Goal: Information Seeking & Learning: Learn about a topic

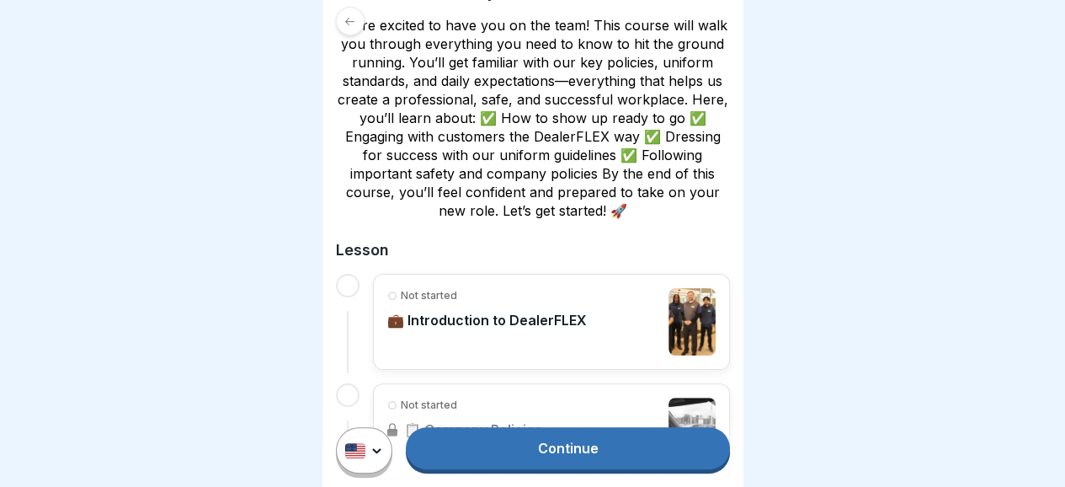
scroll to position [330, 0]
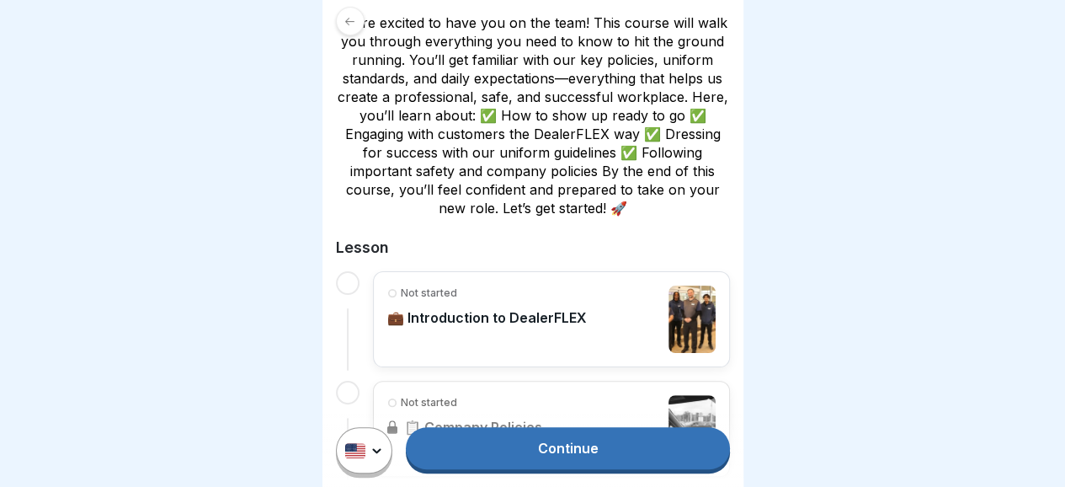
click at [422, 318] on p "💼 Introduction to DealerFLEX" at bounding box center [486, 317] width 199 height 17
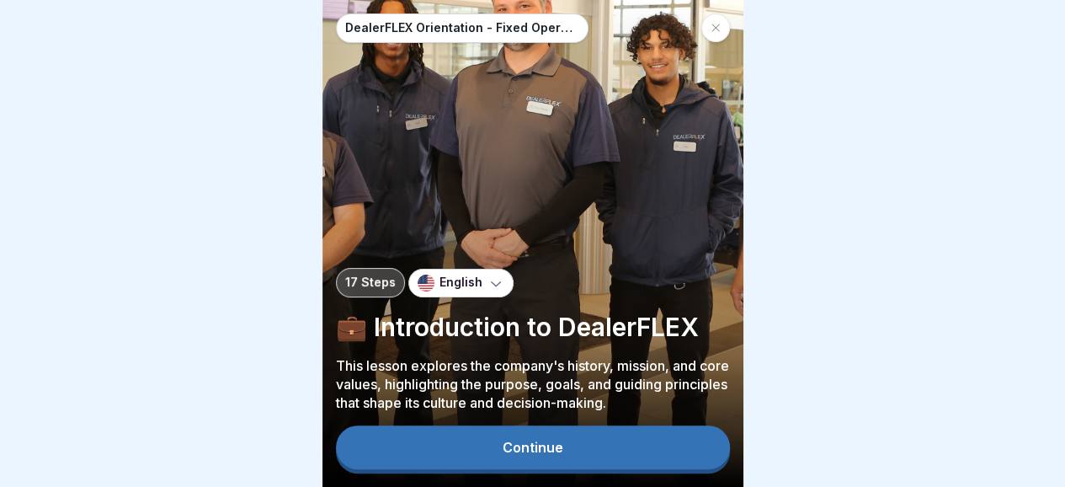
click at [556, 455] on div "Continue" at bounding box center [533, 446] width 61 height 15
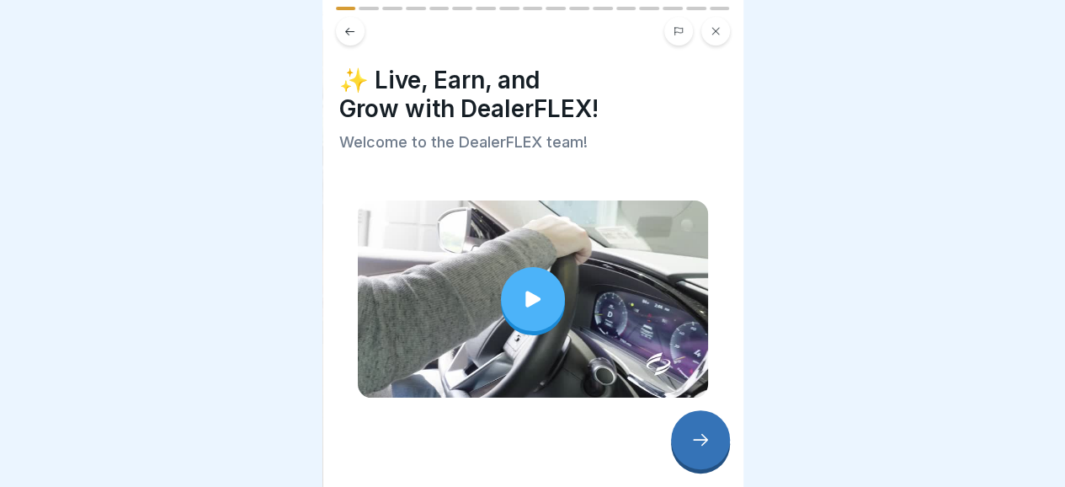
click at [537, 290] on icon at bounding box center [533, 299] width 24 height 24
click at [700, 449] on icon at bounding box center [700, 439] width 20 height 20
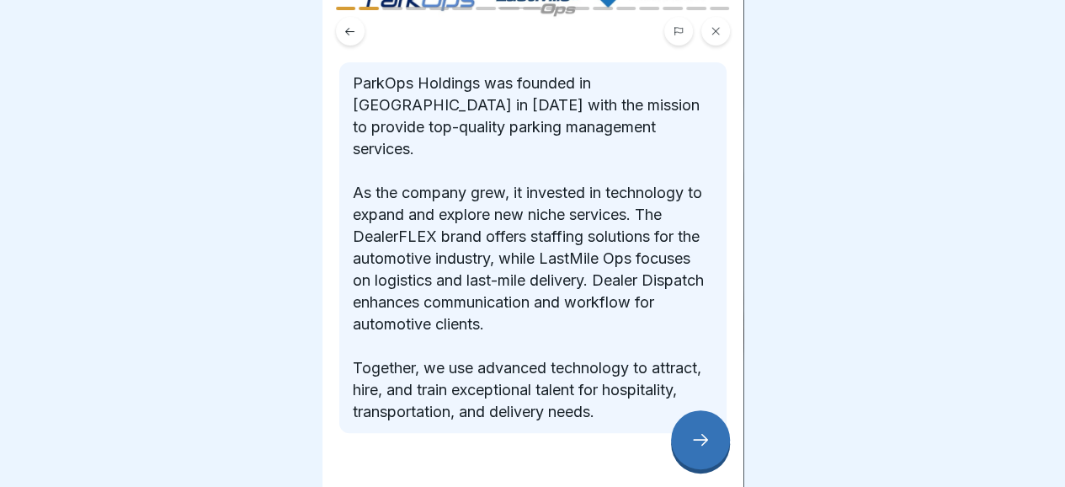
scroll to position [275, 0]
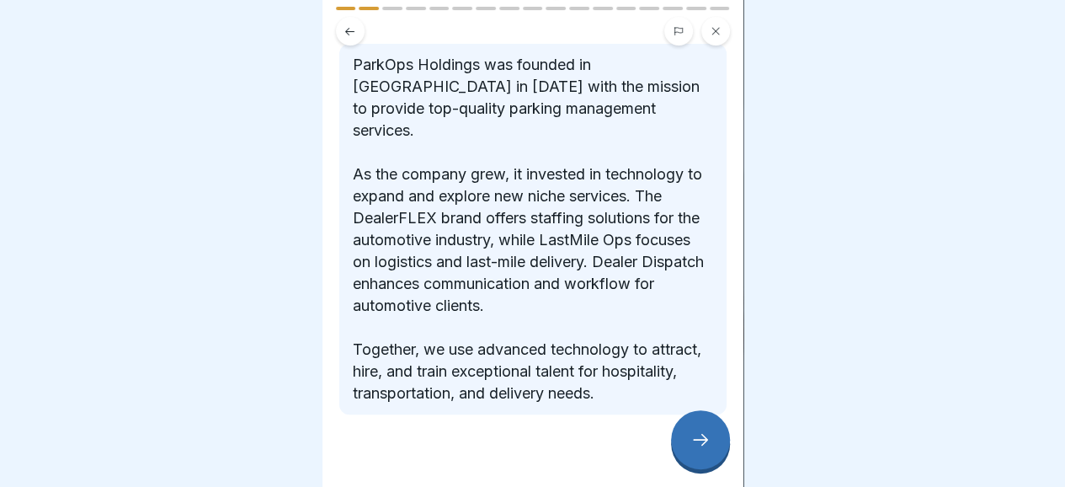
click at [706, 436] on div at bounding box center [700, 439] width 59 height 59
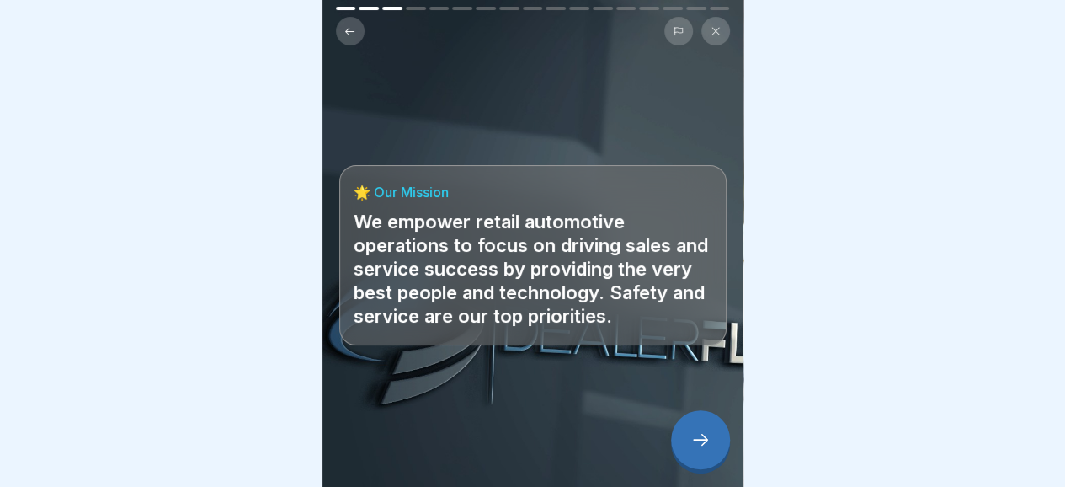
click at [707, 449] on icon at bounding box center [700, 439] width 20 height 20
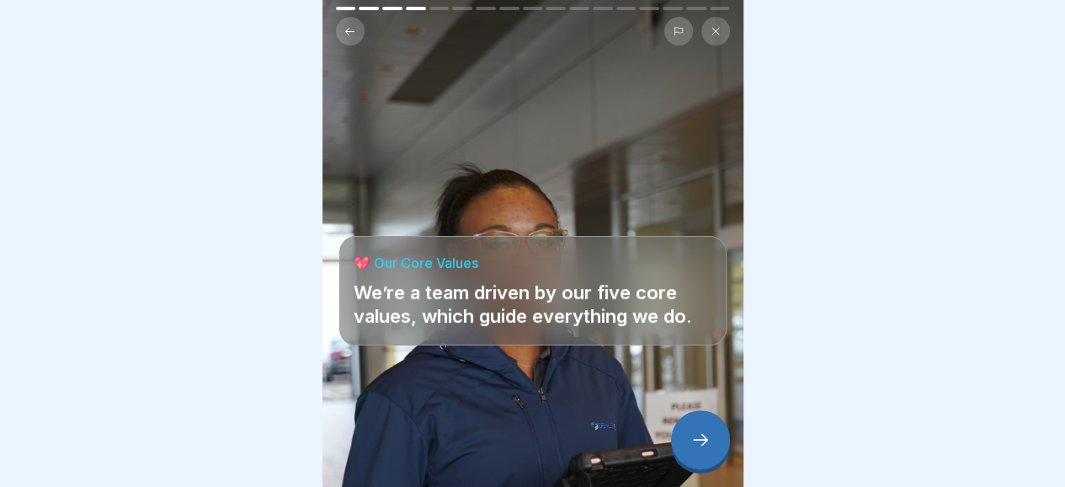
click at [700, 449] on icon at bounding box center [700, 439] width 20 height 20
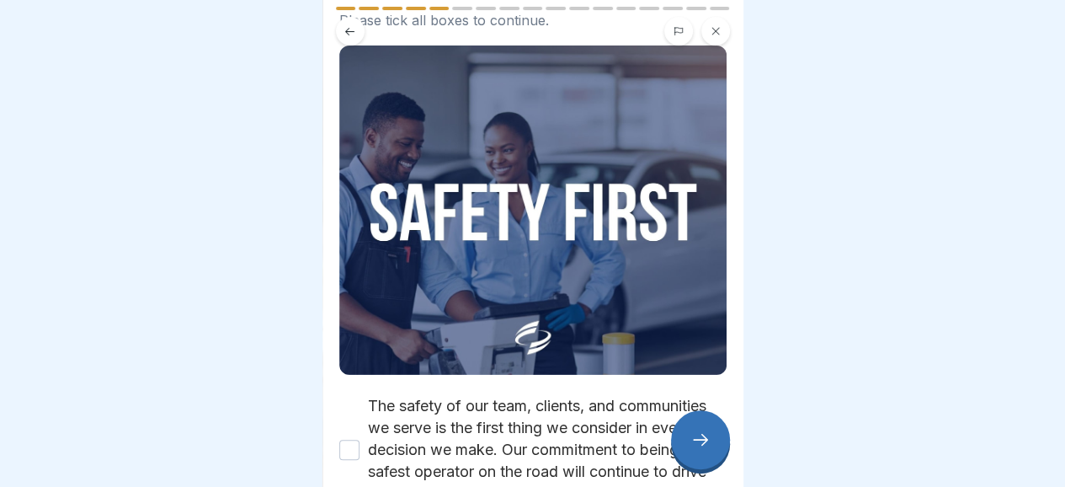
scroll to position [57, 0]
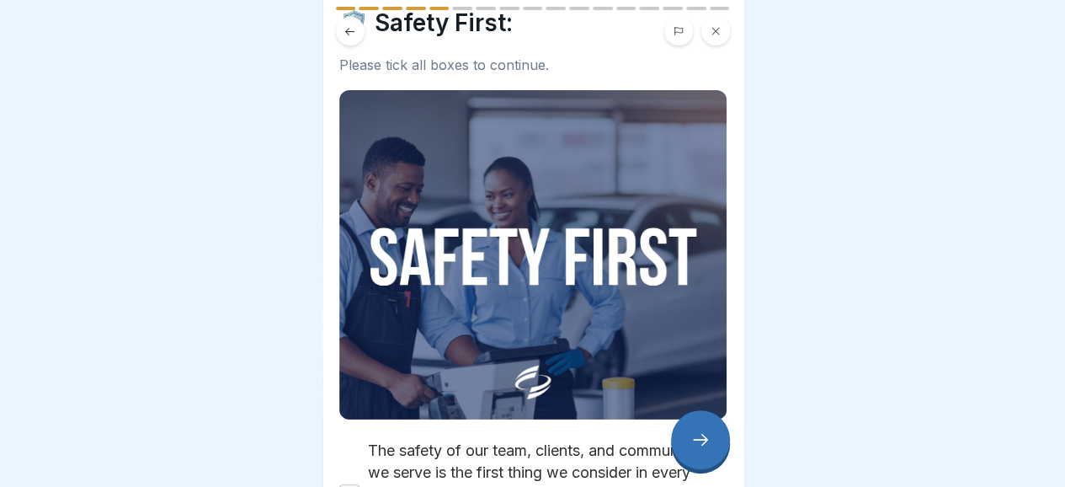
click at [702, 446] on icon at bounding box center [700, 439] width 20 height 20
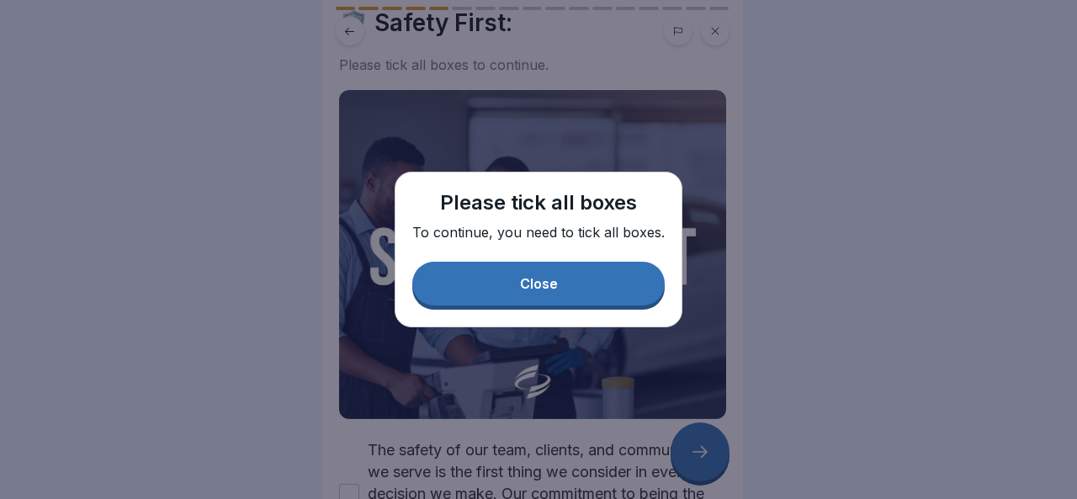
click at [589, 282] on button "Close" at bounding box center [538, 284] width 253 height 44
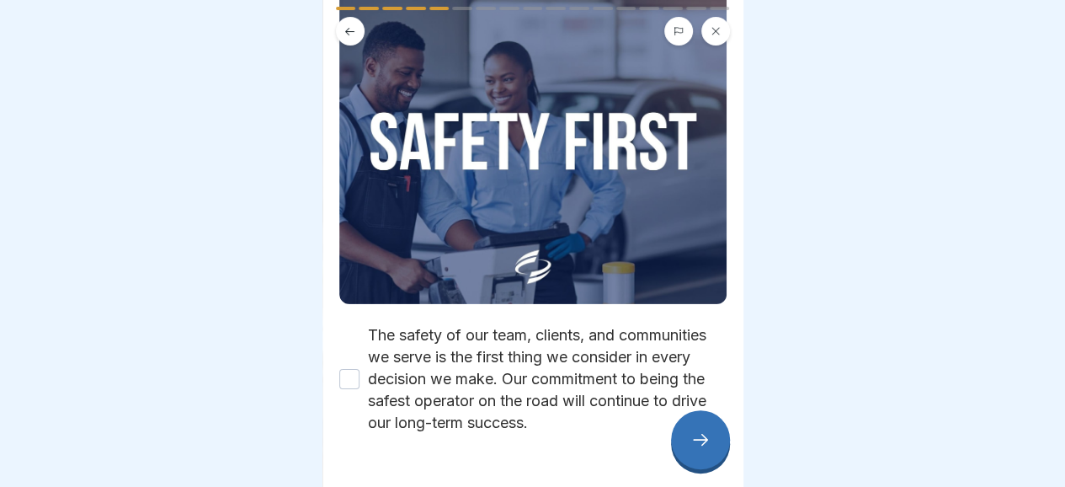
scroll to position [136, 0]
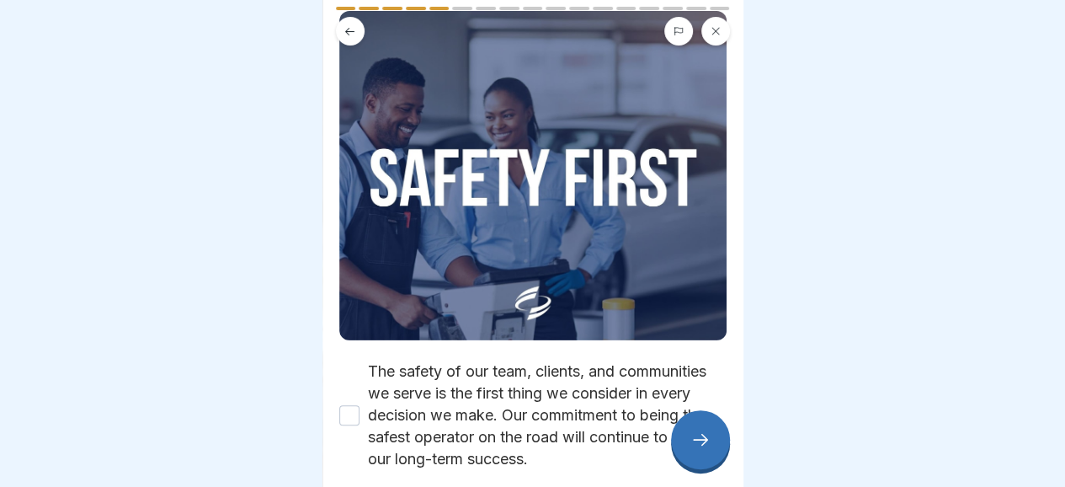
click at [561, 162] on img at bounding box center [532, 175] width 387 height 329
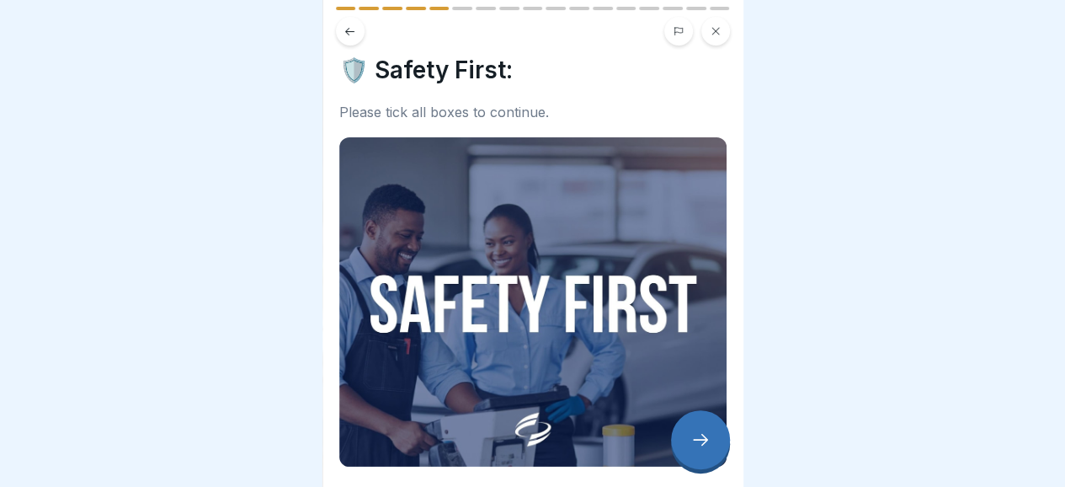
scroll to position [9, 0]
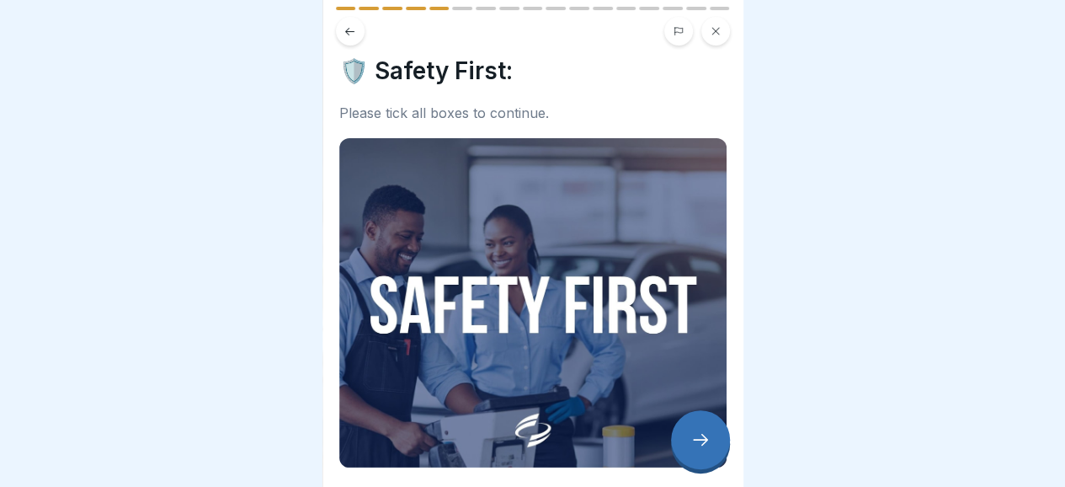
click at [464, 11] on div at bounding box center [532, 26] width 421 height 39
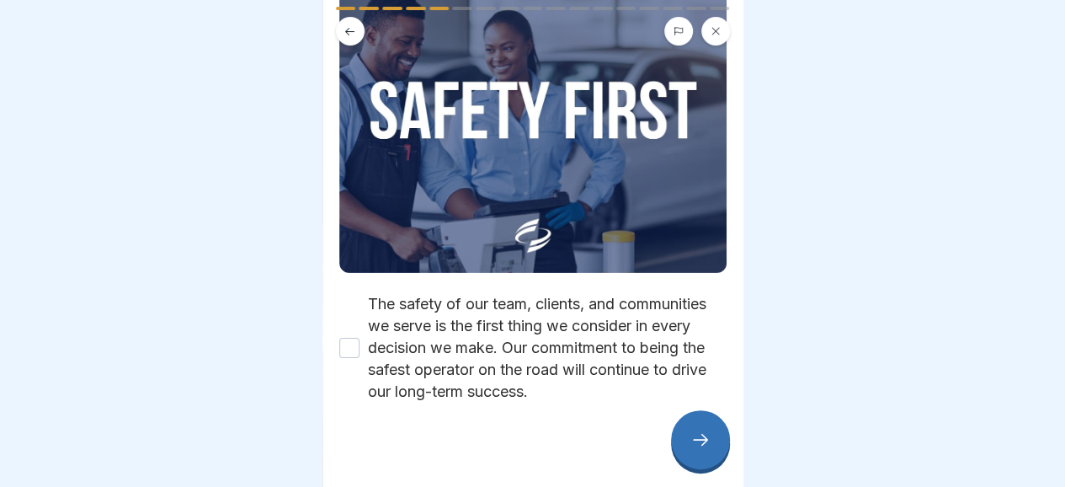
scroll to position [231, 0]
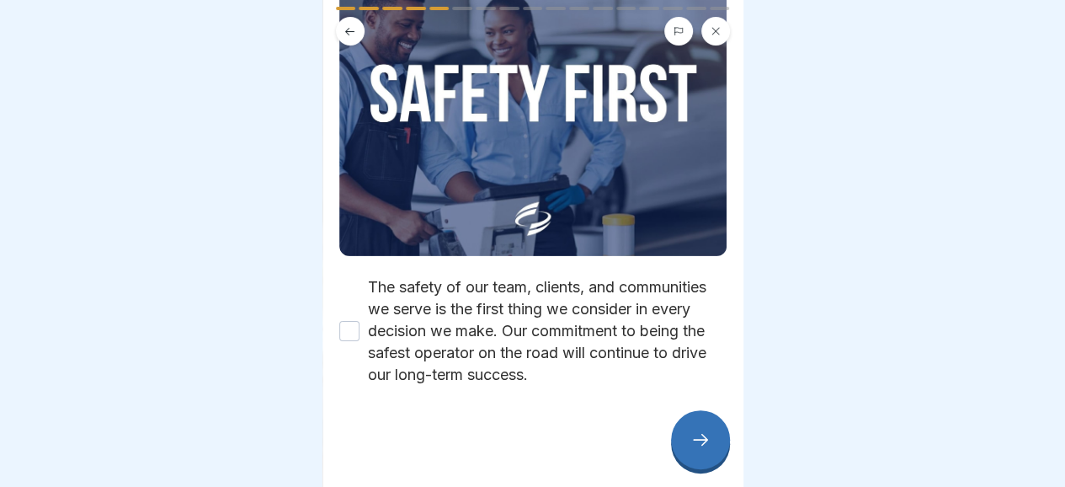
click at [700, 447] on icon at bounding box center [700, 439] width 20 height 20
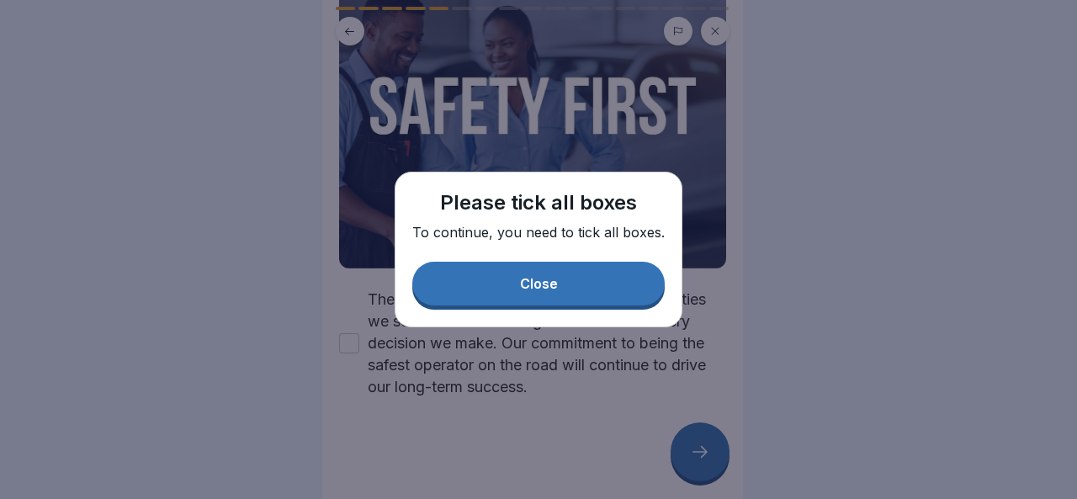
click at [529, 282] on div "Close" at bounding box center [539, 283] width 38 height 15
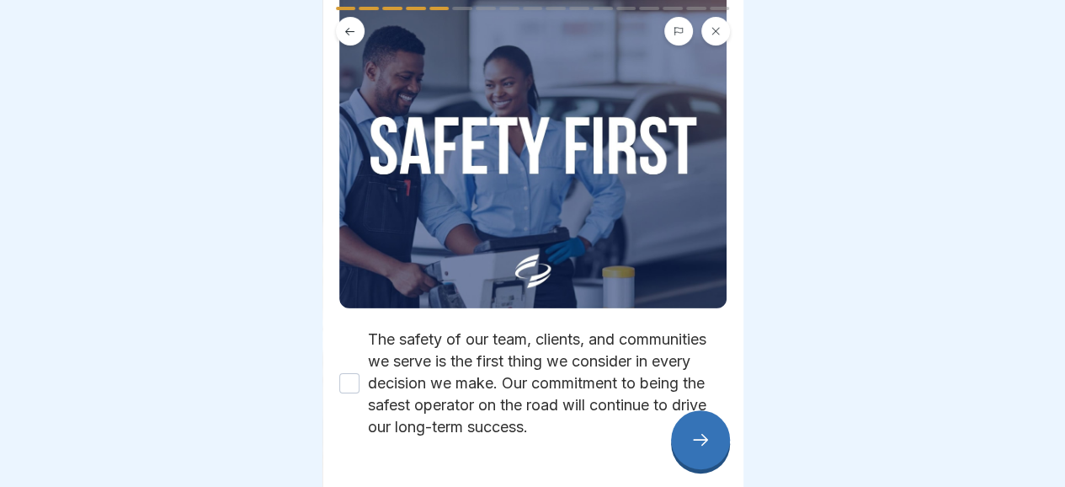
scroll to position [170, 0]
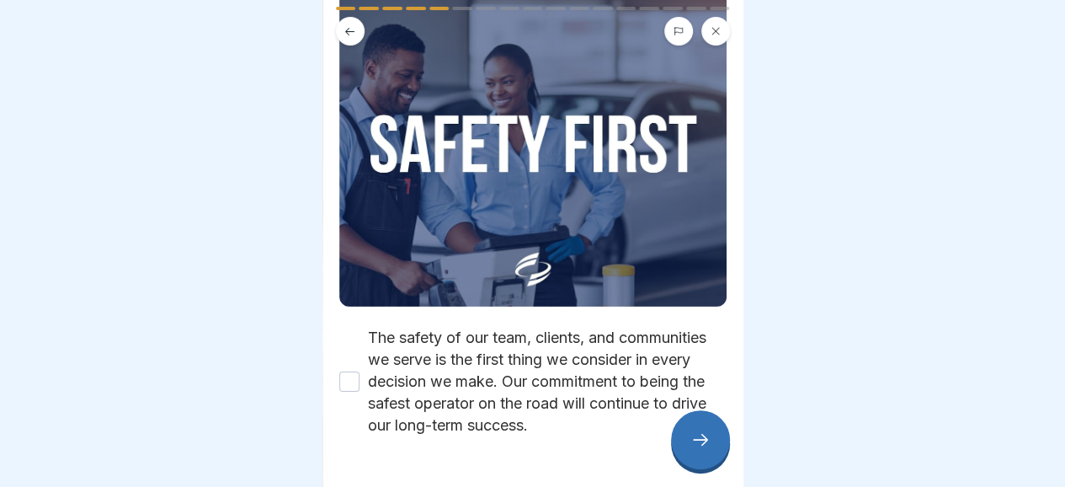
click at [344, 376] on button "The safety of our team, clients, and communities we serve is the first thing we…" at bounding box center [349, 381] width 20 height 20
click at [701, 442] on div at bounding box center [700, 439] width 59 height 59
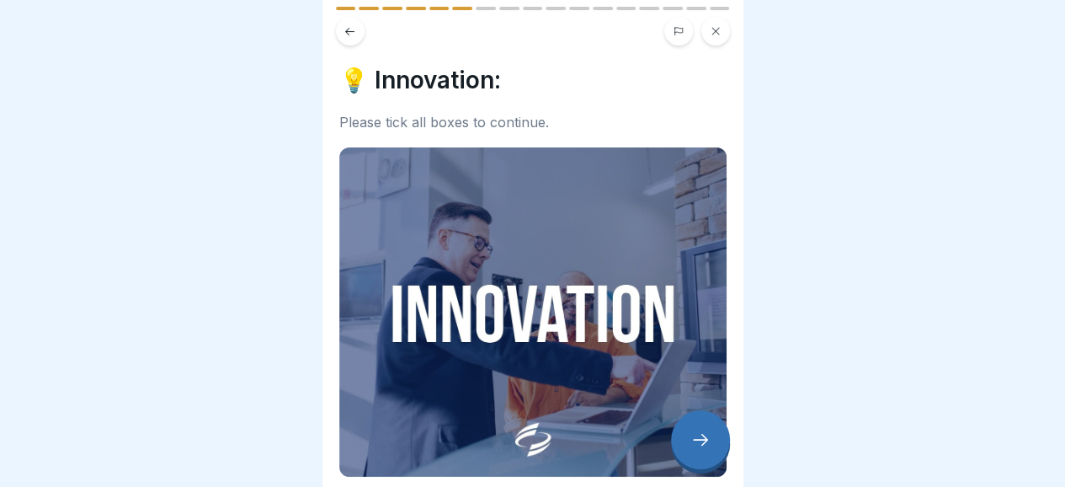
click at [705, 449] on icon at bounding box center [700, 439] width 20 height 20
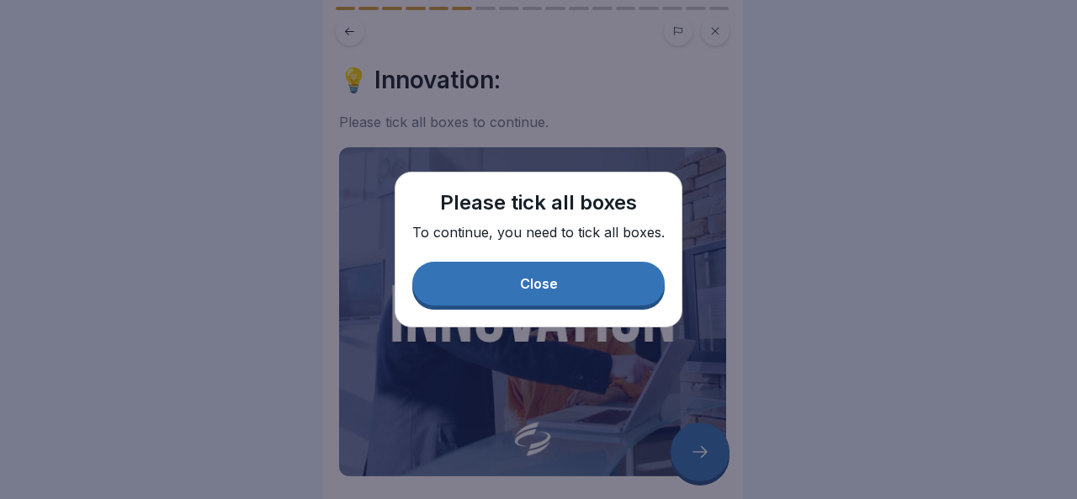
click at [519, 287] on button "Close" at bounding box center [538, 284] width 253 height 44
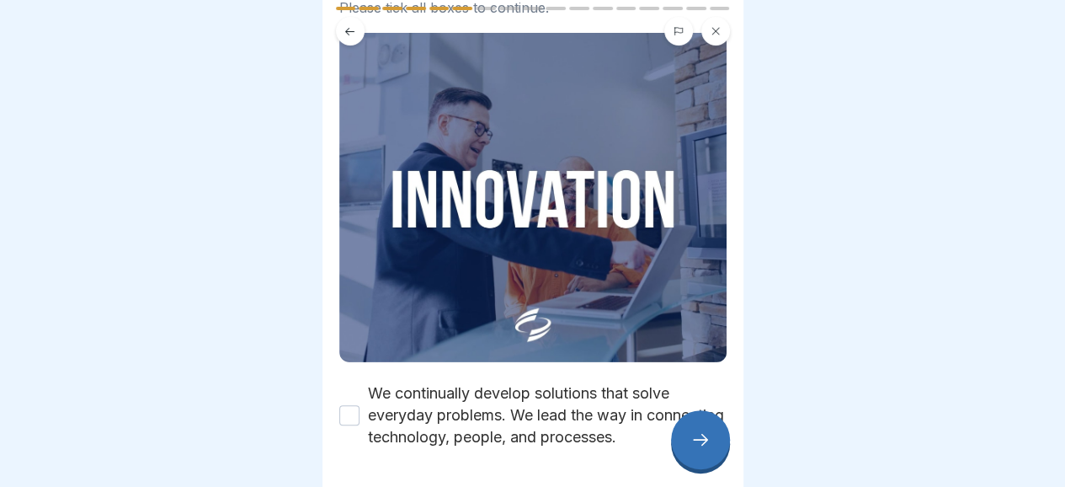
scroll to position [120, 0]
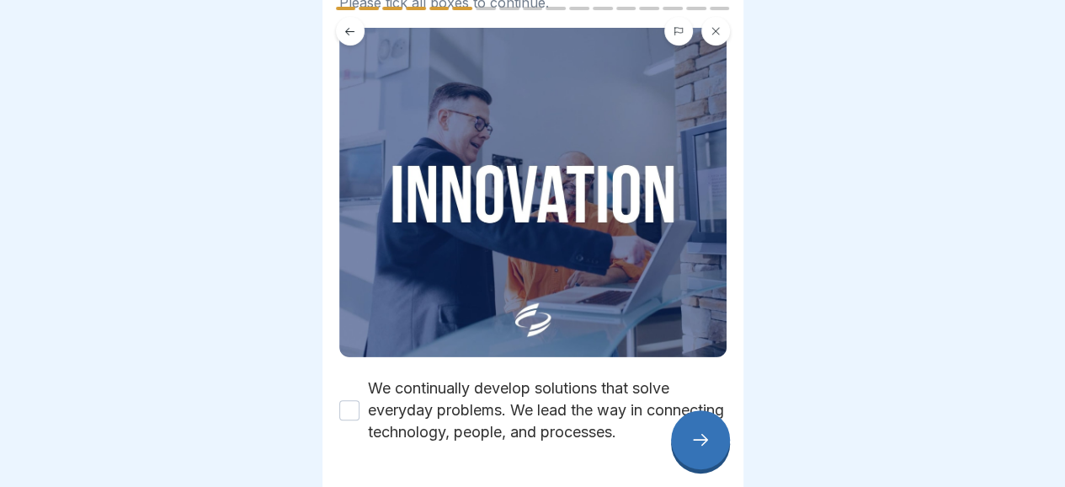
click at [349, 386] on div "We continually develop solutions that solve everyday problems. We lead the way …" at bounding box center [532, 410] width 387 height 66
click at [348, 400] on button "We continually develop solutions that solve everyday problems. We lead the way …" at bounding box center [349, 410] width 20 height 20
click at [711, 447] on div at bounding box center [700, 439] width 59 height 59
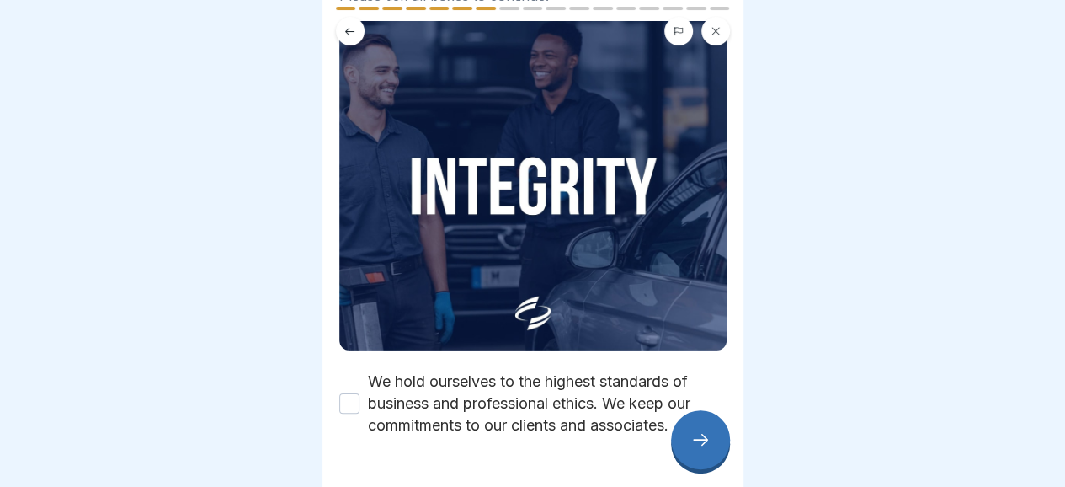
scroll to position [141, 0]
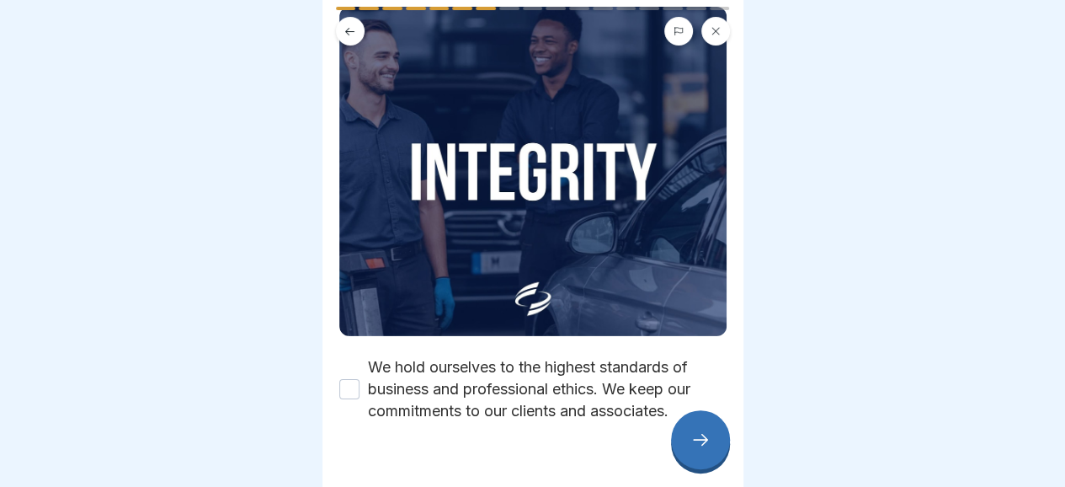
click at [362, 383] on div "We hold ourselves to the highest standards of business and professional ethics.…" at bounding box center [532, 389] width 387 height 66
click at [350, 379] on button "We hold ourselves to the highest standards of business and professional ethics.…" at bounding box center [349, 389] width 20 height 20
click at [711, 445] on div at bounding box center [700, 439] width 59 height 59
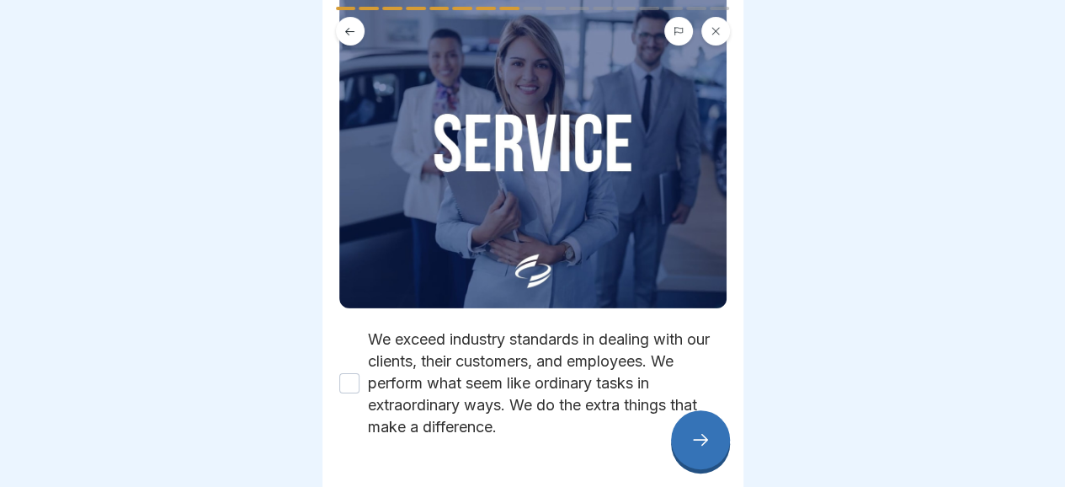
scroll to position [170, 0]
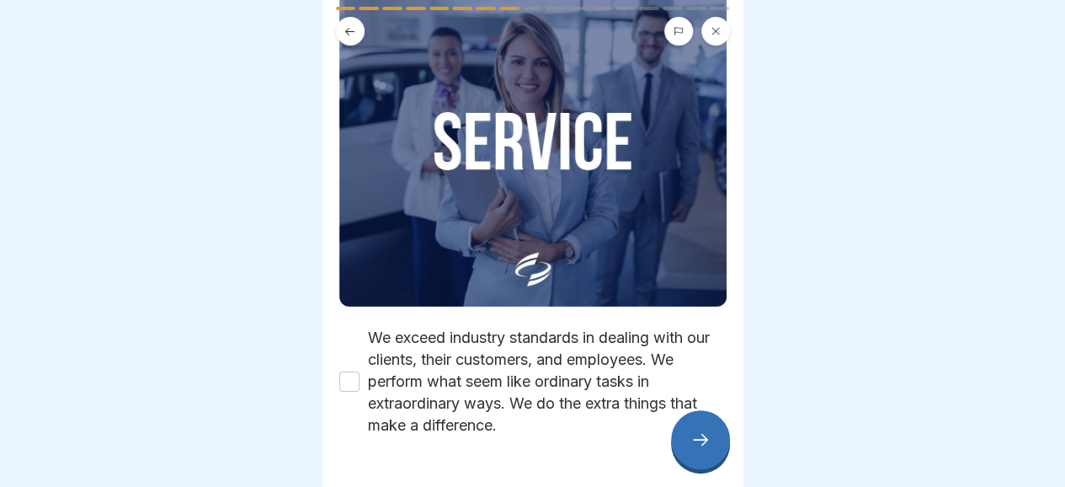
click at [354, 371] on button "We exceed industry standards in dealing with our clients, their customers, and …" at bounding box center [349, 381] width 20 height 20
click at [694, 449] on icon at bounding box center [700, 439] width 20 height 20
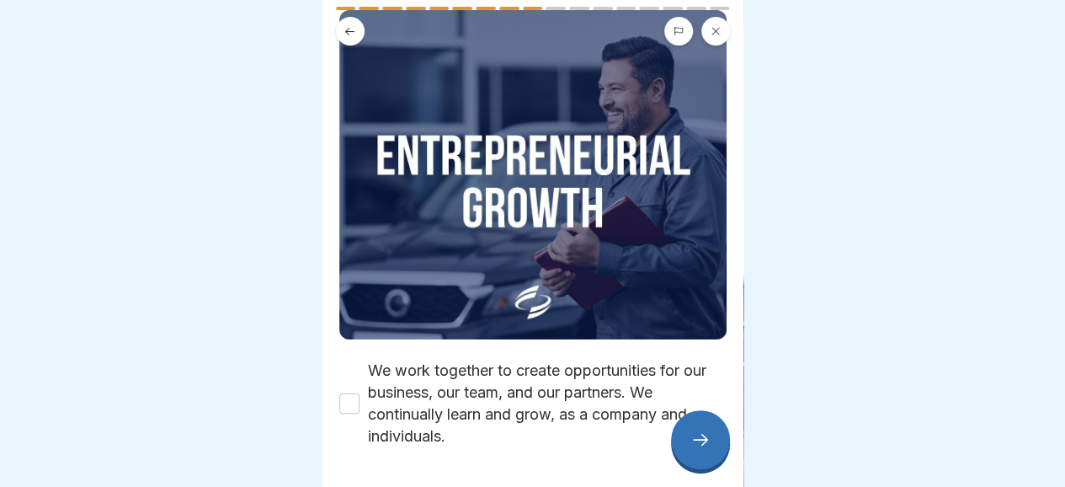
scroll to position [187, 0]
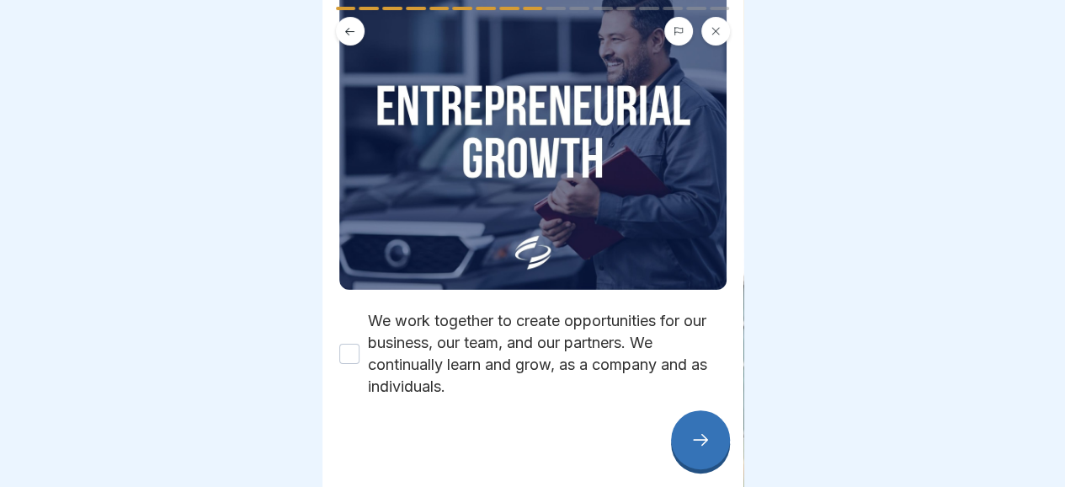
click at [350, 343] on button "We work together to create opportunities for our business, our team, and our pa…" at bounding box center [349, 353] width 20 height 20
click at [709, 449] on icon at bounding box center [700, 439] width 20 height 20
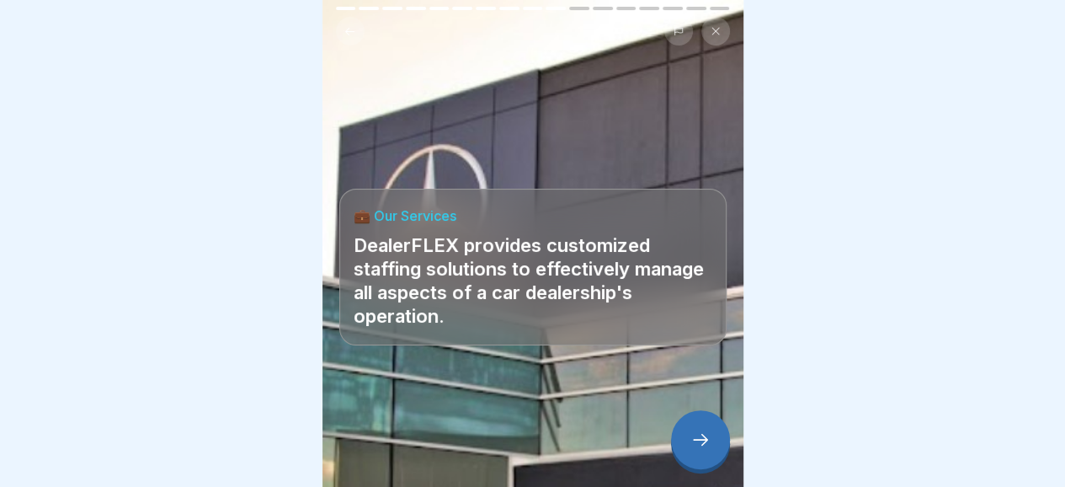
click at [697, 449] on icon at bounding box center [700, 439] width 20 height 20
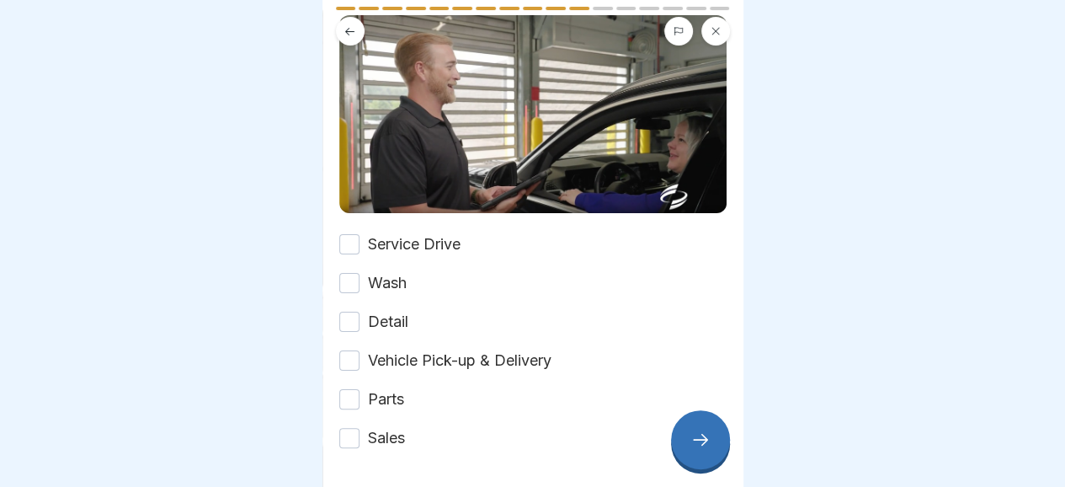
scroll to position [244, 0]
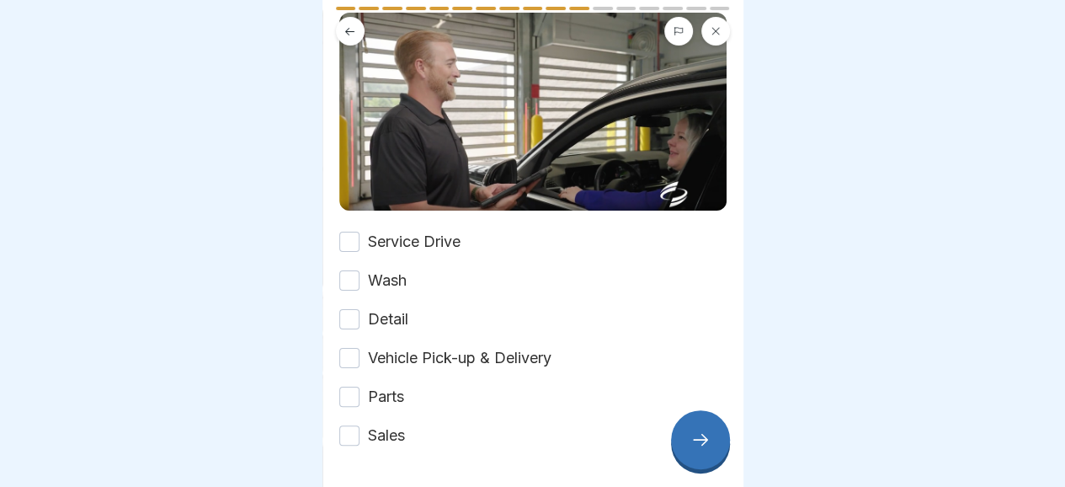
click at [712, 450] on div at bounding box center [700, 439] width 59 height 59
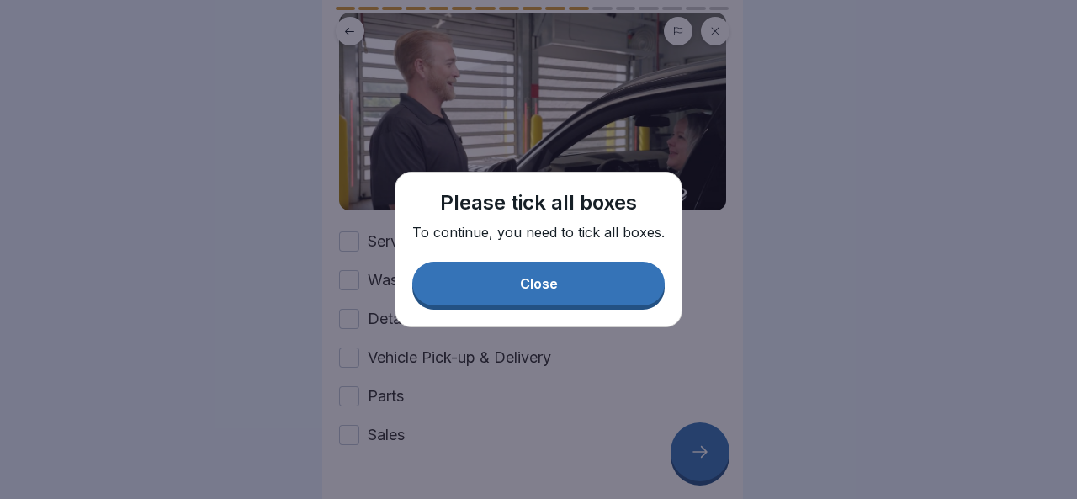
click at [610, 295] on button "Close" at bounding box center [538, 284] width 253 height 44
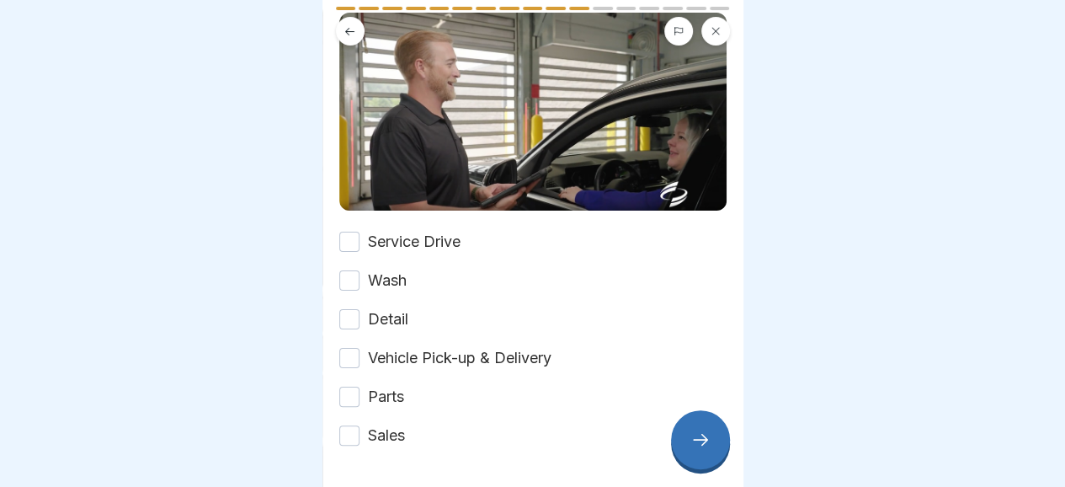
click at [347, 237] on button "Service Drive" at bounding box center [349, 241] width 20 height 20
click at [347, 270] on button "Wash" at bounding box center [349, 280] width 20 height 20
click at [345, 310] on button "Detail" at bounding box center [349, 319] width 20 height 20
click at [352, 348] on button "Vehicle Pick-up & Delivery" at bounding box center [349, 358] width 20 height 20
click at [343, 390] on button "Parts" at bounding box center [349, 396] width 20 height 20
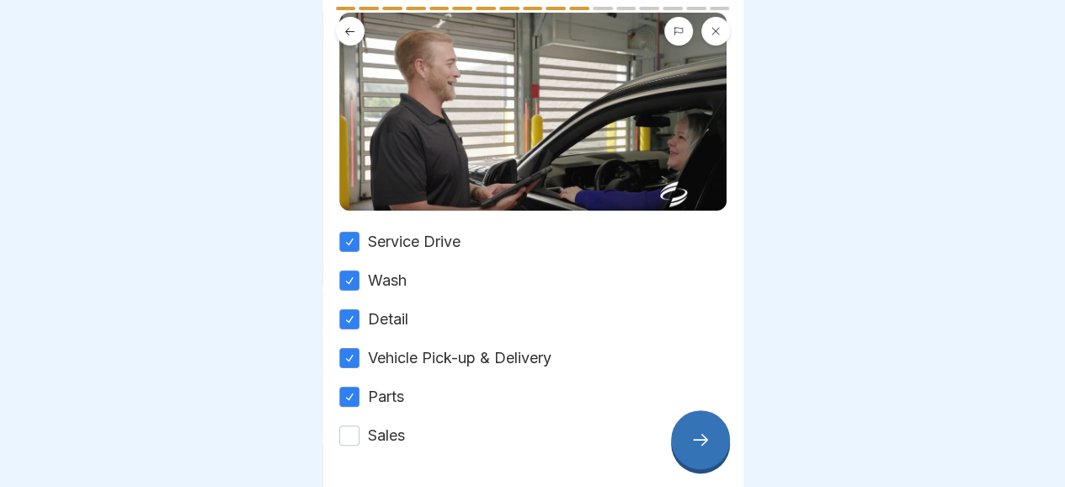
click at [347, 428] on button "Sales" at bounding box center [349, 435] width 20 height 20
click at [705, 449] on icon at bounding box center [700, 439] width 20 height 20
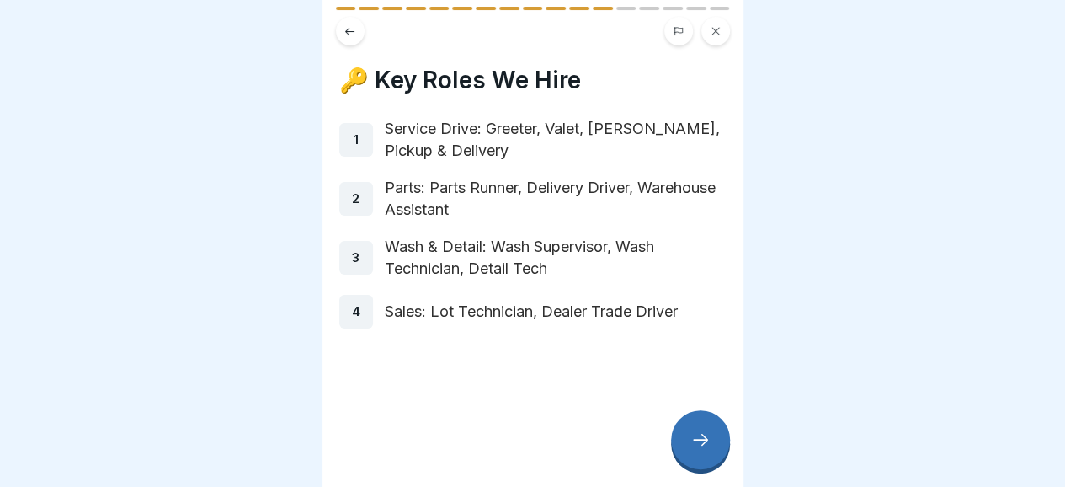
click at [707, 469] on div at bounding box center [700, 439] width 59 height 59
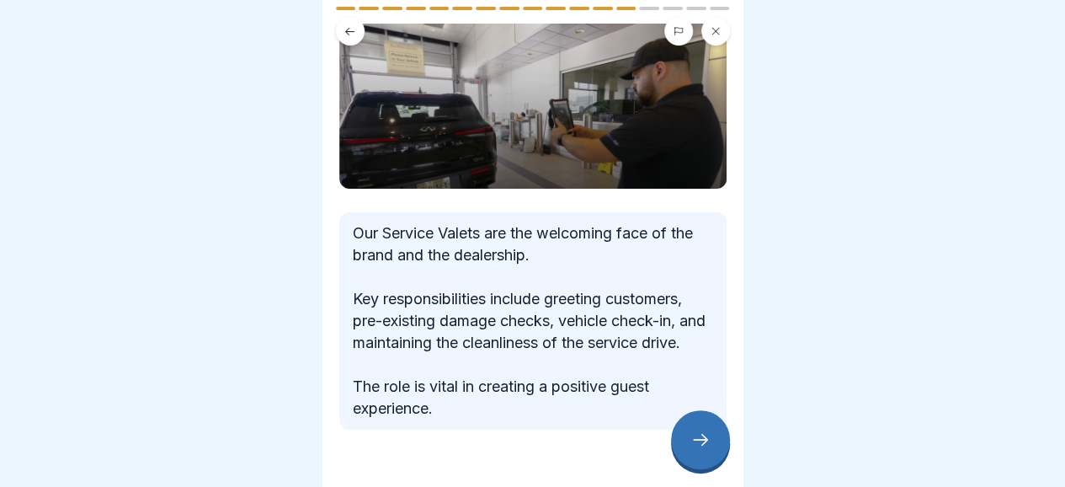
scroll to position [105, 0]
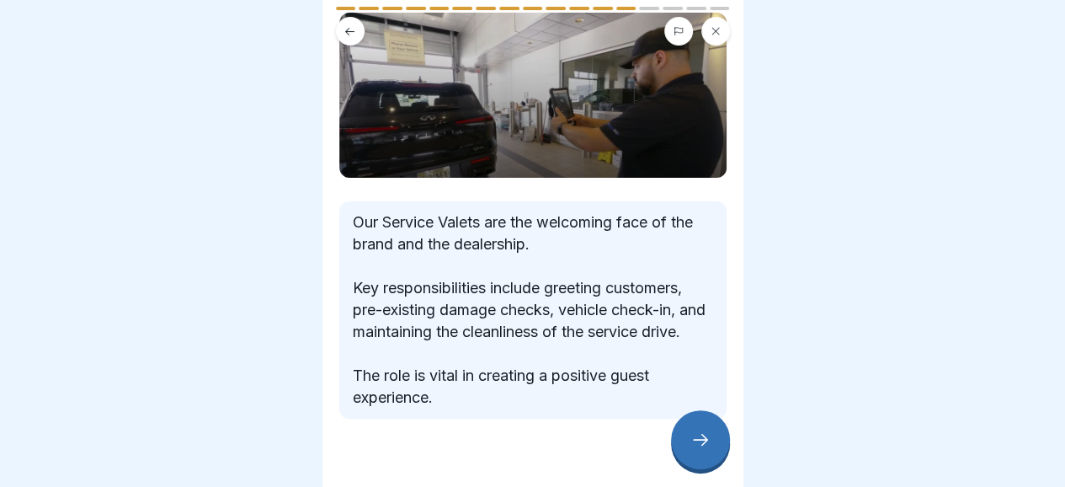
click at [694, 449] on icon at bounding box center [700, 439] width 20 height 20
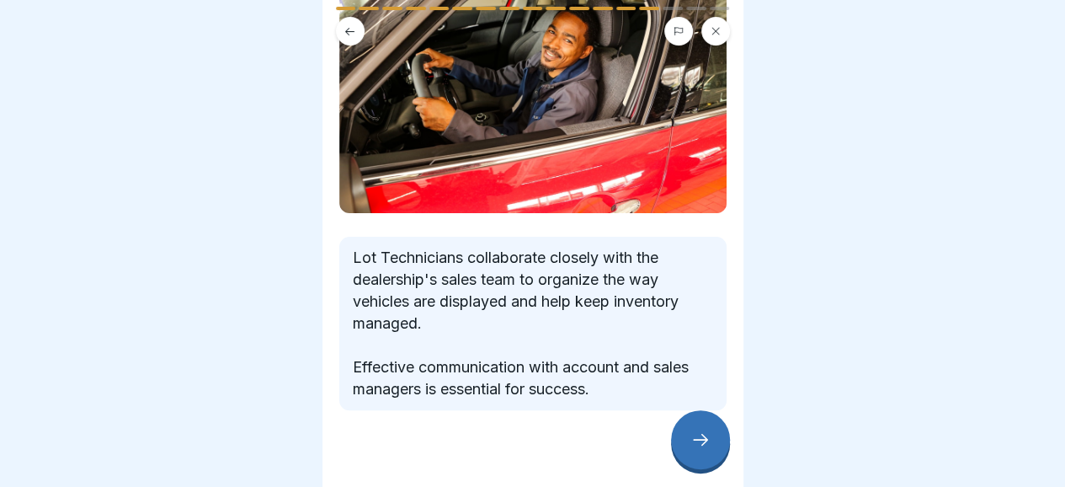
scroll to position [163, 0]
click at [697, 449] on icon at bounding box center [700, 439] width 20 height 20
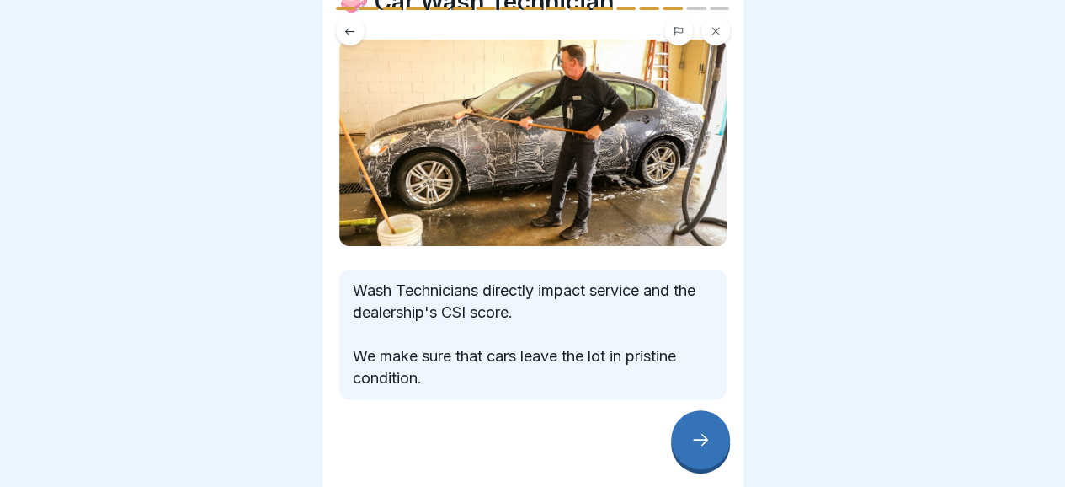
scroll to position [85, 0]
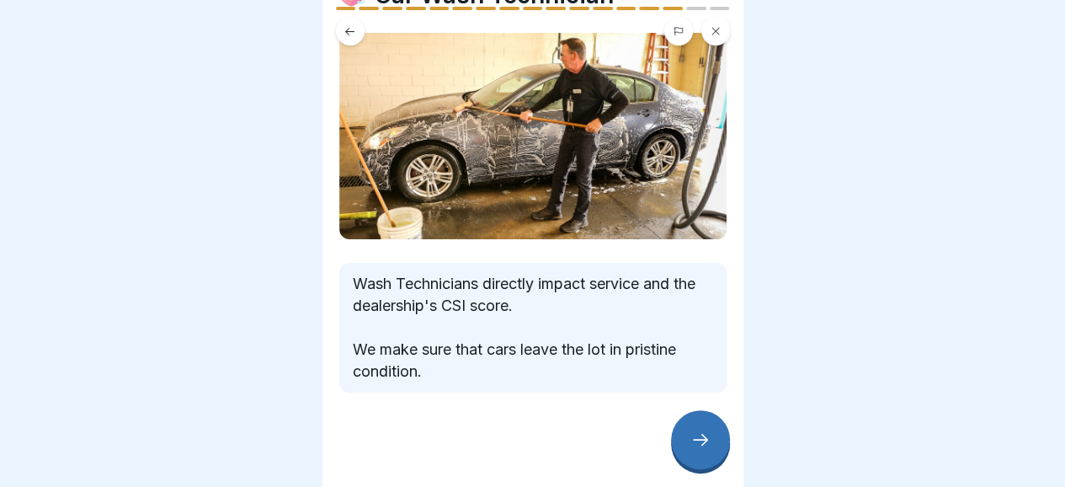
click at [700, 443] on div at bounding box center [700, 439] width 59 height 59
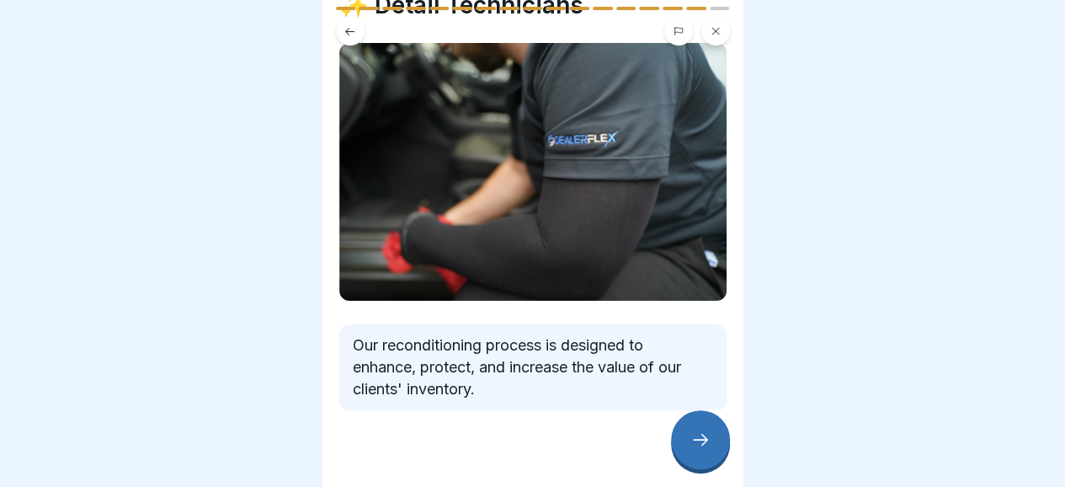
scroll to position [91, 0]
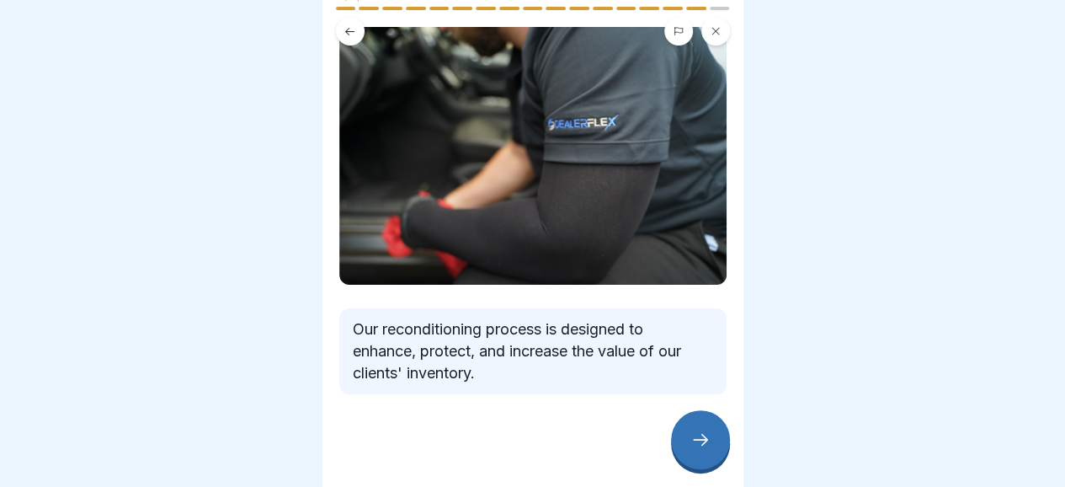
click at [704, 449] on icon at bounding box center [700, 439] width 20 height 20
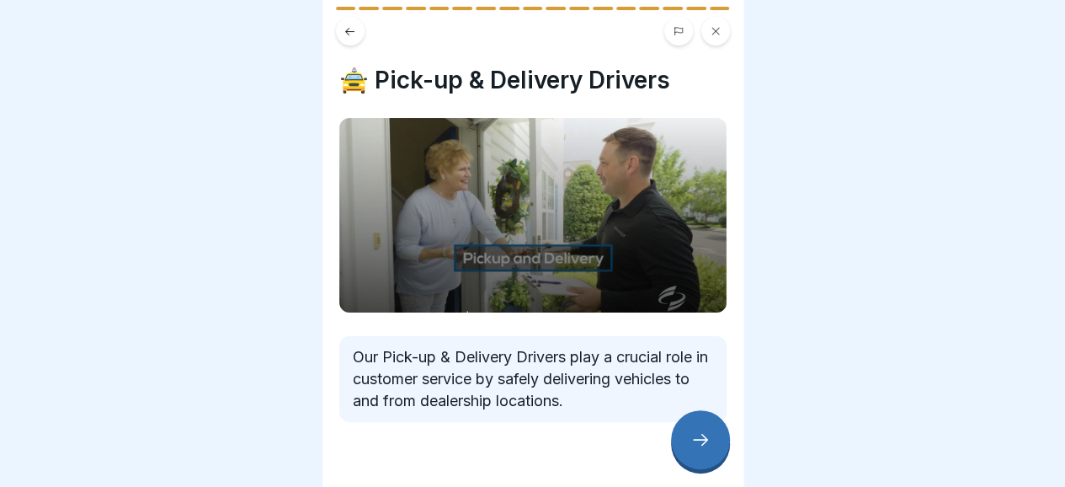
click at [717, 434] on div at bounding box center [700, 439] width 59 height 59
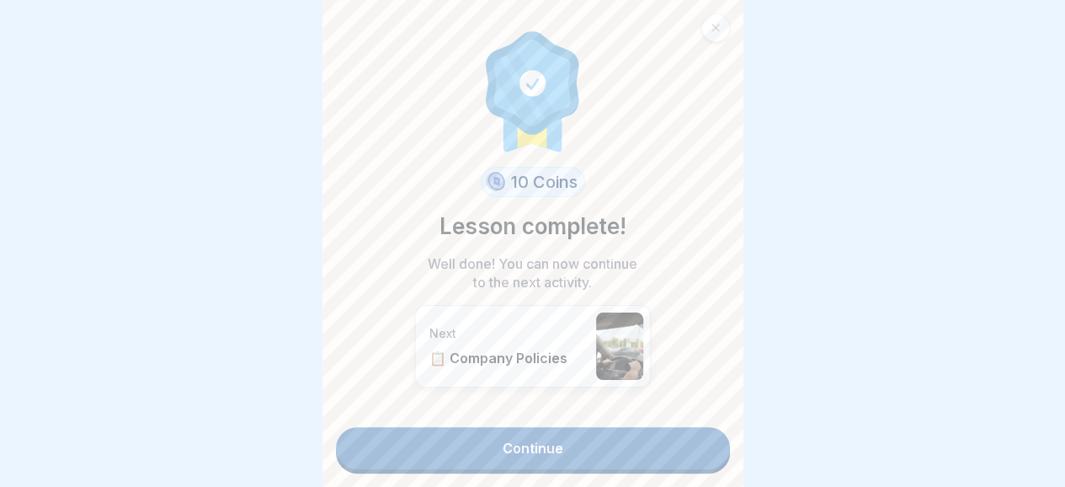
click at [526, 445] on link "Continue" at bounding box center [533, 448] width 394 height 42
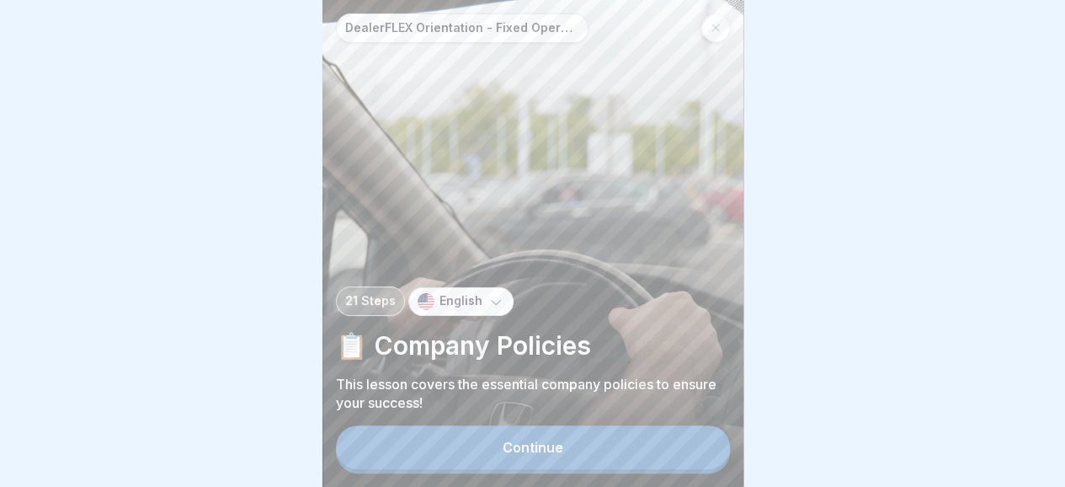
click at [522, 455] on div "Continue" at bounding box center [533, 446] width 61 height 15
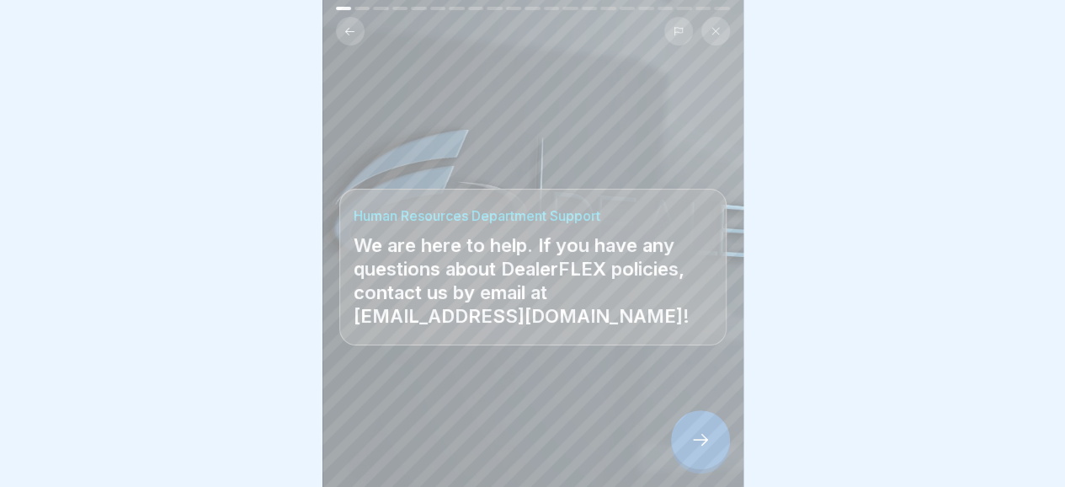
click at [699, 449] on icon at bounding box center [700, 439] width 20 height 20
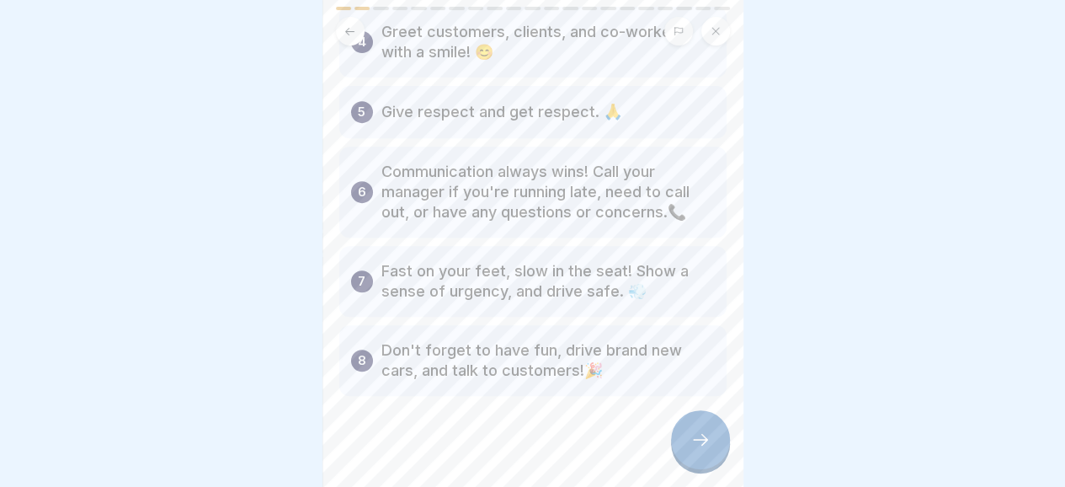
scroll to position [316, 0]
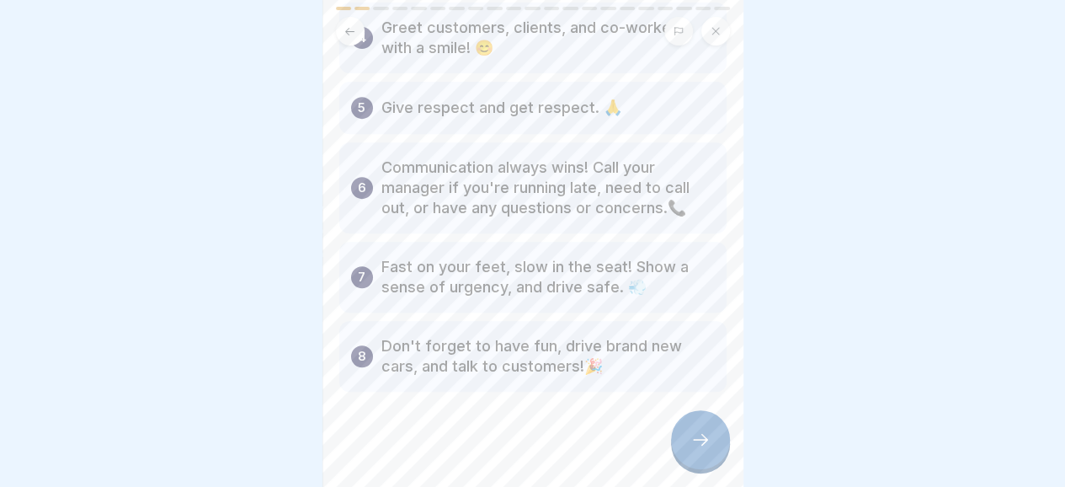
click at [706, 465] on div at bounding box center [700, 439] width 59 height 59
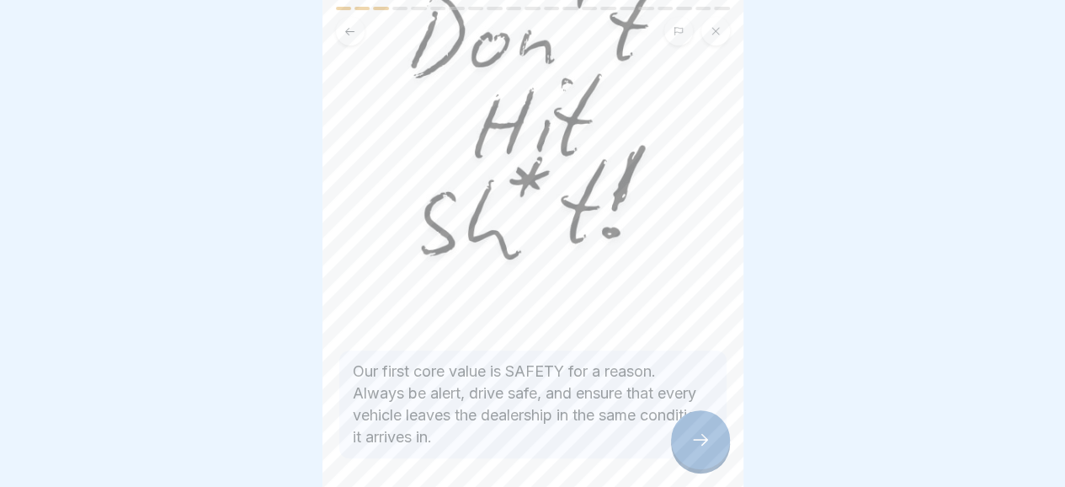
scroll to position [181, 0]
click at [697, 444] on icon at bounding box center [700, 439] width 20 height 20
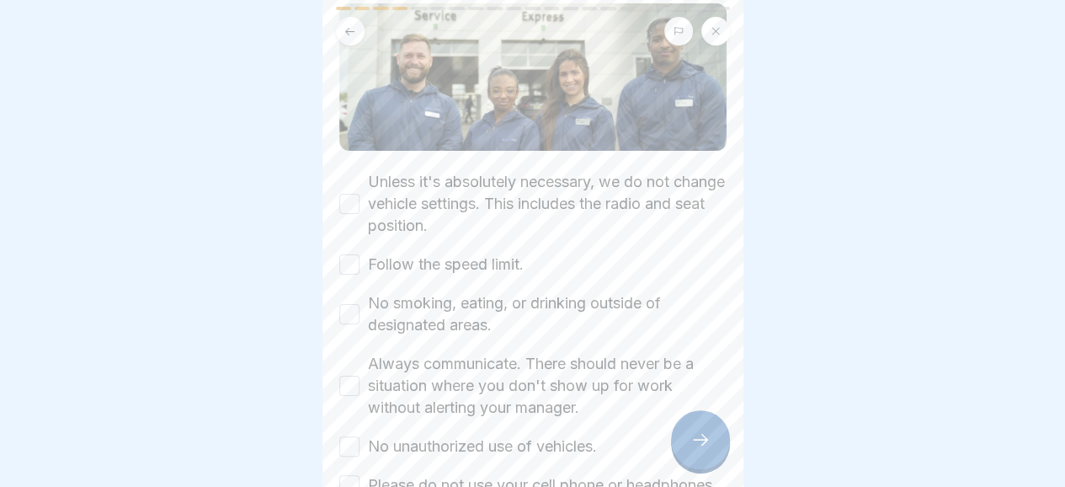
scroll to position [142, 0]
click at [352, 195] on button "Unless it's absolutely necessary, we do not change vehicle settings. This inclu…" at bounding box center [349, 205] width 20 height 20
click at [354, 271] on div "Follow the speed limit." at bounding box center [431, 266] width 184 height 22
click at [350, 307] on button "No smoking, eating, or drinking outside of designated areas." at bounding box center [349, 316] width 20 height 20
click at [345, 382] on button "Always communicate. There should never be a situation where you don't show up f…" at bounding box center [349, 387] width 20 height 20
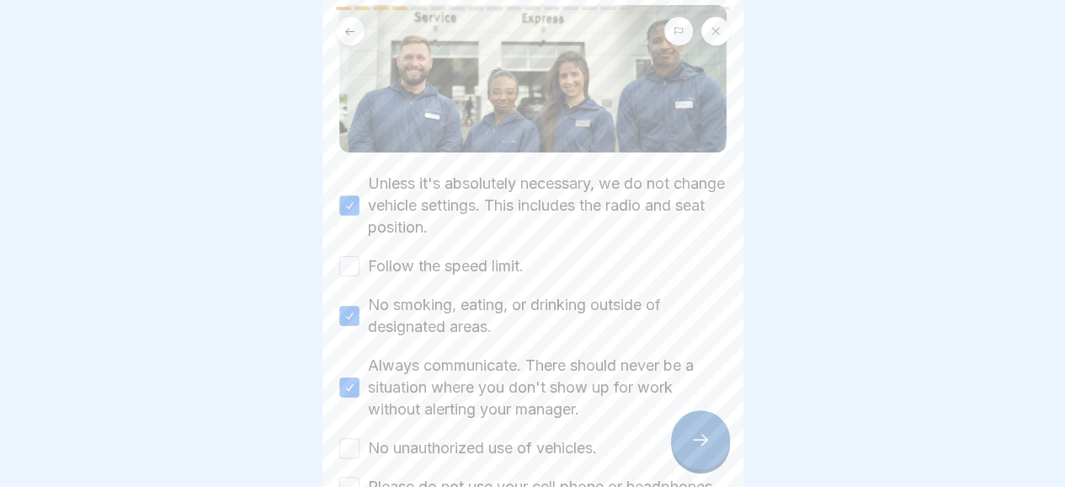
click at [344, 438] on button "No unauthorized use of vehicles." at bounding box center [349, 448] width 20 height 20
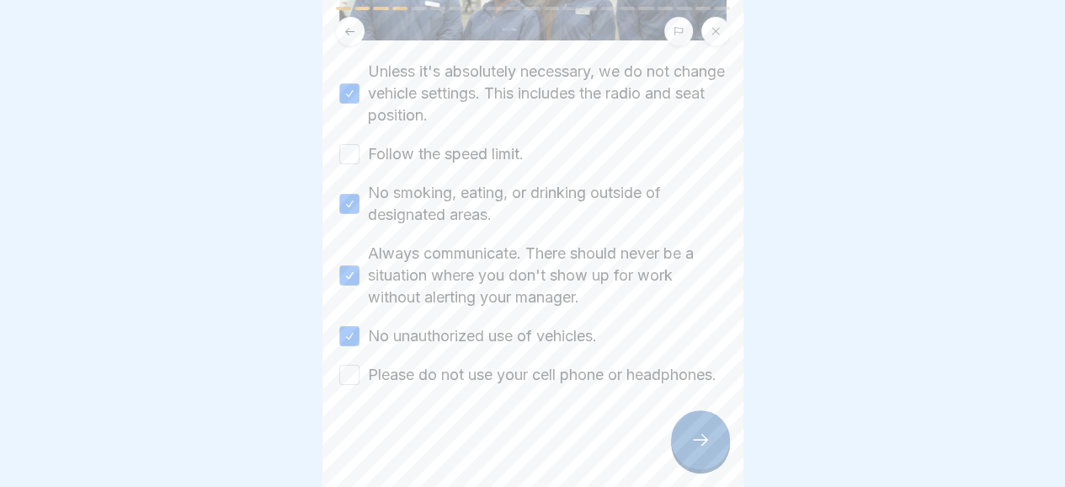
scroll to position [271, 0]
click at [350, 364] on button "Please do not use your cell phone or headphones." at bounding box center [349, 374] width 20 height 20
click at [697, 449] on icon at bounding box center [700, 439] width 20 height 20
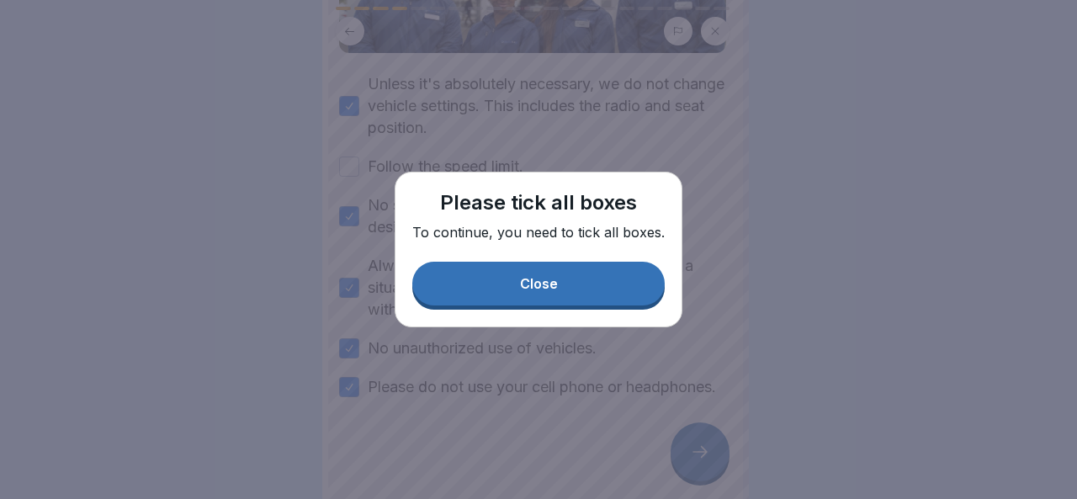
click at [577, 311] on div "Please tick all boxes To continue, you need to tick all boxes. Close" at bounding box center [539, 250] width 288 height 156
click at [545, 278] on div "Close" at bounding box center [539, 283] width 38 height 15
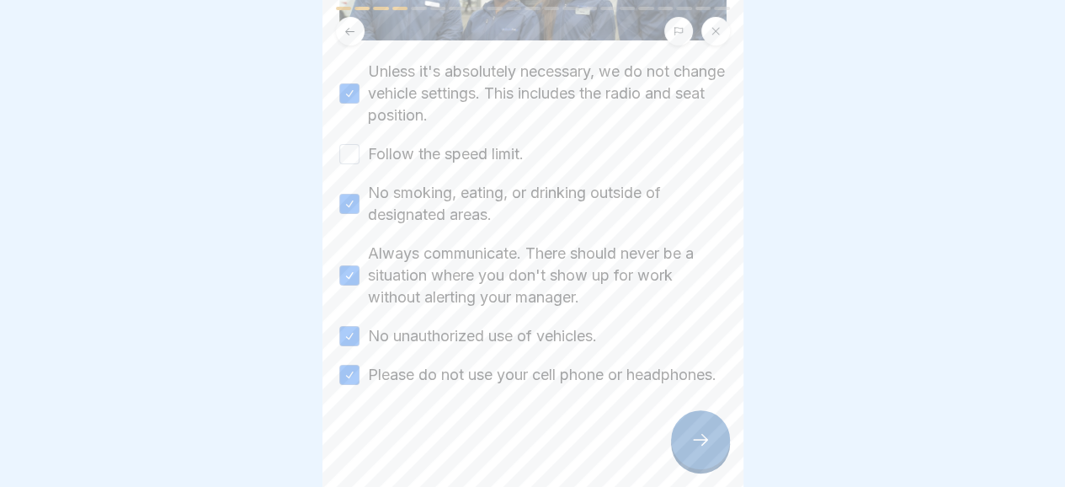
click at [359, 143] on div "Follow the speed limit." at bounding box center [431, 154] width 184 height 22
click at [347, 144] on button "Follow the speed limit." at bounding box center [349, 154] width 20 height 20
click at [697, 449] on icon at bounding box center [700, 439] width 20 height 20
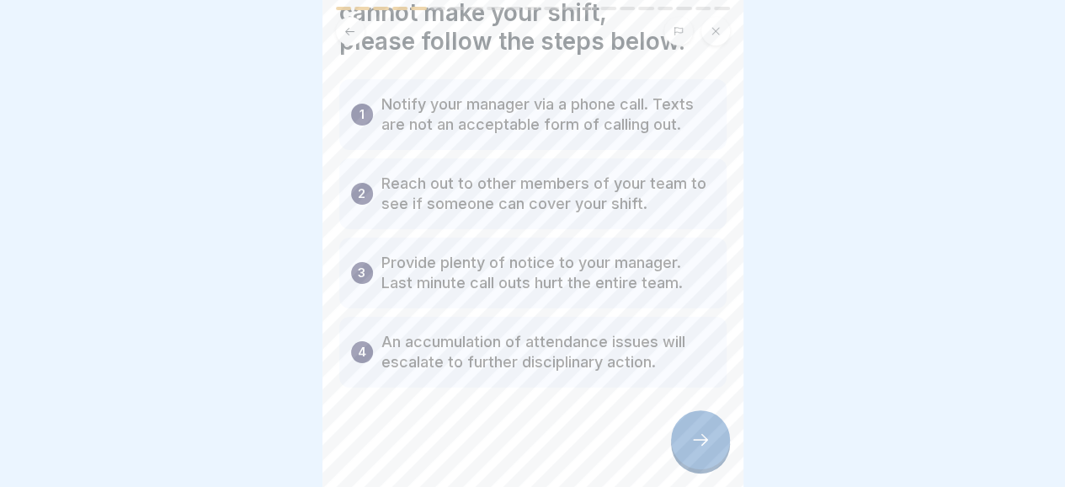
scroll to position [98, 0]
click at [689, 455] on div at bounding box center [700, 439] width 59 height 59
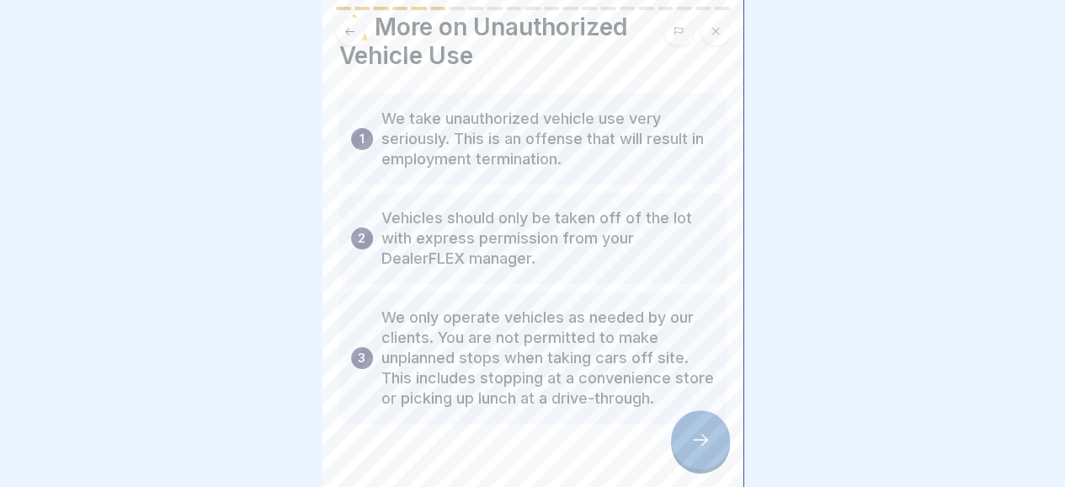
scroll to position [62, 0]
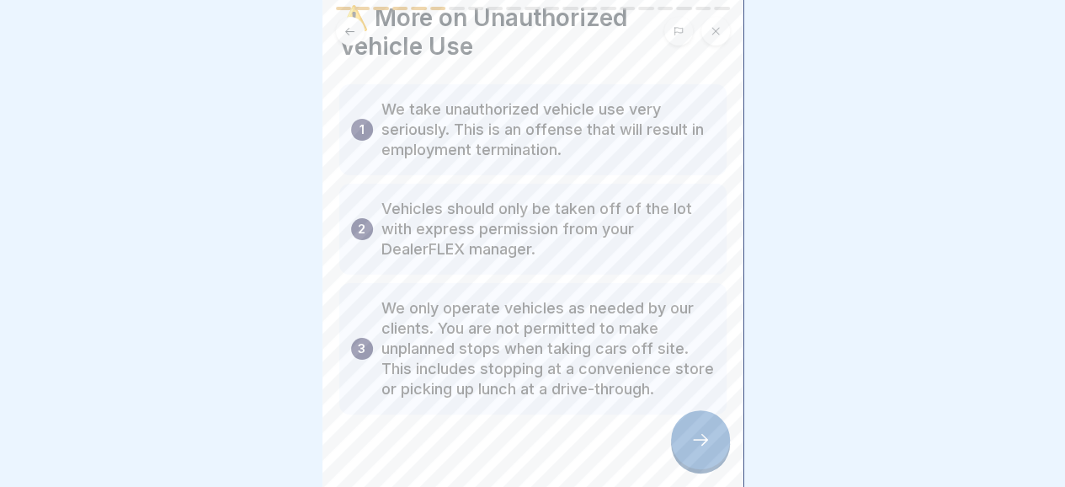
click at [692, 449] on icon at bounding box center [700, 439] width 20 height 20
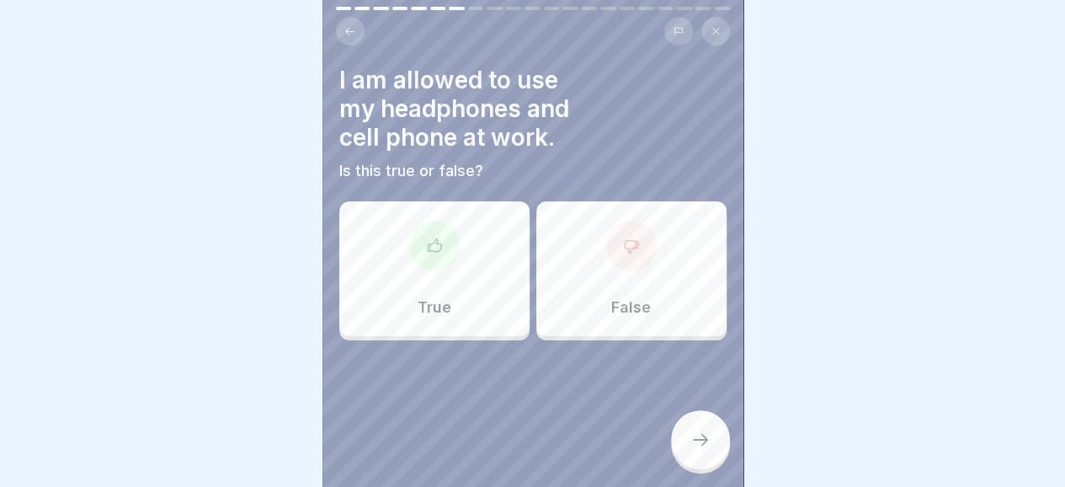
click at [623, 251] on icon at bounding box center [631, 245] width 17 height 17
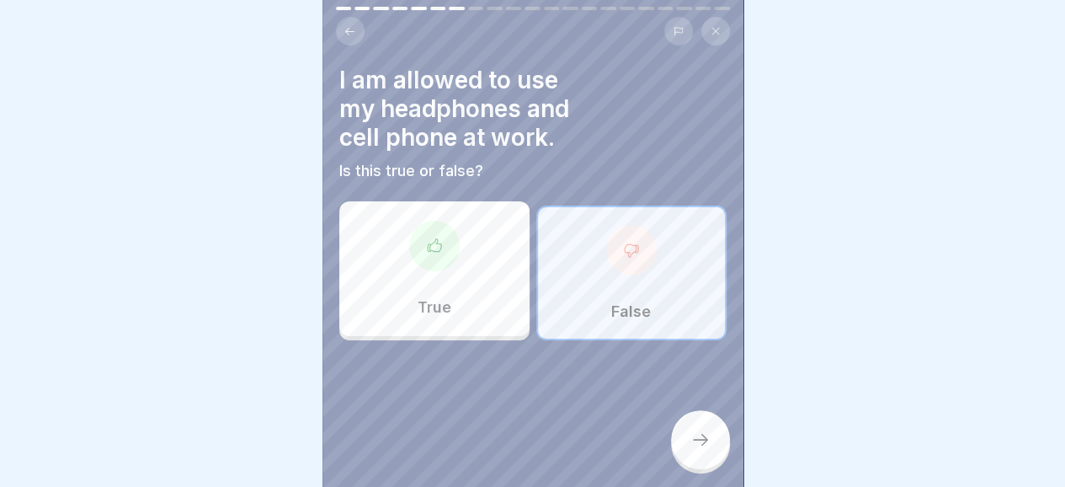
click at [623, 251] on icon at bounding box center [631, 250] width 17 height 17
click at [698, 449] on icon at bounding box center [700, 439] width 20 height 20
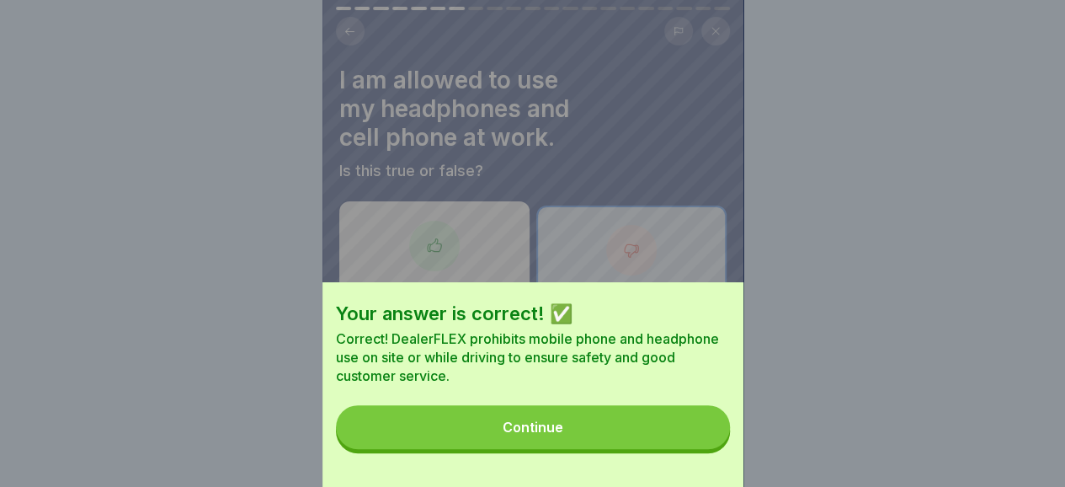
click at [540, 434] on button "Continue" at bounding box center [533, 427] width 394 height 44
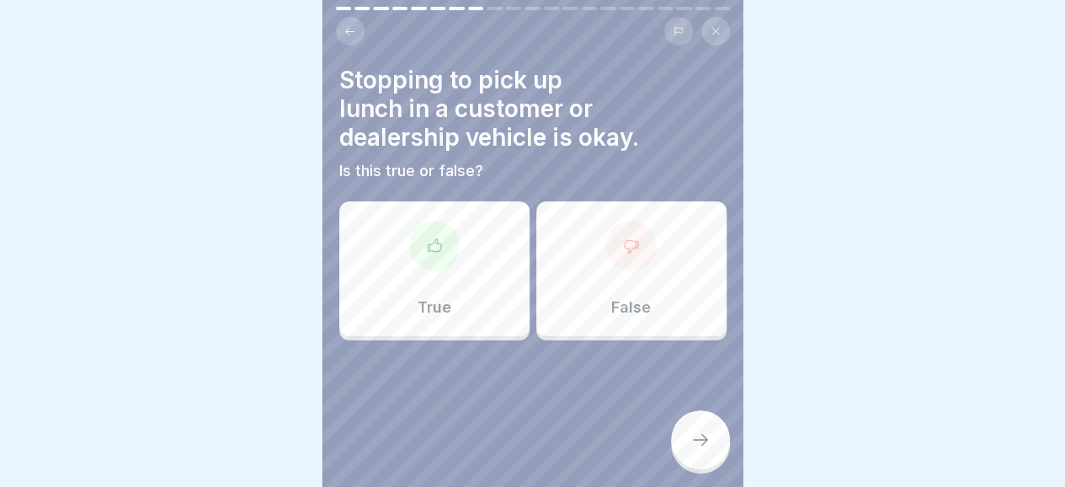
click at [611, 250] on div at bounding box center [631, 246] width 51 height 51
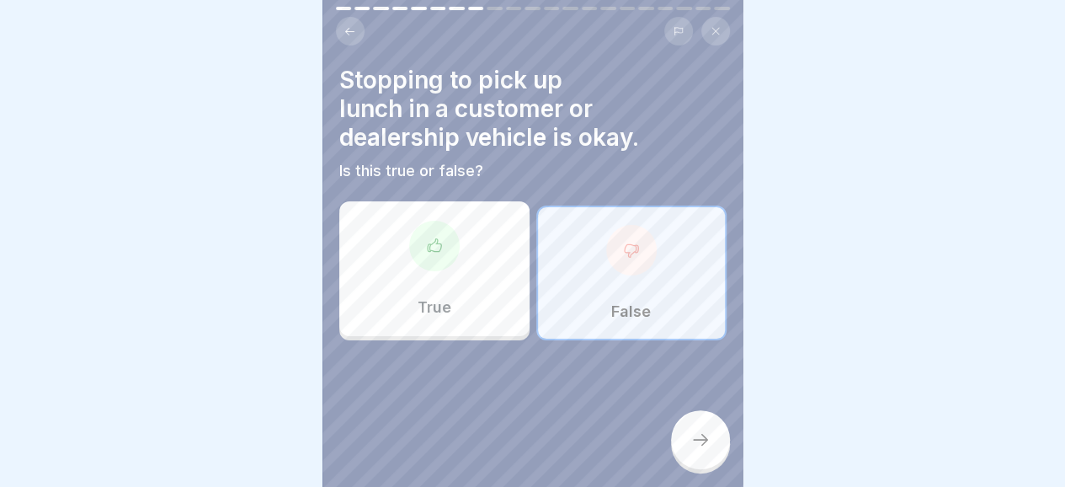
click at [695, 445] on icon at bounding box center [700, 439] width 20 height 20
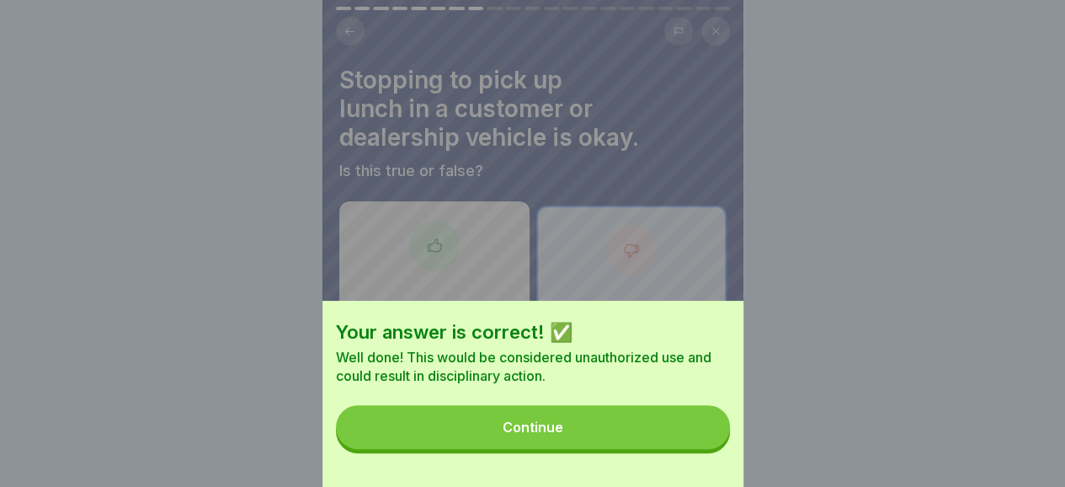
click at [563, 434] on div "Continue" at bounding box center [533, 426] width 61 height 15
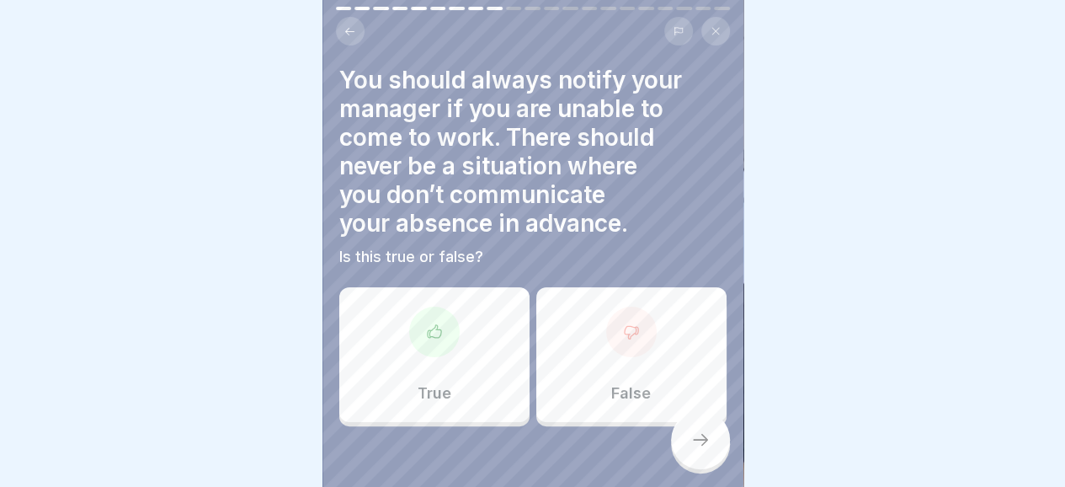
click at [429, 338] on icon at bounding box center [434, 331] width 17 height 17
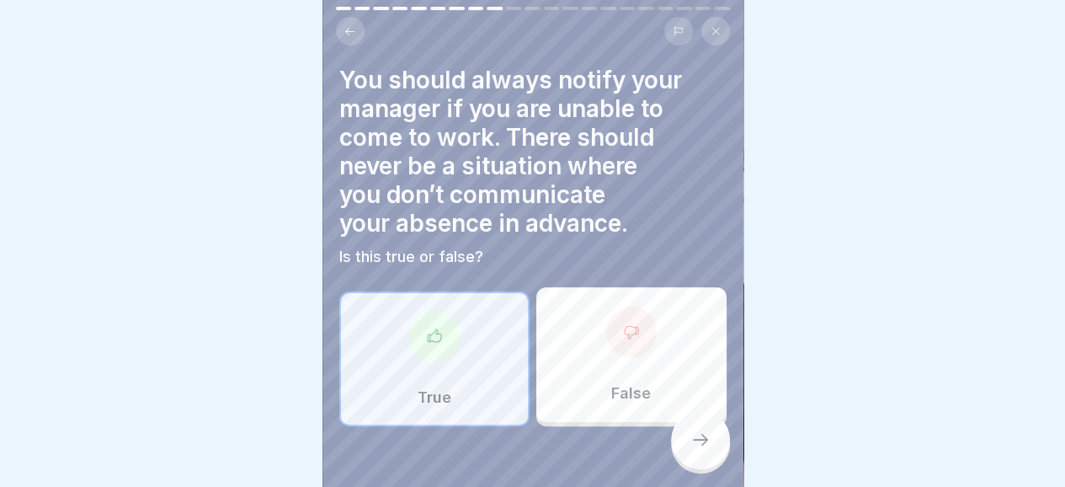
click at [707, 449] on icon at bounding box center [700, 439] width 20 height 20
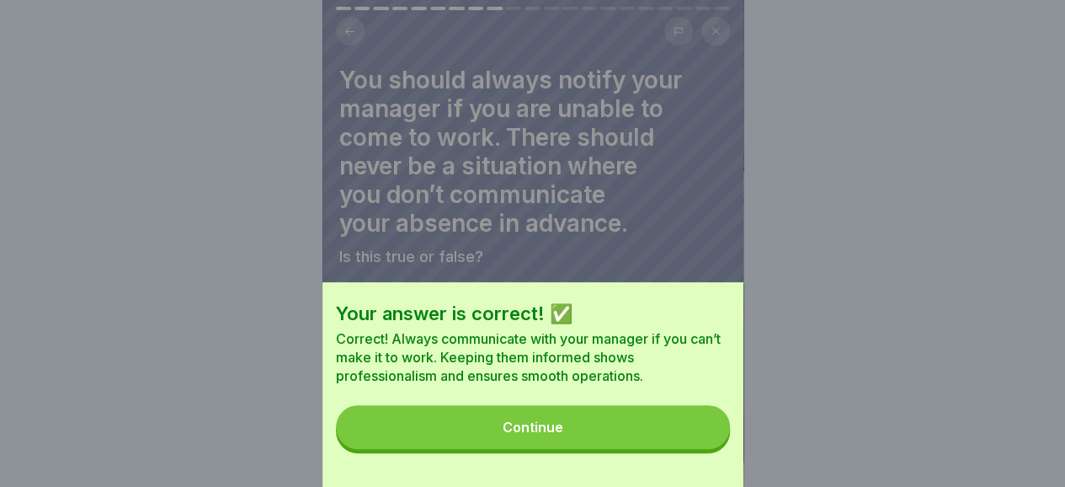
click at [535, 430] on button "Continue" at bounding box center [533, 427] width 394 height 44
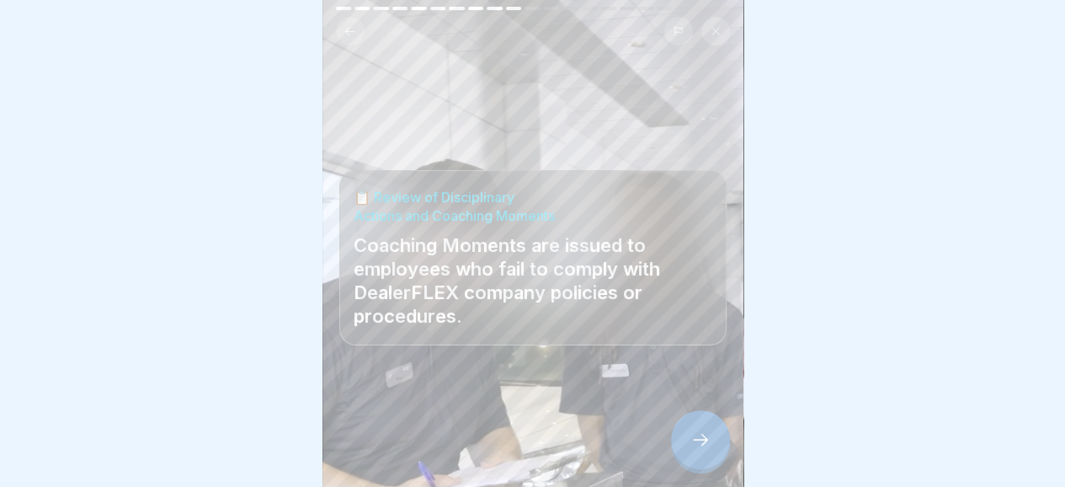
click at [700, 464] on div at bounding box center [700, 439] width 59 height 59
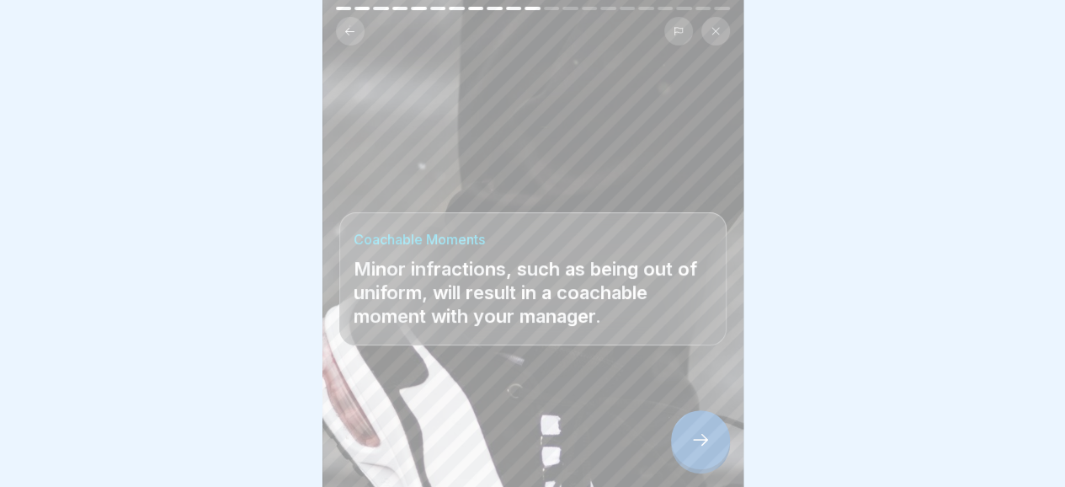
click at [700, 464] on div at bounding box center [700, 439] width 59 height 59
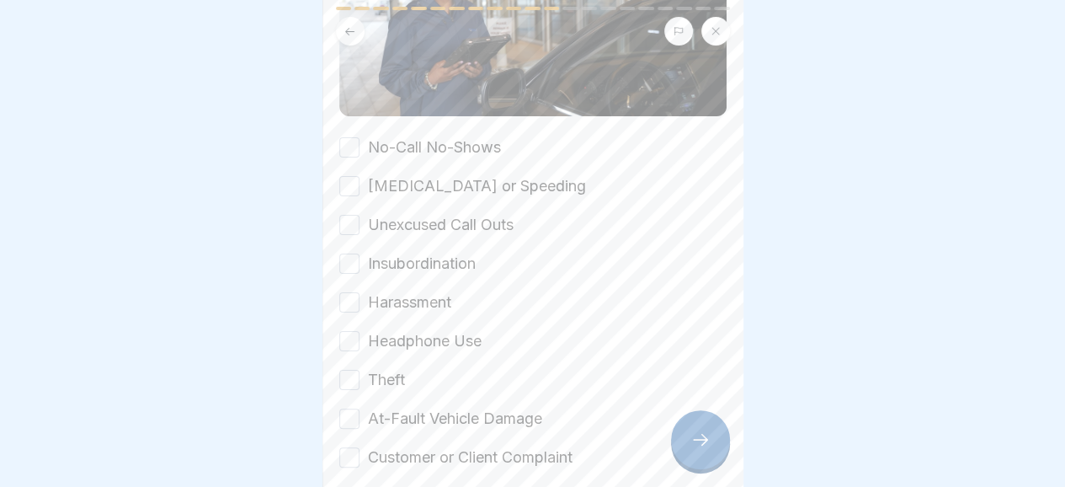
scroll to position [276, 0]
click at [354, 141] on button "No-Call No-Shows" at bounding box center [349, 146] width 20 height 20
click at [348, 174] on button "[MEDICAL_DATA] or Speeding" at bounding box center [349, 184] width 20 height 20
click at [350, 216] on button "Unexcused Call Outs" at bounding box center [349, 223] width 20 height 20
click at [350, 253] on button "Insubordination" at bounding box center [349, 262] width 20 height 20
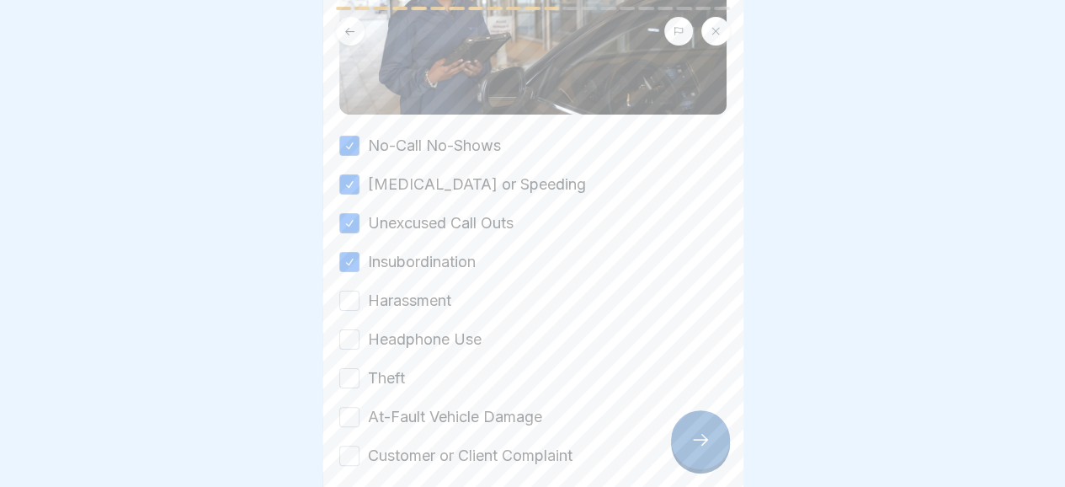
click at [349, 291] on button "Harassment" at bounding box center [349, 300] width 20 height 20
click at [347, 330] on button "Headphone Use" at bounding box center [349, 339] width 20 height 20
click at [343, 370] on button "Theft" at bounding box center [349, 378] width 20 height 20
click at [345, 407] on button "At-Fault Vehicle Damage" at bounding box center [349, 417] width 20 height 20
click at [345, 445] on button "Customer or Client Complaint" at bounding box center [349, 455] width 20 height 20
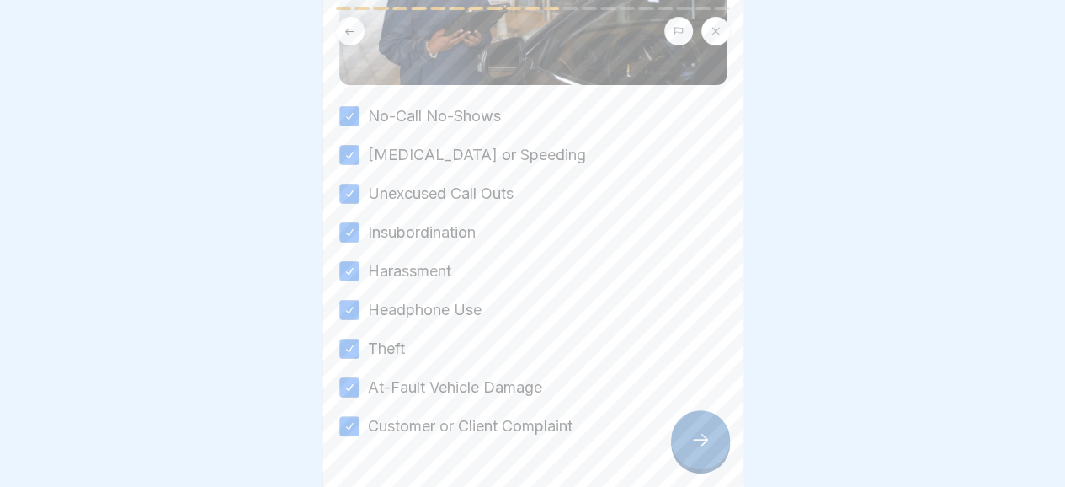
scroll to position [351, 0]
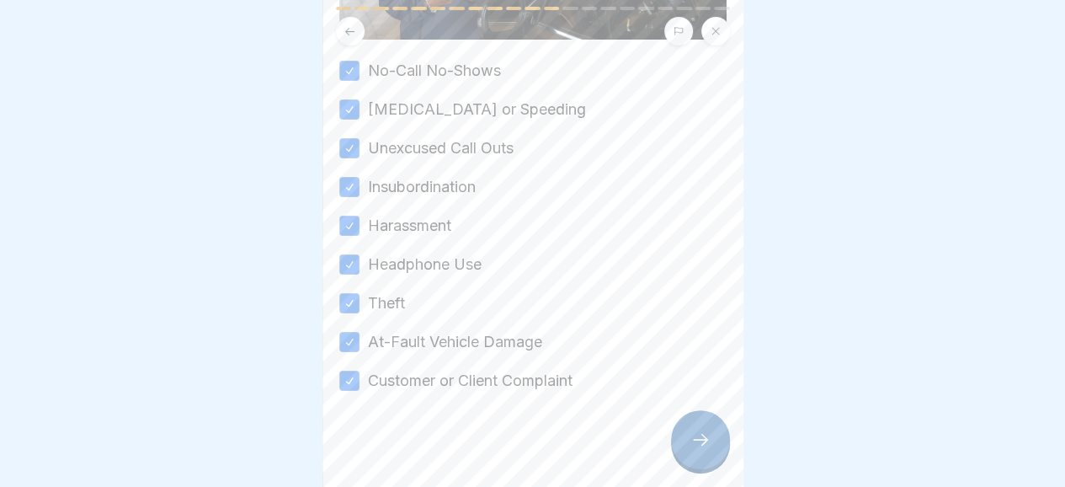
click at [703, 444] on icon at bounding box center [700, 439] width 20 height 20
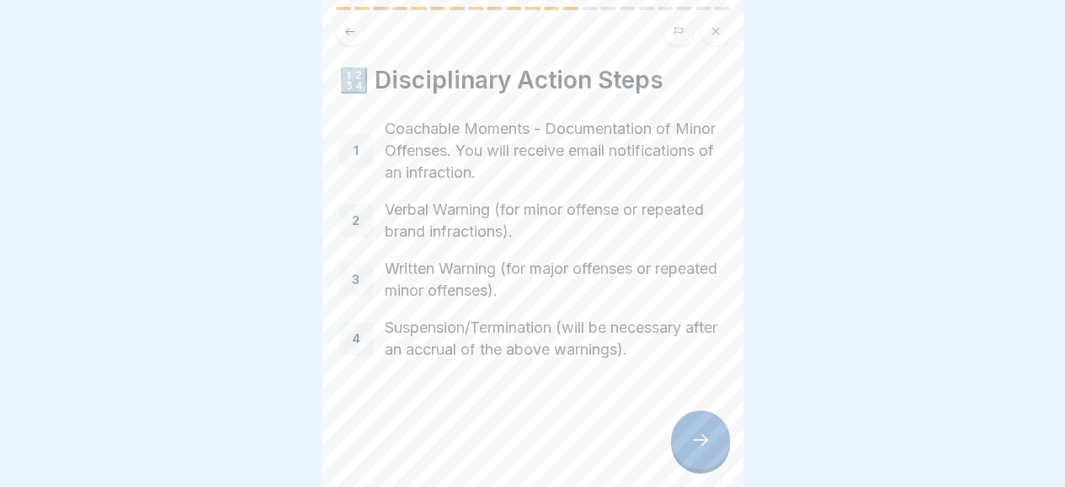
click at [696, 447] on icon at bounding box center [700, 439] width 20 height 20
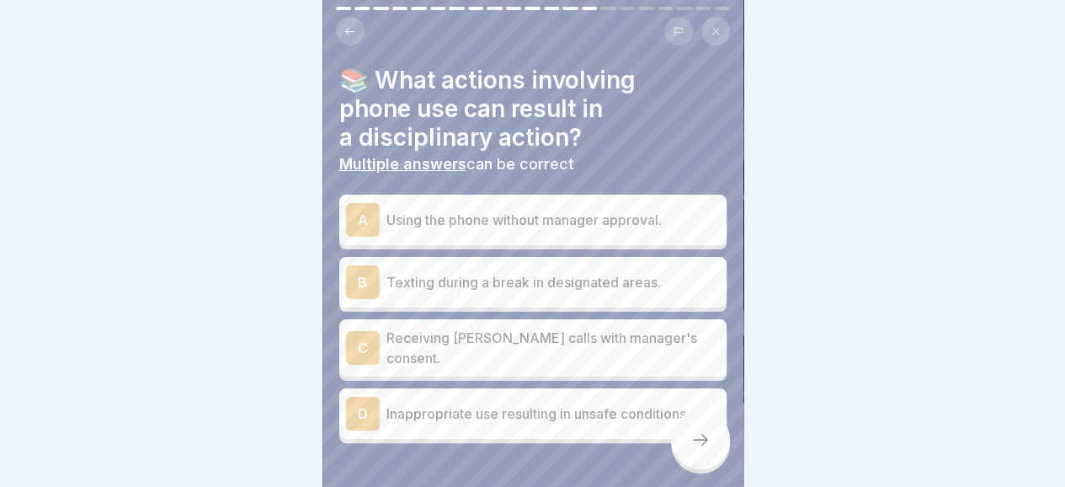
click at [434, 219] on p "Using the phone without manager approval." at bounding box center [552, 220] width 333 height 20
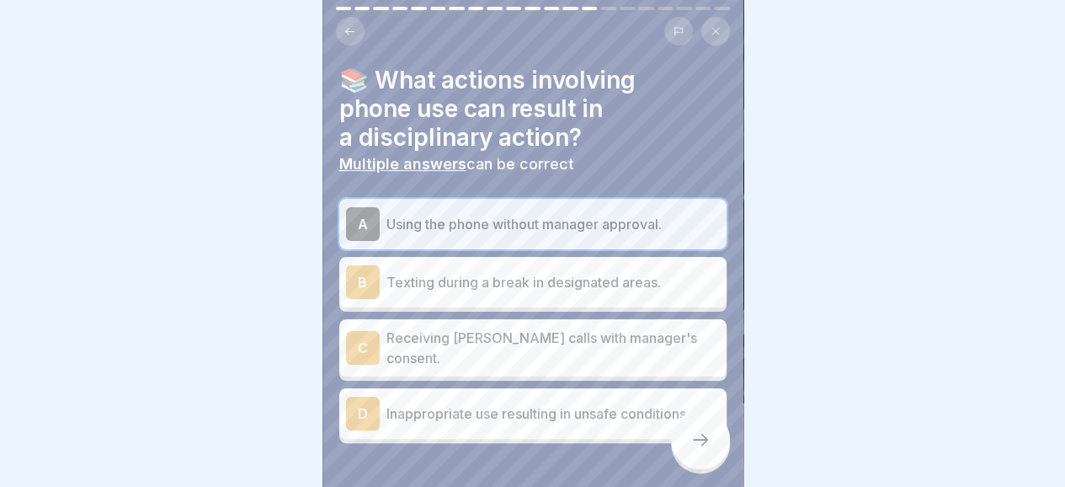
click at [414, 279] on p "Texting during a break in designated areas." at bounding box center [552, 282] width 333 height 20
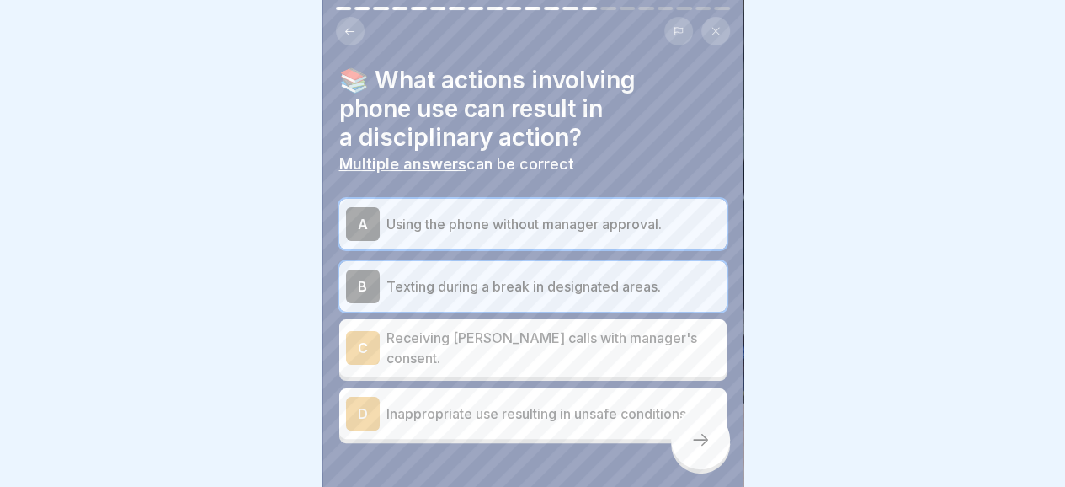
click at [465, 403] on p "Inappropriate use resulting in unsafe conditions." at bounding box center [552, 413] width 333 height 20
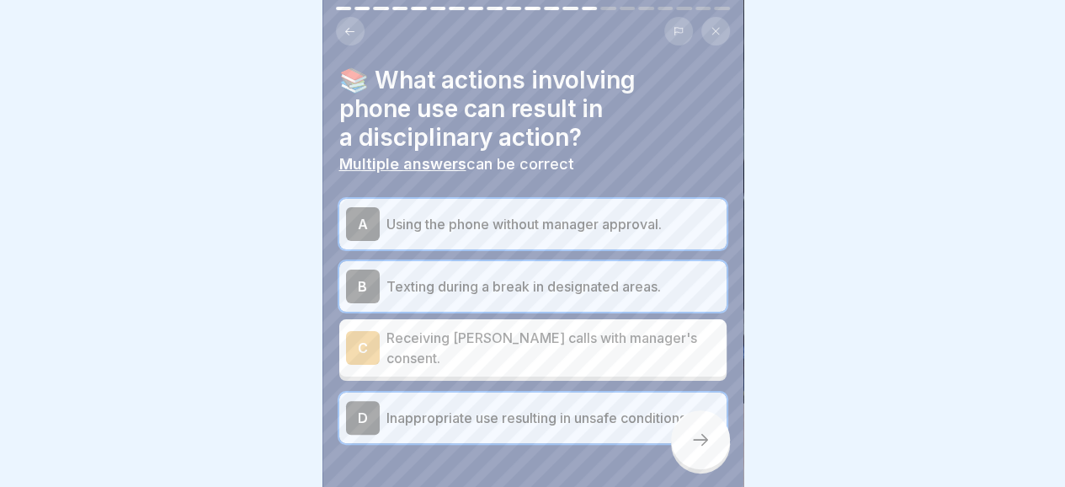
click at [706, 447] on icon at bounding box center [700, 439] width 20 height 20
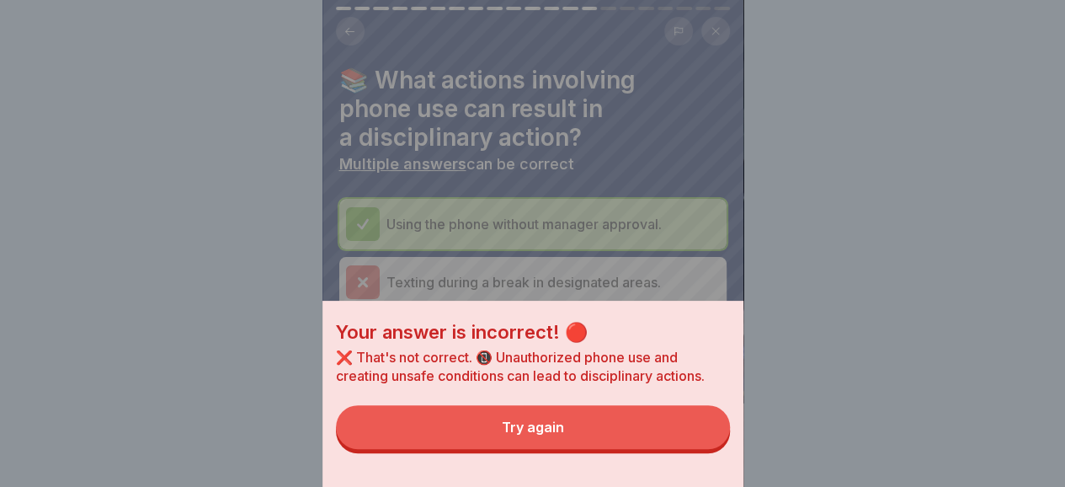
click at [564, 434] on div "Try again" at bounding box center [533, 426] width 62 height 15
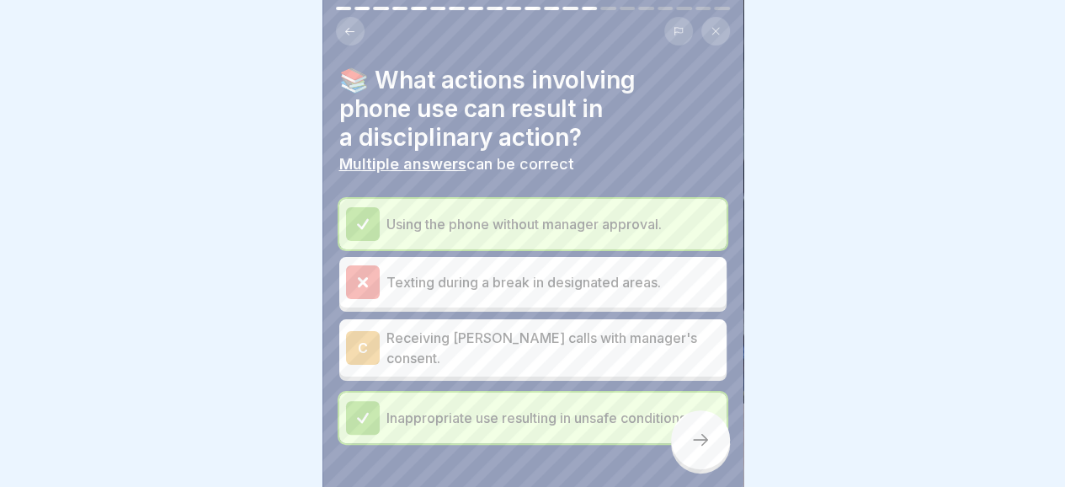
click at [359, 288] on icon at bounding box center [362, 281] width 15 height 15
click at [688, 452] on div at bounding box center [700, 439] width 59 height 59
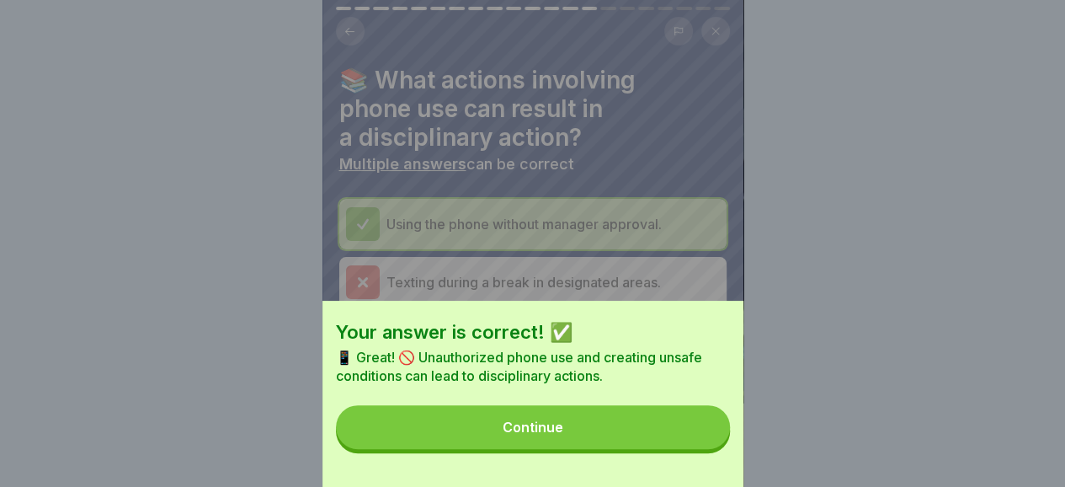
click at [531, 432] on button "Continue" at bounding box center [533, 427] width 394 height 44
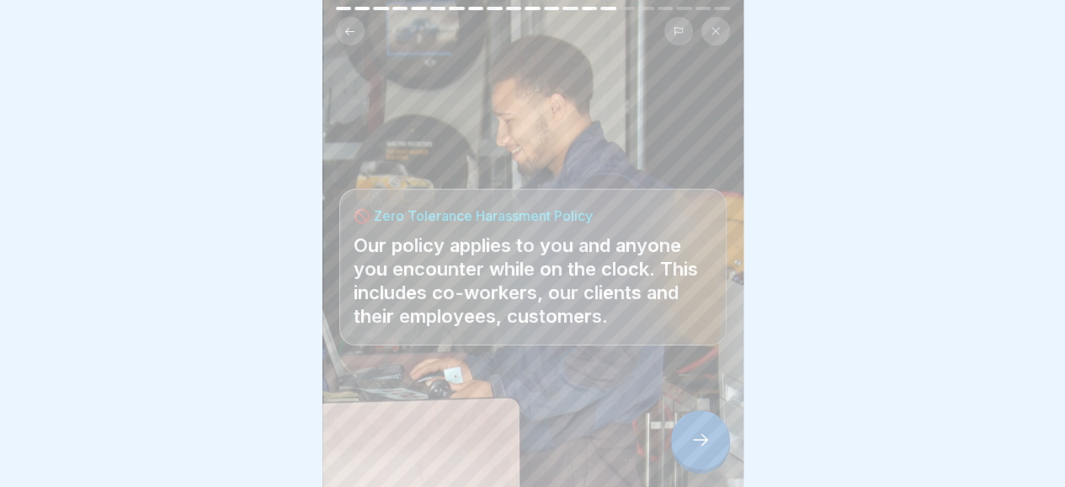
click at [682, 451] on div at bounding box center [700, 439] width 59 height 59
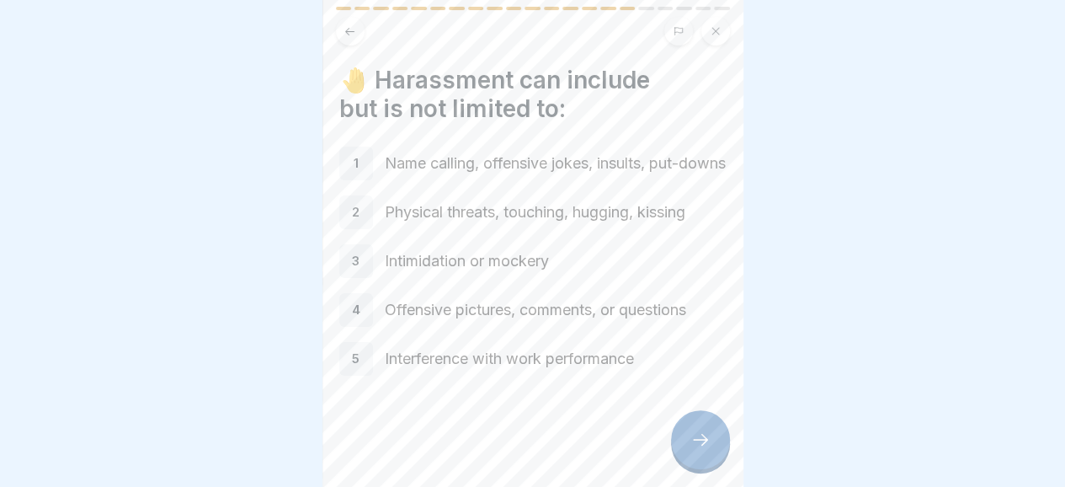
click at [686, 454] on div at bounding box center [700, 439] width 59 height 59
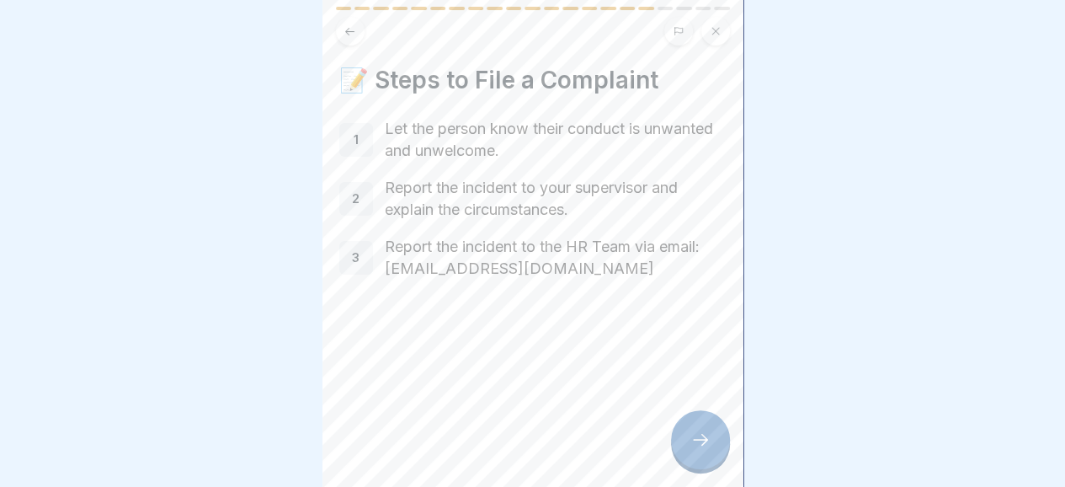
click at [686, 454] on div at bounding box center [700, 439] width 59 height 59
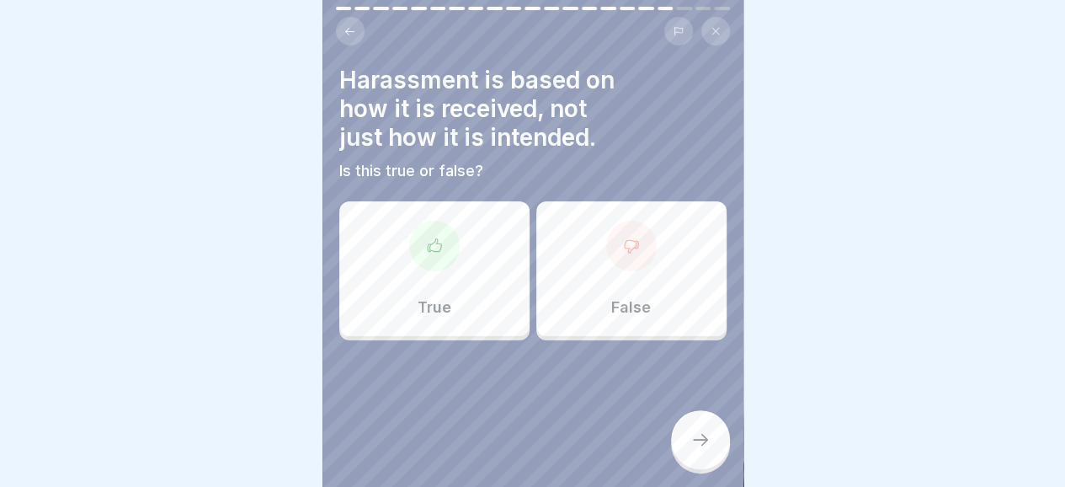
click at [433, 260] on div at bounding box center [434, 246] width 51 height 51
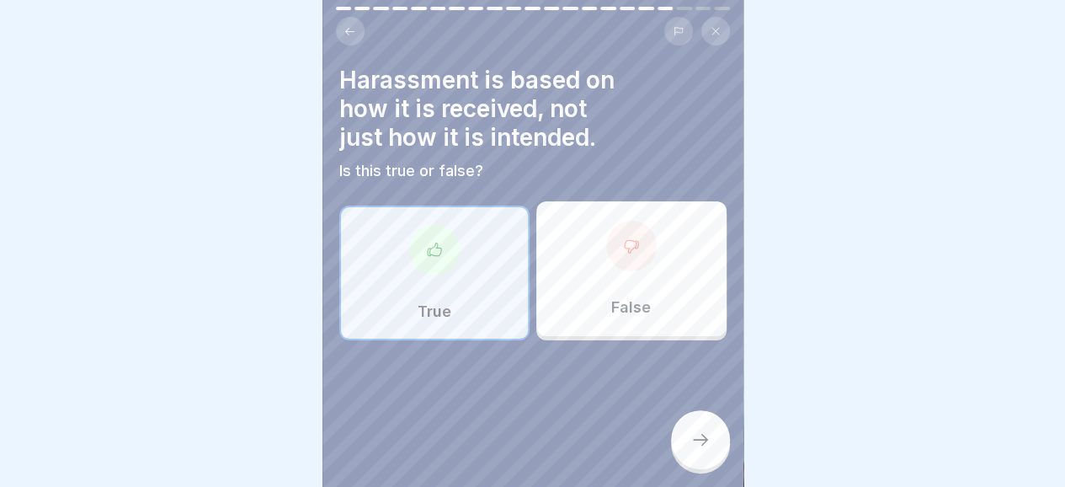
click at [709, 449] on icon at bounding box center [700, 439] width 20 height 20
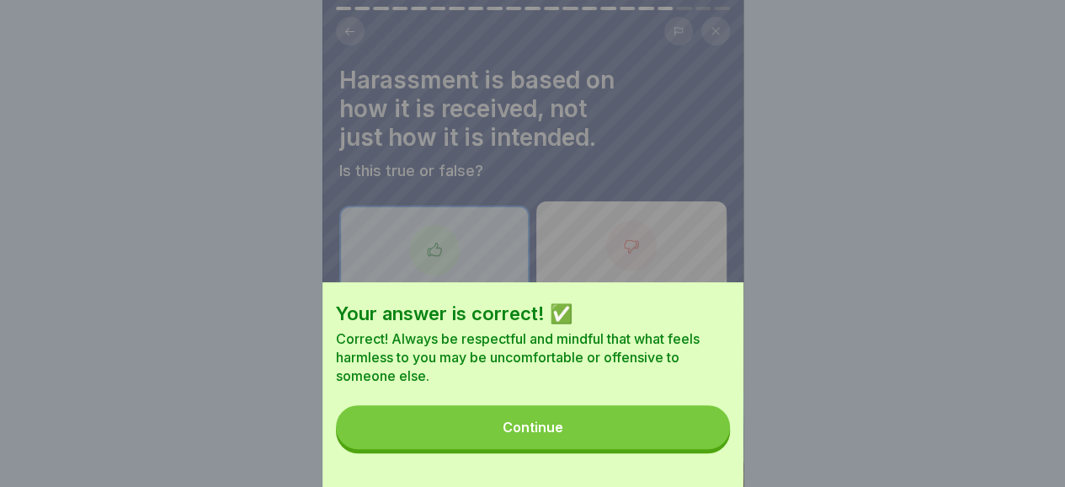
click at [571, 440] on button "Continue" at bounding box center [533, 427] width 394 height 44
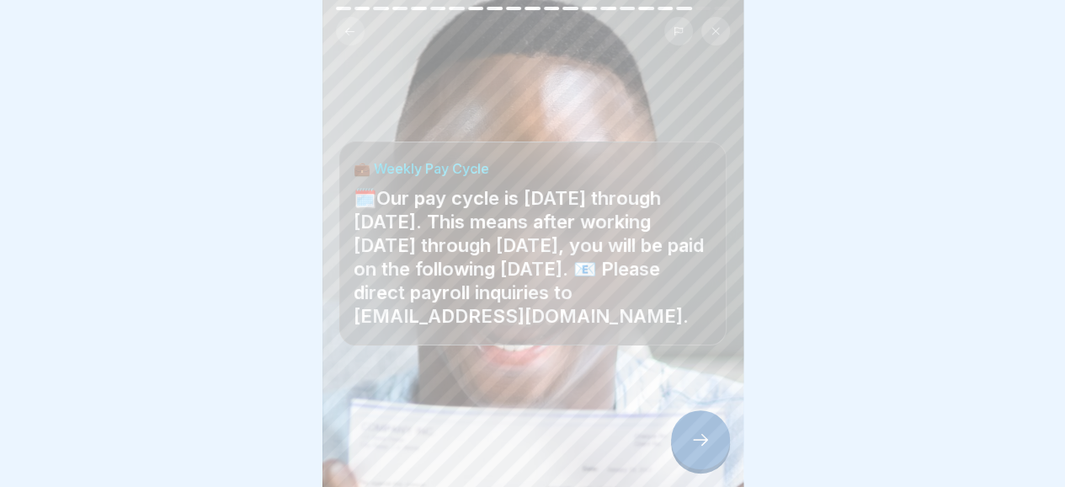
click at [687, 447] on div at bounding box center [700, 439] width 59 height 59
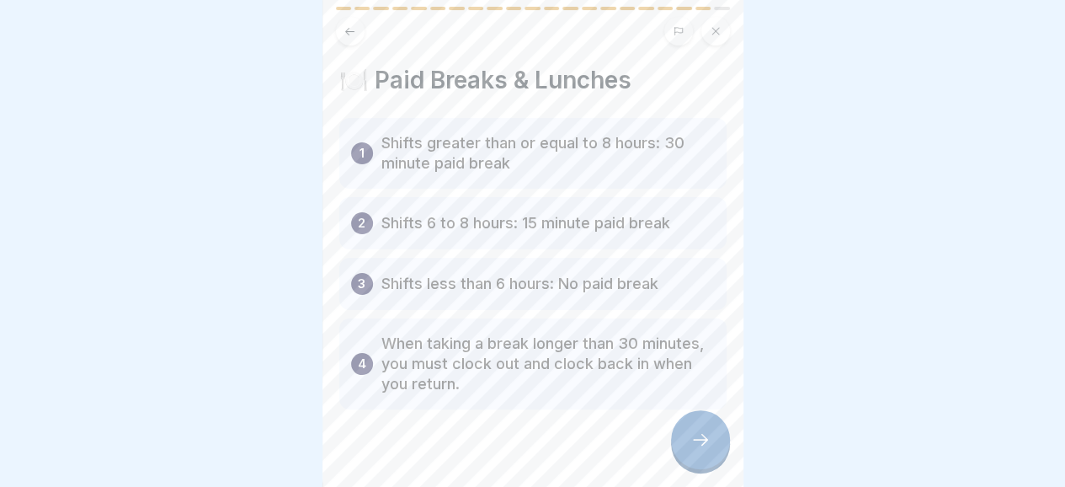
click at [692, 449] on icon at bounding box center [700, 439] width 20 height 20
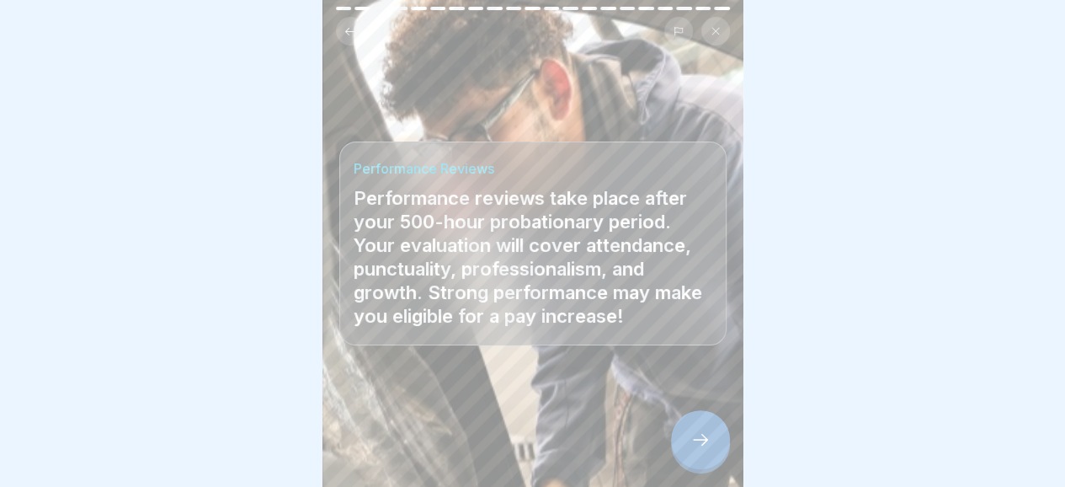
click at [705, 465] on div at bounding box center [700, 439] width 59 height 59
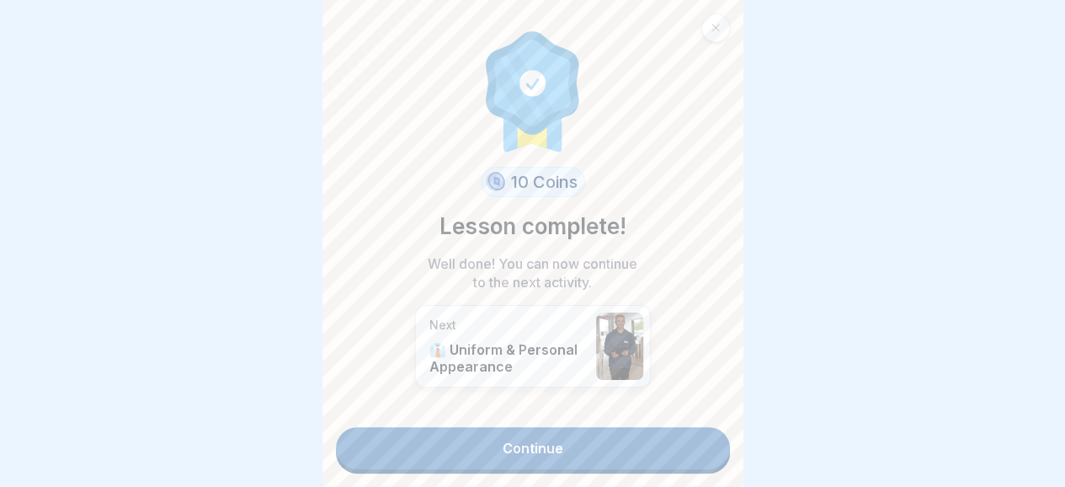
click at [546, 450] on link "Continue" at bounding box center [533, 448] width 394 height 42
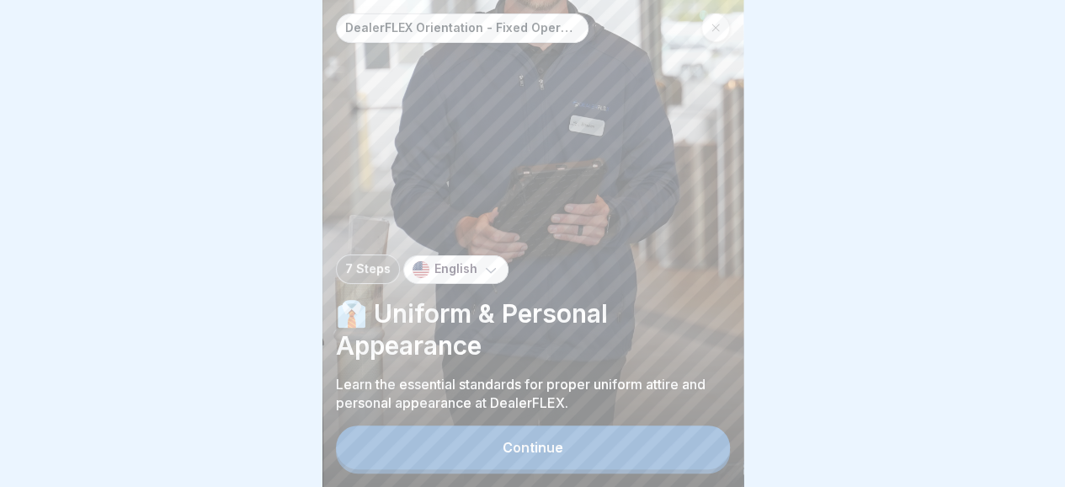
click at [552, 448] on button "Continue" at bounding box center [533, 447] width 394 height 44
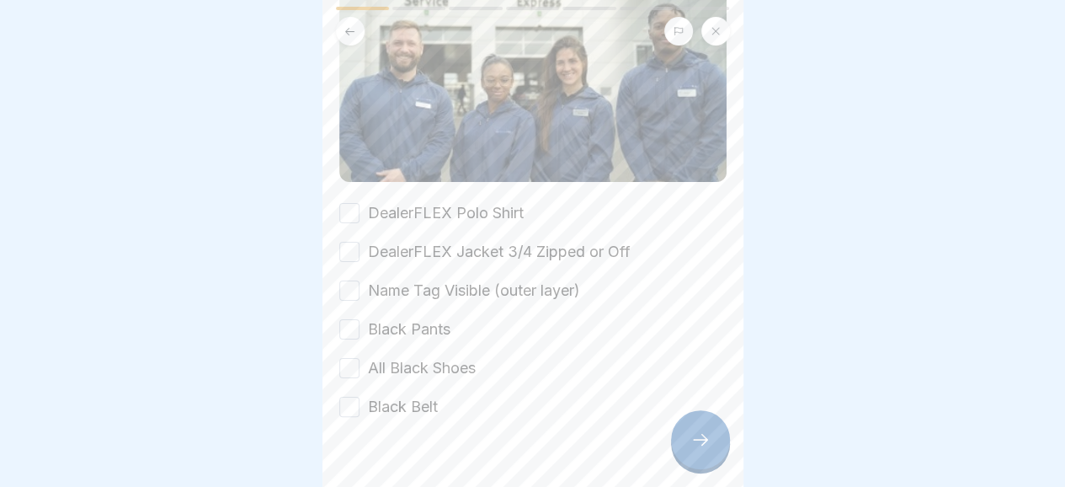
scroll to position [214, 0]
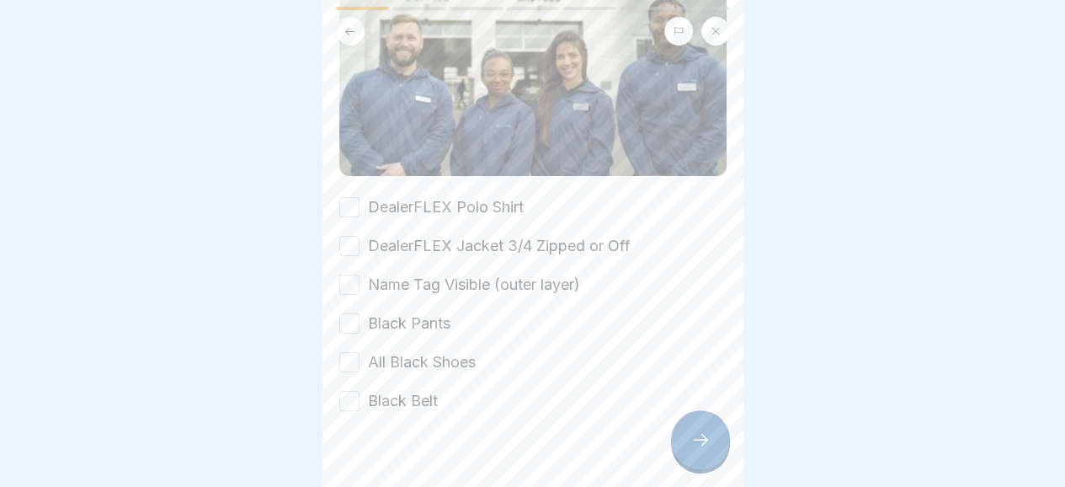
click at [354, 197] on button "DealerFLEX Polo Shirt" at bounding box center [349, 207] width 20 height 20
click at [353, 237] on button "DealerFLEX Jacket 3/4 Zipped or Off" at bounding box center [349, 246] width 20 height 20
click at [354, 274] on button "Name Tag Visible (outer layer)" at bounding box center [349, 284] width 20 height 20
drag, startPoint x: 346, startPoint y: 311, endPoint x: 351, endPoint y: 344, distance: 34.0
click at [346, 313] on button "Black Pants" at bounding box center [349, 323] width 20 height 20
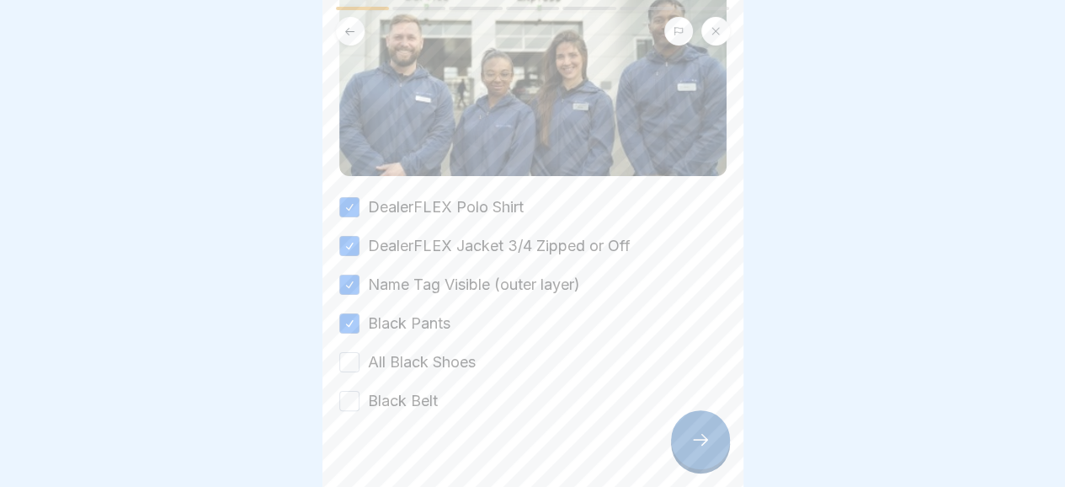
click at [350, 352] on button "All Black Shoes" at bounding box center [349, 362] width 20 height 20
click at [352, 391] on button "Black Belt" at bounding box center [349, 401] width 20 height 20
click at [702, 449] on icon at bounding box center [700, 439] width 20 height 20
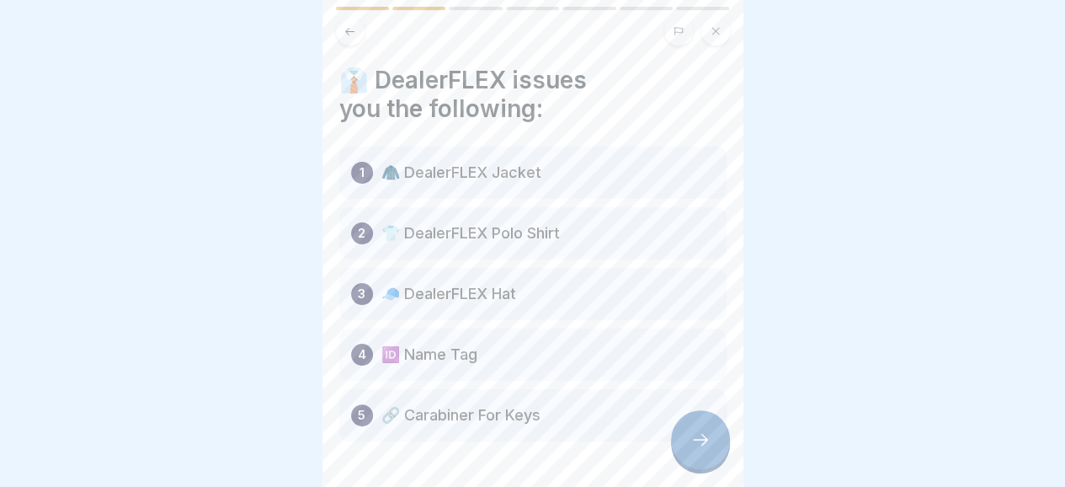
click at [689, 445] on div at bounding box center [700, 439] width 59 height 59
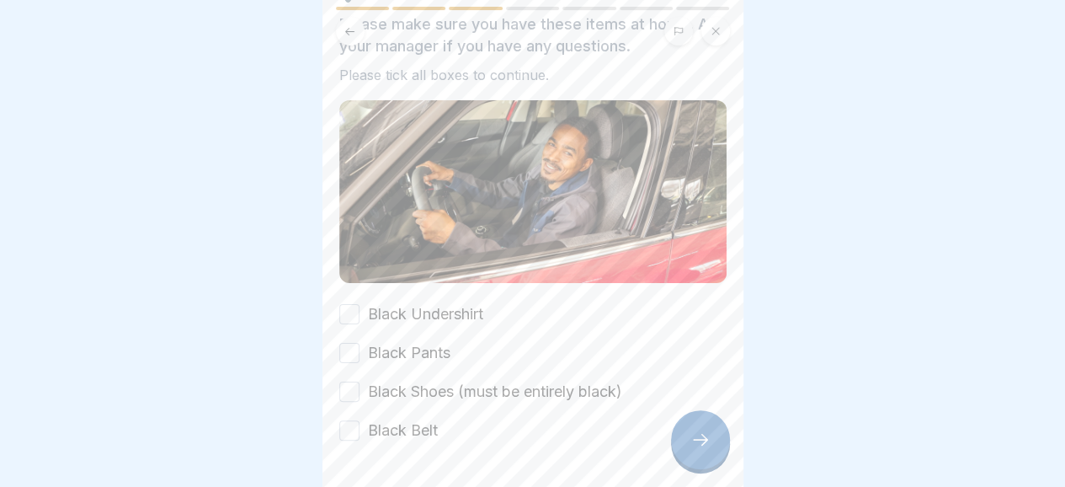
scroll to position [95, 0]
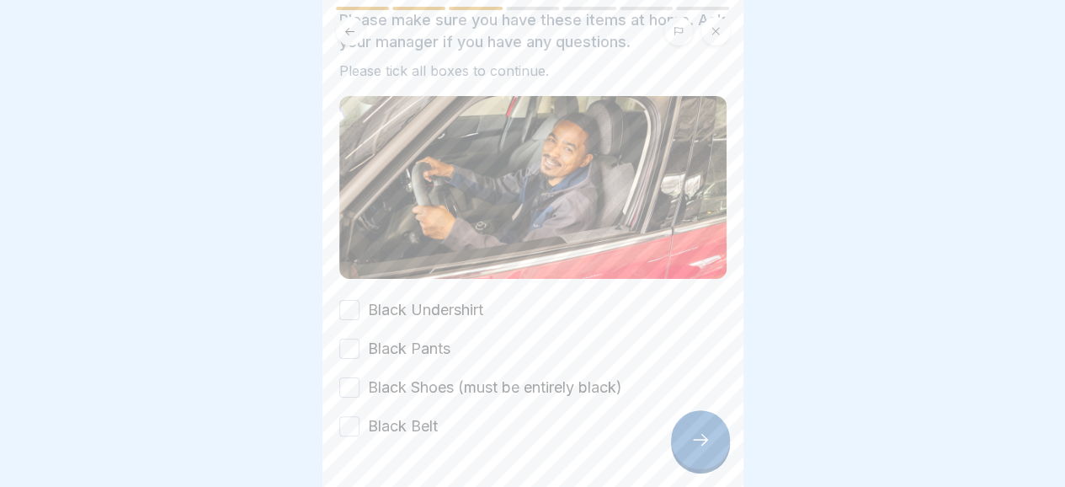
click at [355, 306] on button "Black Undershirt" at bounding box center [349, 310] width 20 height 20
click at [348, 347] on button "Black Pants" at bounding box center [349, 348] width 20 height 20
click at [354, 377] on button "Black Shoes (must be entirely black)" at bounding box center [349, 387] width 20 height 20
click at [345, 418] on button "Black Belt" at bounding box center [349, 426] width 20 height 20
click at [699, 449] on icon at bounding box center [700, 439] width 20 height 20
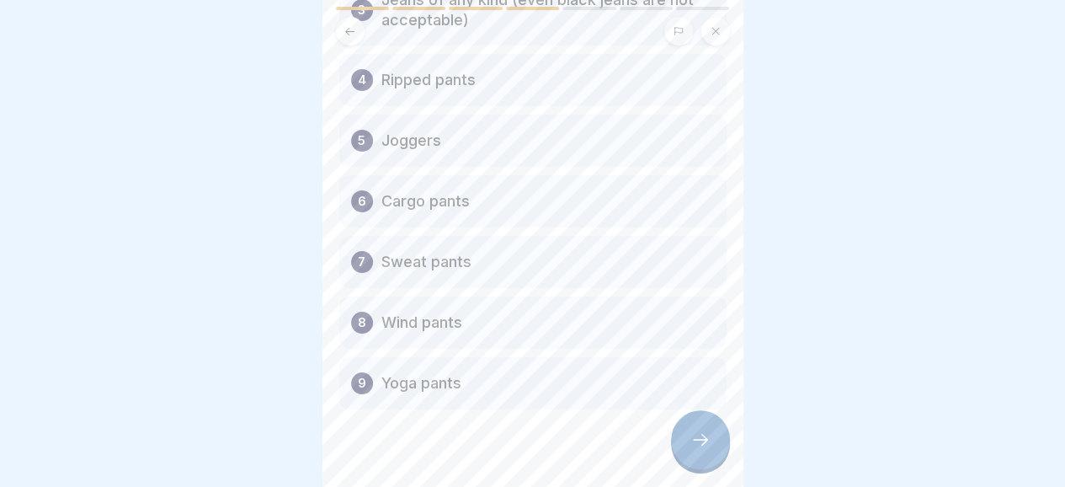
scroll to position [295, 0]
click at [705, 445] on icon at bounding box center [700, 440] width 15 height 12
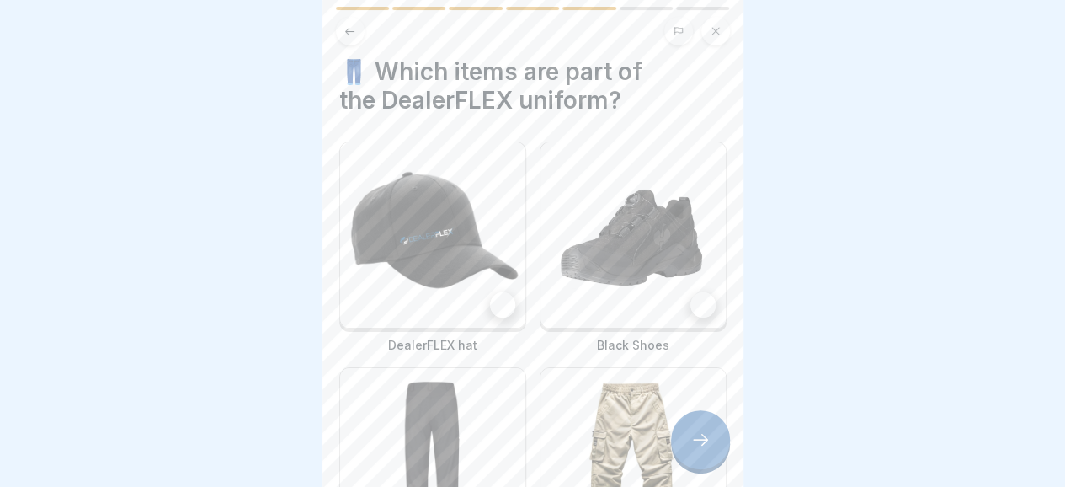
scroll to position [4, 0]
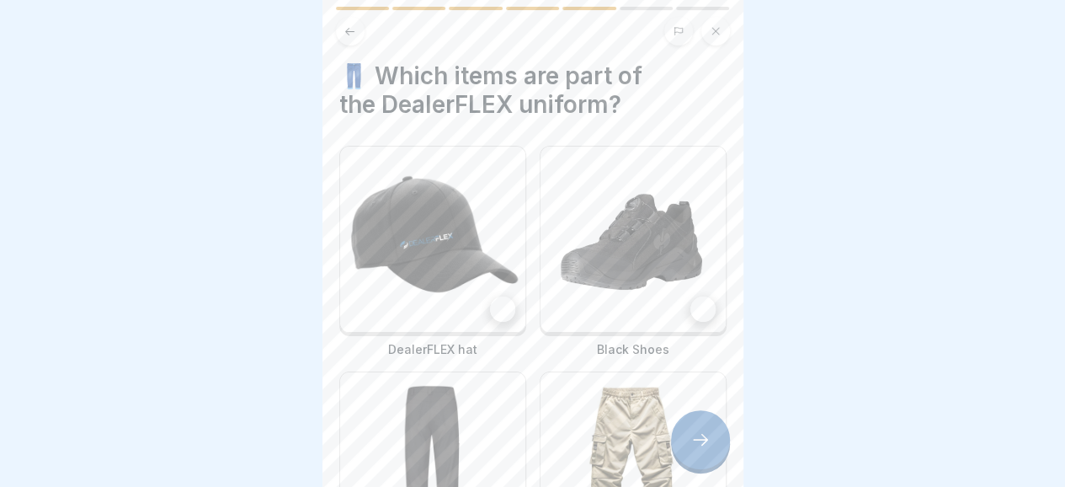
click at [490, 301] on div at bounding box center [502, 308] width 25 height 25
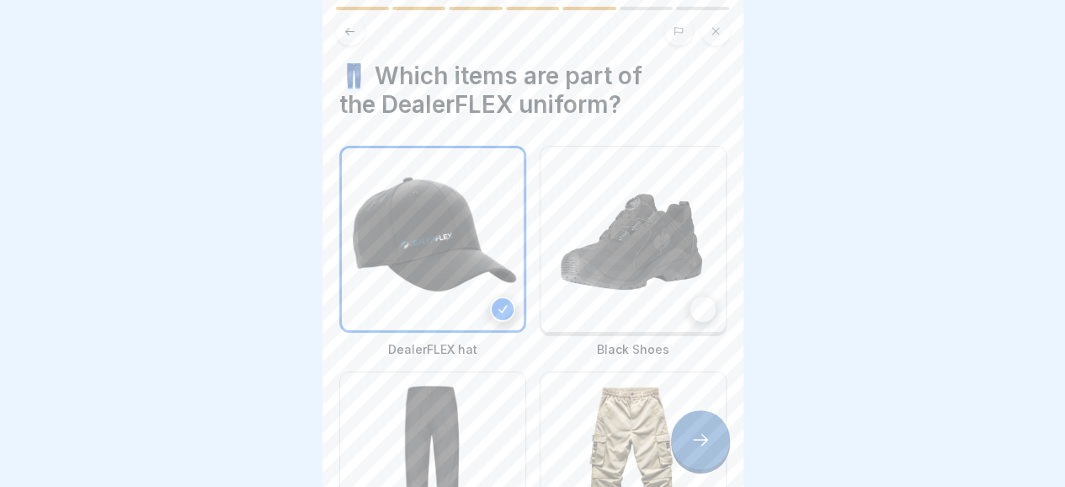
click at [691, 310] on div at bounding box center [702, 308] width 25 height 25
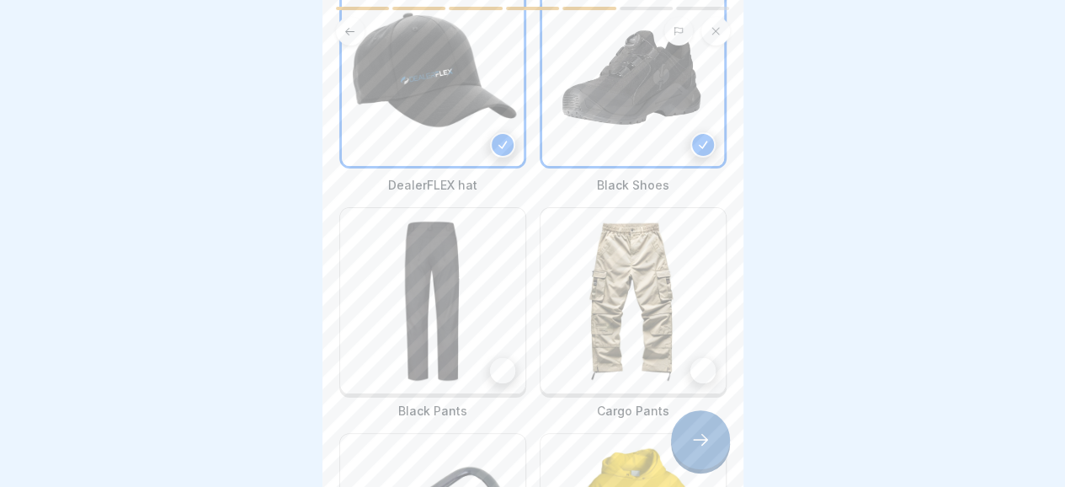
scroll to position [194, 0]
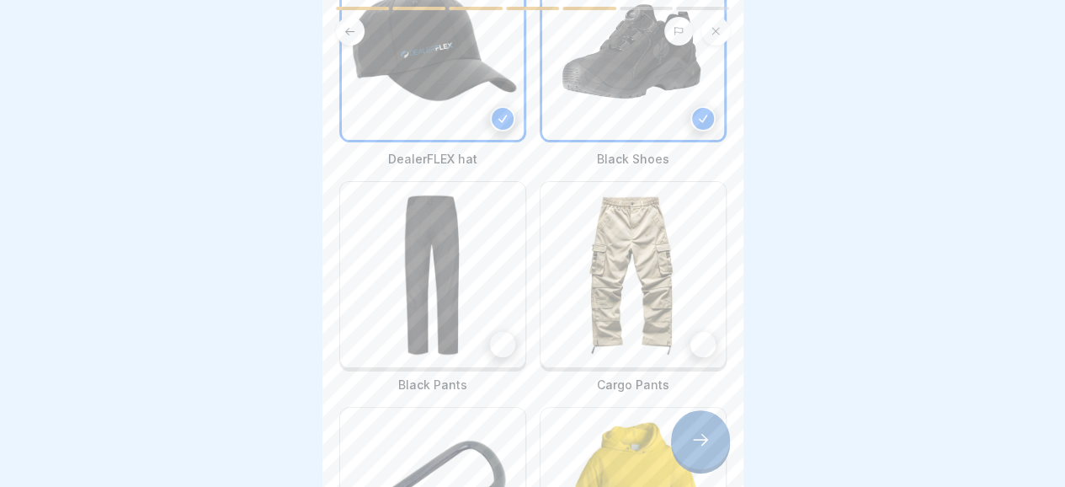
click at [492, 332] on div at bounding box center [502, 344] width 25 height 25
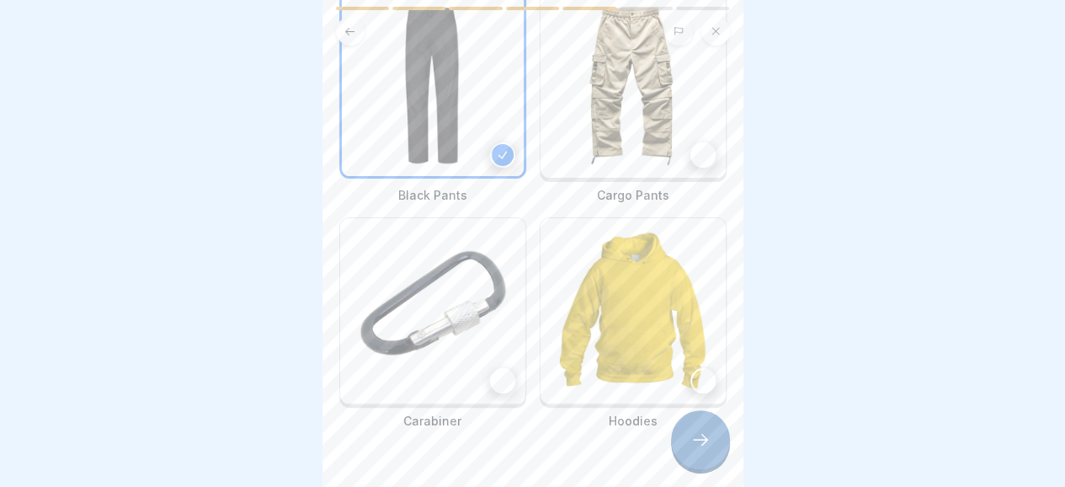
scroll to position [391, 0]
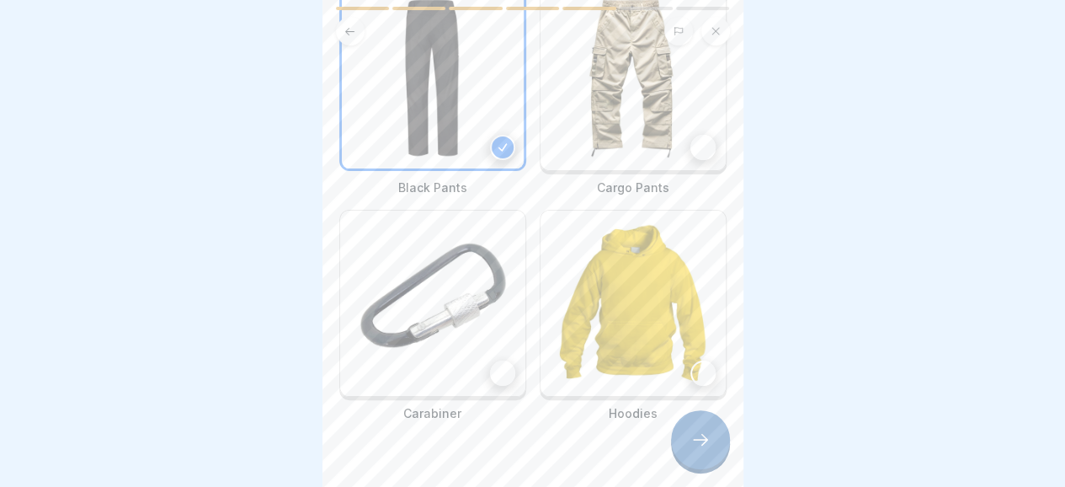
click at [502, 360] on div at bounding box center [502, 372] width 25 height 25
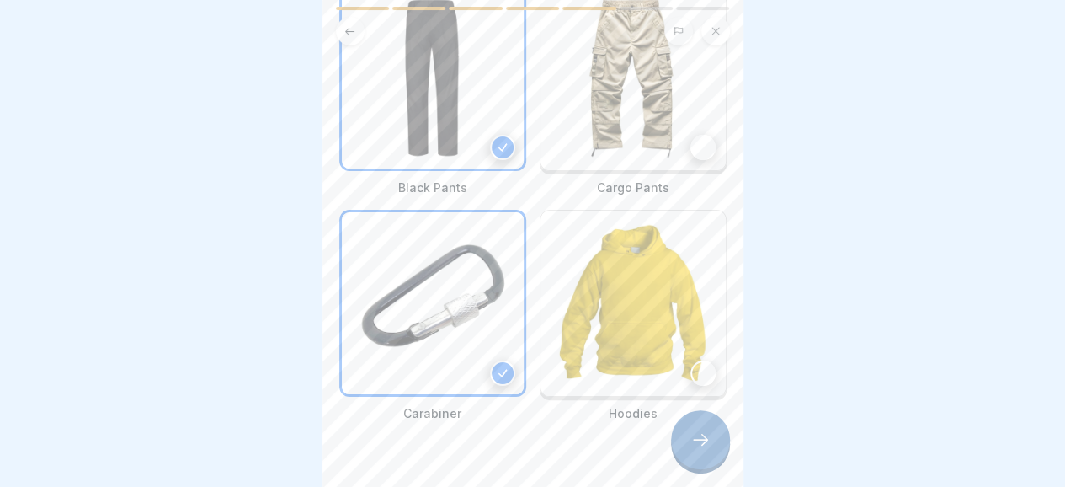
click at [696, 449] on icon at bounding box center [700, 439] width 20 height 20
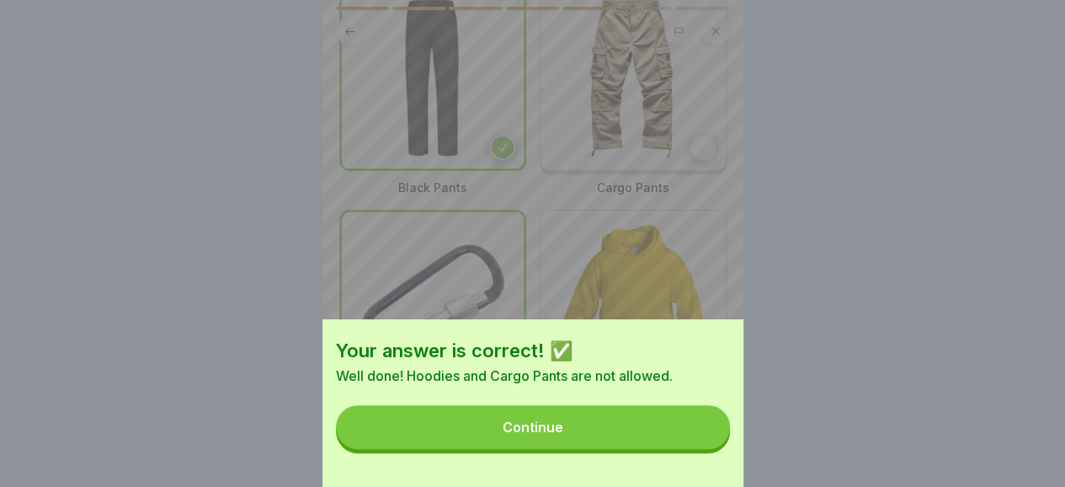
click at [626, 434] on button "Continue" at bounding box center [533, 427] width 394 height 44
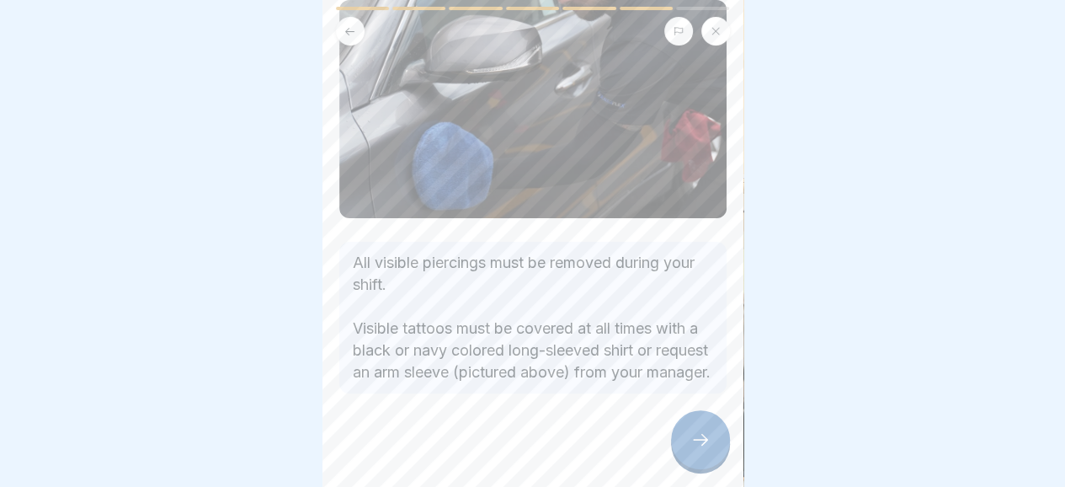
scroll to position [140, 0]
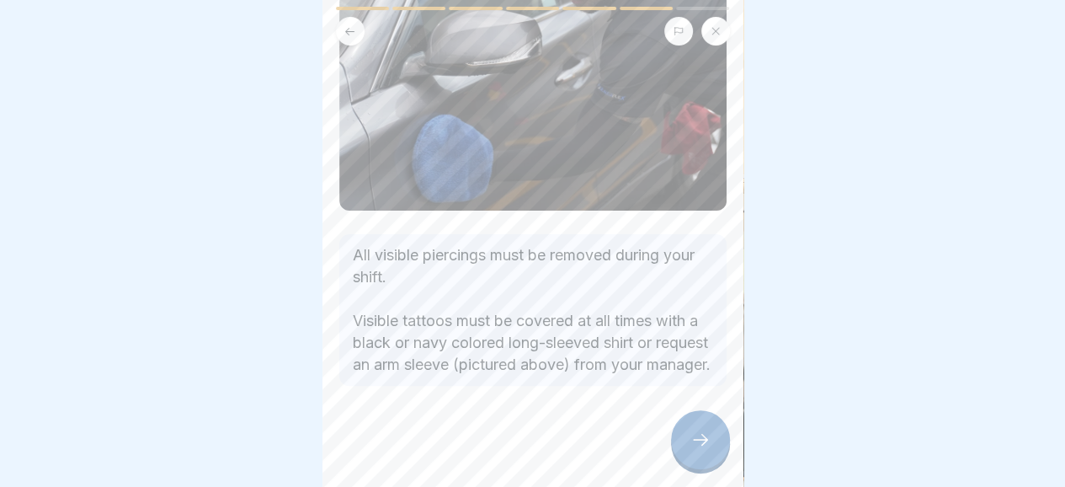
click at [692, 449] on icon at bounding box center [700, 439] width 20 height 20
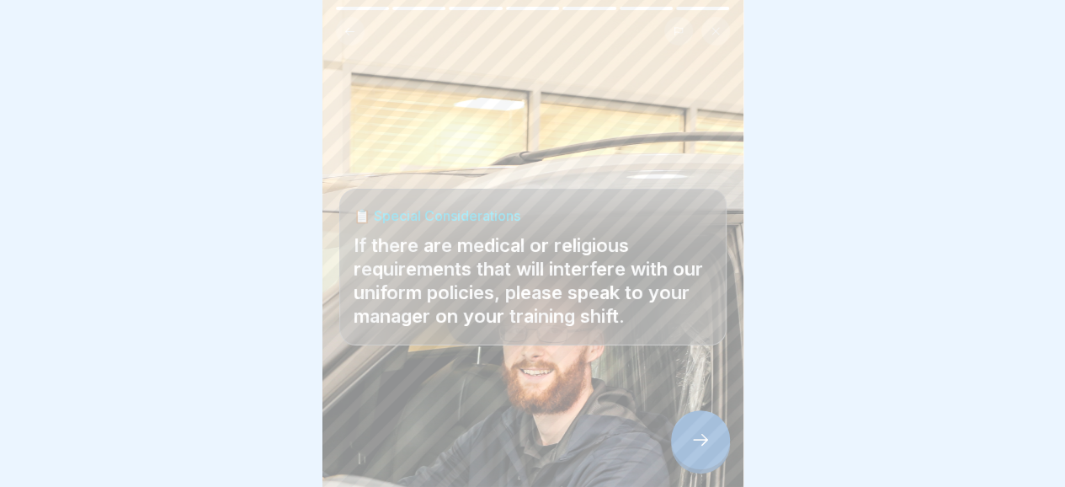
click at [692, 445] on icon at bounding box center [700, 439] width 20 height 20
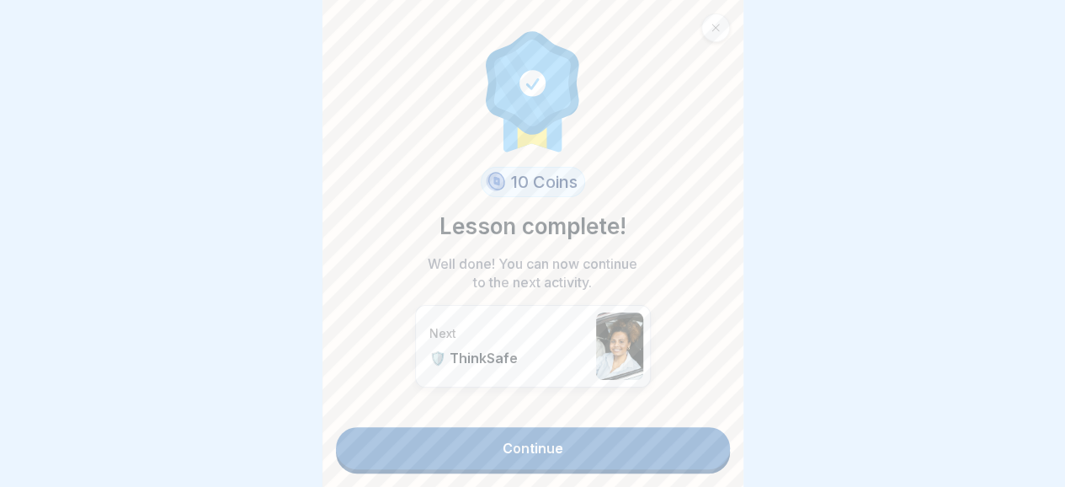
click at [520, 443] on link "Continue" at bounding box center [533, 448] width 394 height 42
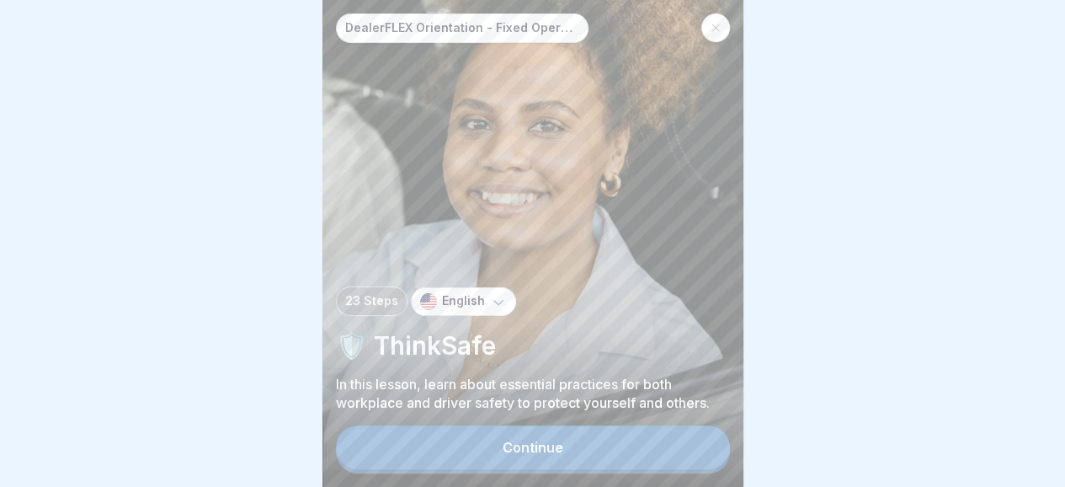
click at [522, 455] on div "Continue" at bounding box center [533, 446] width 61 height 15
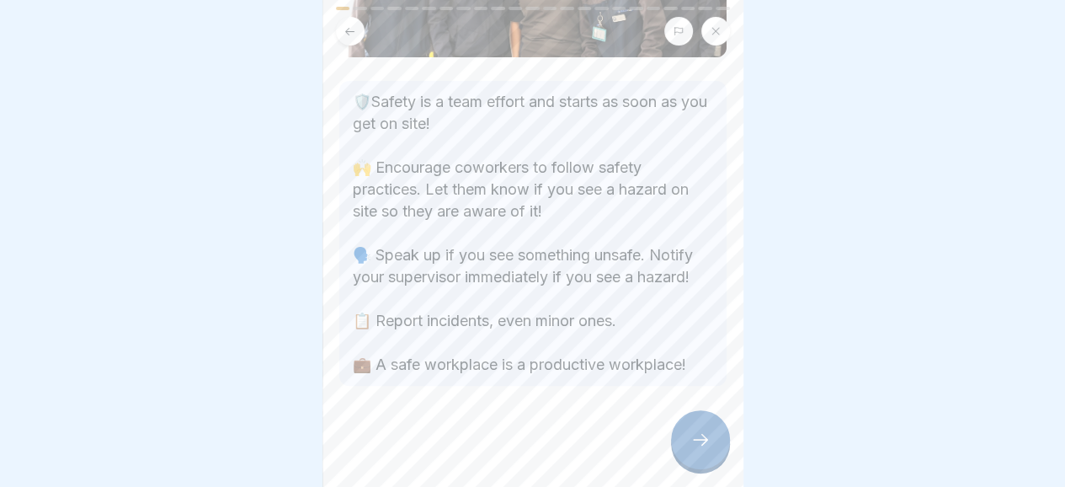
scroll to position [246, 0]
click at [697, 449] on icon at bounding box center [700, 439] width 20 height 20
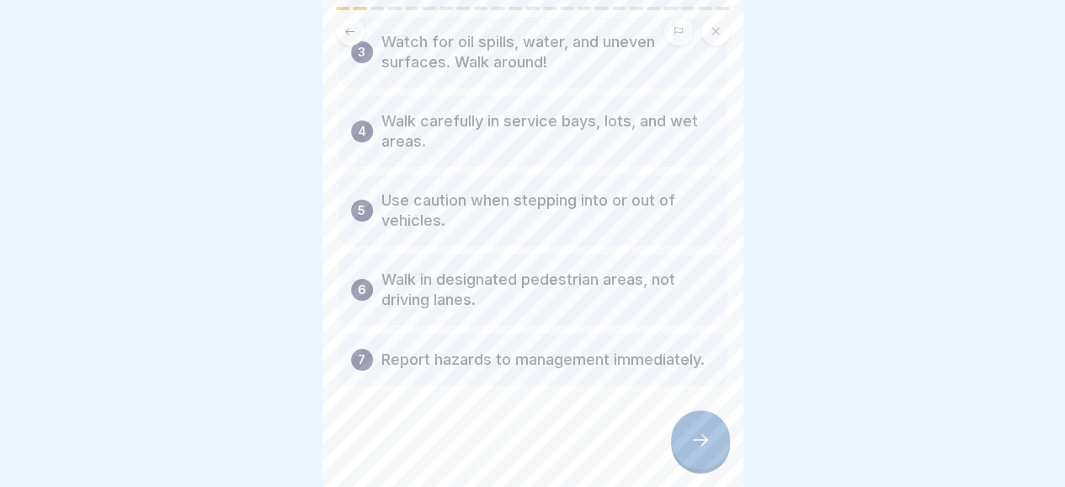
scroll to position [314, 0]
click at [685, 447] on div at bounding box center [700, 439] width 59 height 59
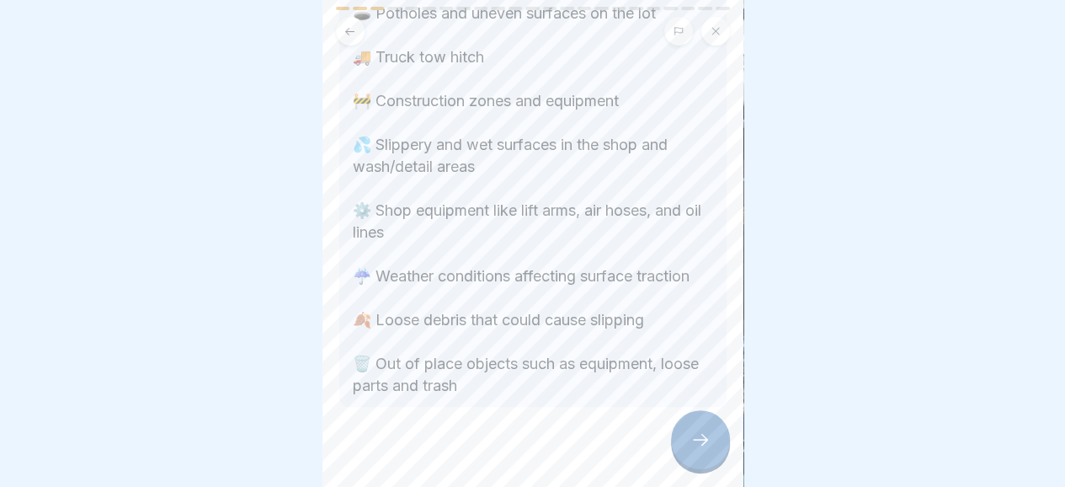
scroll to position [281, 0]
click at [694, 449] on icon at bounding box center [700, 439] width 20 height 20
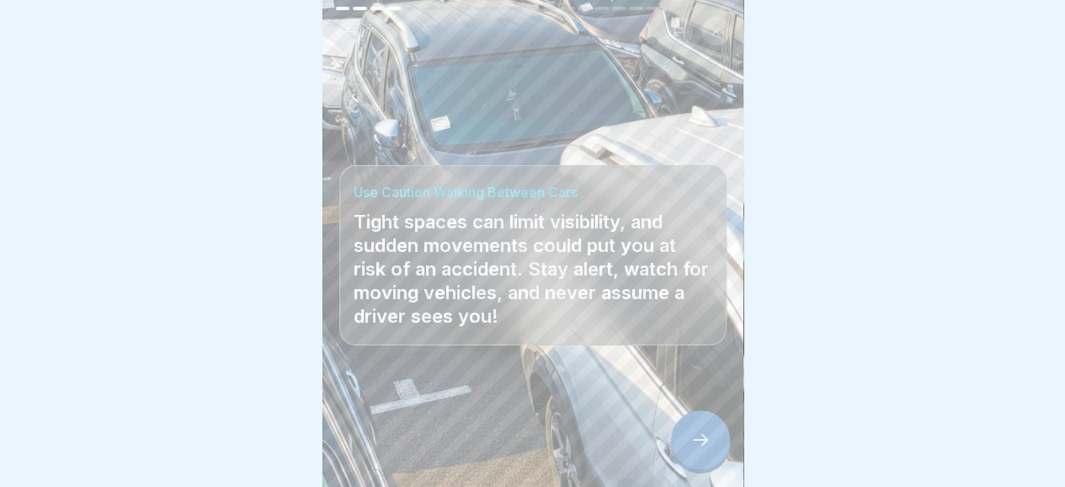
click at [703, 447] on icon at bounding box center [700, 439] width 20 height 20
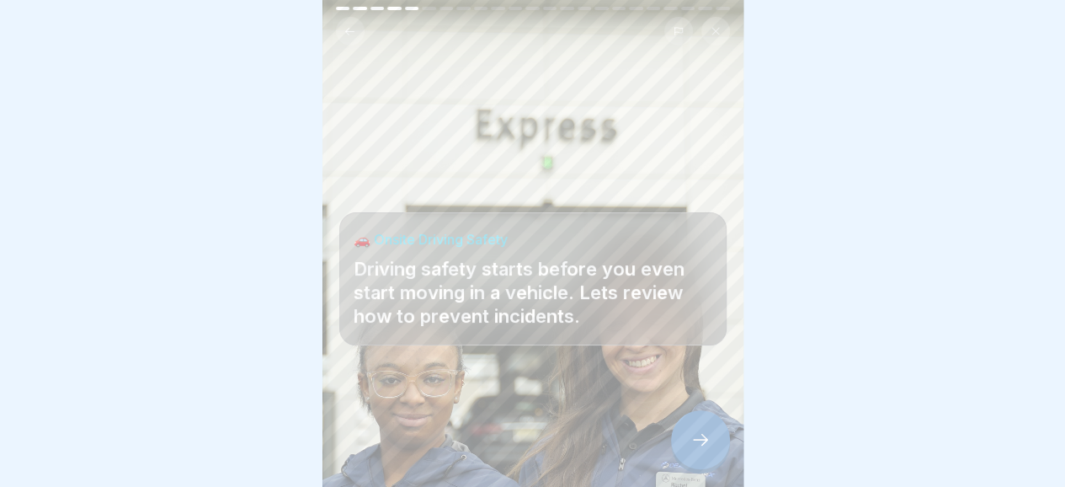
click at [702, 447] on icon at bounding box center [700, 439] width 20 height 20
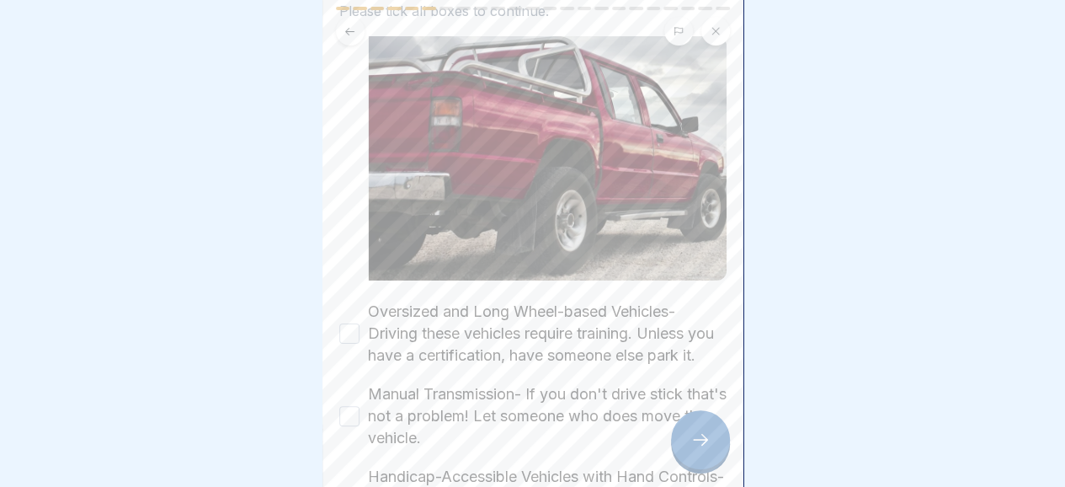
scroll to position [188, 0]
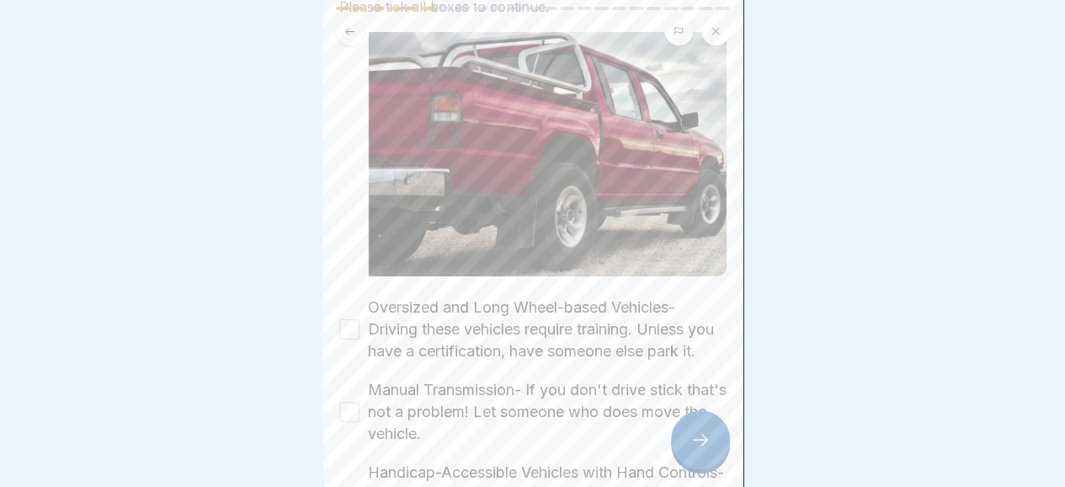
click at [347, 326] on button "Oversized and Long Wheel-based Vehicles- Driving these vehicles require trainin…" at bounding box center [349, 329] width 20 height 20
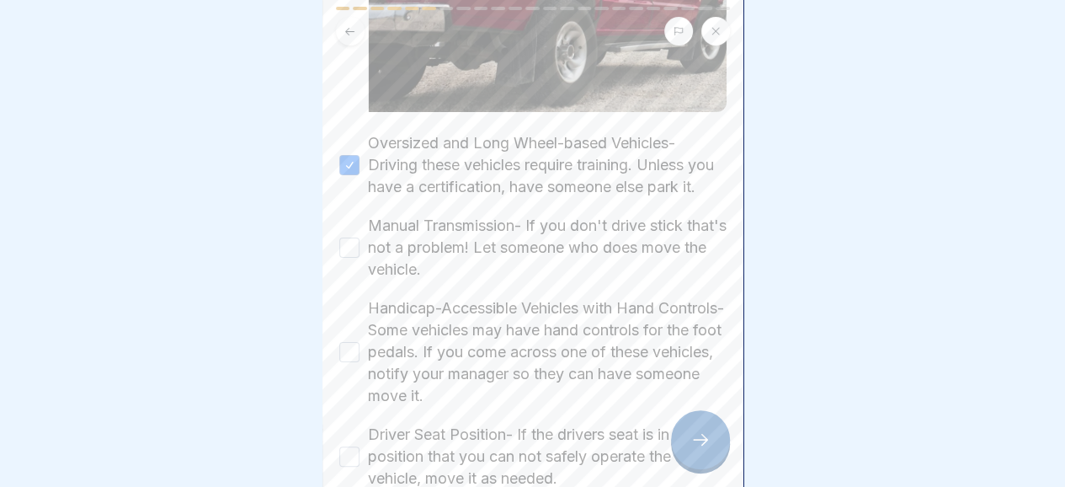
scroll to position [359, 0]
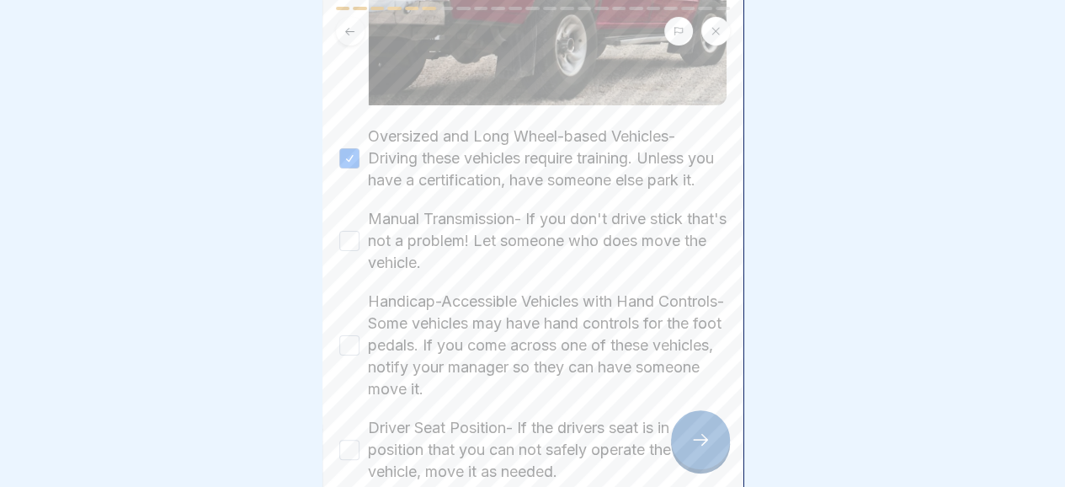
click at [343, 251] on button "Manual Transmission- If you don't drive stick that's not a problem! Let someone…" at bounding box center [349, 241] width 20 height 20
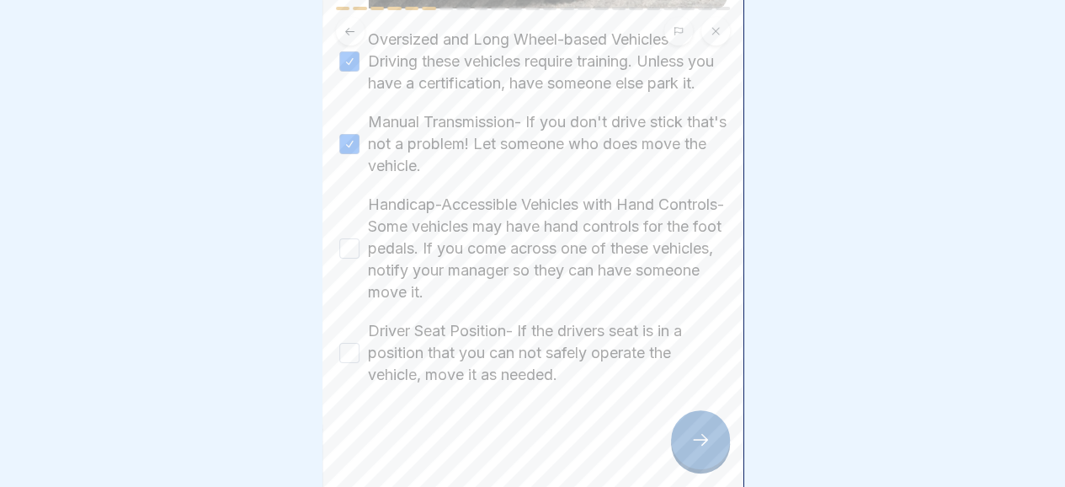
scroll to position [470, 0]
click at [349, 247] on button "Handicap-Accessible Vehicles with Hand Controls- Some vehicles may have hand co…" at bounding box center [349, 248] width 20 height 20
click at [353, 357] on button "Driver Seat Position- If the drivers seat is in a position that you can not saf…" at bounding box center [349, 353] width 20 height 20
click at [708, 444] on div at bounding box center [700, 439] width 59 height 59
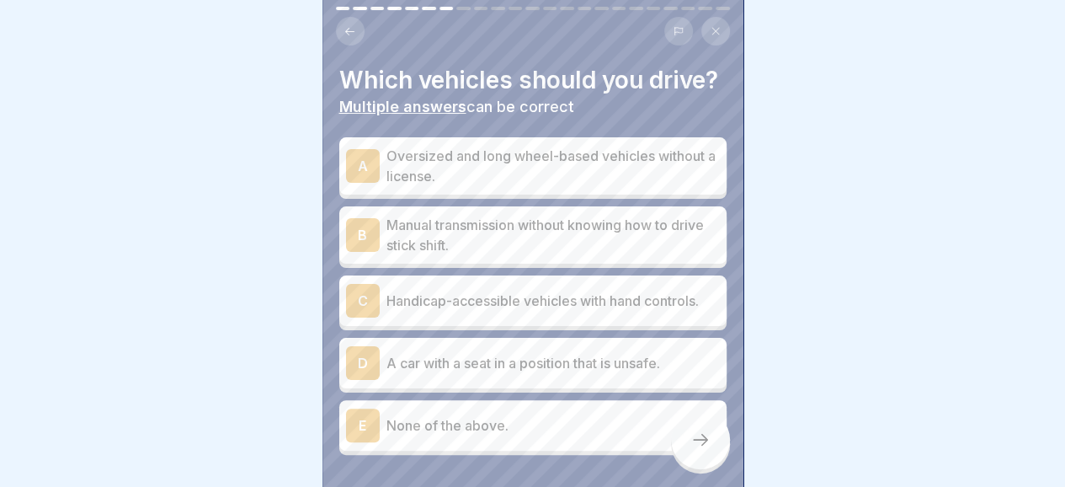
click at [477, 435] on p "None of the above." at bounding box center [552, 425] width 333 height 20
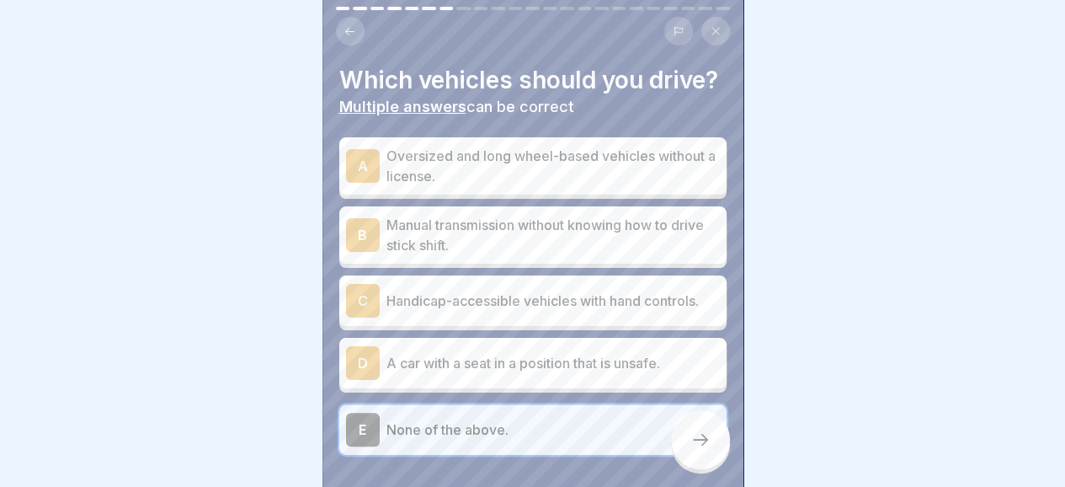
click at [694, 444] on div at bounding box center [700, 439] width 59 height 59
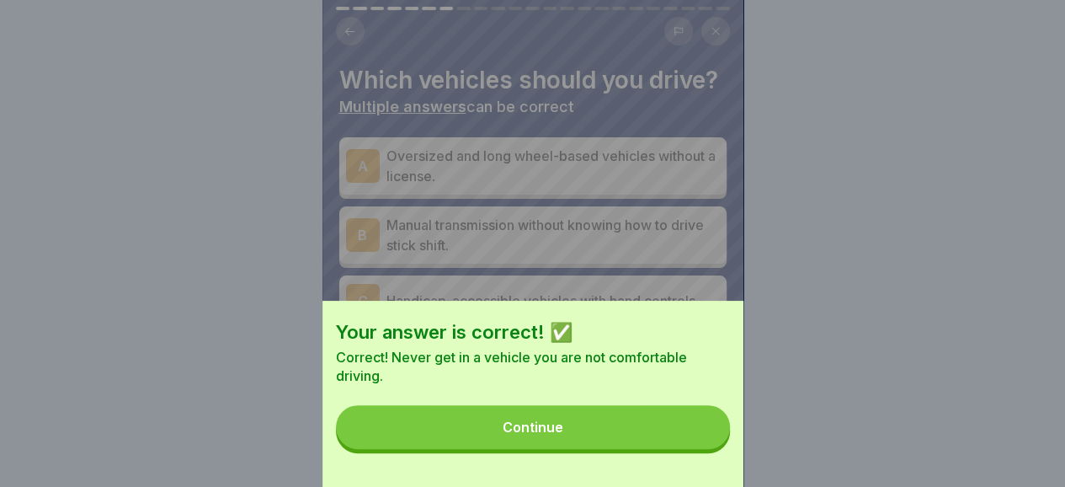
click at [578, 443] on button "Continue" at bounding box center [533, 427] width 394 height 44
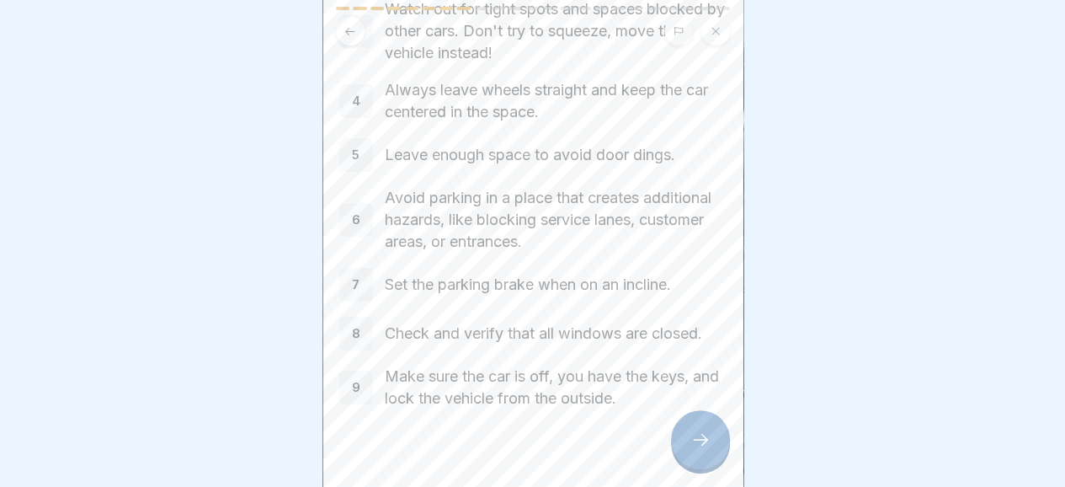
scroll to position [219, 0]
click at [696, 441] on div at bounding box center [700, 439] width 59 height 59
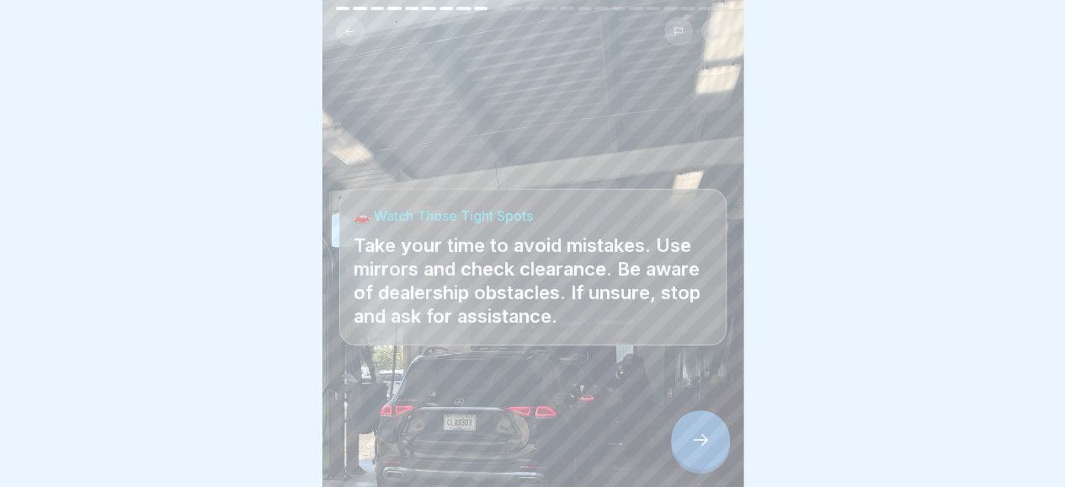
click at [704, 445] on icon at bounding box center [700, 439] width 20 height 20
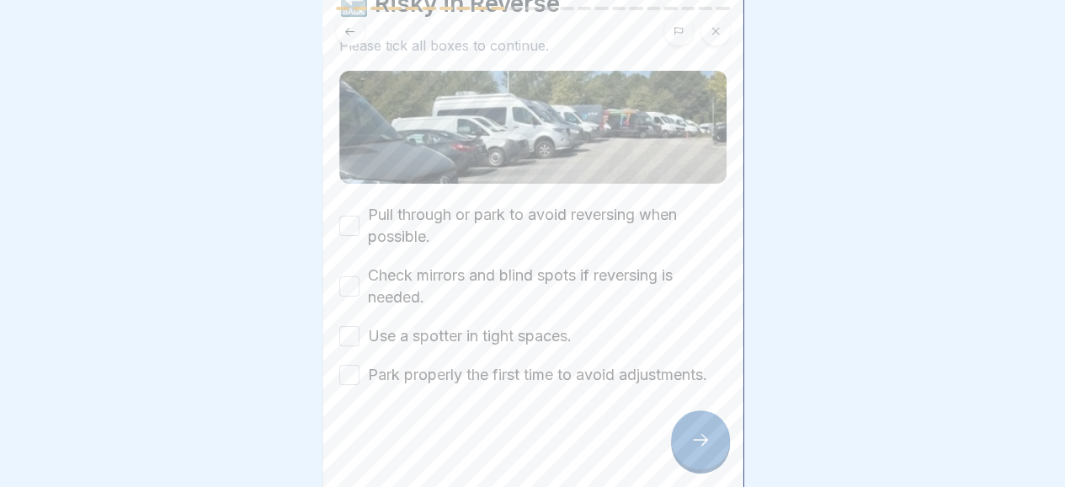
scroll to position [90, 0]
click at [352, 368] on button "Park properly the first time to avoid adjustments." at bounding box center [349, 374] width 20 height 20
click at [347, 215] on button "Pull through or park to avoid reversing when possible." at bounding box center [349, 225] width 20 height 20
click at [352, 276] on button "Check mirrors and blind spots if reversing is needed." at bounding box center [349, 286] width 20 height 20
click at [349, 326] on button "Use a spotter in tight spaces." at bounding box center [349, 336] width 20 height 20
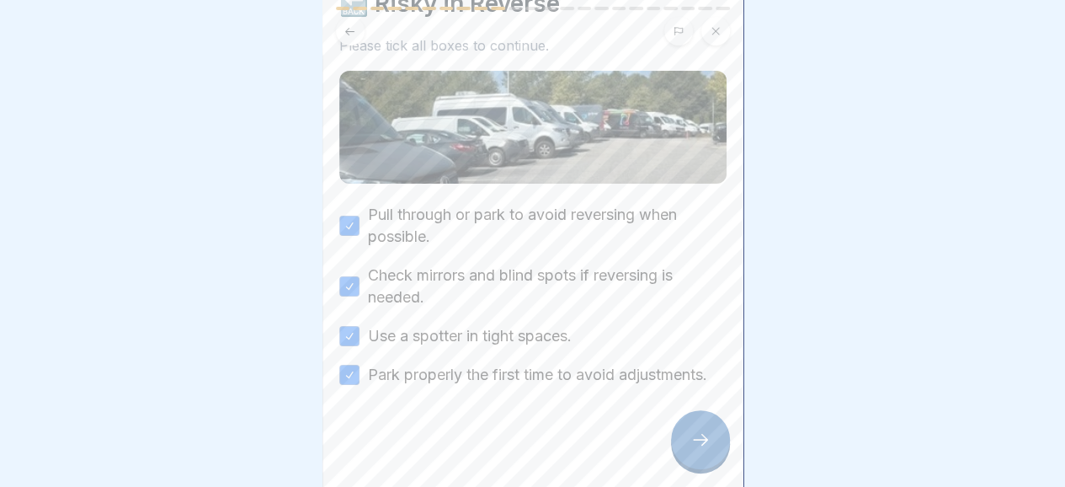
click at [709, 447] on icon at bounding box center [700, 439] width 20 height 20
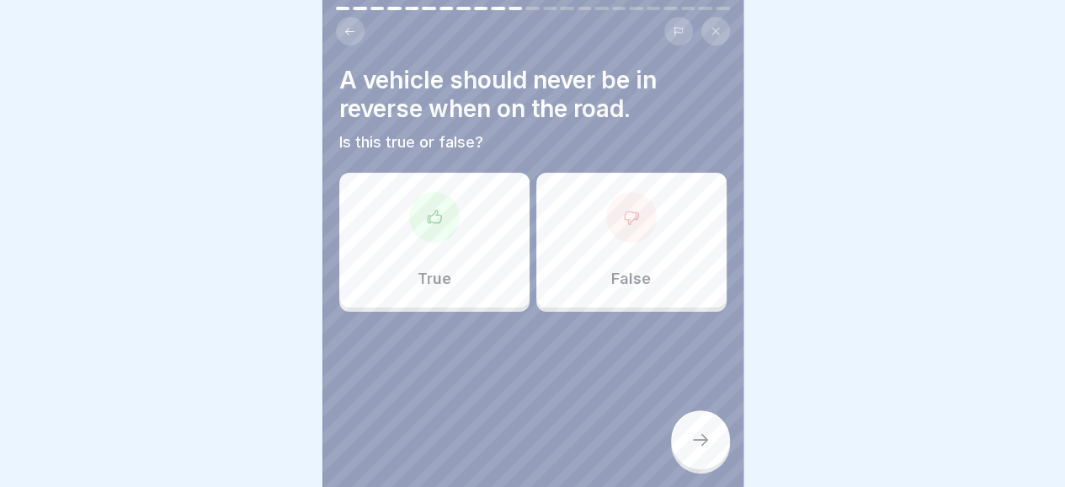
click at [430, 226] on div at bounding box center [434, 217] width 51 height 51
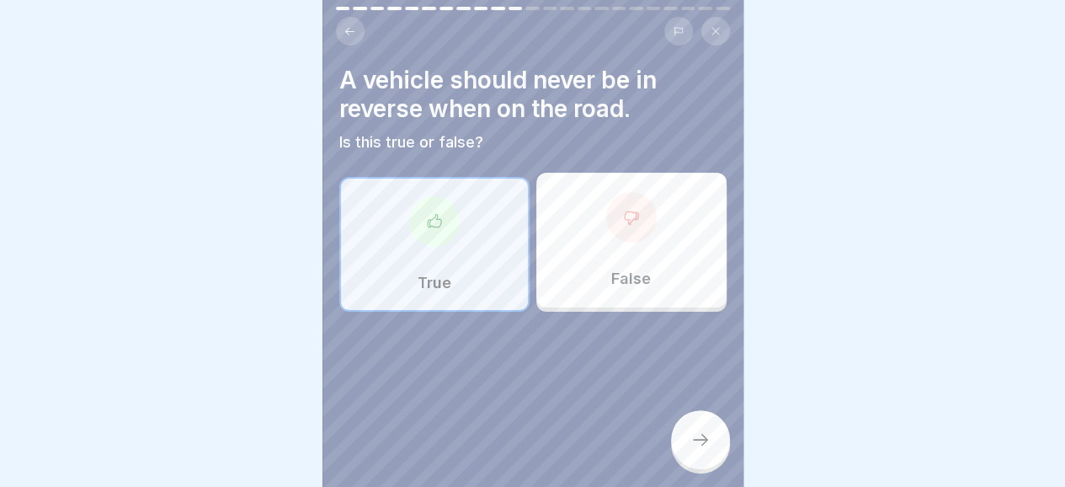
click at [702, 449] on icon at bounding box center [700, 439] width 20 height 20
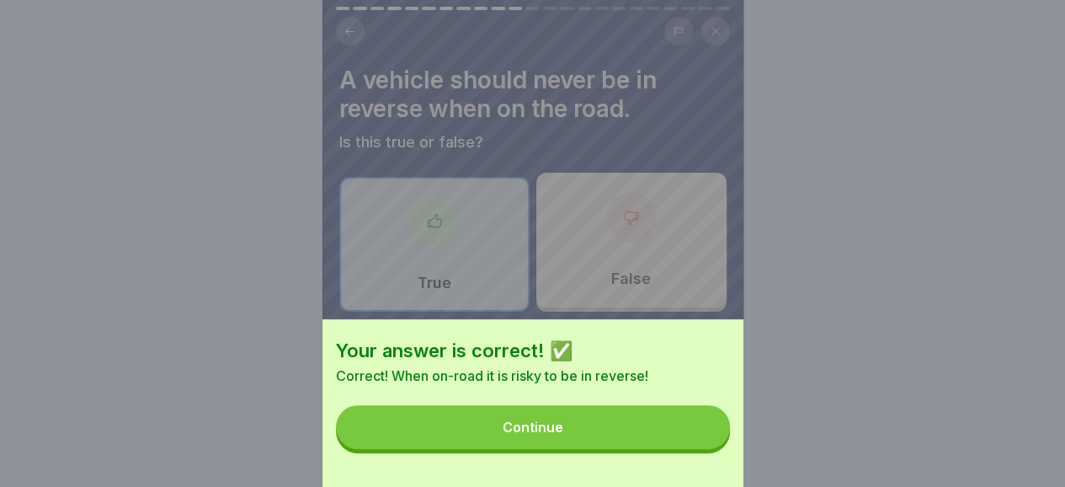
click at [623, 439] on button "Continue" at bounding box center [533, 427] width 394 height 44
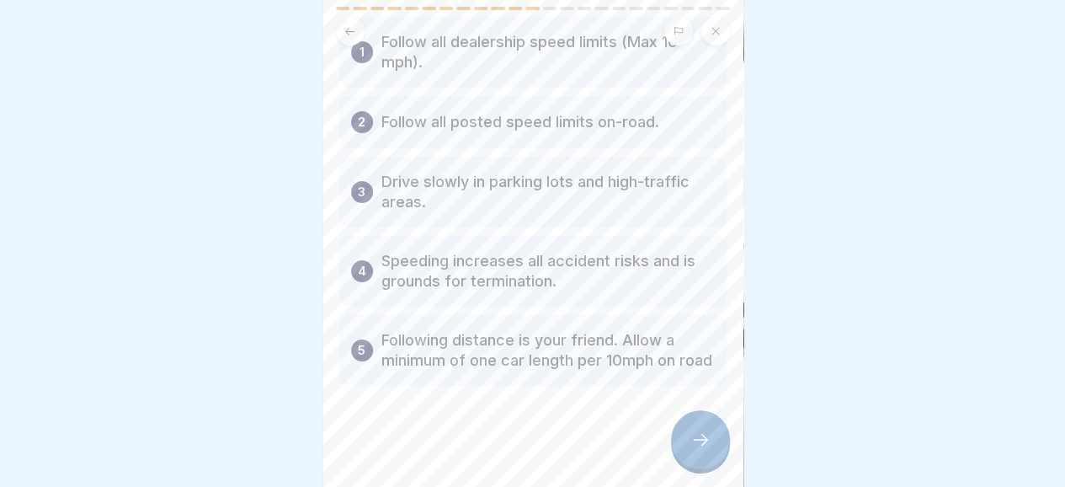
scroll to position [121, 0]
click at [689, 445] on div at bounding box center [700, 439] width 59 height 59
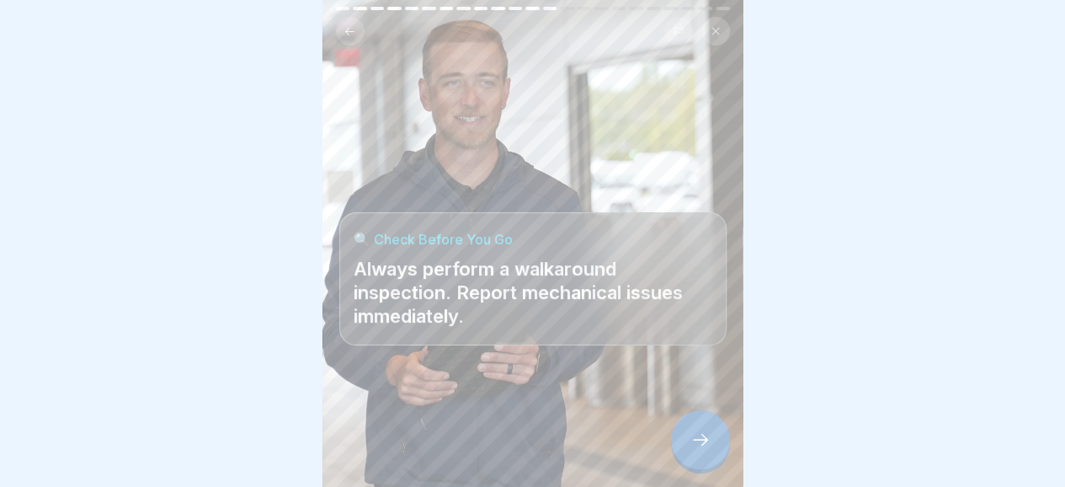
click at [691, 449] on icon at bounding box center [700, 439] width 20 height 20
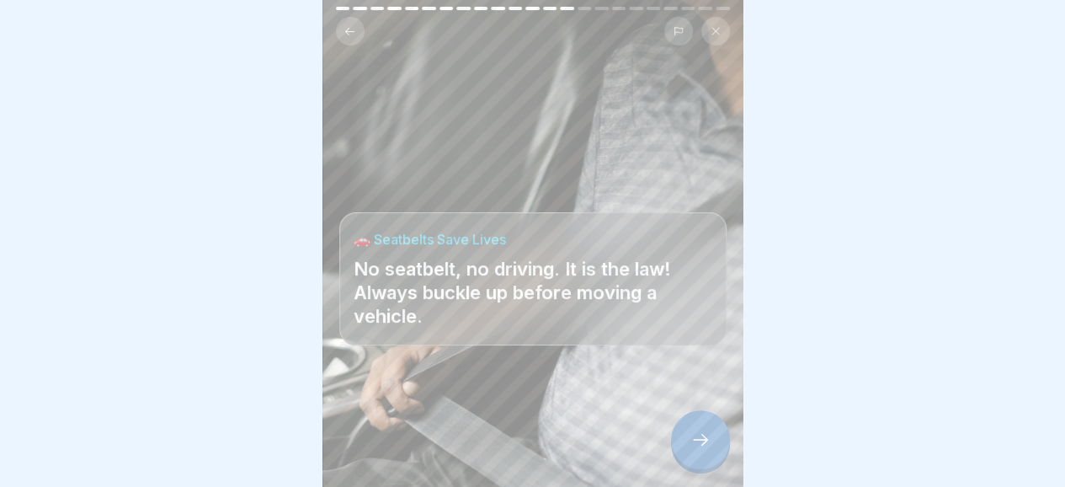
click at [691, 449] on icon at bounding box center [700, 439] width 20 height 20
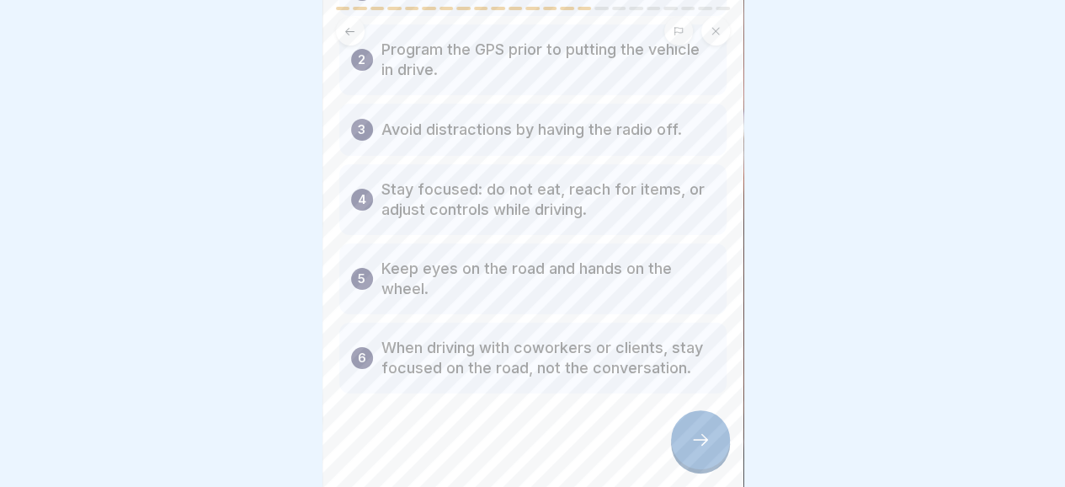
scroll to position [165, 0]
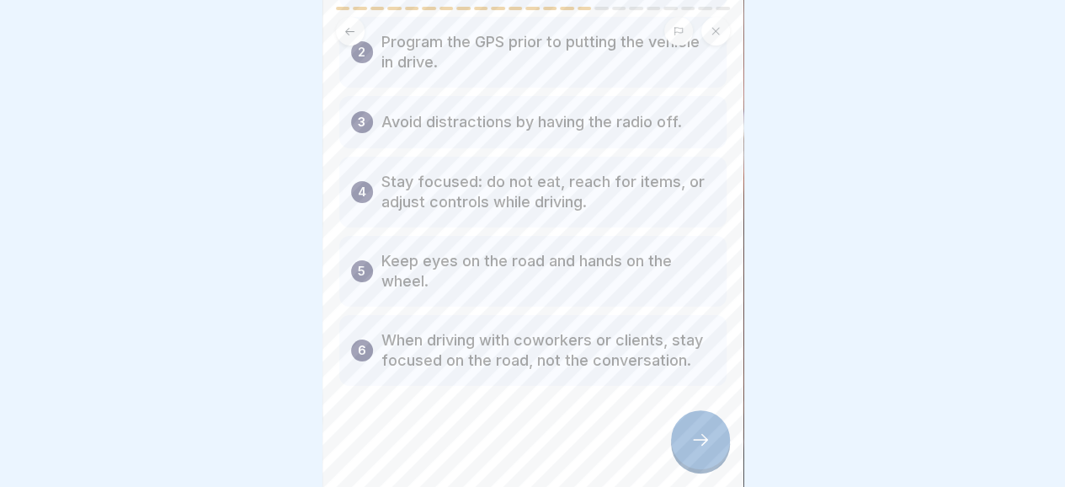
click at [709, 449] on icon at bounding box center [700, 439] width 20 height 20
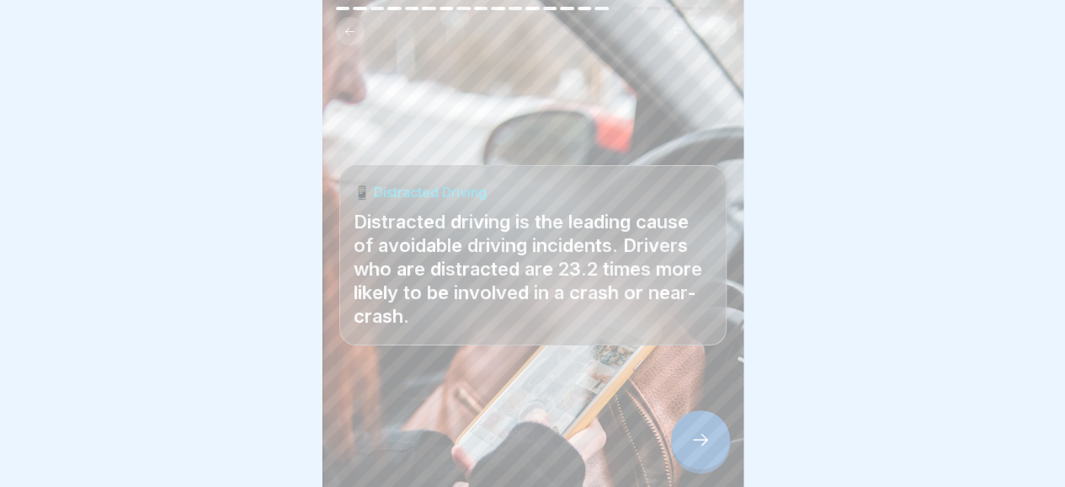
click at [709, 449] on icon at bounding box center [700, 439] width 20 height 20
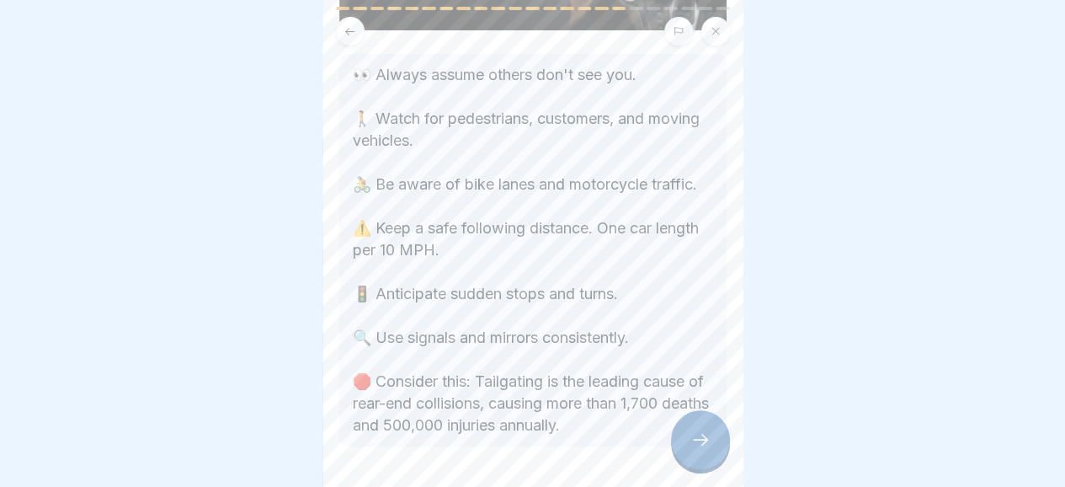
scroll to position [232, 0]
click at [694, 439] on div at bounding box center [700, 439] width 59 height 59
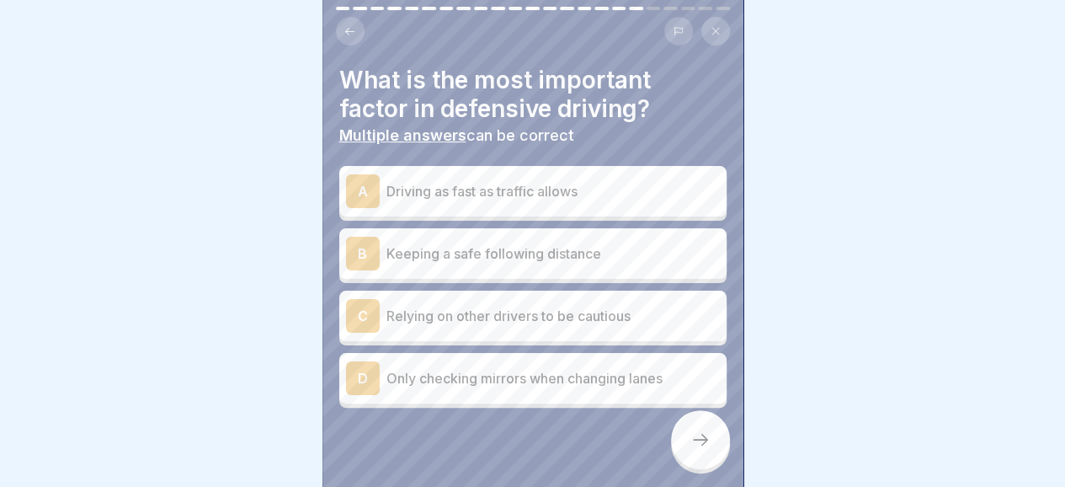
click at [439, 252] on p "Keeping a safe following distance" at bounding box center [552, 253] width 333 height 20
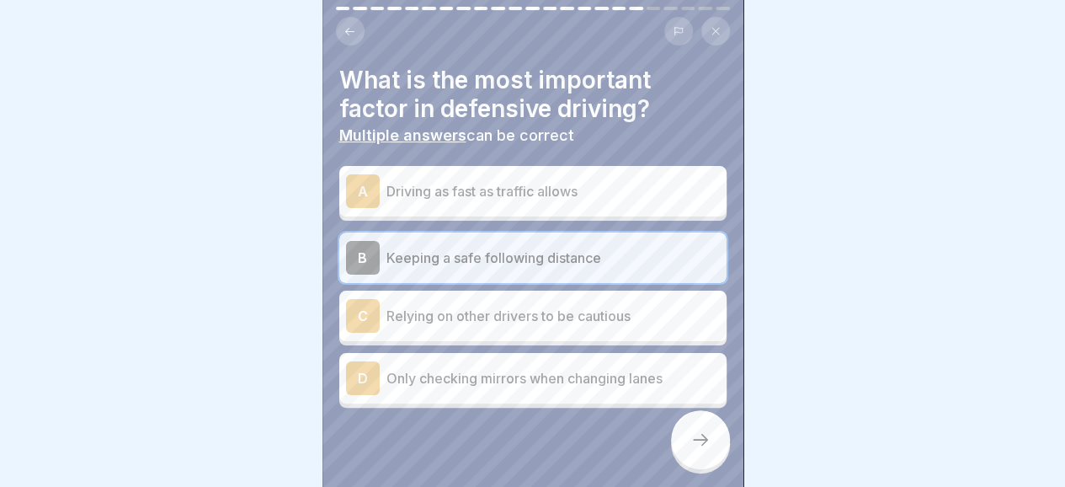
click at [695, 449] on icon at bounding box center [700, 439] width 20 height 20
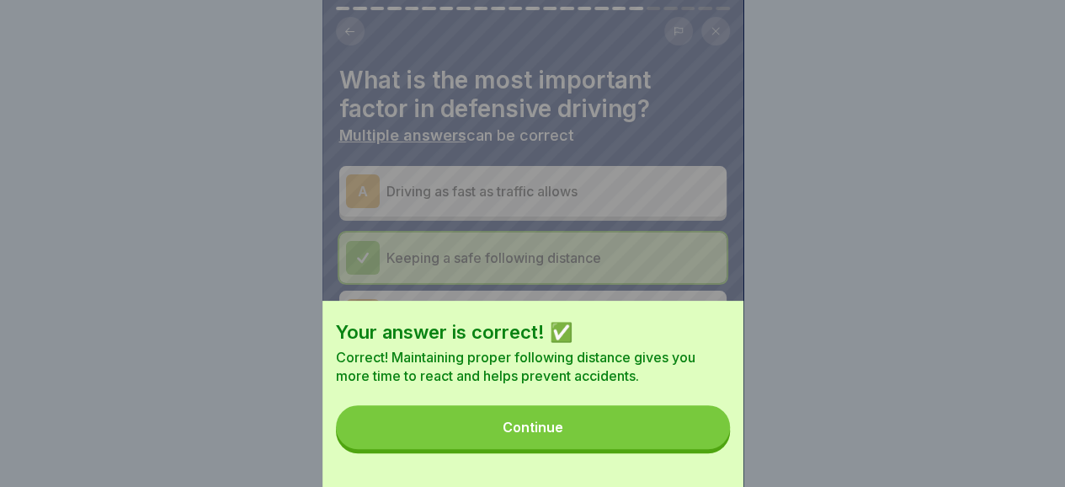
click at [594, 439] on button "Continue" at bounding box center [533, 427] width 394 height 44
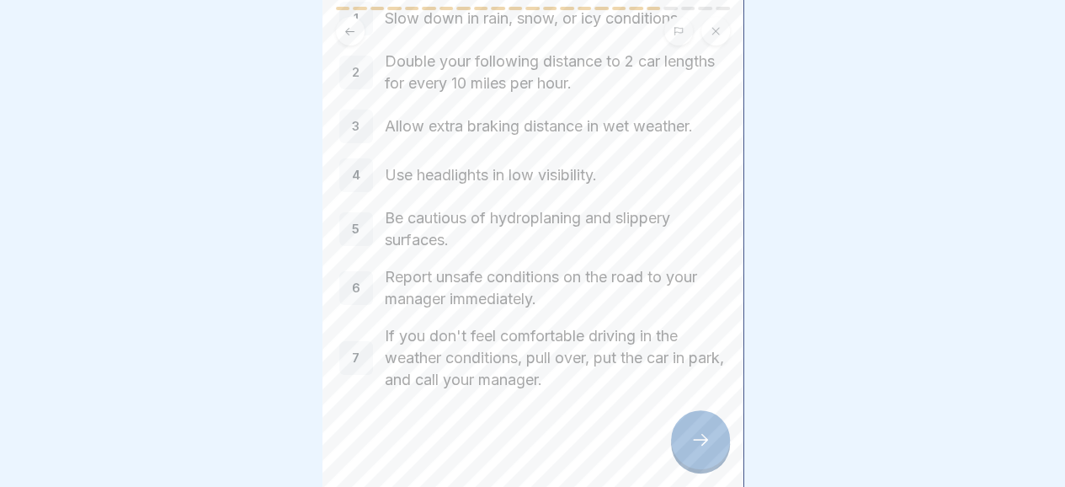
scroll to position [121, 0]
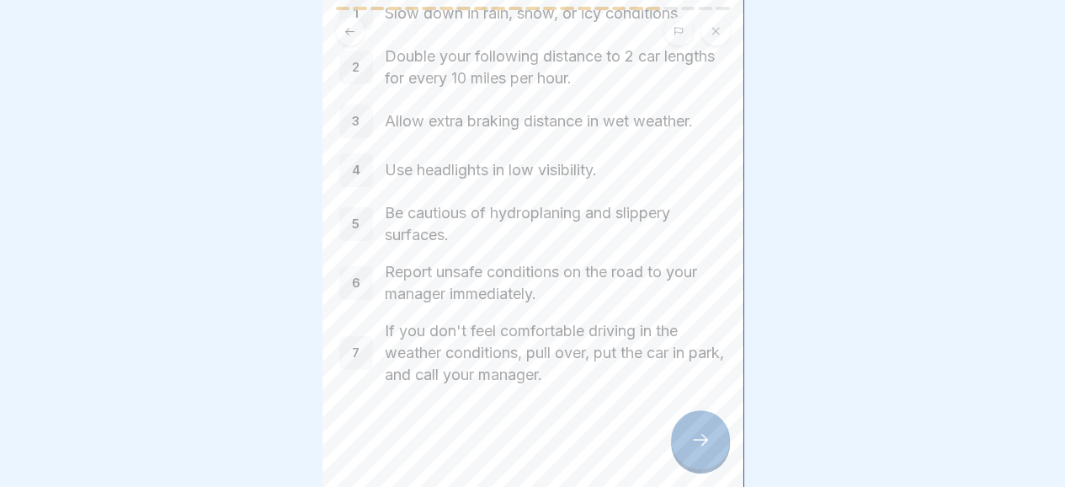
click at [707, 464] on div at bounding box center [700, 439] width 59 height 59
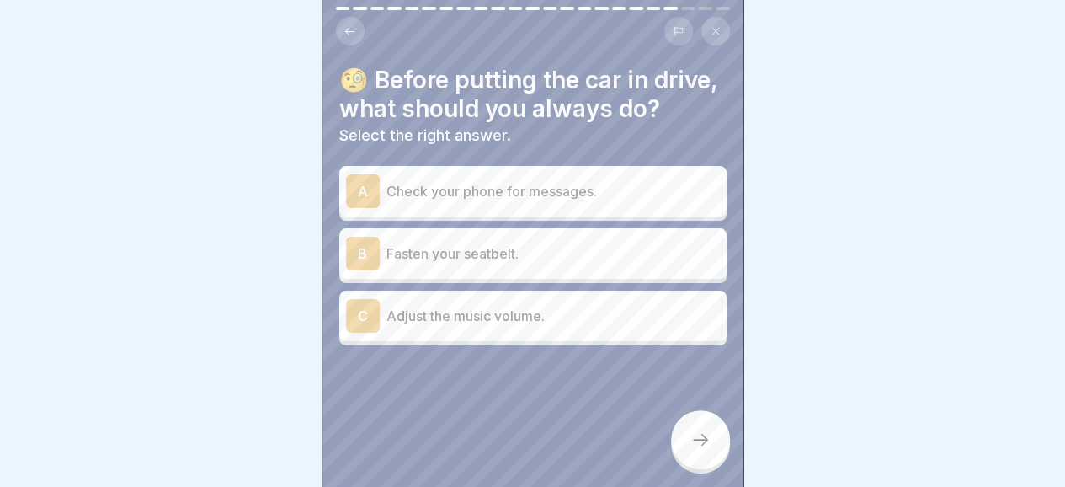
click at [481, 263] on p "Fasten your seatbelt." at bounding box center [552, 253] width 333 height 20
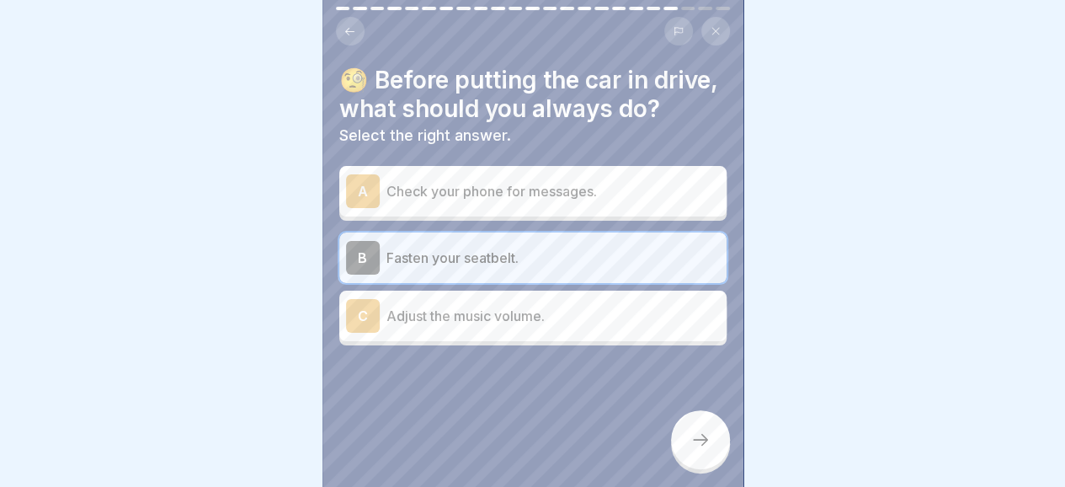
click at [696, 447] on icon at bounding box center [700, 439] width 20 height 20
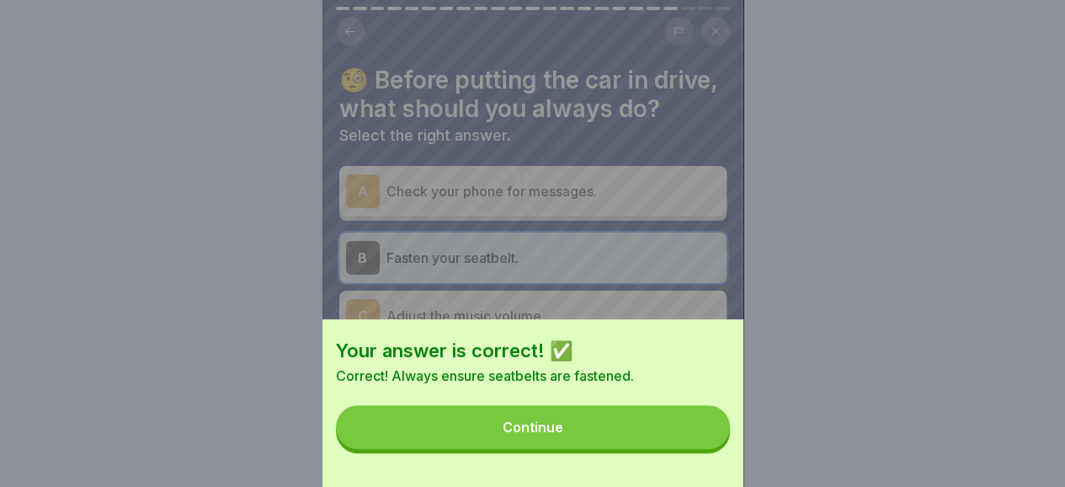
click at [559, 434] on div "Continue" at bounding box center [533, 426] width 61 height 15
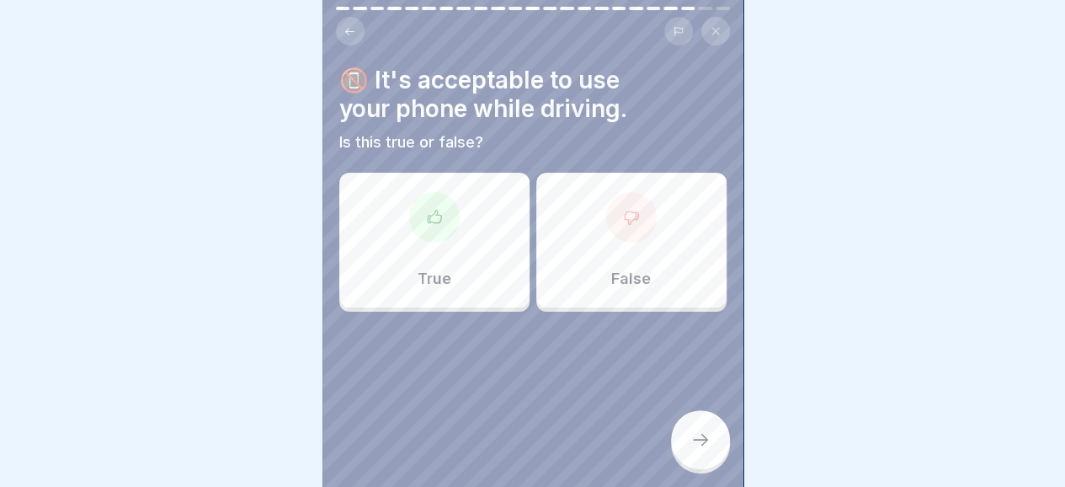
click at [623, 215] on icon at bounding box center [631, 217] width 17 height 17
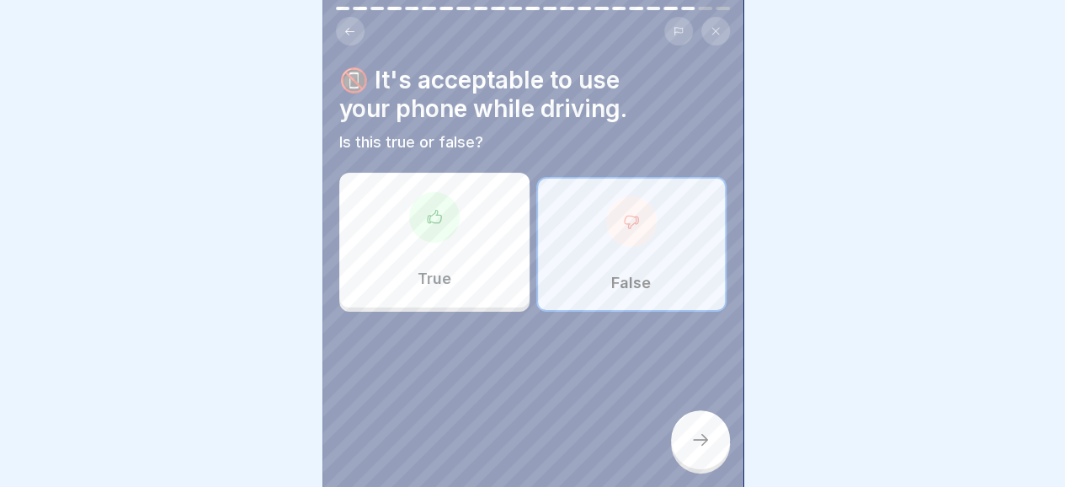
click at [705, 462] on div at bounding box center [700, 439] width 59 height 59
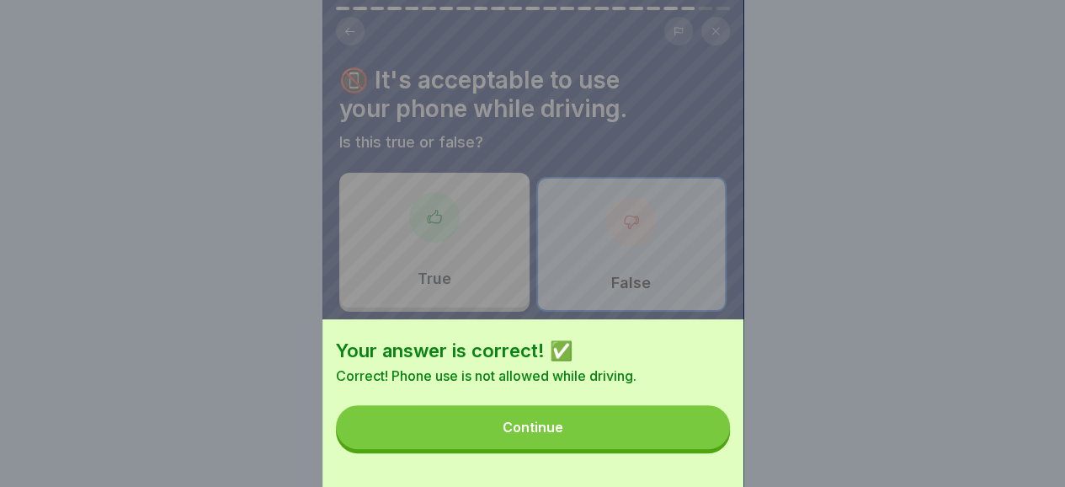
click at [644, 439] on button "Continue" at bounding box center [533, 427] width 394 height 44
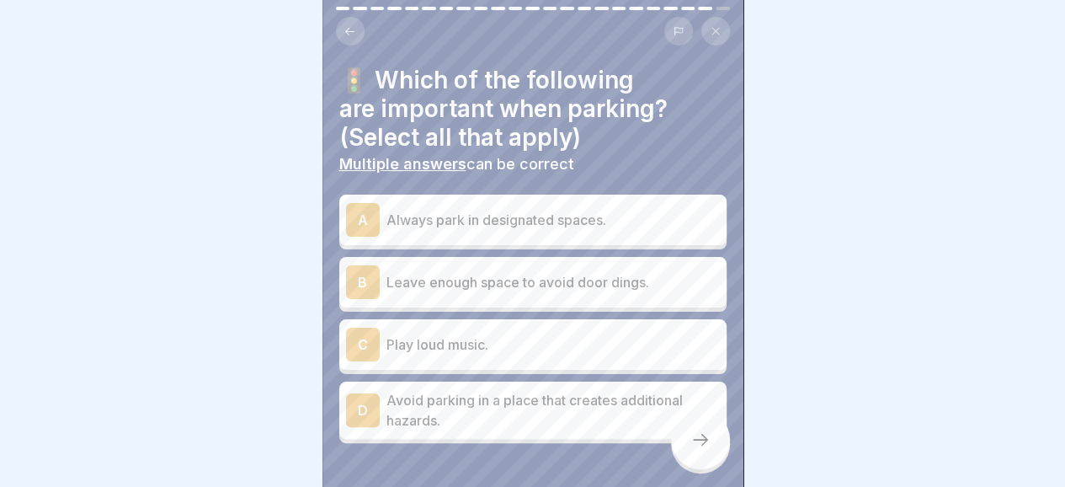
click at [556, 215] on p "Always park in designated spaces." at bounding box center [552, 220] width 333 height 20
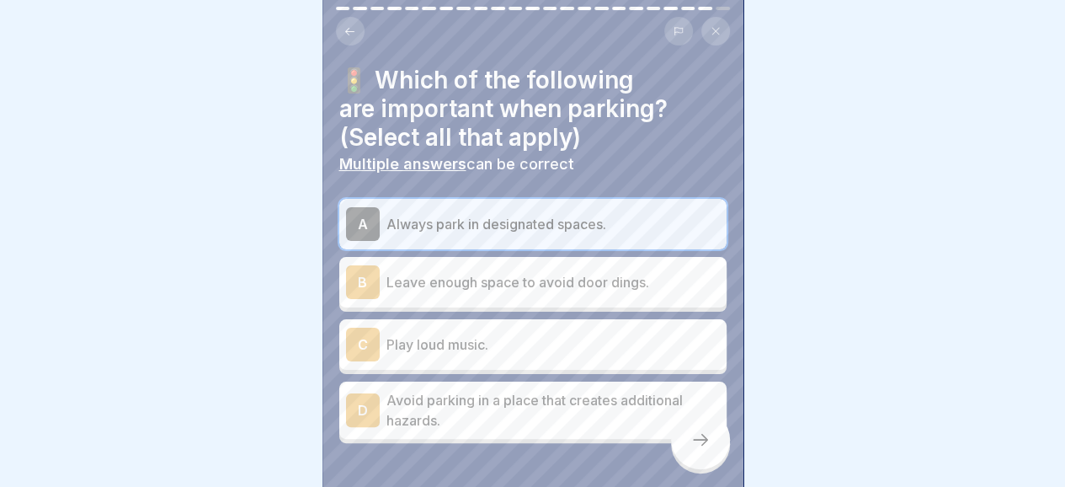
click at [526, 282] on p "Leave enough space to avoid door dings." at bounding box center [552, 282] width 333 height 20
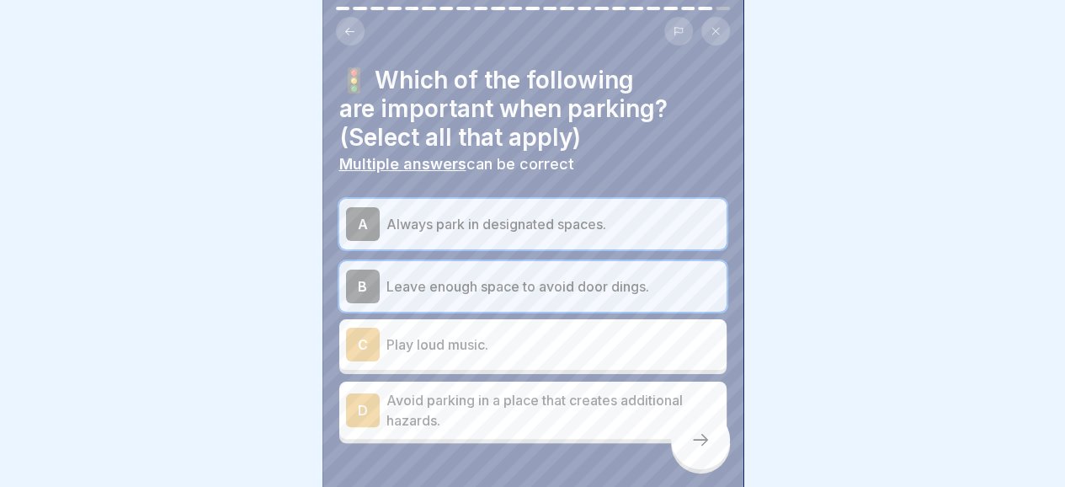
click at [488, 406] on p "Avoid parking in a place that creates additional hazards." at bounding box center [552, 410] width 333 height 40
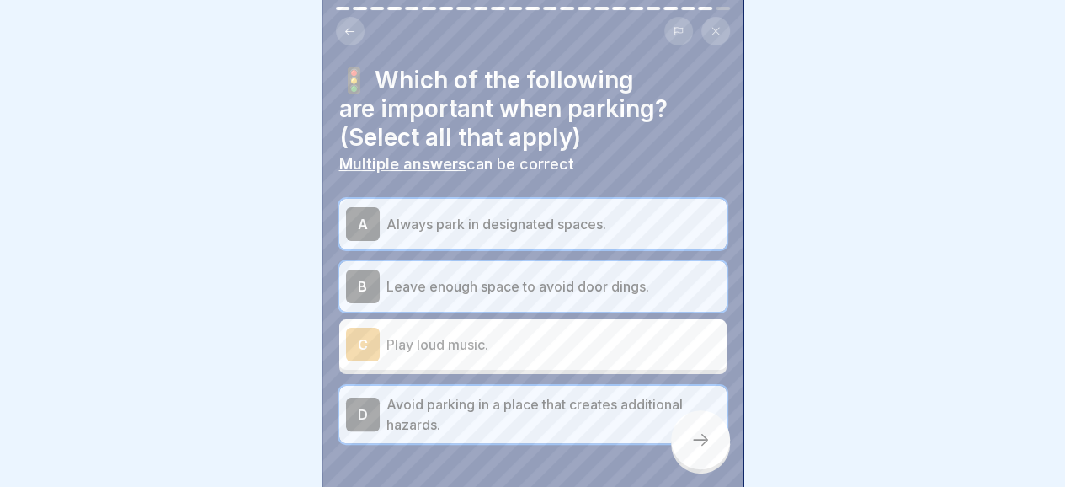
click at [701, 449] on icon at bounding box center [700, 439] width 20 height 20
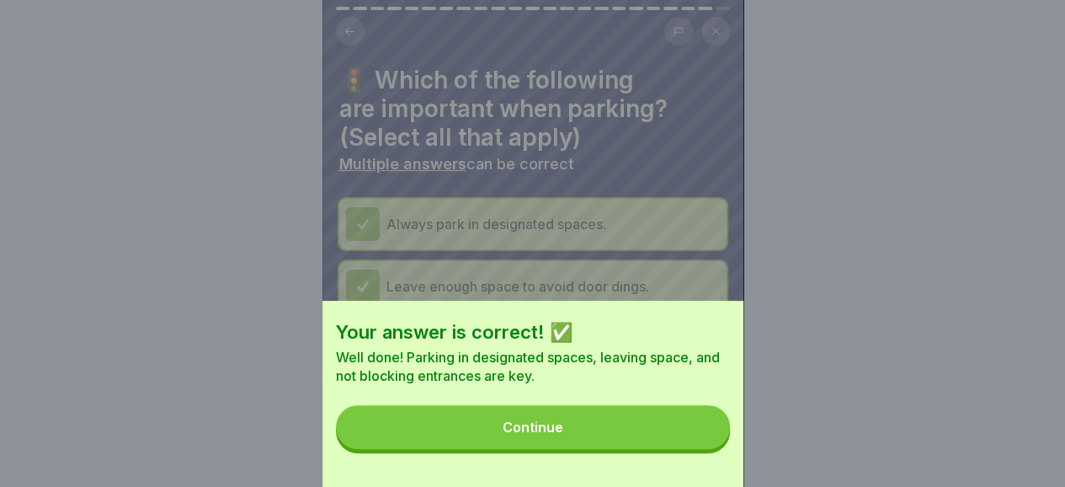
click at [576, 437] on button "Continue" at bounding box center [533, 427] width 394 height 44
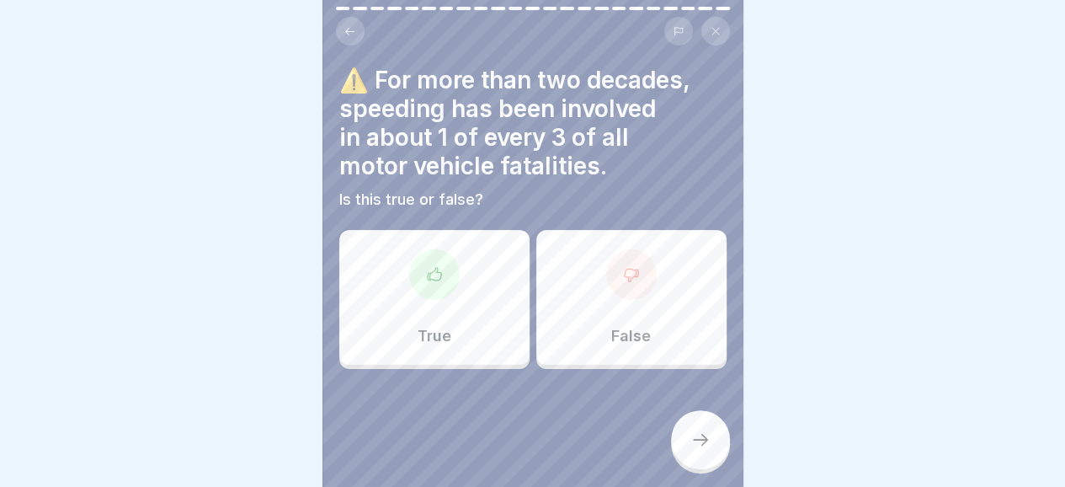
click at [437, 279] on icon at bounding box center [434, 274] width 17 height 17
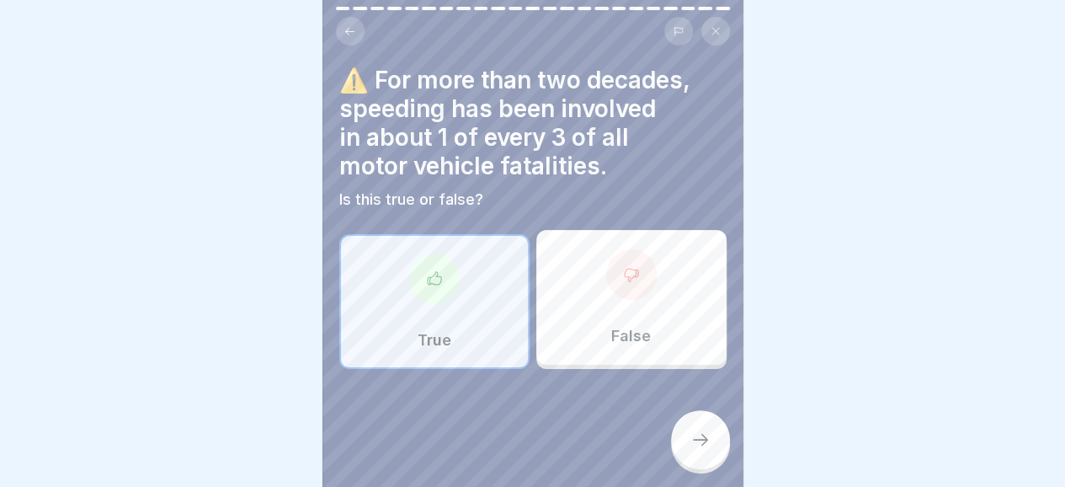
click at [687, 459] on div at bounding box center [700, 439] width 59 height 59
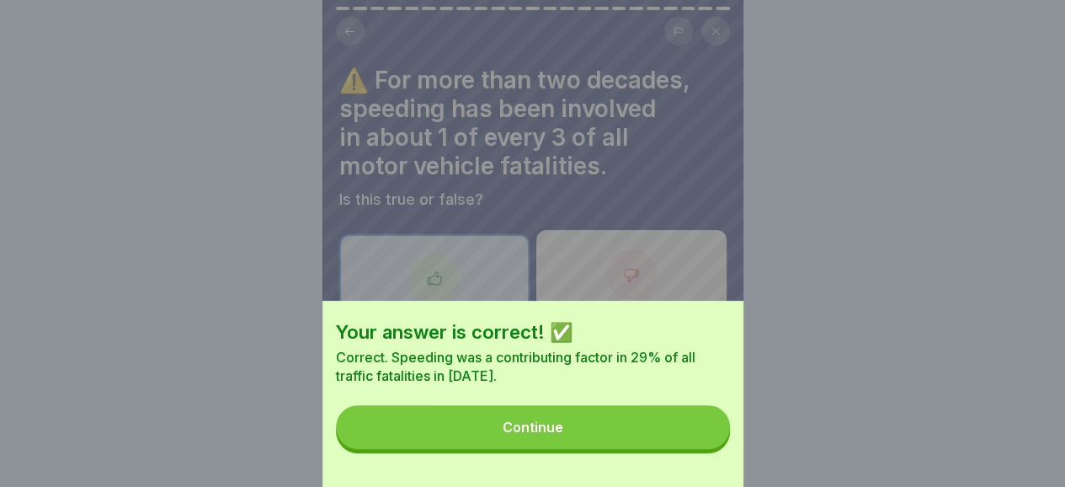
click at [563, 434] on div "Continue" at bounding box center [533, 426] width 61 height 15
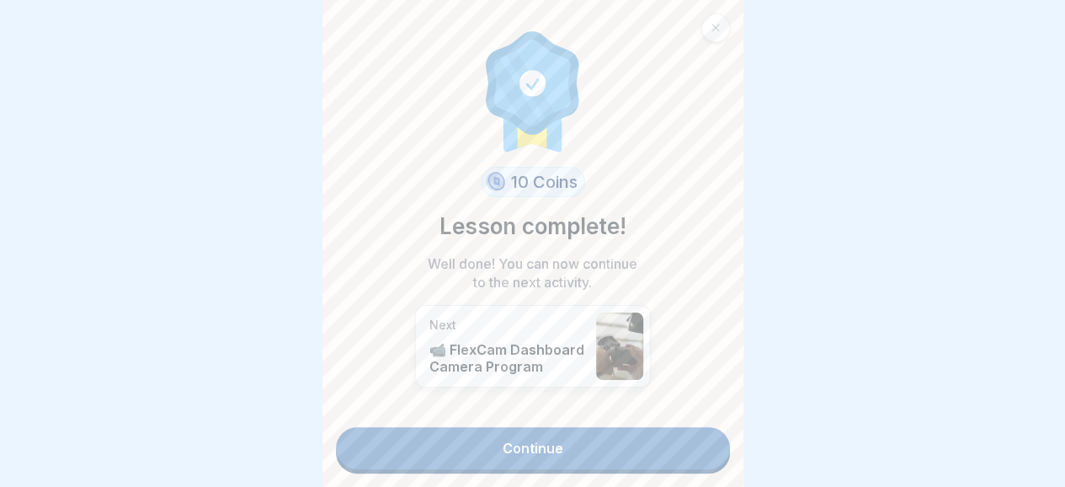
click at [552, 437] on link "Continue" at bounding box center [533, 448] width 394 height 42
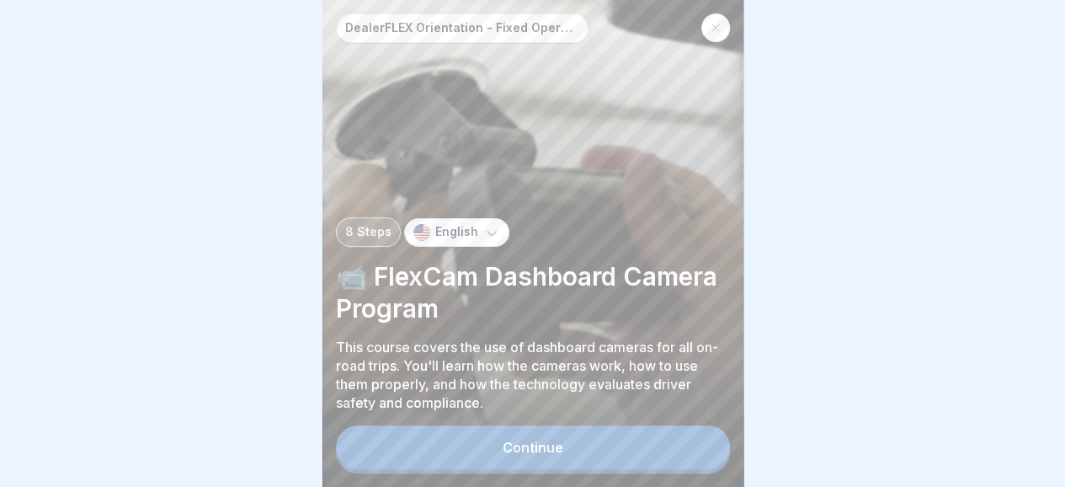
click at [554, 454] on button "Continue" at bounding box center [533, 447] width 394 height 44
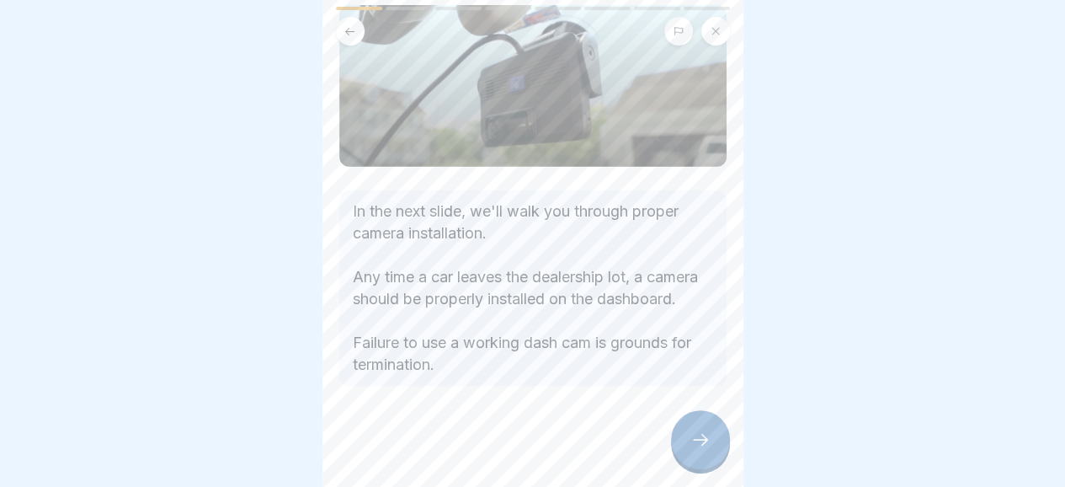
scroll to position [158, 0]
click at [695, 444] on icon at bounding box center [700, 439] width 20 height 20
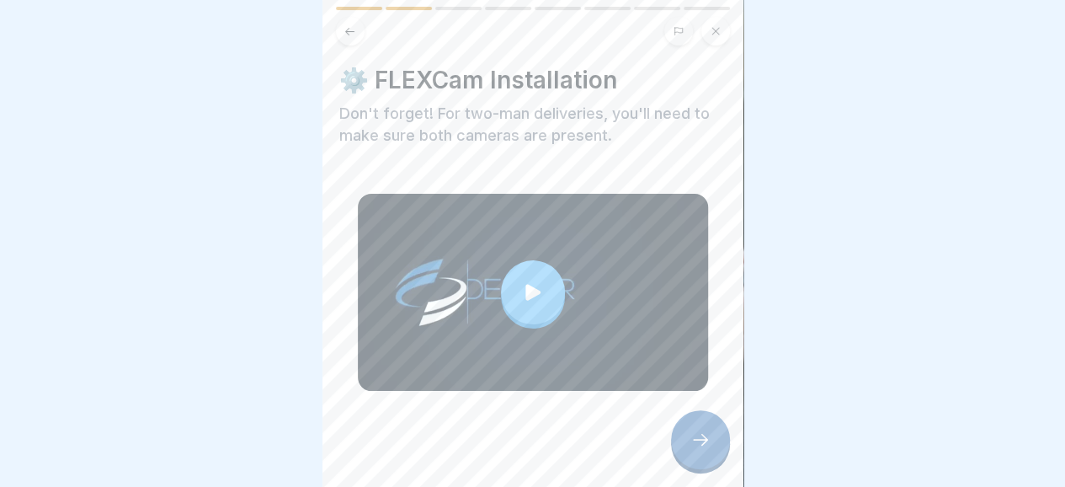
click at [506, 285] on div at bounding box center [533, 292] width 64 height 64
click at [708, 449] on icon at bounding box center [700, 439] width 20 height 20
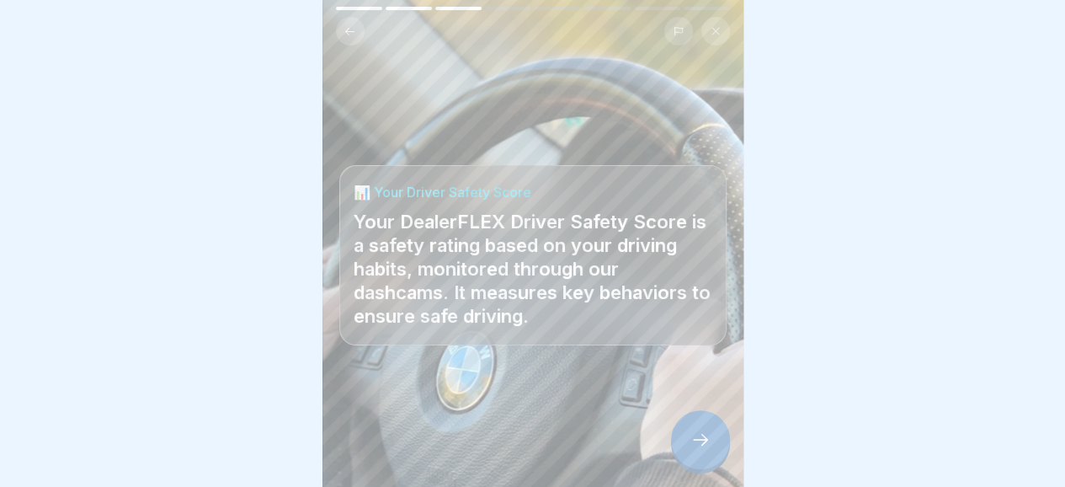
click at [699, 449] on icon at bounding box center [700, 439] width 20 height 20
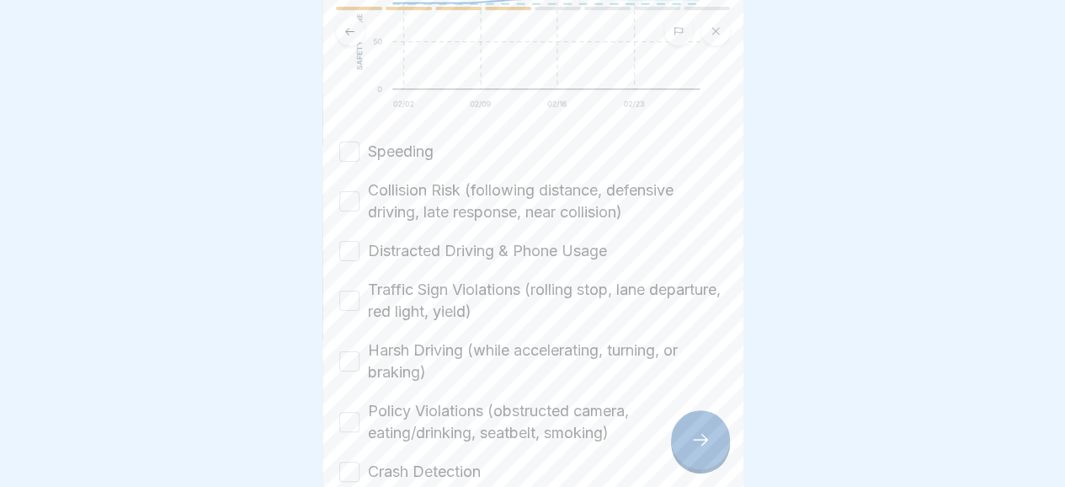
scroll to position [399, 0]
click at [343, 160] on button "Speeding" at bounding box center [349, 150] width 20 height 20
click at [347, 210] on button "Collision Risk (following distance, defensive driving, late response, near coll…" at bounding box center [349, 199] width 20 height 20
click at [345, 259] on button "Distracted Driving & Phone Usage" at bounding box center [349, 249] width 20 height 20
click at [340, 309] on button "Traffic Sign Violations (rolling stop, lane departure, red light, yield)" at bounding box center [349, 299] width 20 height 20
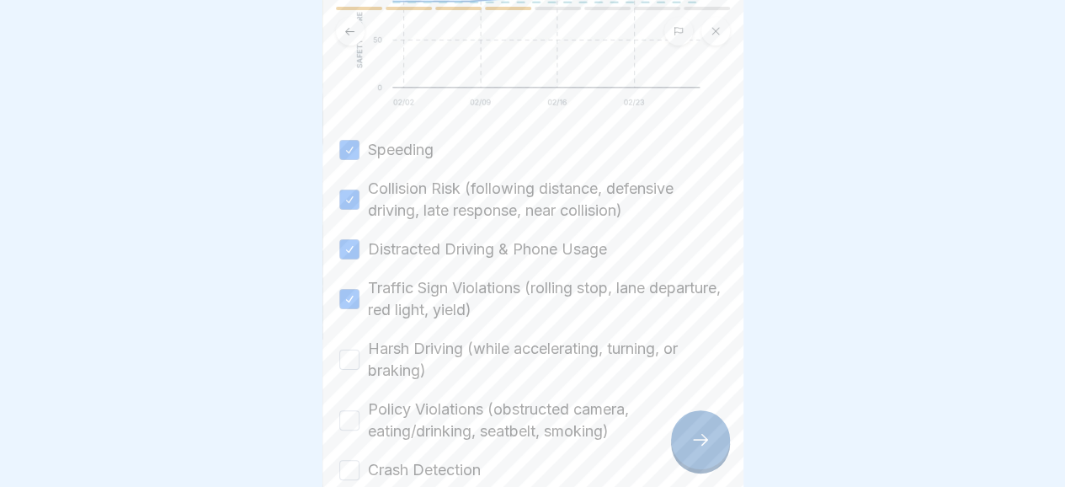
click at [343, 370] on button "Harsh Driving (while accelerating, turning, or braking)" at bounding box center [349, 359] width 20 height 20
click at [356, 427] on button "Policy Violations (obstructed camera, eating/drinking, seatbelt, smoking)" at bounding box center [349, 420] width 20 height 20
click at [343, 480] on button "Crash Detection" at bounding box center [349, 470] width 20 height 20
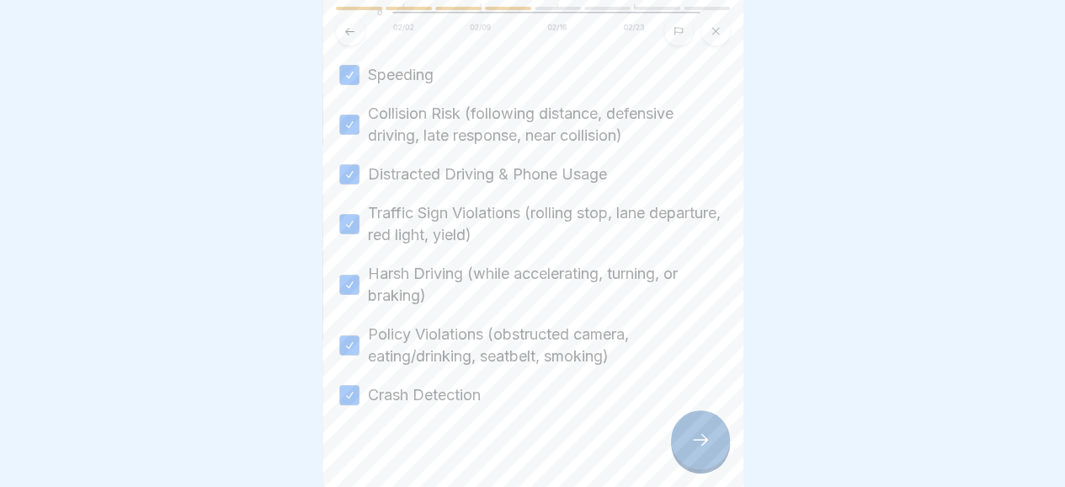
scroll to position [508, 0]
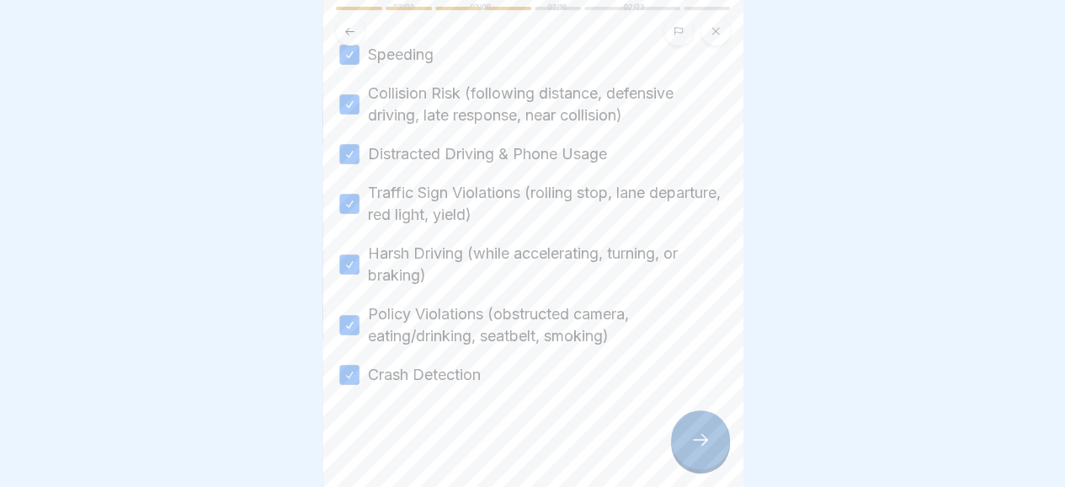
click at [691, 449] on icon at bounding box center [700, 439] width 20 height 20
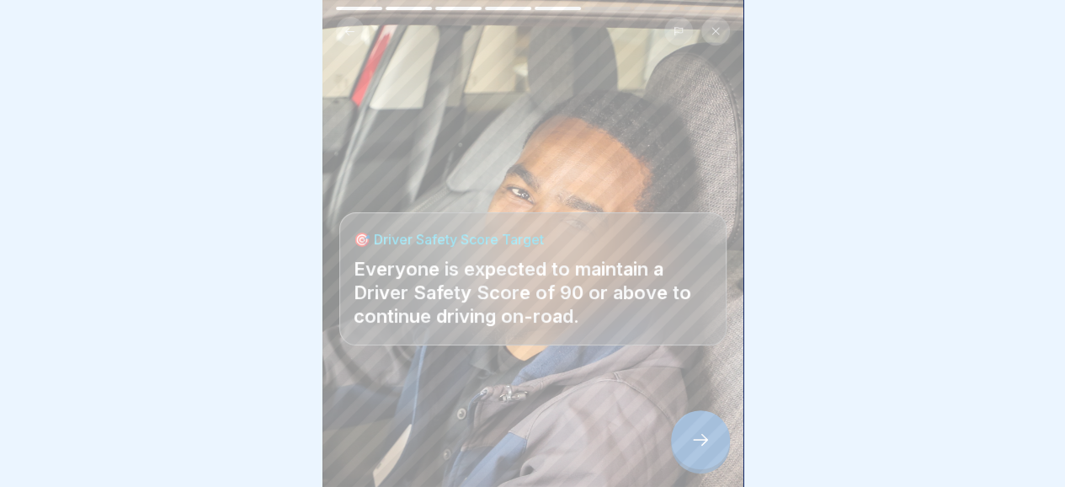
click at [694, 449] on icon at bounding box center [700, 439] width 20 height 20
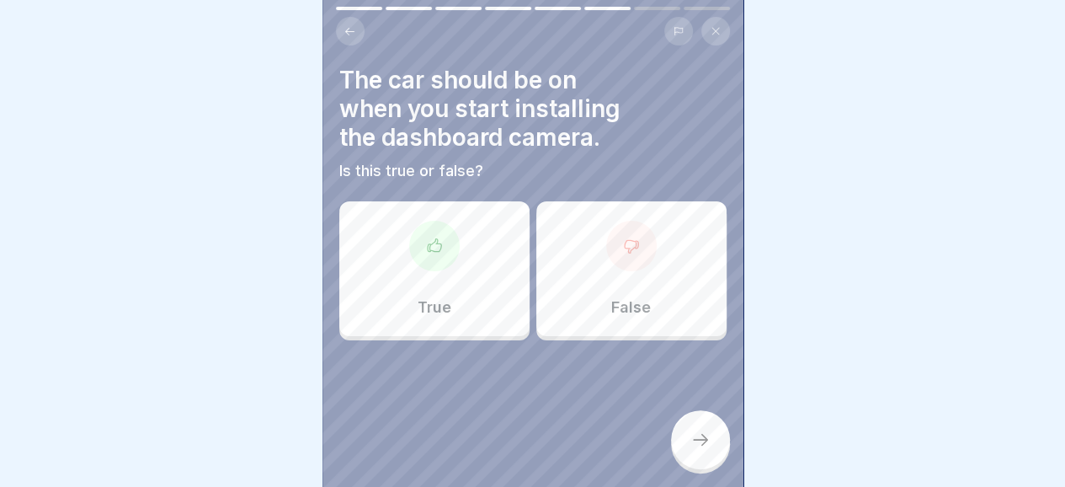
click at [623, 247] on icon at bounding box center [631, 245] width 17 height 17
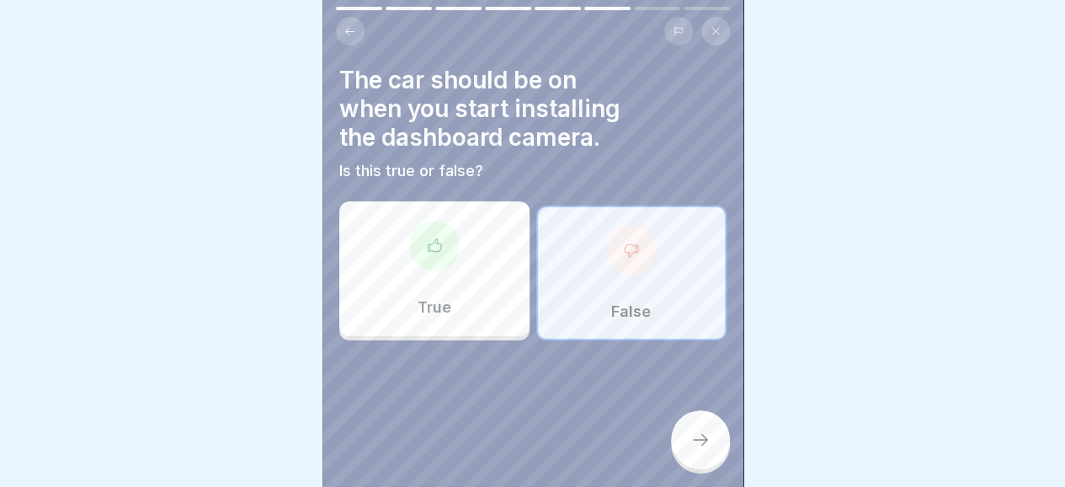
click at [687, 449] on div at bounding box center [700, 439] width 59 height 59
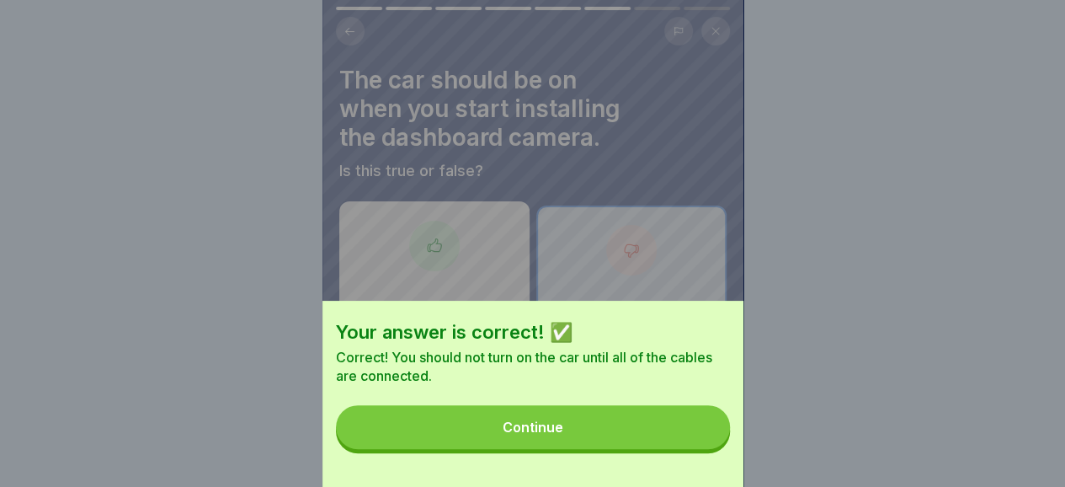
click at [617, 439] on button "Continue" at bounding box center [533, 427] width 394 height 44
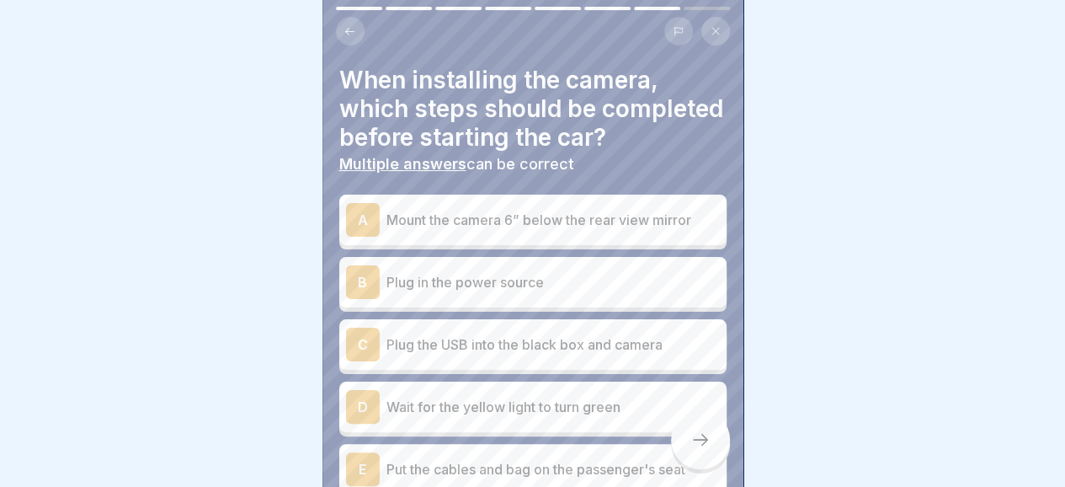
click at [451, 230] on p "Mount the camera 6” below the rear view mirror" at bounding box center [552, 220] width 333 height 20
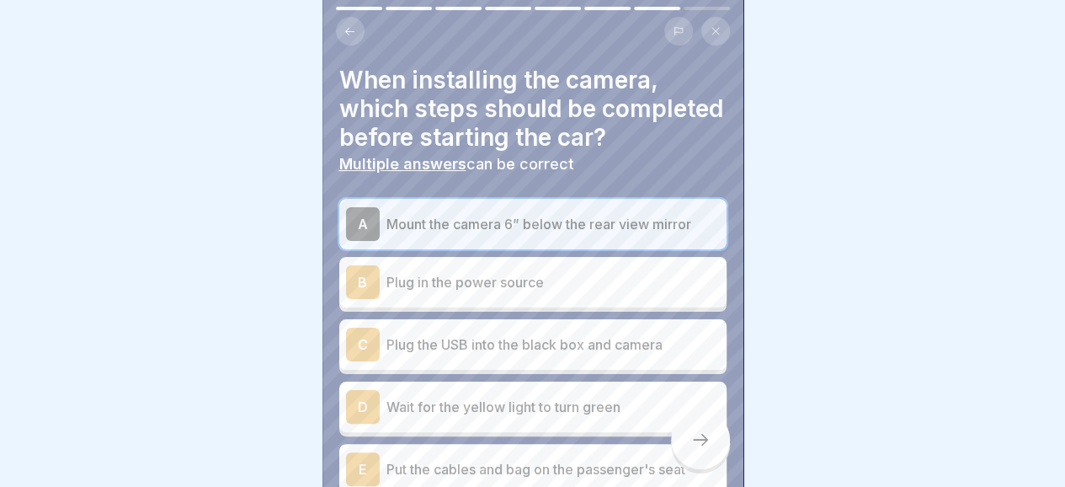
click at [483, 292] on p "Plug in the power source" at bounding box center [552, 282] width 333 height 20
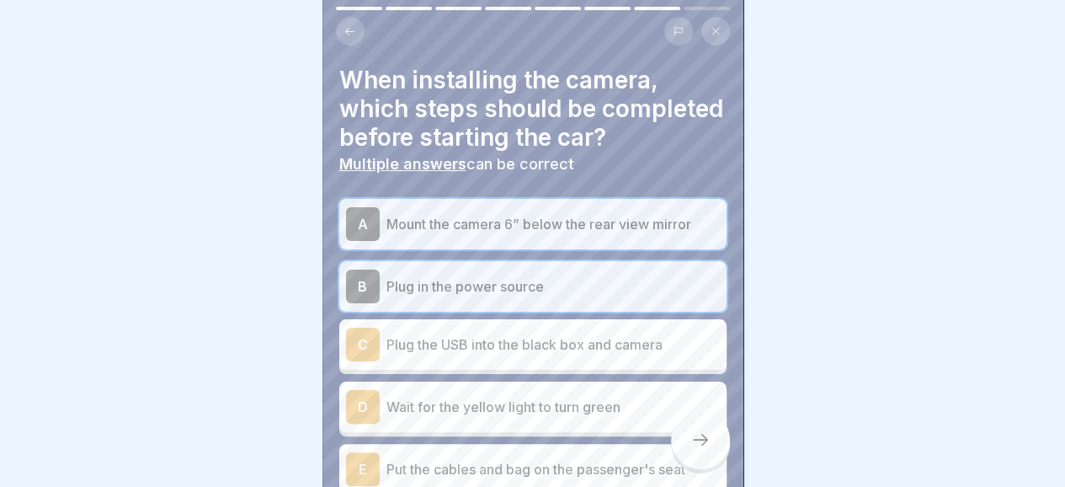
click at [484, 354] on p "Plug the USB into the black box and camera" at bounding box center [552, 344] width 333 height 20
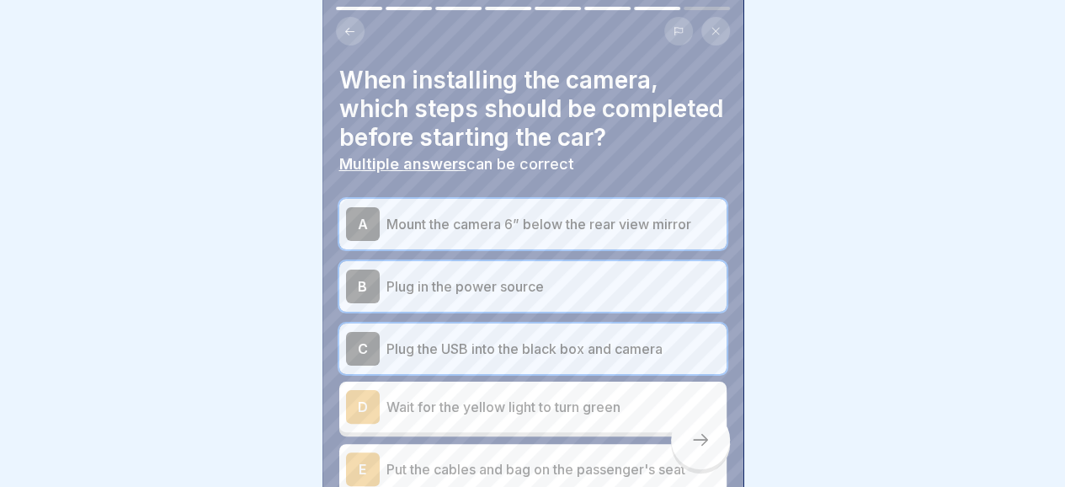
click at [497, 417] on p "Wait for the yellow light to turn green" at bounding box center [552, 406] width 333 height 20
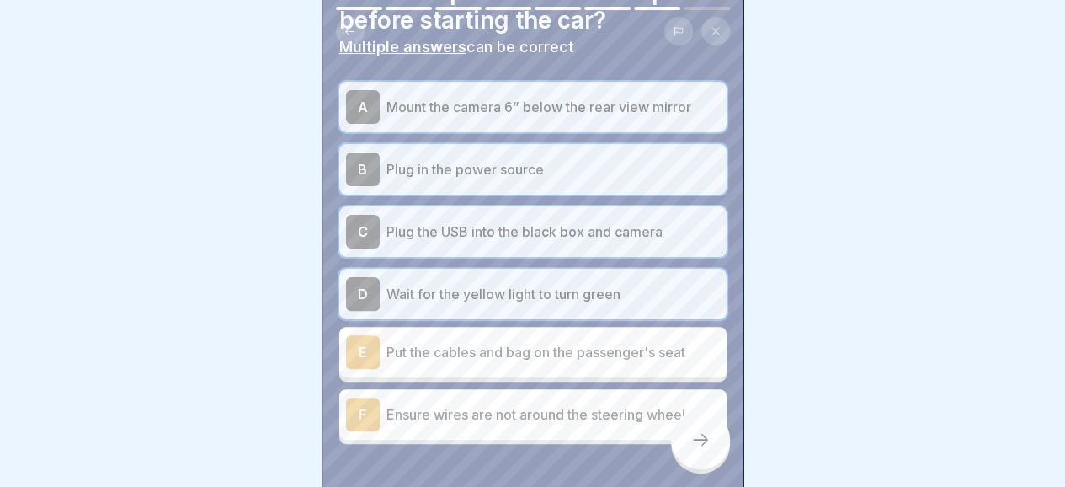
scroll to position [119, 0]
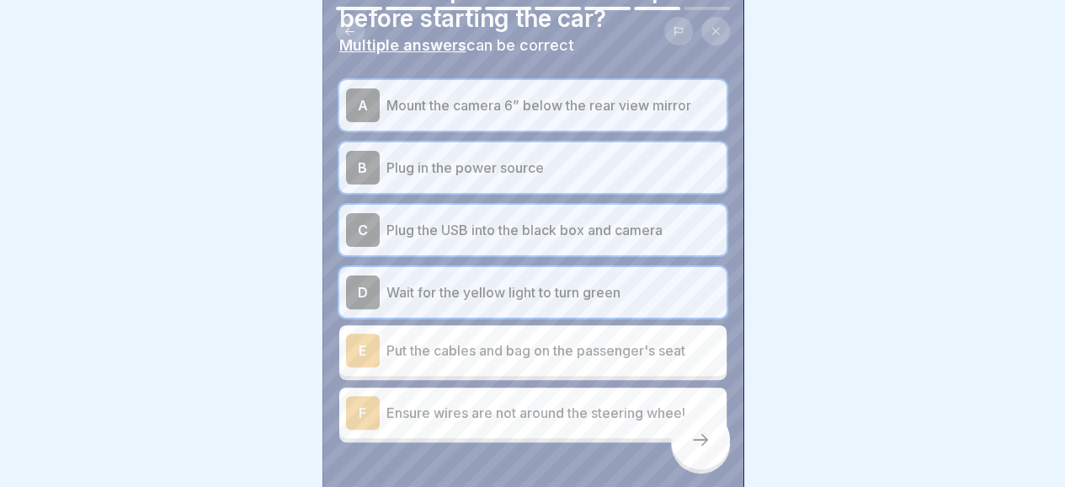
click at [531, 360] on p "Put the cables and bag on the passenger's seat" at bounding box center [552, 350] width 333 height 20
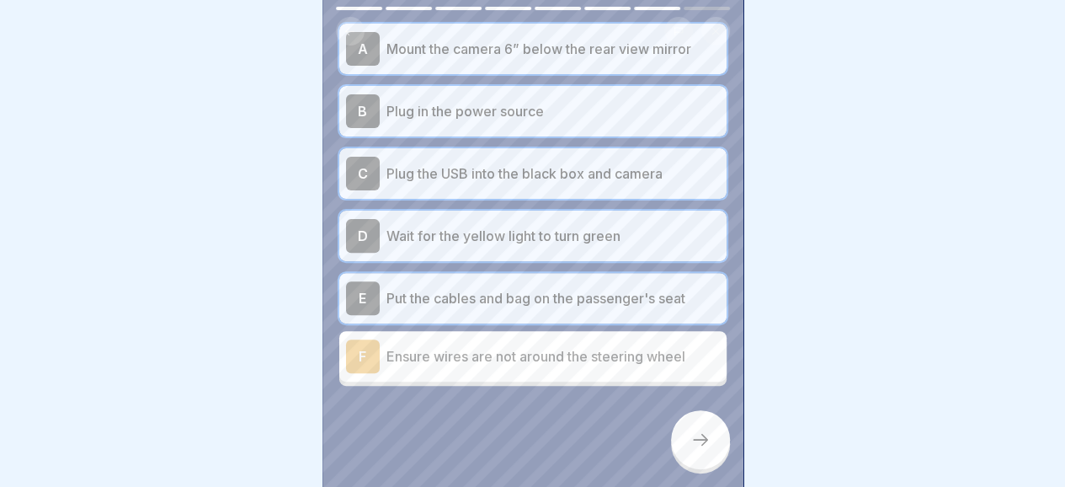
scroll to position [202, 0]
click at [595, 344] on div "F Ensure wires are not around the steering wheel" at bounding box center [533, 356] width 374 height 34
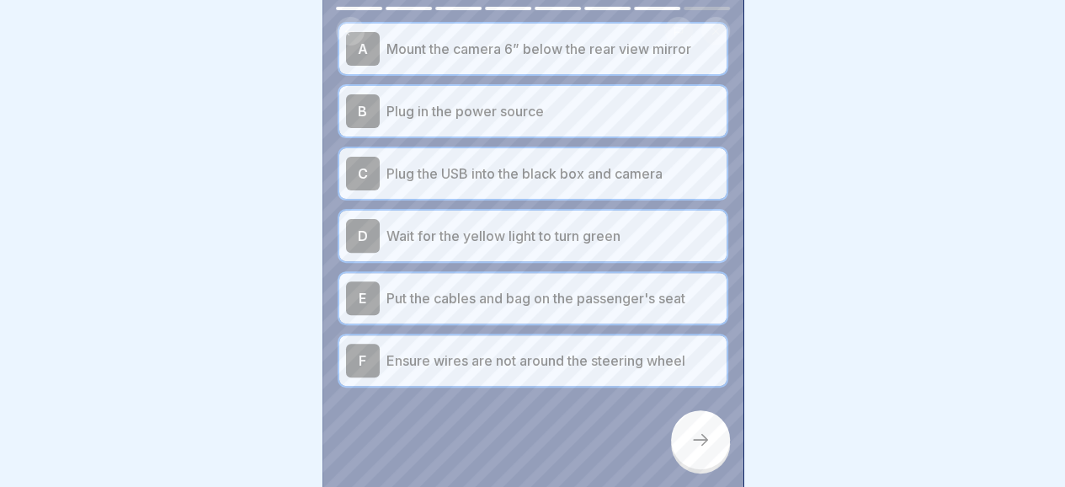
click at [680, 447] on div at bounding box center [700, 439] width 59 height 59
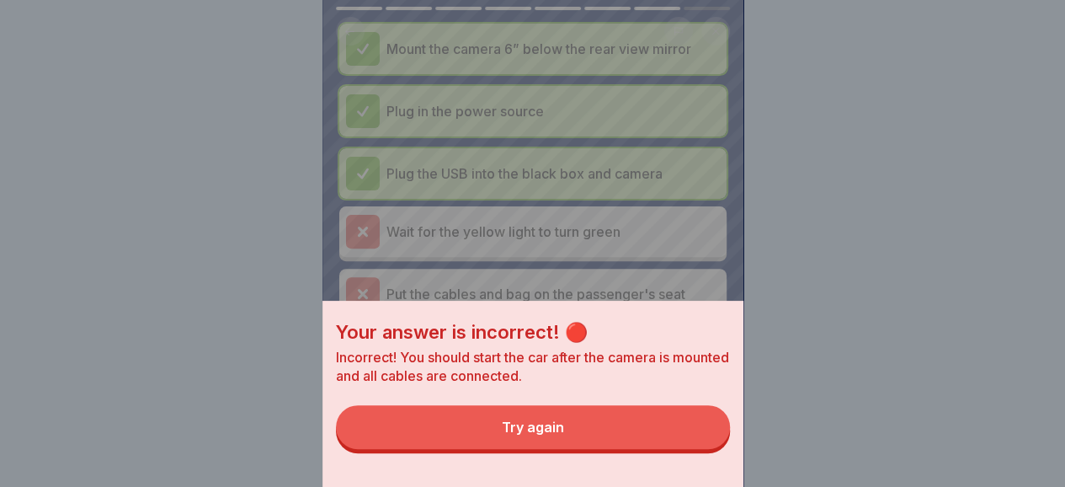
click at [554, 430] on button "Try again" at bounding box center [533, 427] width 394 height 44
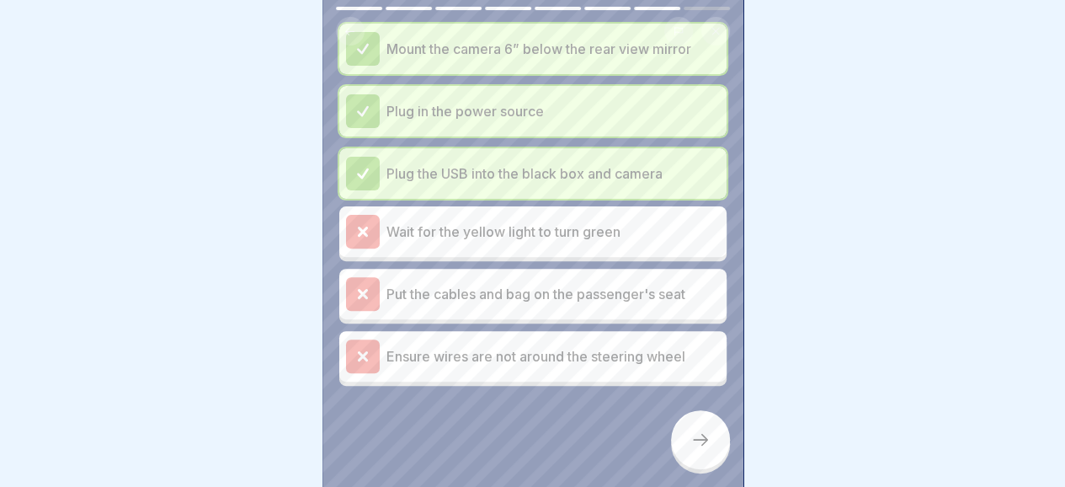
scroll to position [203, 0]
click at [689, 457] on div at bounding box center [700, 439] width 59 height 59
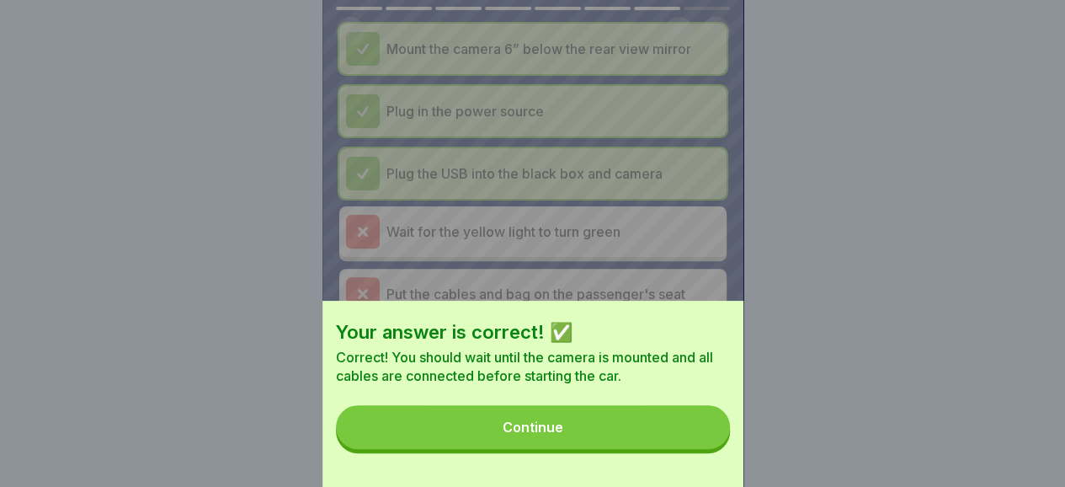
click at [527, 434] on div "Continue" at bounding box center [533, 426] width 61 height 15
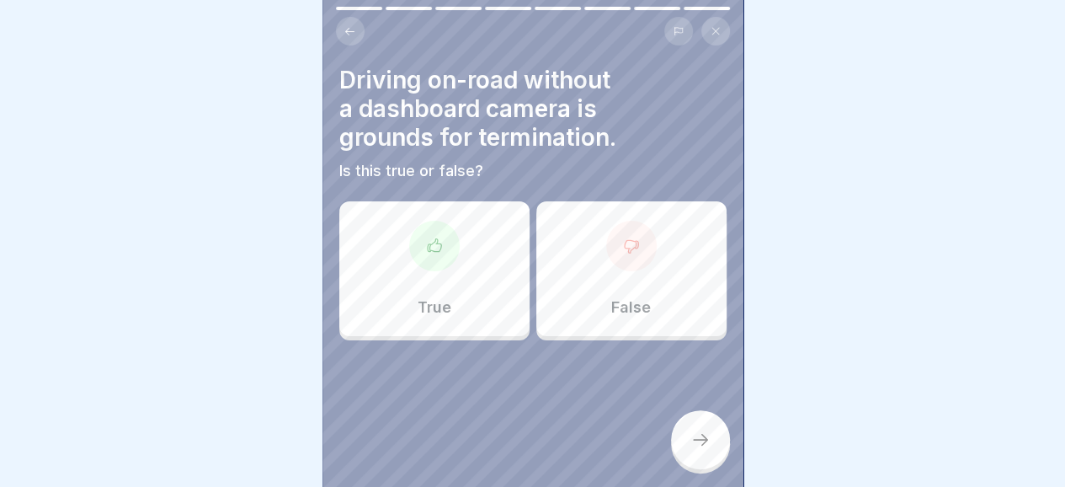
click at [433, 257] on div at bounding box center [434, 246] width 51 height 51
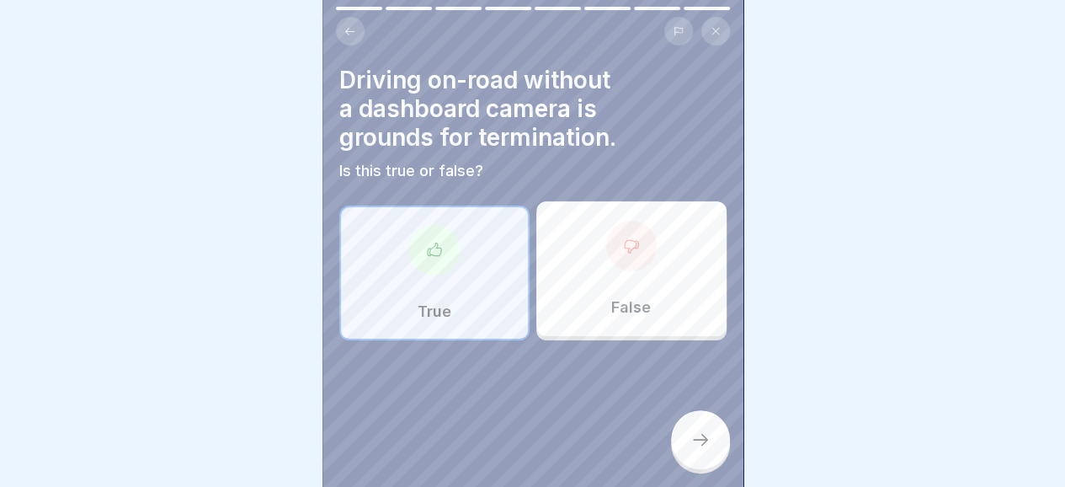
click at [684, 448] on div at bounding box center [700, 439] width 59 height 59
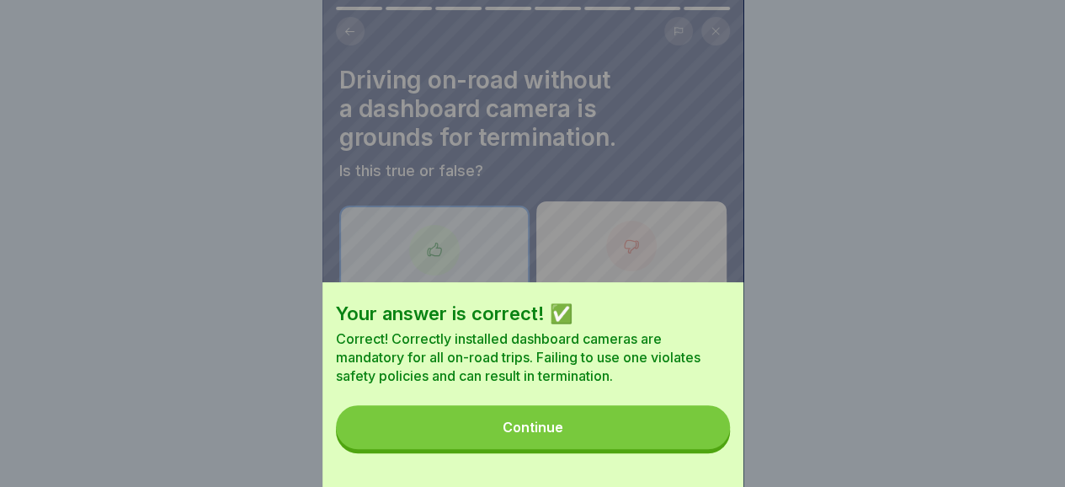
click at [614, 448] on button "Continue" at bounding box center [533, 427] width 394 height 44
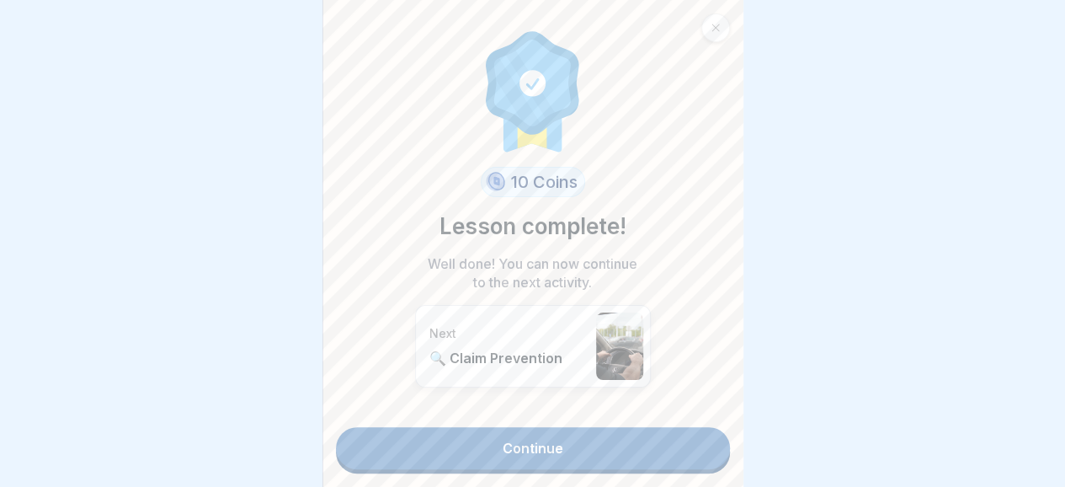
click at [545, 441] on link "Continue" at bounding box center [533, 448] width 394 height 42
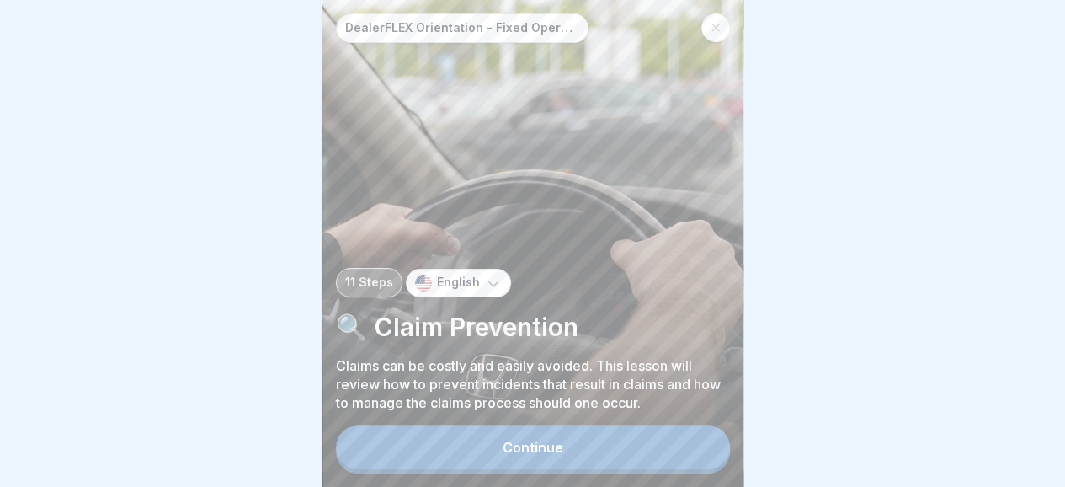
click at [540, 455] on div "Continue" at bounding box center [533, 446] width 61 height 15
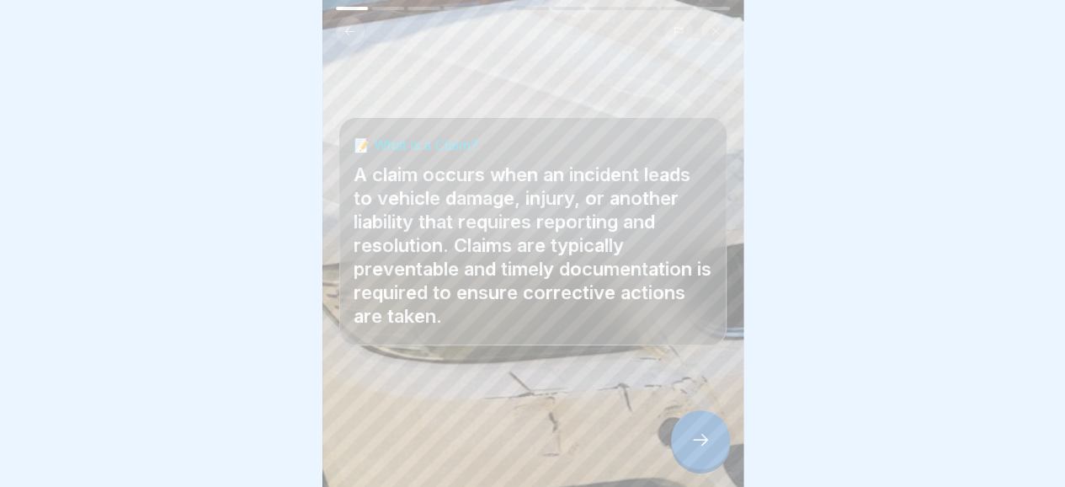
click at [699, 449] on icon at bounding box center [700, 439] width 20 height 20
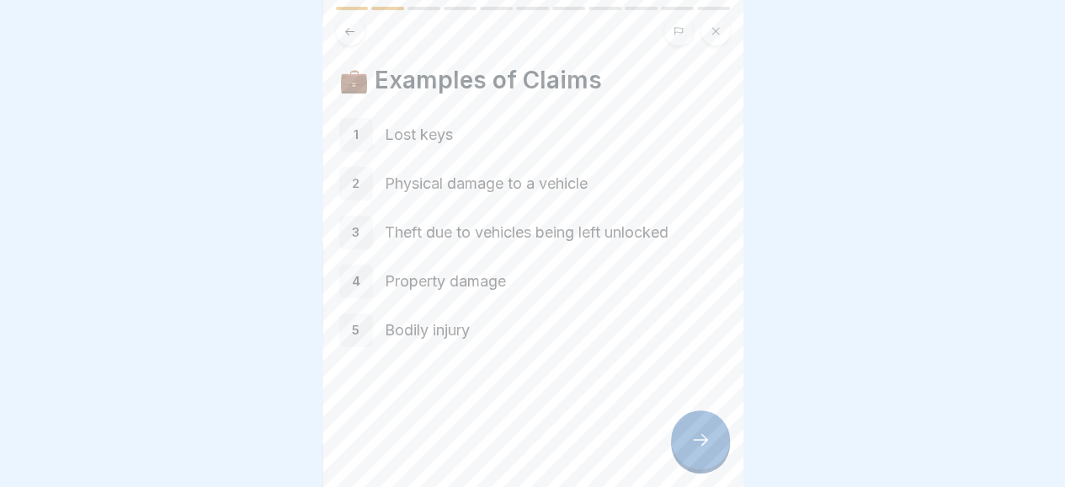
click at [699, 449] on icon at bounding box center [700, 439] width 20 height 20
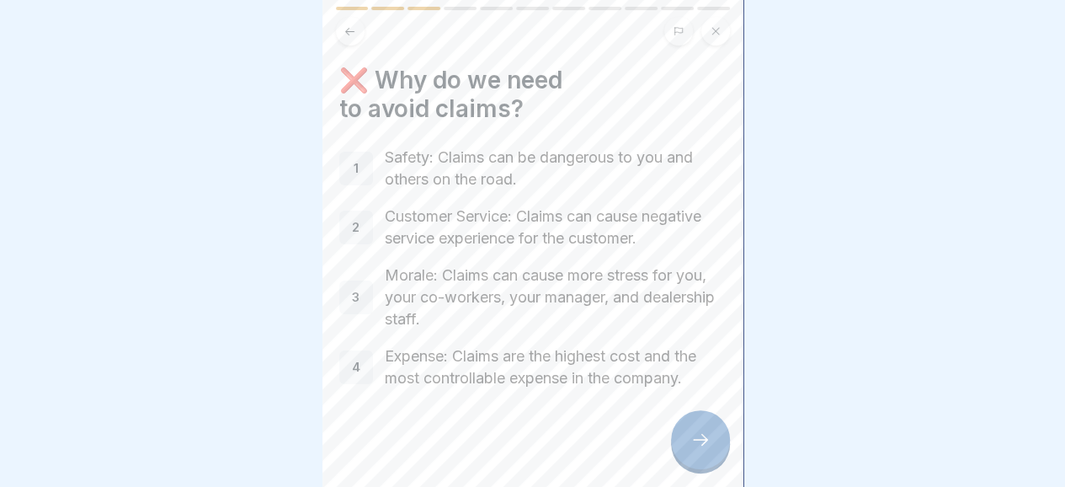
click at [683, 447] on div at bounding box center [700, 439] width 59 height 59
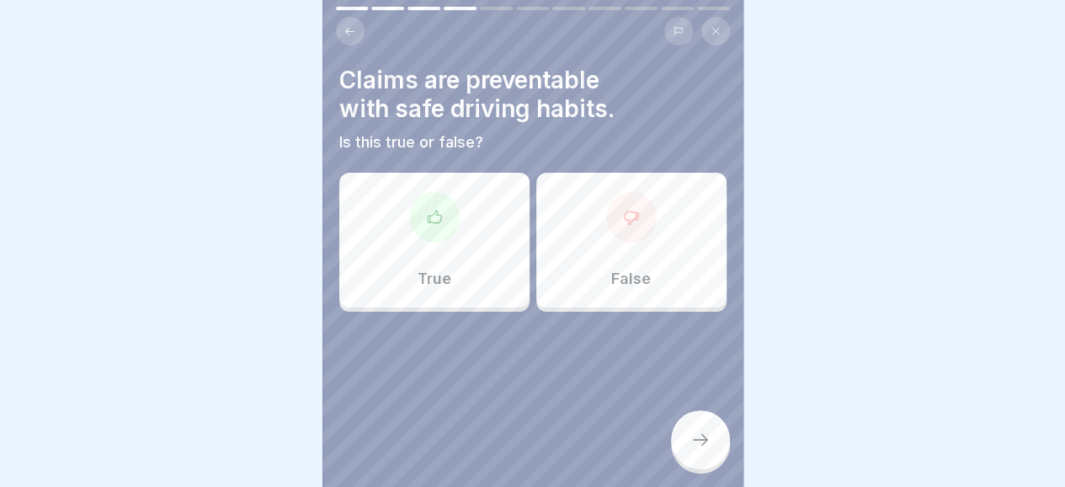
click at [429, 221] on icon at bounding box center [434, 217] width 17 height 17
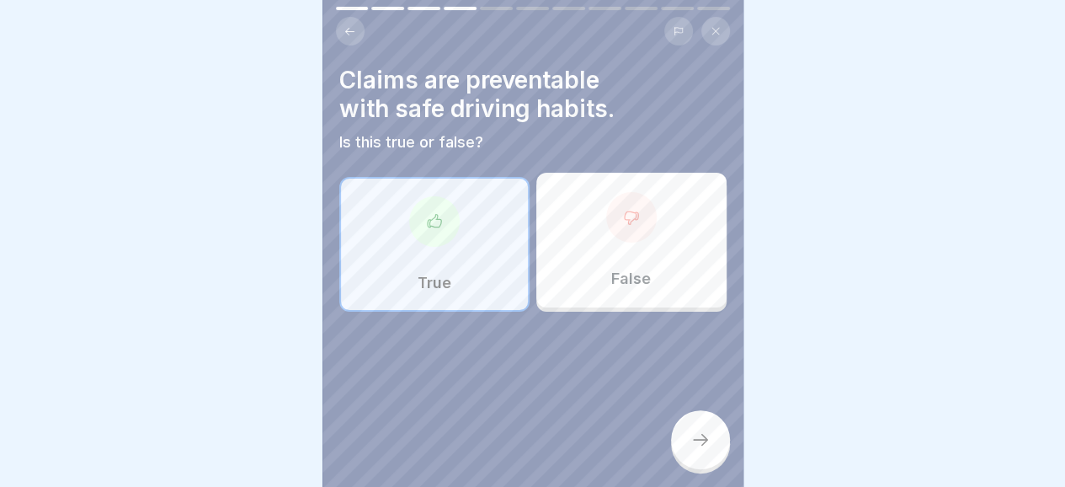
click at [705, 449] on icon at bounding box center [700, 439] width 20 height 20
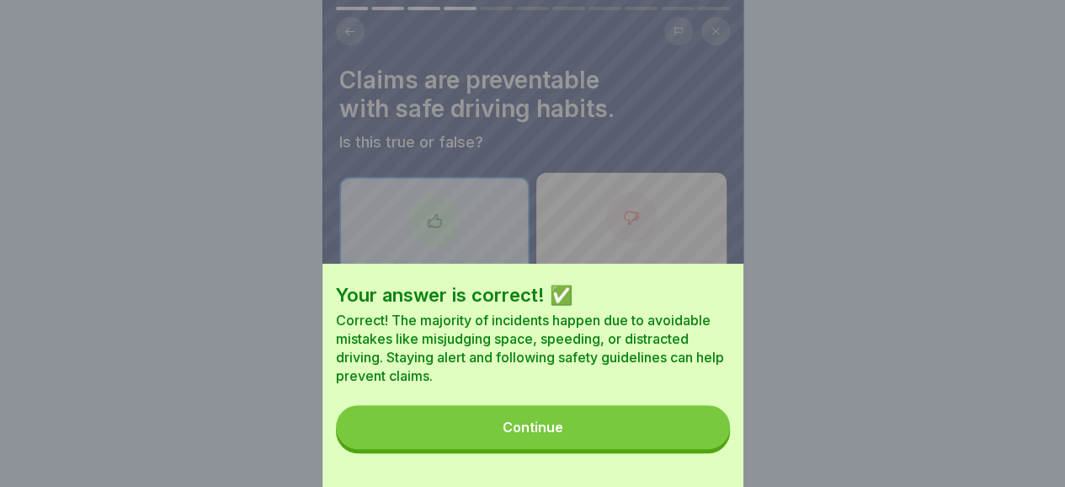
click at [625, 447] on button "Continue" at bounding box center [533, 427] width 394 height 44
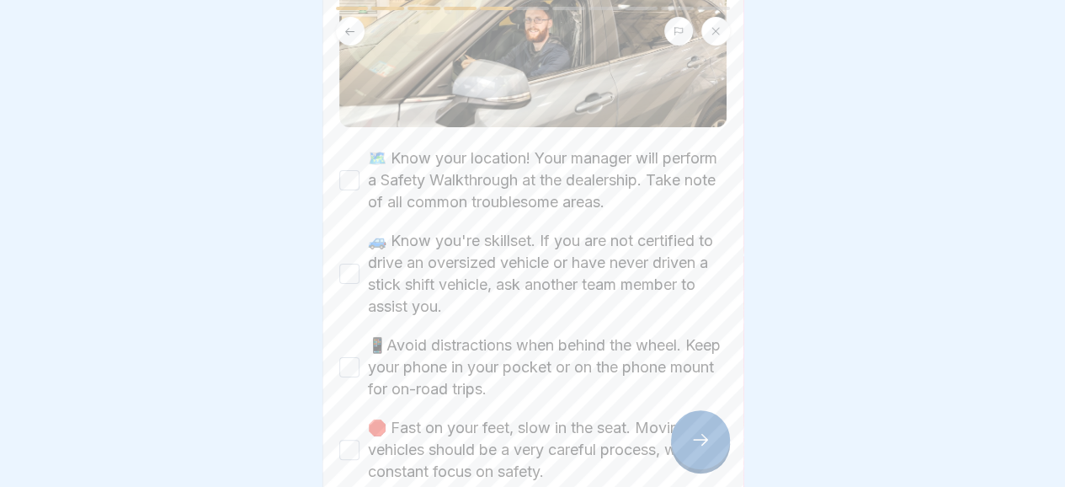
scroll to position [231, 0]
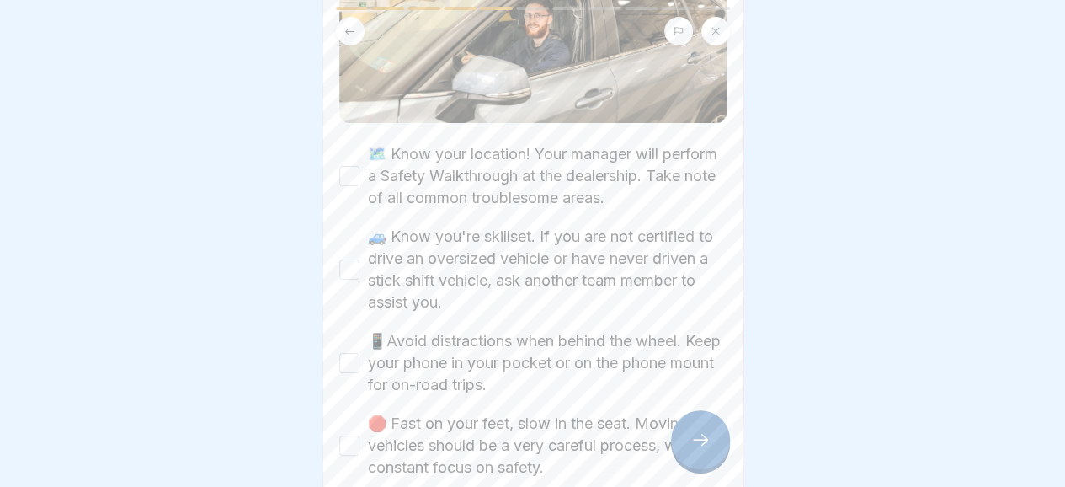
click at [354, 168] on button "🗺️ Know your location! Your manager will perform a Safety Walkthrough at the de…" at bounding box center [349, 176] width 20 height 20
click at [350, 261] on button "🚙 Know you're skillset. If you are not certified to drive an oversized vehicle …" at bounding box center [349, 269] width 20 height 20
click at [345, 355] on button "📱Avoid distractions when behind the wheel. Keep your phone in your pocket or on…" at bounding box center [349, 363] width 20 height 20
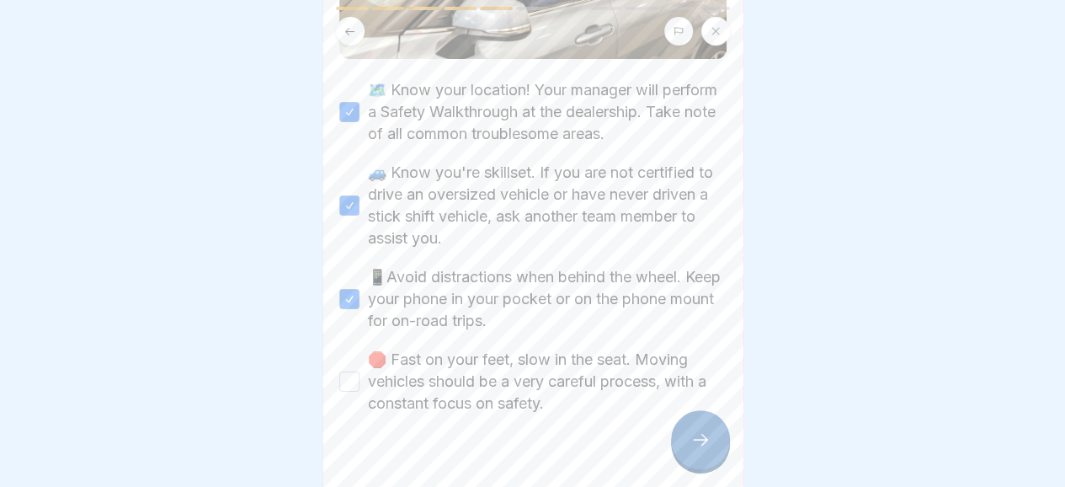
scroll to position [317, 0]
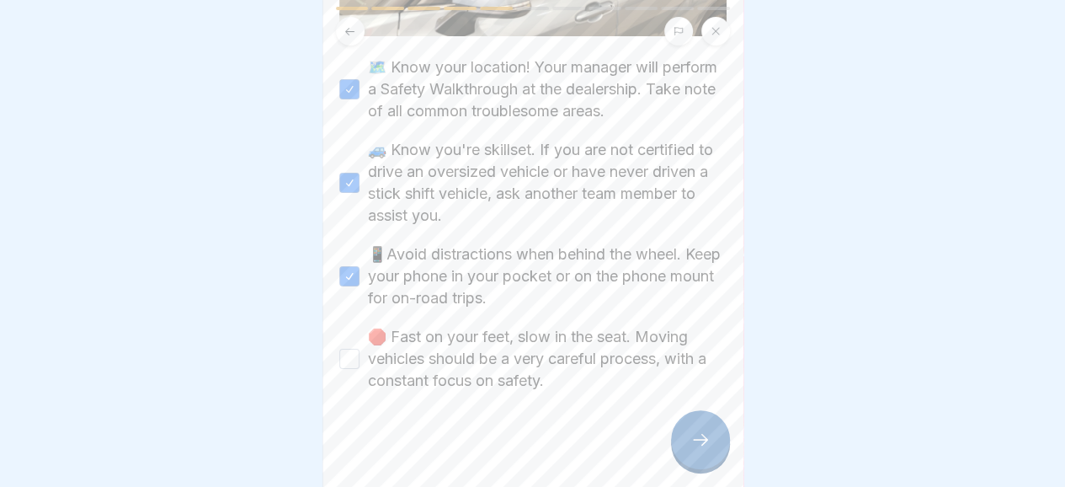
click at [342, 351] on button "🛑 Fast on your feet, slow in the seat. Moving vehicles should be a very careful…" at bounding box center [349, 358] width 20 height 20
click at [702, 449] on icon at bounding box center [700, 439] width 20 height 20
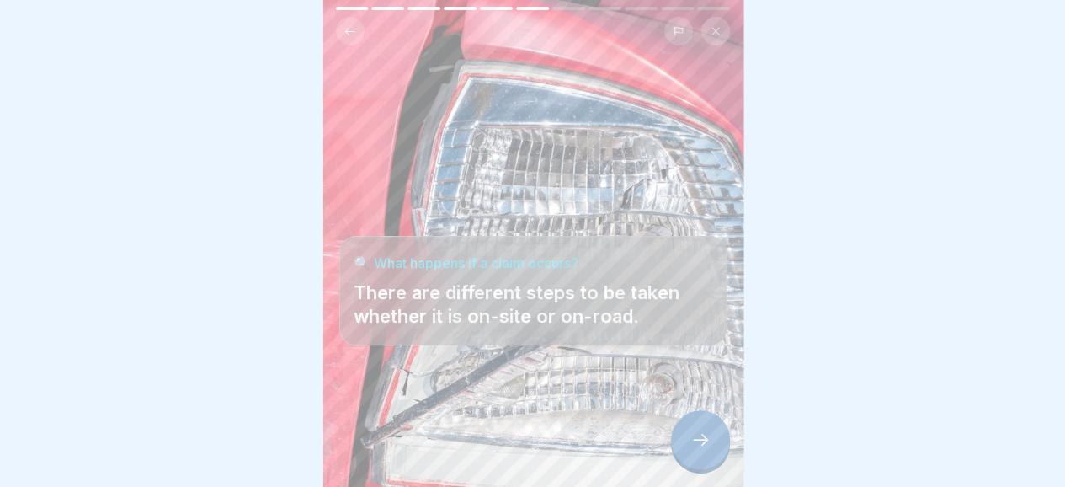
click at [702, 449] on icon at bounding box center [700, 439] width 20 height 20
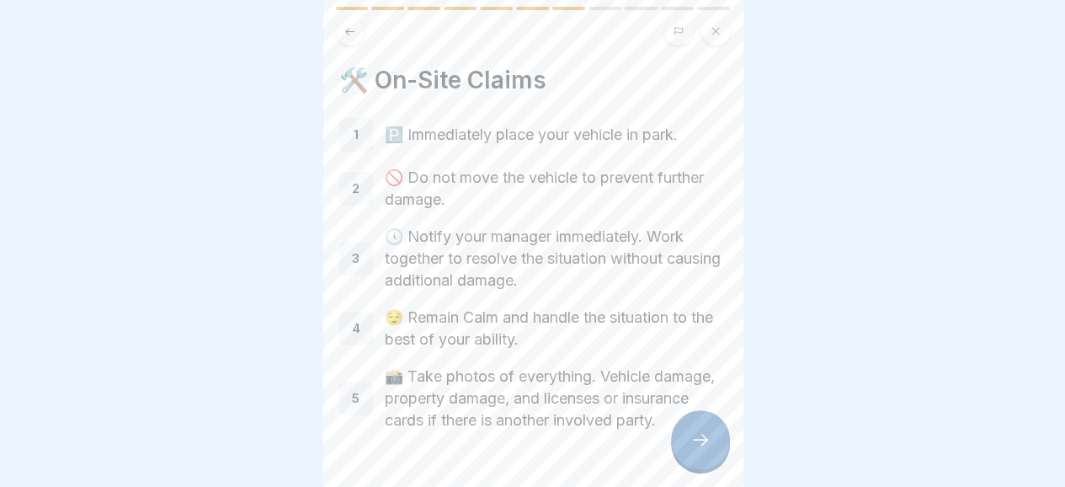
click at [702, 449] on icon at bounding box center [700, 439] width 20 height 20
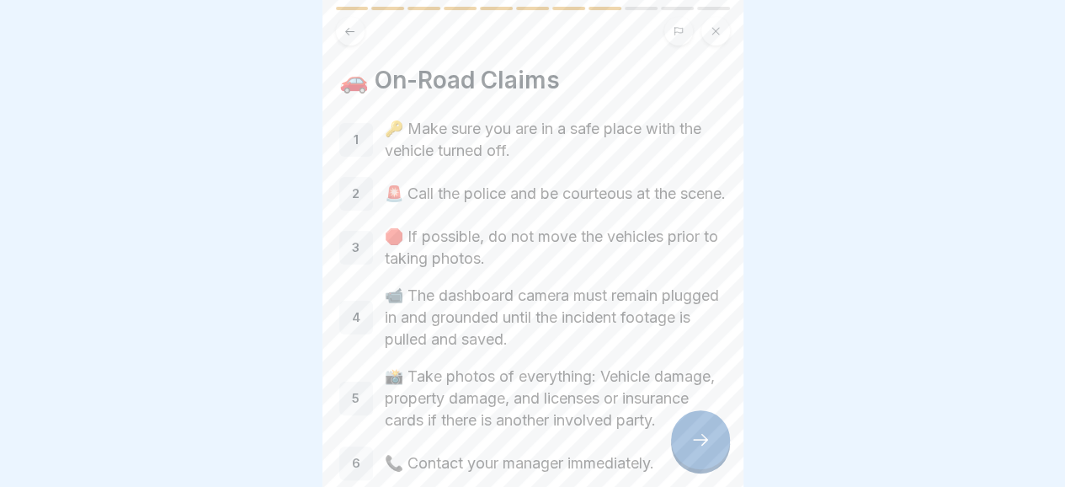
click at [702, 449] on icon at bounding box center [700, 439] width 20 height 20
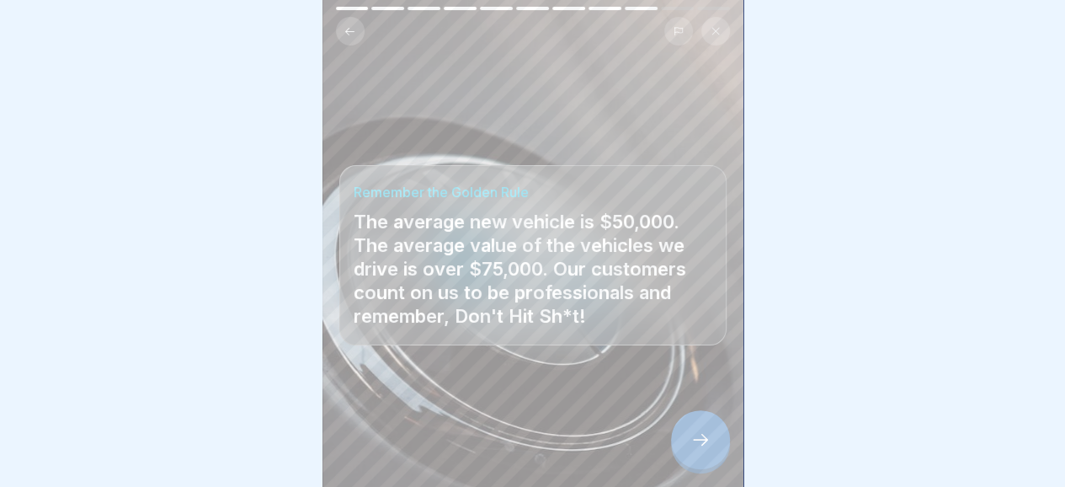
click at [702, 449] on icon at bounding box center [700, 439] width 20 height 20
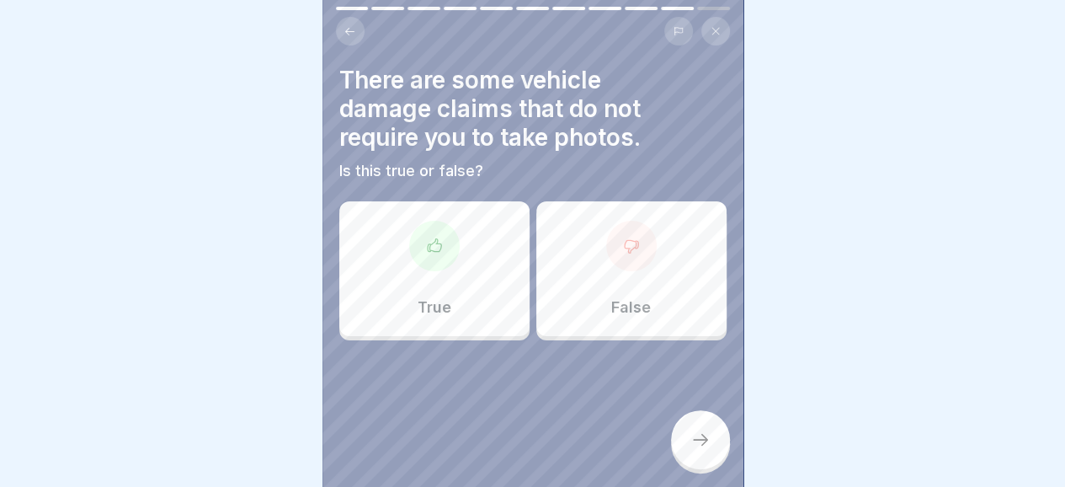
click at [632, 253] on div at bounding box center [631, 246] width 51 height 51
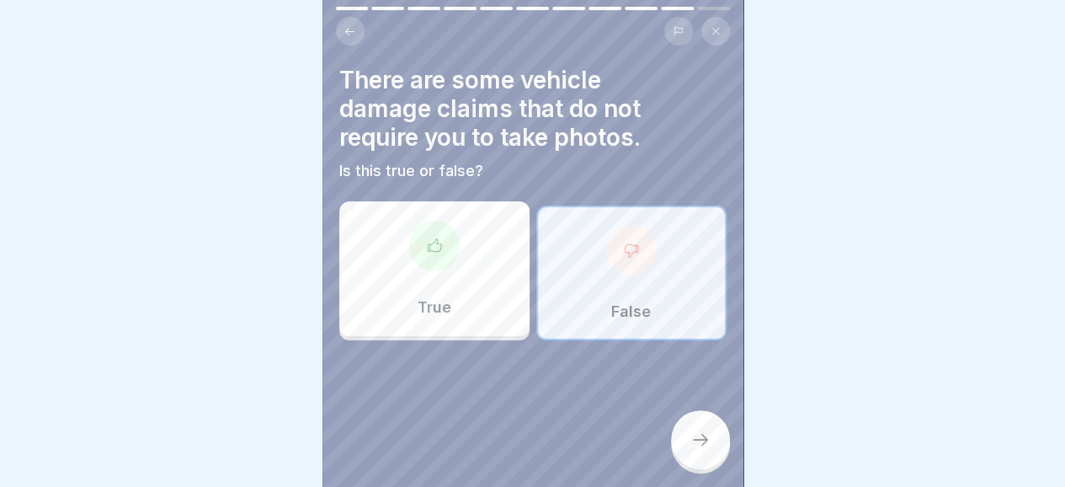
click at [688, 452] on div at bounding box center [700, 439] width 59 height 59
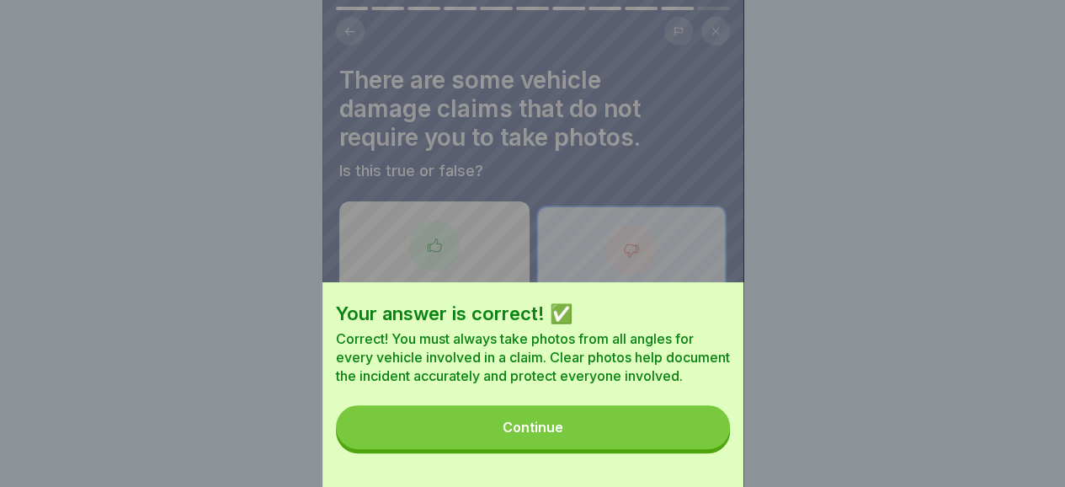
click at [628, 442] on button "Continue" at bounding box center [533, 427] width 394 height 44
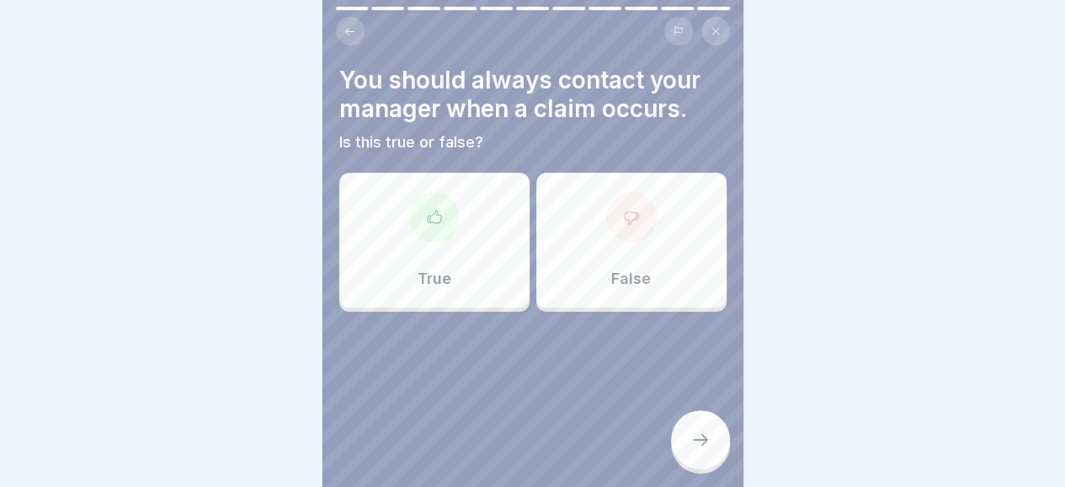
click at [426, 216] on icon at bounding box center [434, 217] width 17 height 17
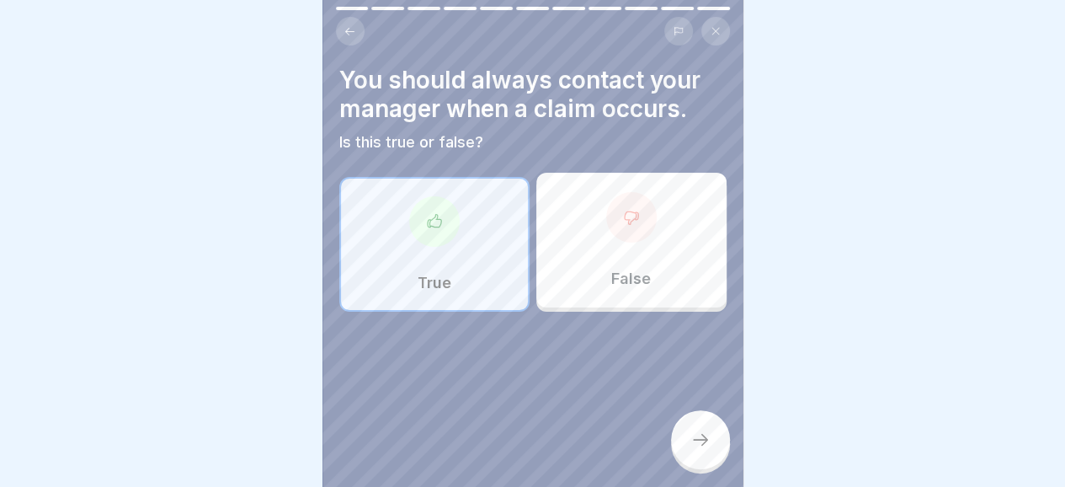
click at [710, 451] on div at bounding box center [700, 439] width 59 height 59
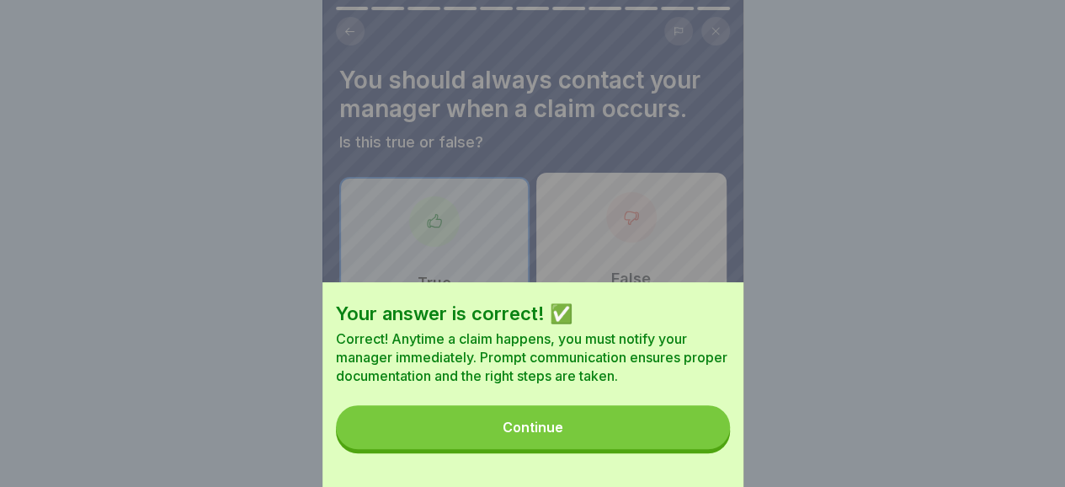
click at [682, 449] on button "Continue" at bounding box center [533, 427] width 394 height 44
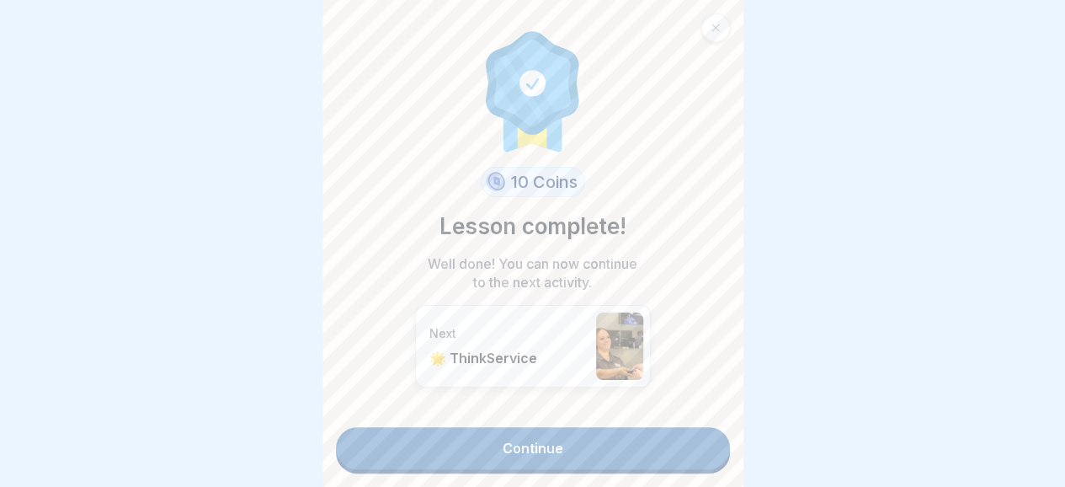
click at [579, 442] on link "Continue" at bounding box center [533, 448] width 394 height 42
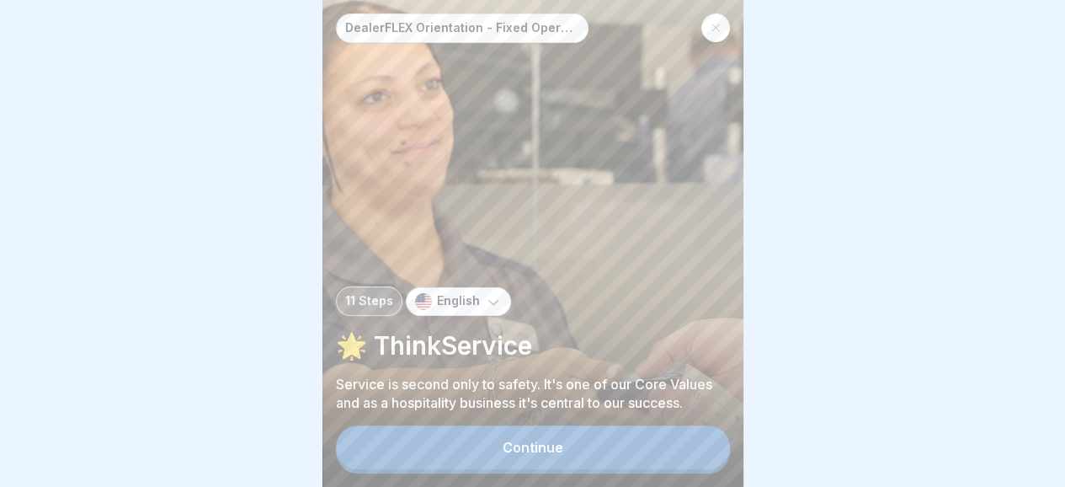
click at [574, 453] on button "Continue" at bounding box center [533, 447] width 394 height 44
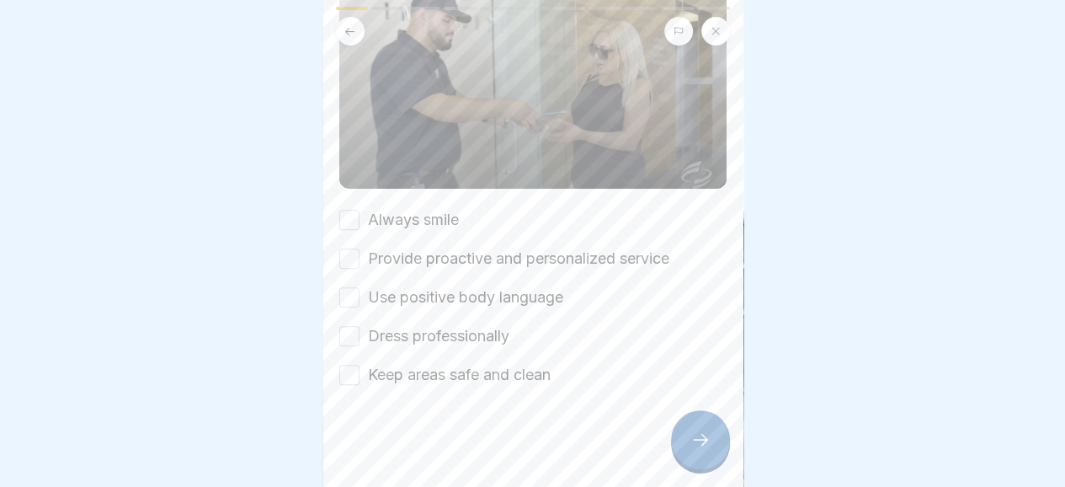
scroll to position [251, 0]
drag, startPoint x: 352, startPoint y: 215, endPoint x: 353, endPoint y: 237, distance: 21.1
click at [351, 220] on button "Always smile" at bounding box center [349, 220] width 20 height 20
click at [352, 255] on button "Provide proactive and personalized service" at bounding box center [349, 258] width 20 height 20
click at [344, 294] on button "Use positive body language" at bounding box center [349, 297] width 20 height 20
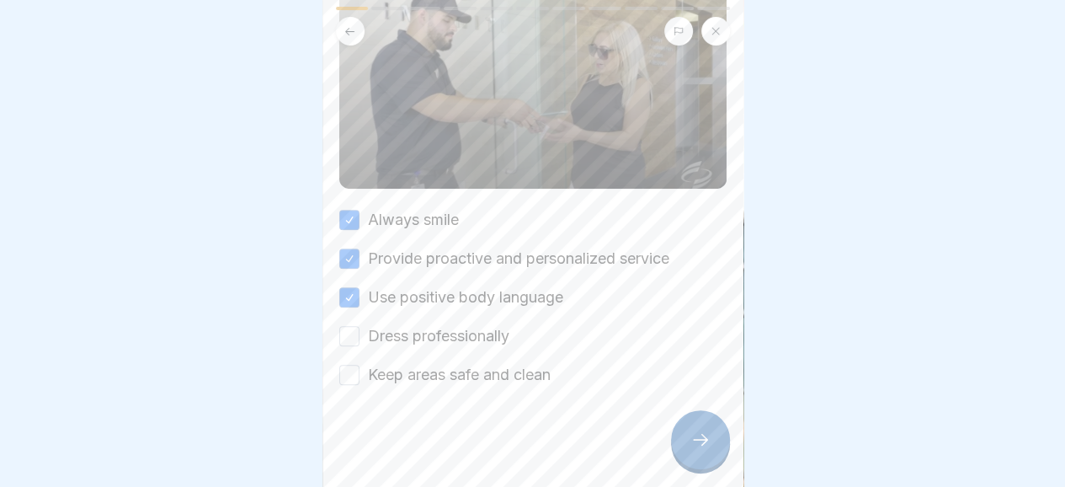
click at [346, 331] on button "Dress professionally" at bounding box center [349, 336] width 20 height 20
click at [347, 368] on button "Keep areas safe and clean" at bounding box center [349, 374] width 20 height 20
click at [699, 449] on icon at bounding box center [700, 439] width 20 height 20
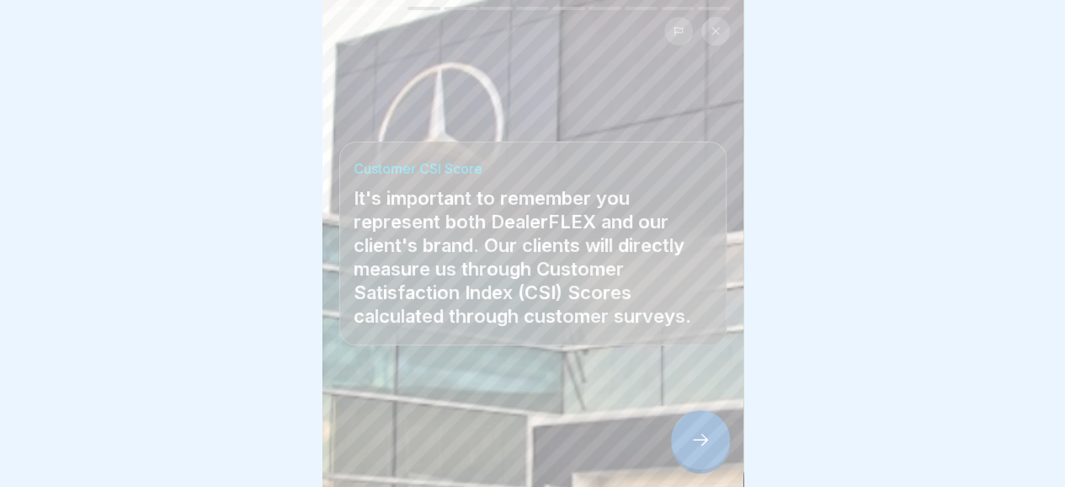
click at [699, 449] on icon at bounding box center [700, 439] width 20 height 20
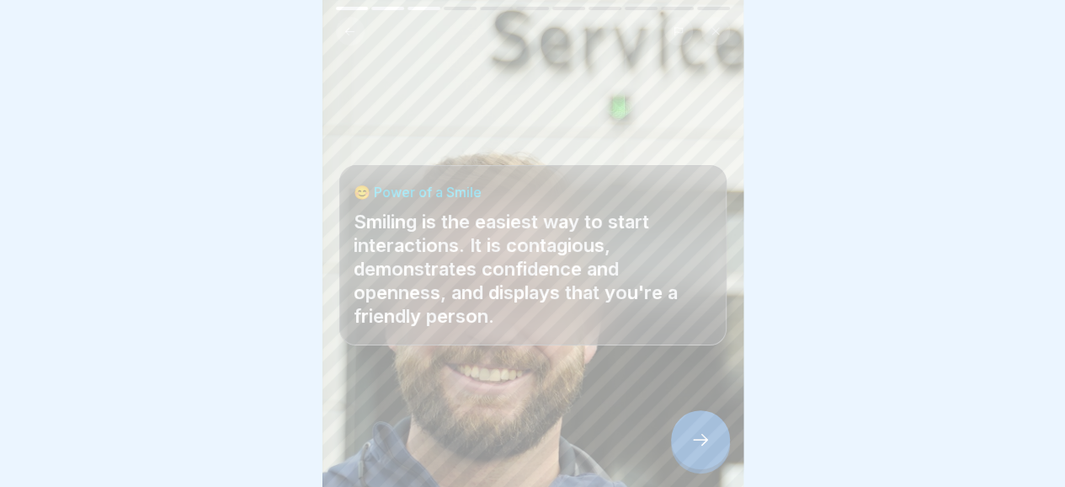
click at [699, 449] on icon at bounding box center [700, 439] width 20 height 20
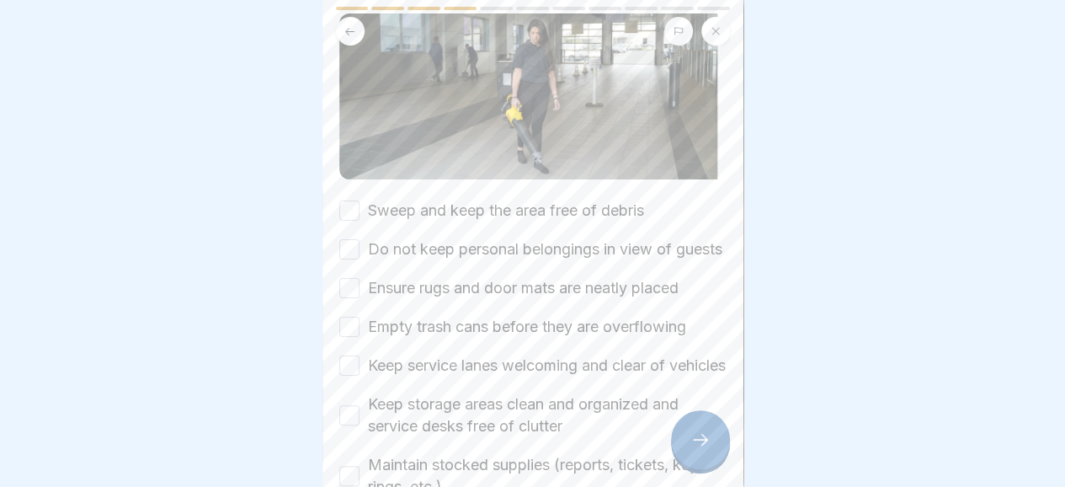
scroll to position [185, 0]
click at [343, 199] on button "Sweep and keep the area free of debris" at bounding box center [349, 209] width 20 height 20
click at [345, 248] on button "Do not keep personal belongings in view of guests" at bounding box center [349, 248] width 20 height 20
click at [343, 297] on button "Ensure rugs and door mats are neatly placed" at bounding box center [349, 287] width 20 height 20
click at [344, 336] on button "Empty trash cans before they are overflowing" at bounding box center [349, 326] width 20 height 20
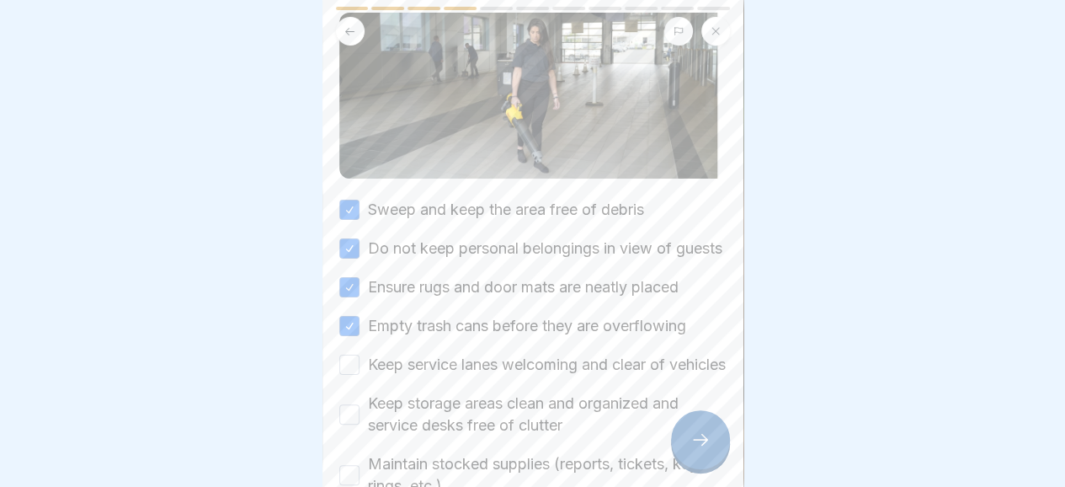
click at [340, 375] on div "Keep service lanes welcoming and clear of vehicles" at bounding box center [532, 365] width 386 height 22
click at [330, 449] on div "✨ Presentation Matters: Clean & Safe Workspaces Be proactive in maintaining you…" at bounding box center [532, 243] width 421 height 487
click at [350, 375] on button "Keep service lanes welcoming and clear of vehicles" at bounding box center [349, 364] width 20 height 20
click at [348, 424] on button "Keep storage areas clean and organized and service desks free of clutter" at bounding box center [349, 414] width 20 height 20
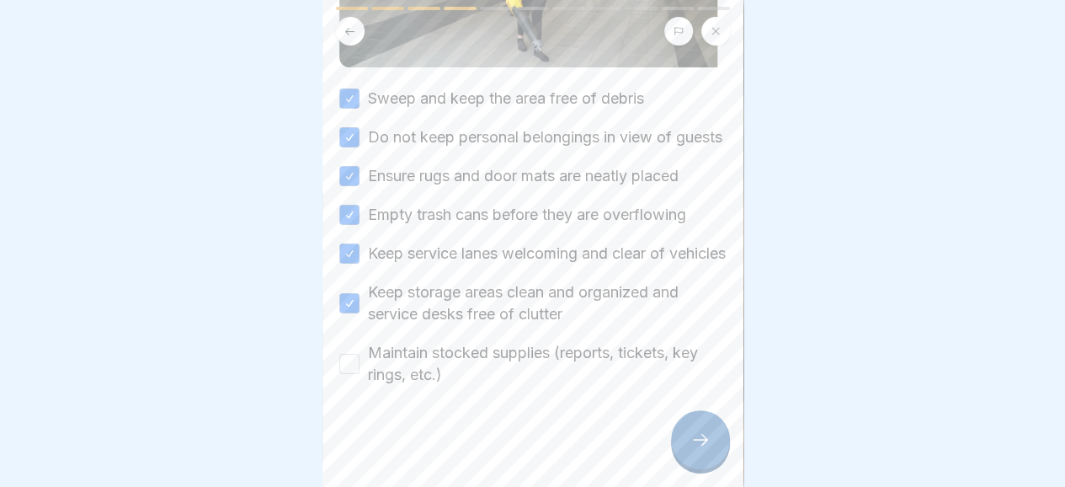
scroll to position [309, 0]
click at [342, 374] on button "Maintain stocked supplies (reports, tickets, key rings, etc.)" at bounding box center [349, 364] width 20 height 20
click at [686, 450] on div at bounding box center [700, 439] width 59 height 59
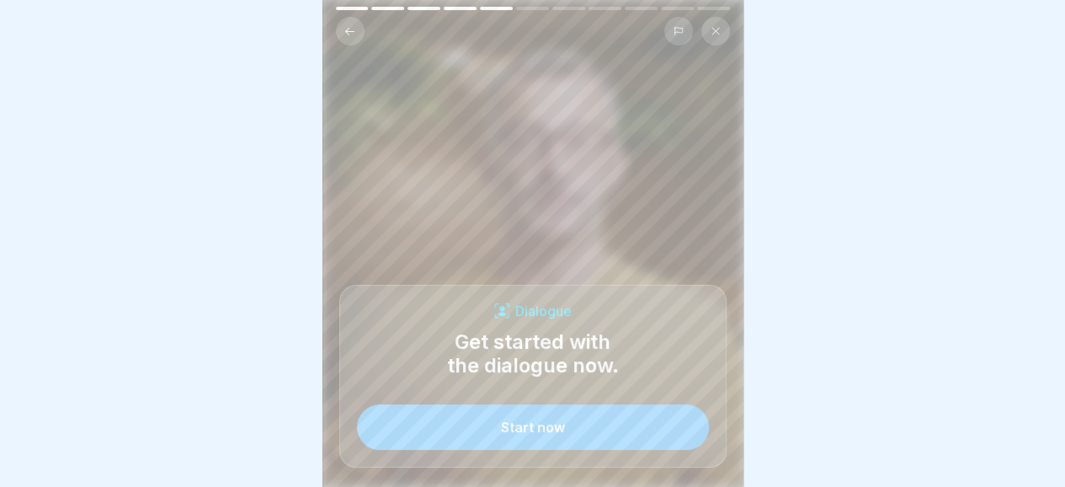
click at [561, 434] on div "Start now" at bounding box center [533, 426] width 64 height 15
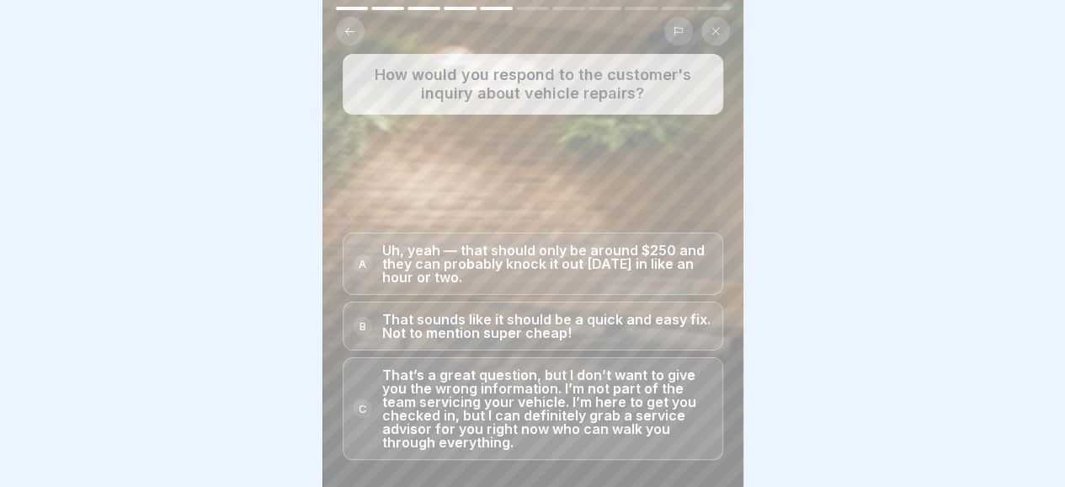
click at [354, 415] on div "C" at bounding box center [363, 408] width 19 height 19
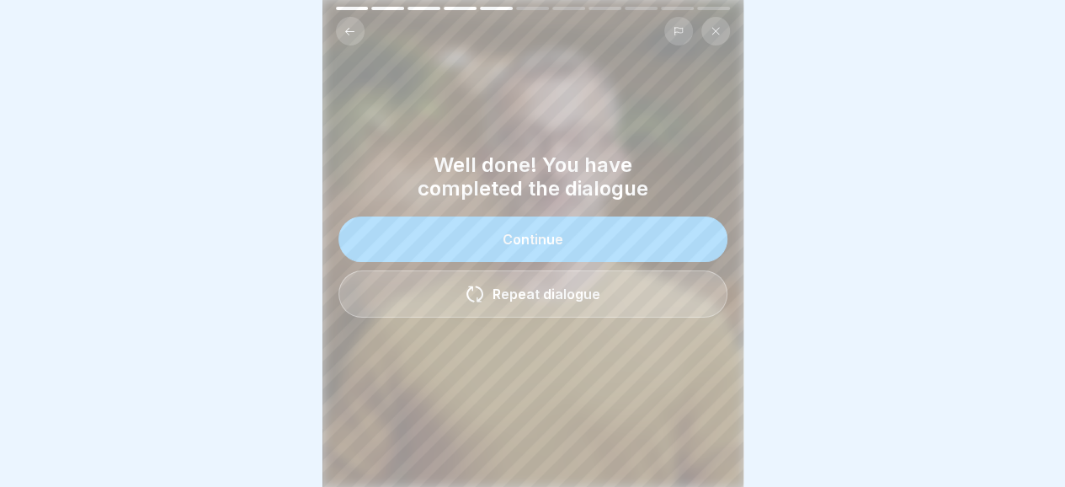
click at [504, 238] on button "Continue" at bounding box center [532, 238] width 389 height 45
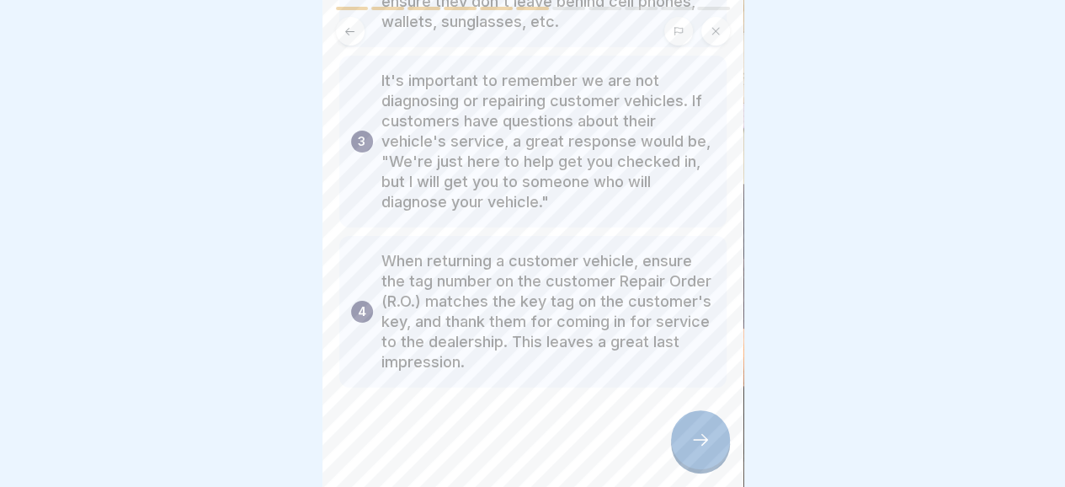
scroll to position [332, 0]
click at [690, 449] on icon at bounding box center [700, 439] width 20 height 20
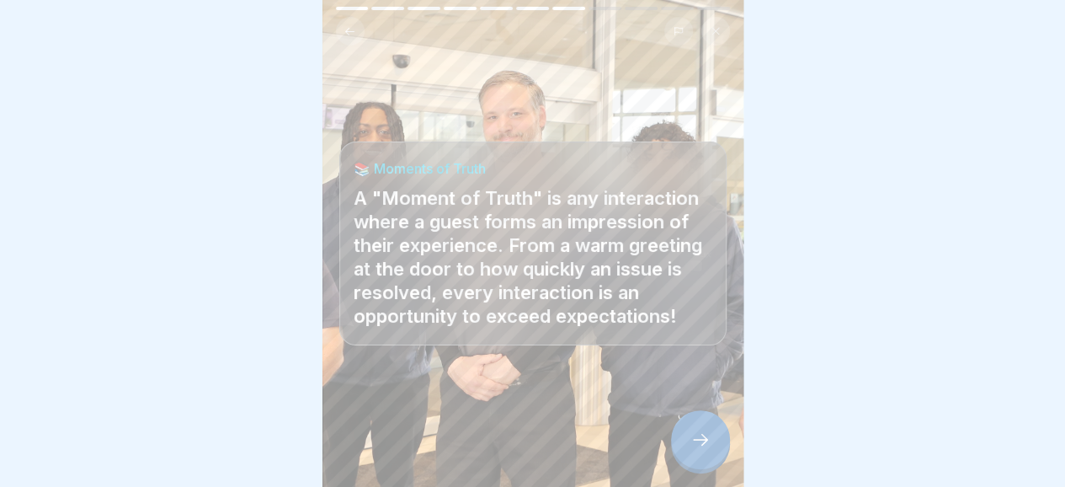
click at [686, 460] on div at bounding box center [700, 439] width 59 height 59
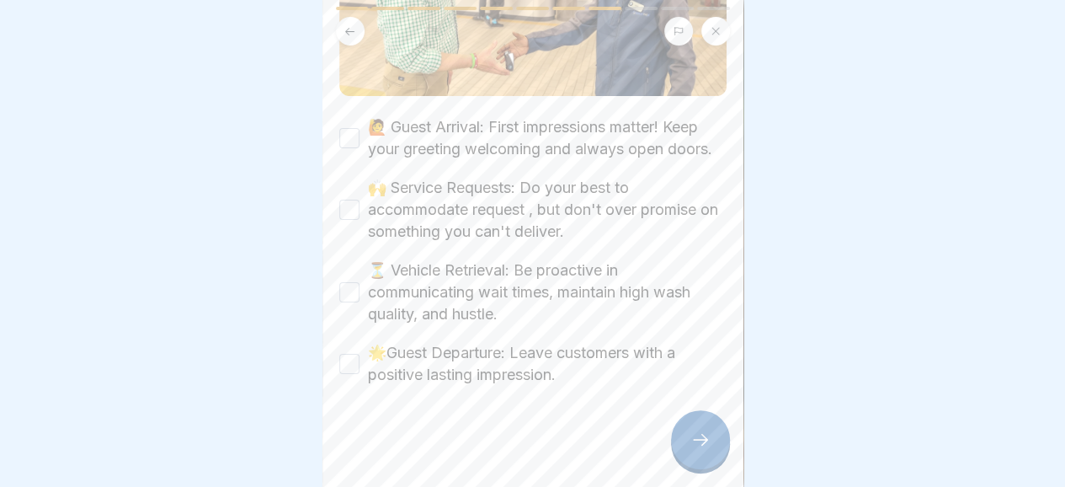
scroll to position [417, 0]
click at [348, 129] on button "🙋 Guest Arrival: First impressions matter! Keep your greeting welcoming and alw…" at bounding box center [349, 138] width 20 height 20
click at [343, 210] on button "🙌 Service Requests: Do your best to accommodate request , but don't over promis…" at bounding box center [349, 209] width 20 height 20
click at [348, 294] on button "⏳ Vehicle Retrieval: Be proactive in communicating wait times, maintain high wa…" at bounding box center [349, 292] width 20 height 20
click at [339, 361] on button "🌟Guest Departure: Leave customers with a positive lasting impression." at bounding box center [349, 364] width 20 height 20
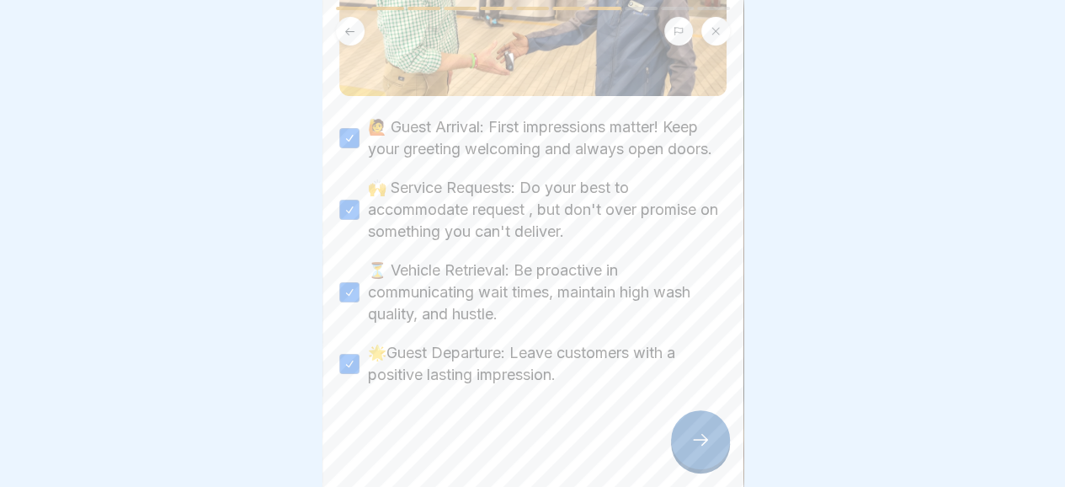
click at [684, 439] on div at bounding box center [700, 439] width 59 height 59
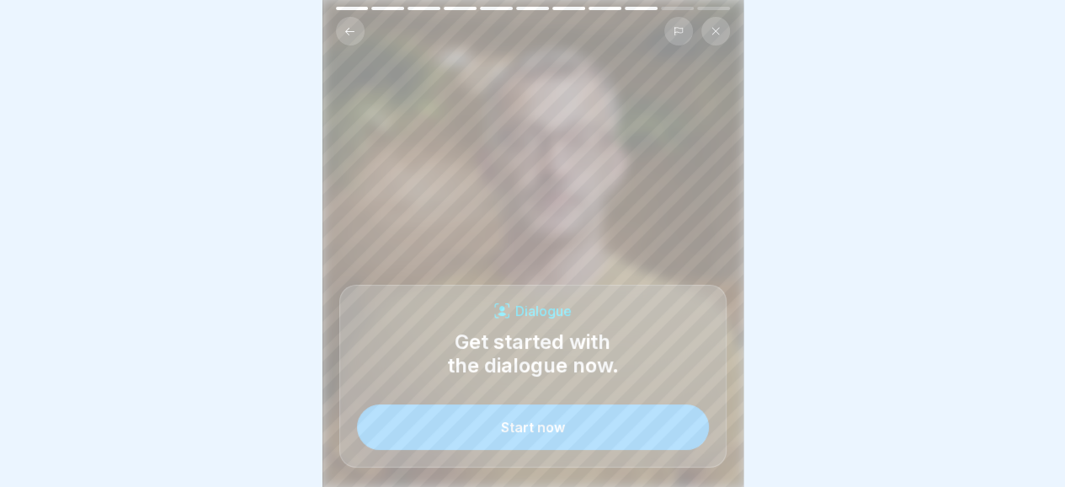
click at [547, 432] on button "Start now" at bounding box center [533, 426] width 352 height 45
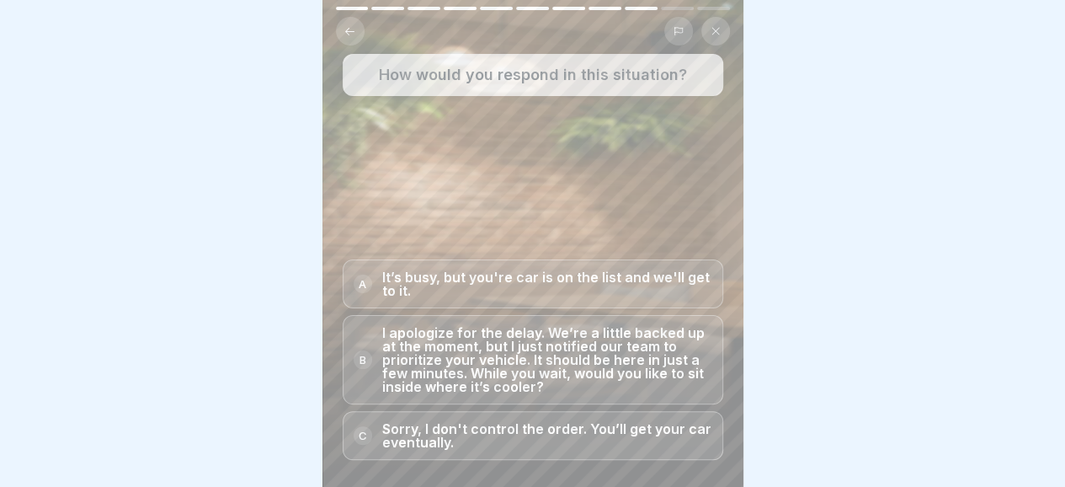
click at [391, 378] on p "I apologize for the delay. We’re a little backed up at the moment, but I just n…" at bounding box center [547, 359] width 330 height 67
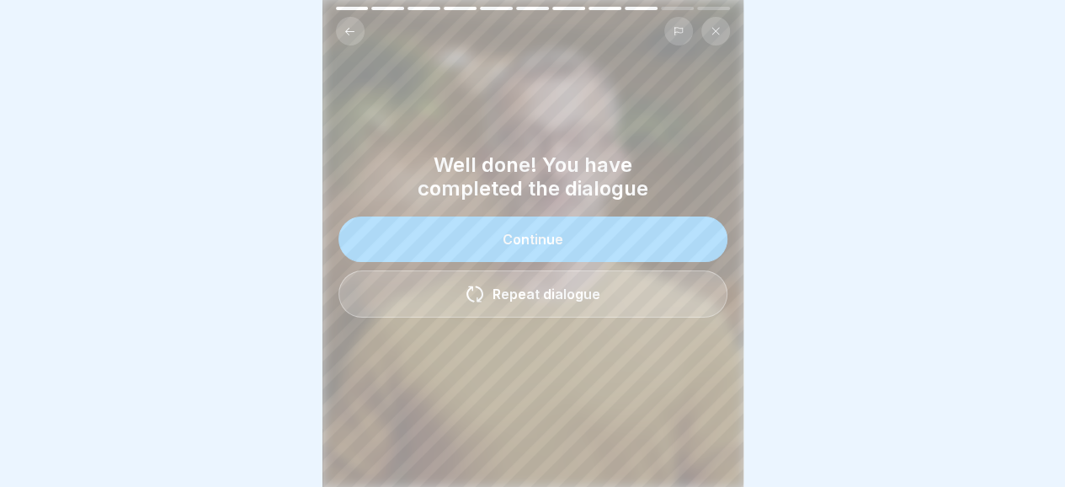
click at [517, 235] on button "Continue" at bounding box center [532, 238] width 389 height 45
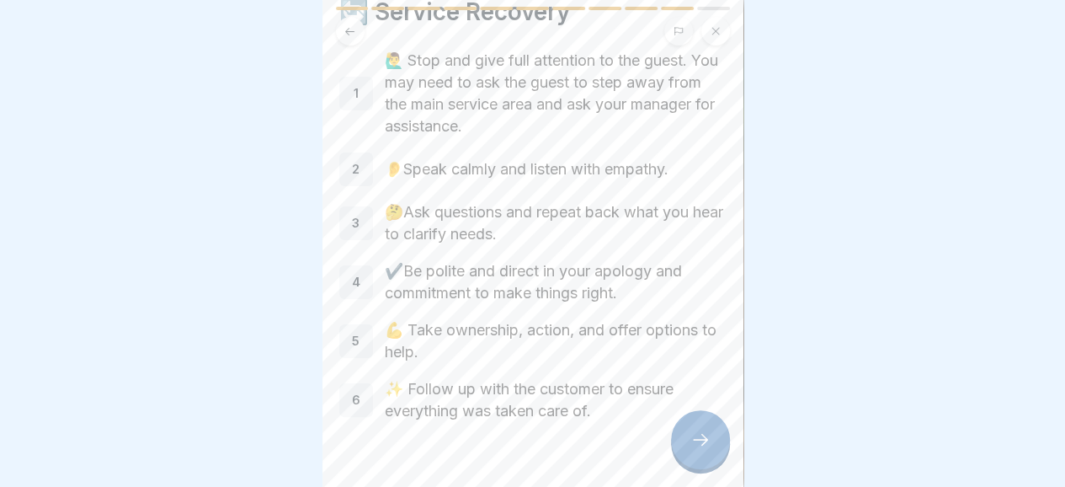
scroll to position [82, 0]
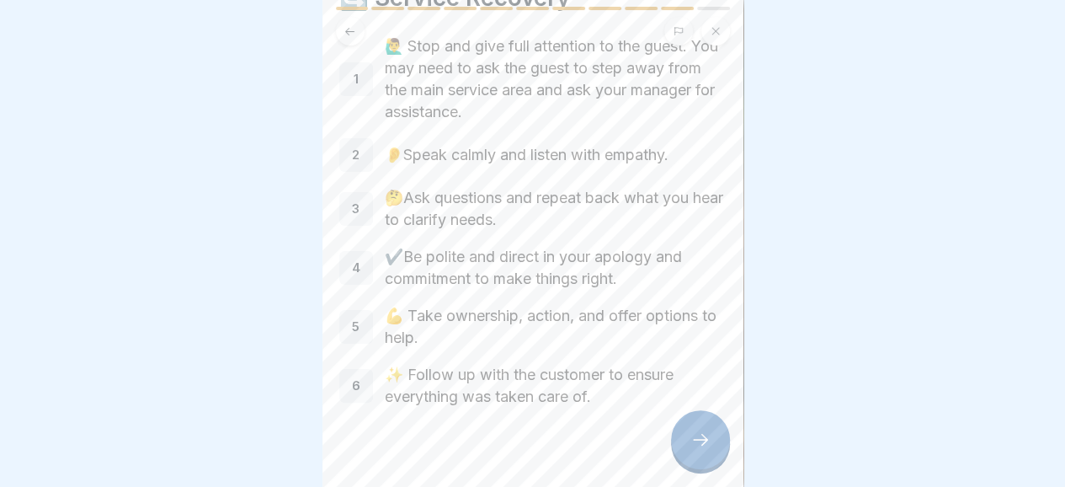
click at [686, 446] on div at bounding box center [700, 439] width 59 height 59
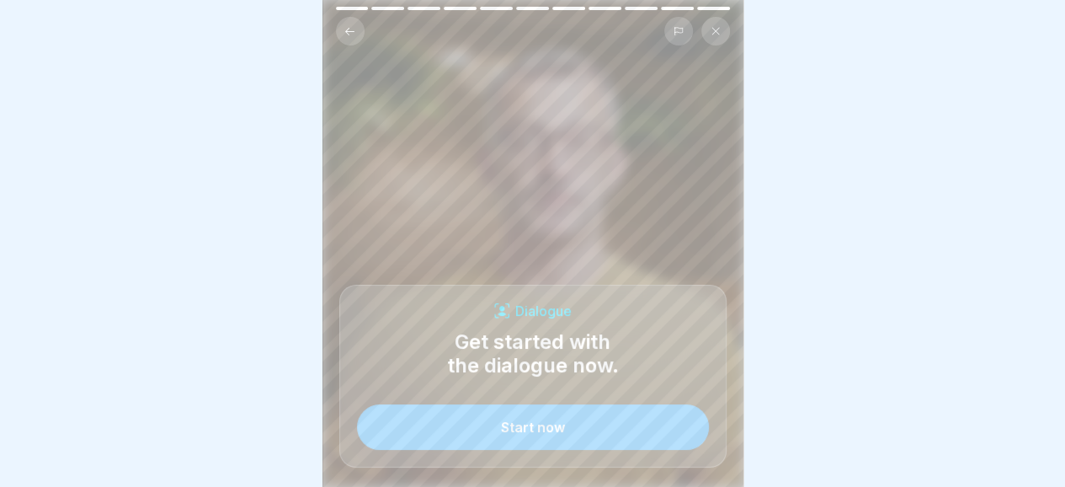
click at [572, 430] on button "Start now" at bounding box center [533, 426] width 352 height 45
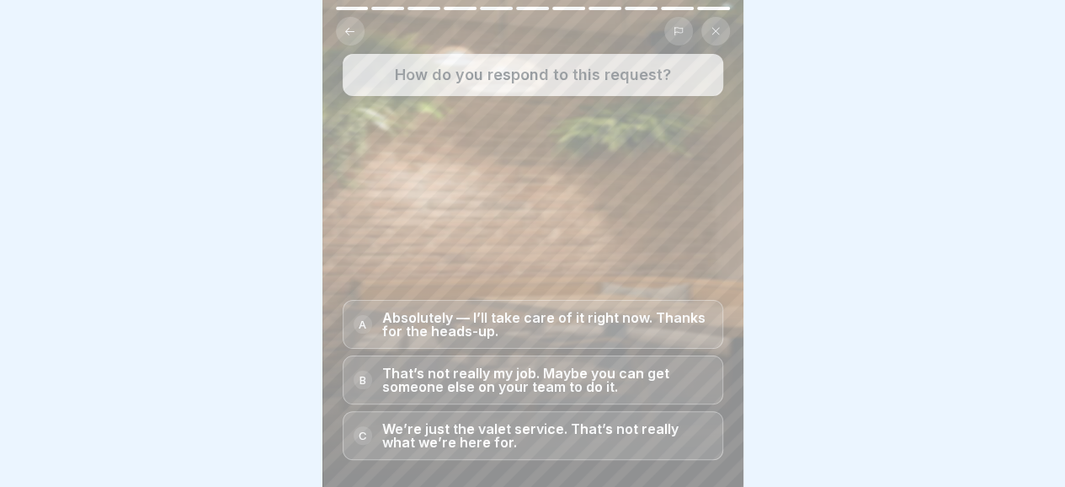
click at [495, 338] on p "Absolutely — I’ll take care of it right now. Thanks for the heads-up." at bounding box center [547, 324] width 330 height 27
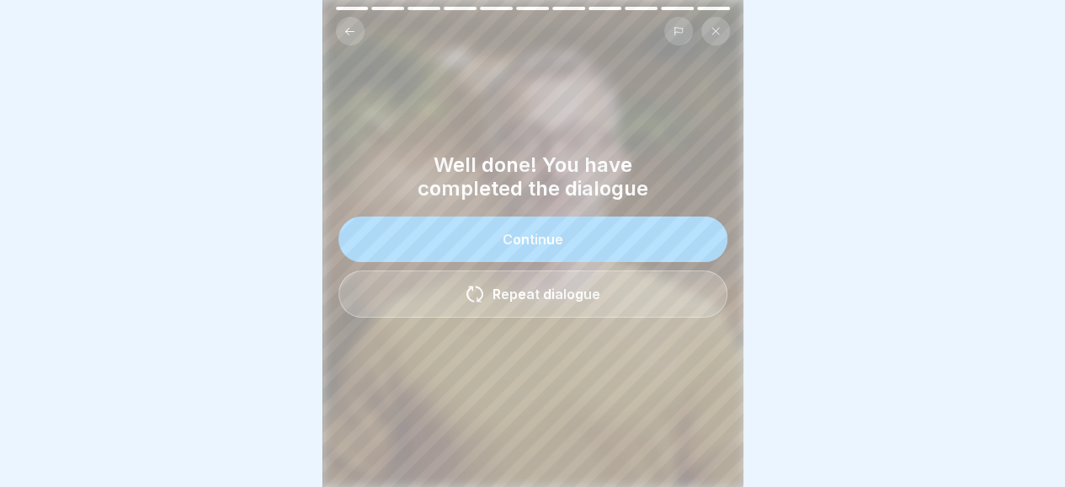
click at [558, 237] on button "Continue" at bounding box center [532, 238] width 389 height 45
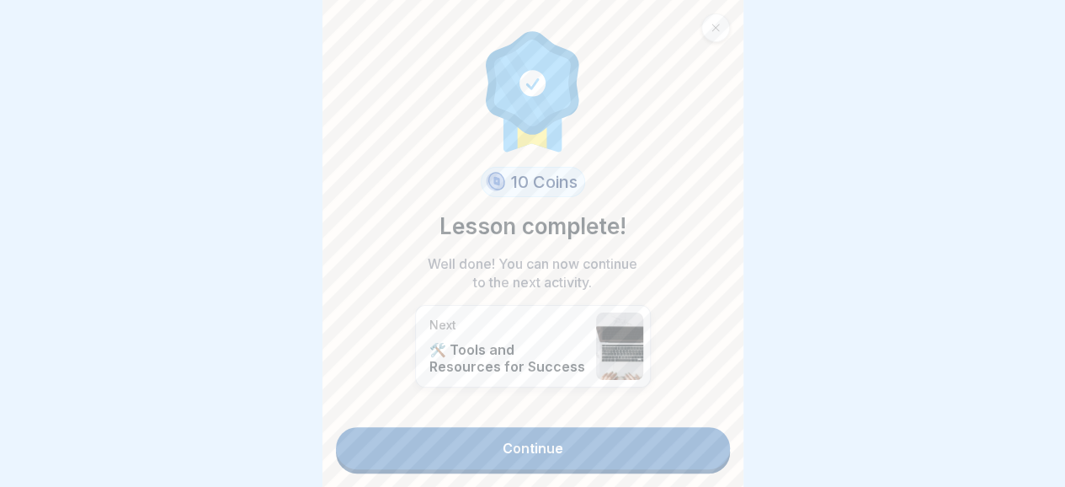
click at [545, 439] on link "Continue" at bounding box center [533, 448] width 394 height 42
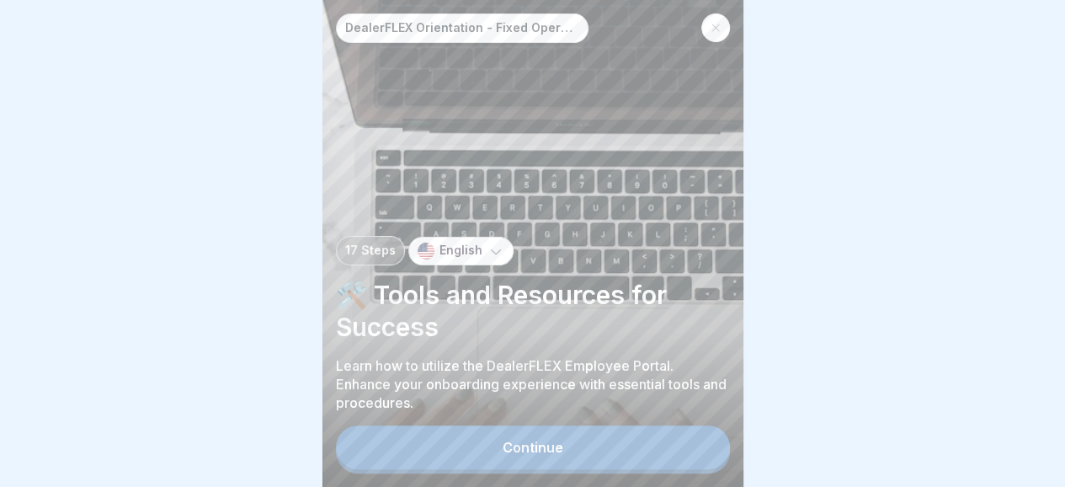
click at [552, 455] on div "Continue" at bounding box center [533, 446] width 61 height 15
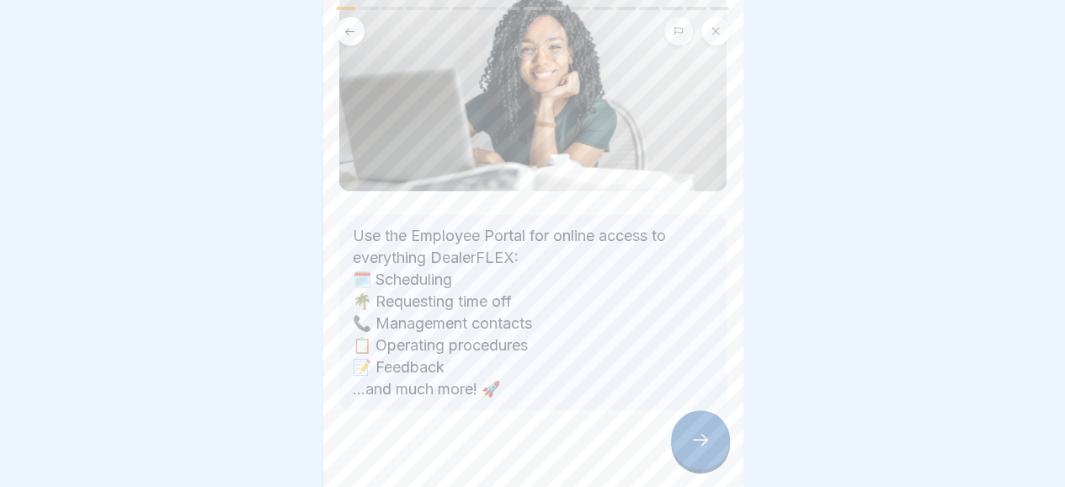
scroll to position [162, 0]
click at [685, 444] on div at bounding box center [700, 439] width 59 height 59
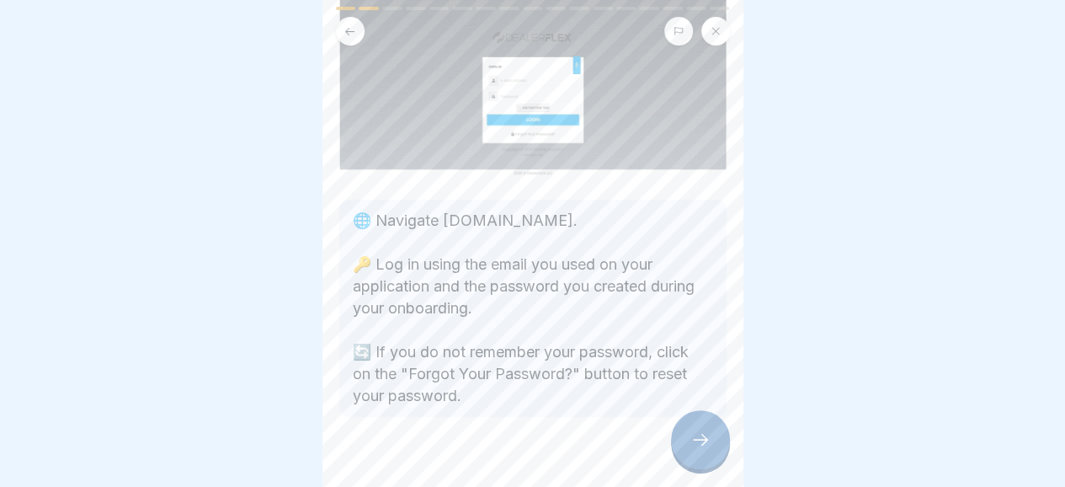
scroll to position [138, 0]
click at [696, 449] on icon at bounding box center [700, 439] width 20 height 20
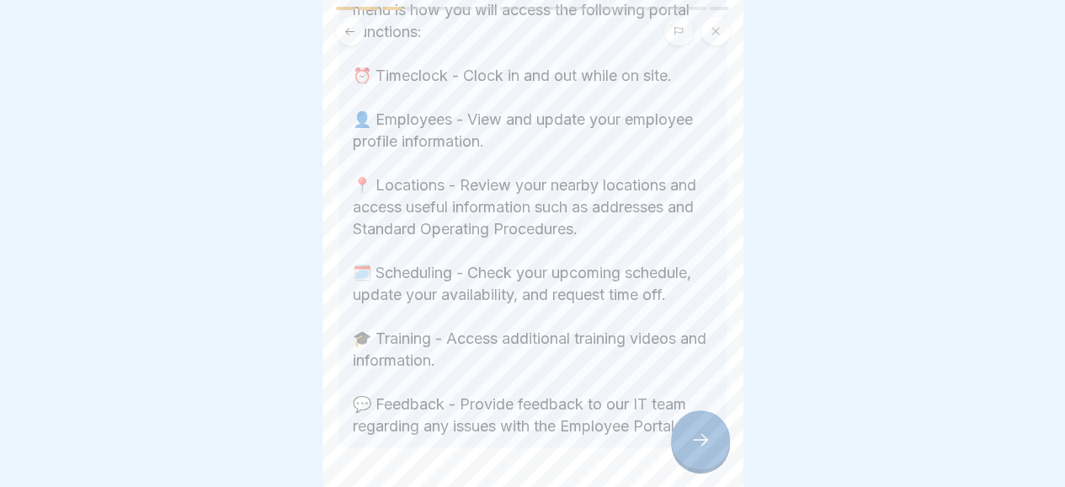
scroll to position [517, 0]
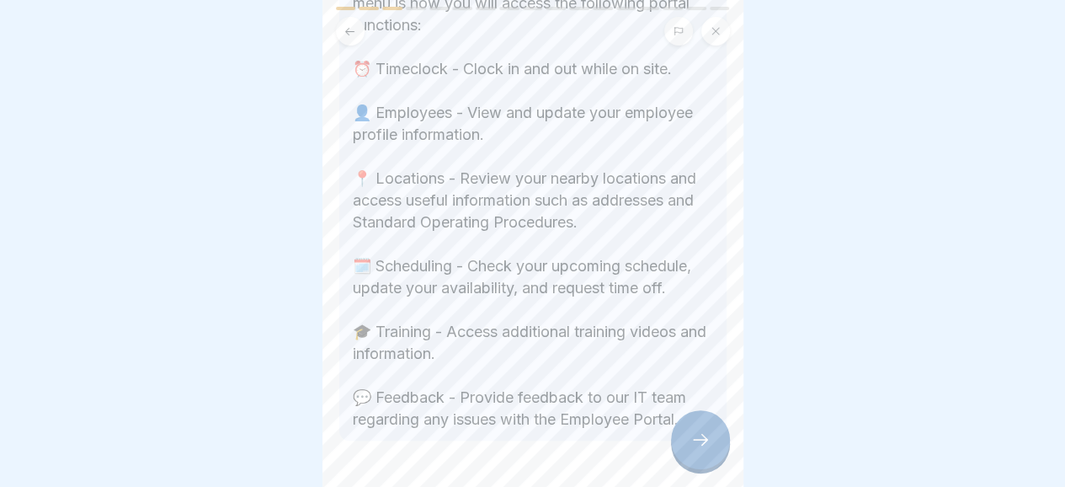
click at [684, 464] on div at bounding box center [700, 439] width 59 height 59
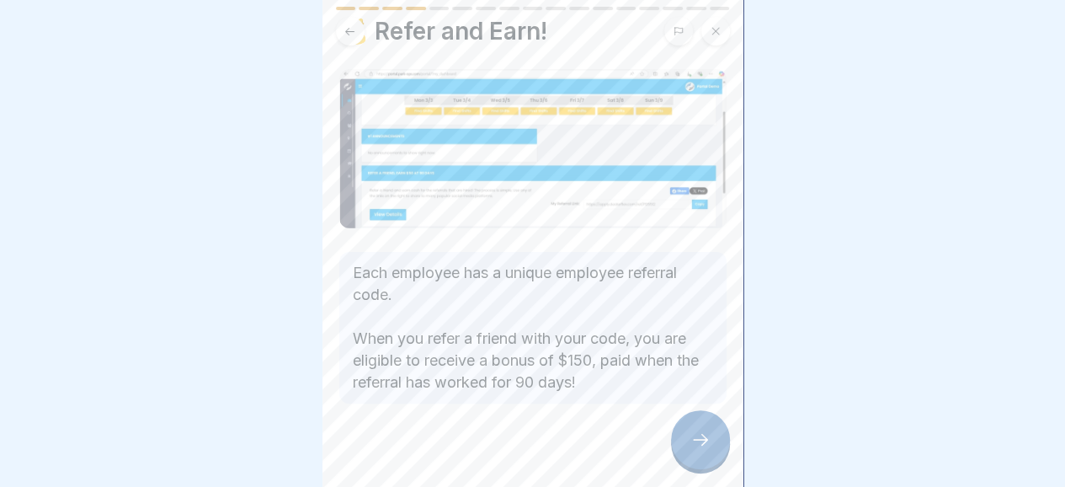
scroll to position [61, 0]
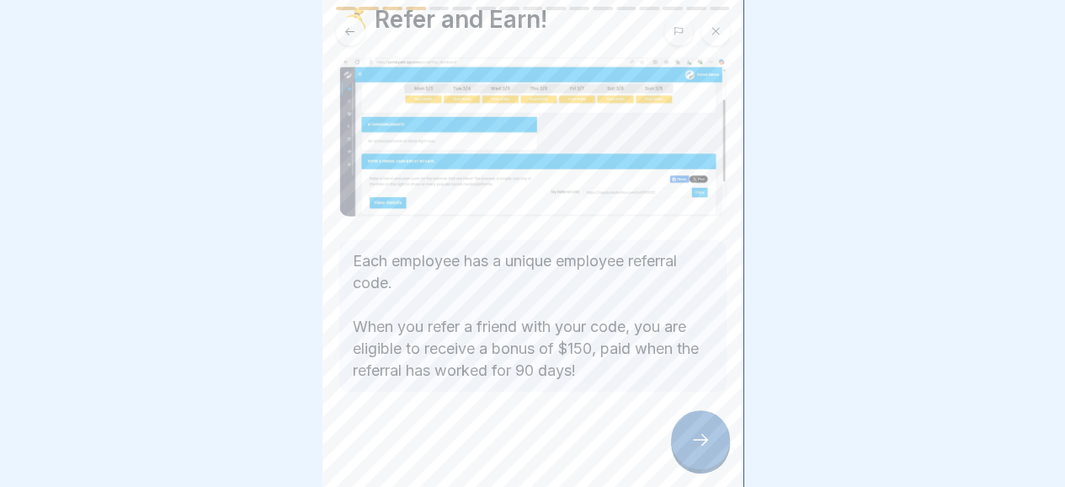
click at [692, 449] on icon at bounding box center [700, 439] width 20 height 20
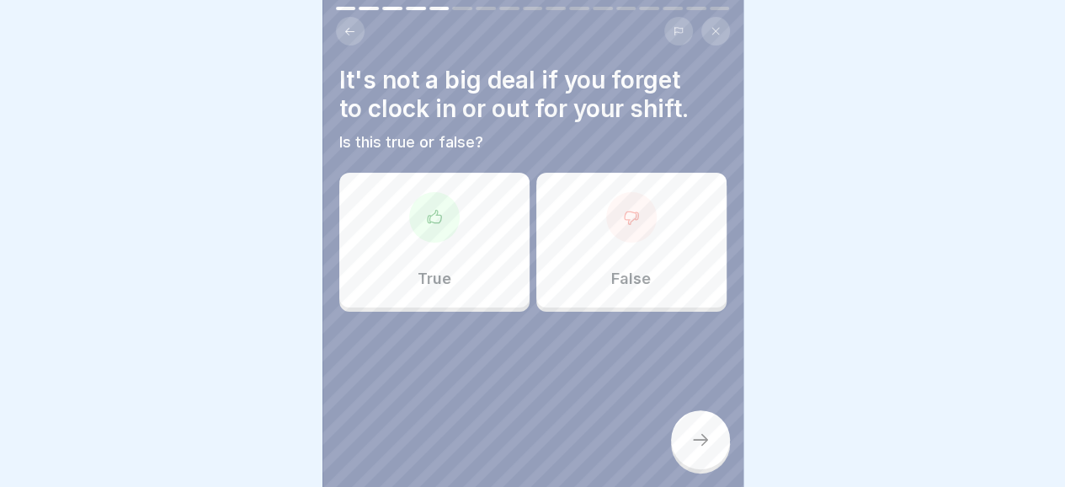
click at [634, 223] on div at bounding box center [631, 217] width 51 height 51
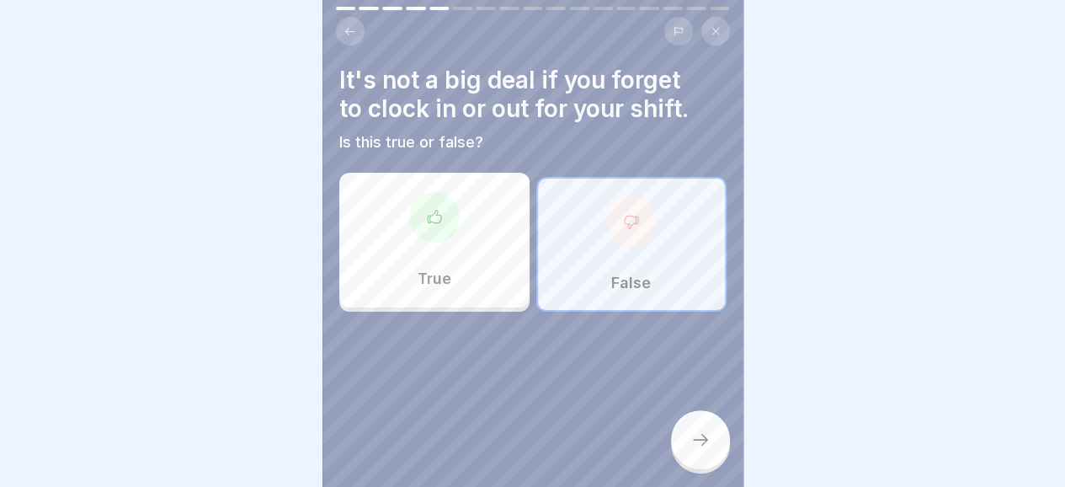
click at [695, 433] on div at bounding box center [700, 439] width 59 height 59
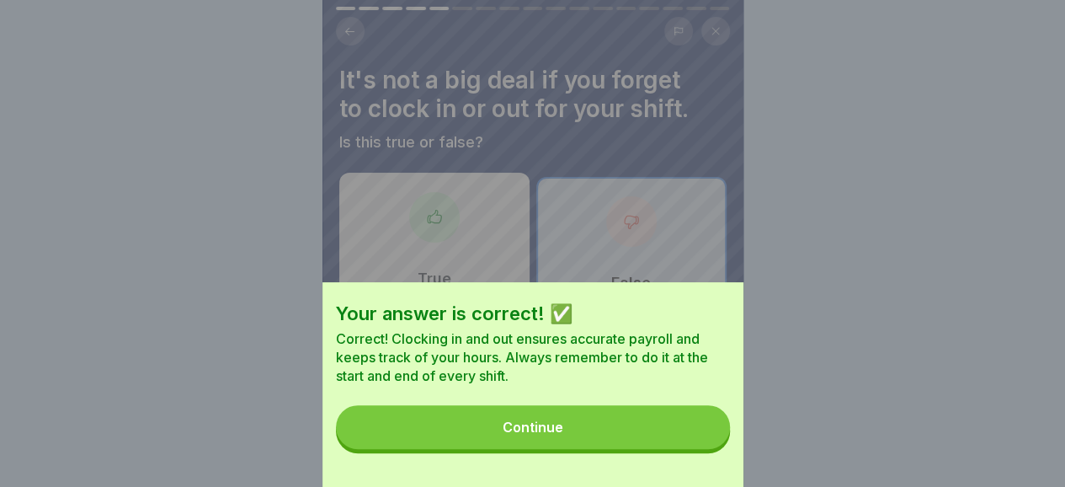
click at [642, 443] on button "Continue" at bounding box center [533, 427] width 394 height 44
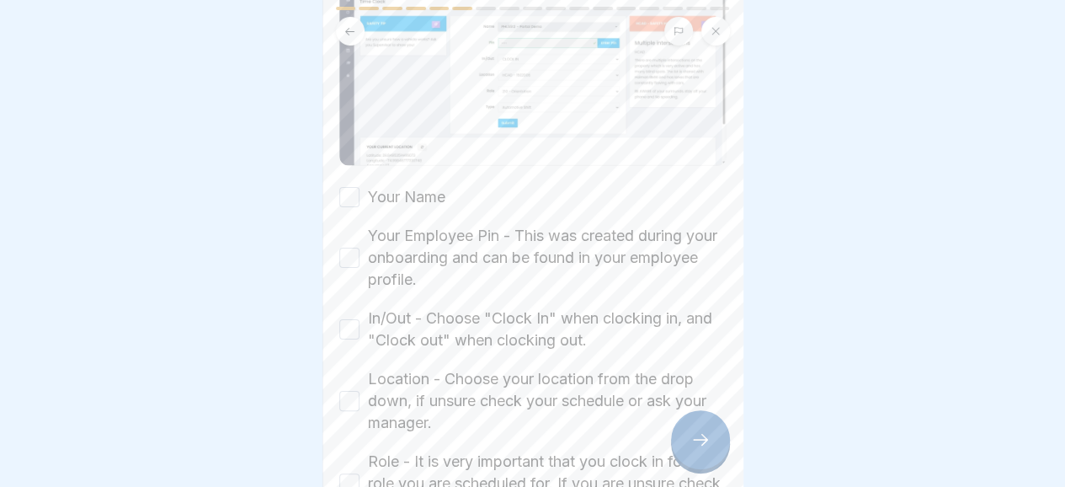
scroll to position [262, 0]
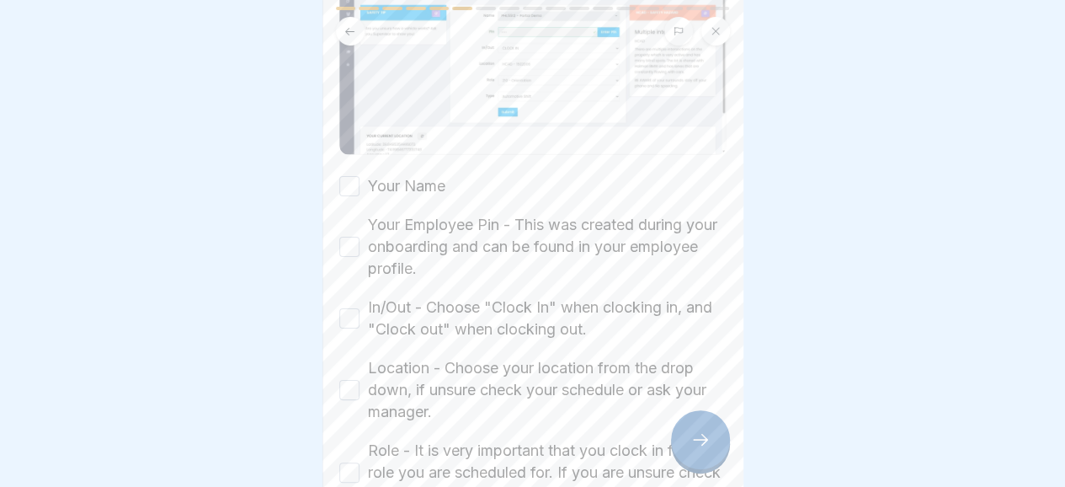
click at [355, 183] on button "Your Name" at bounding box center [349, 186] width 20 height 20
drag, startPoint x: 349, startPoint y: 233, endPoint x: 348, endPoint y: 242, distance: 9.3
click at [349, 237] on button "Your Employee Pin - This was created during your onboarding and can be found in…" at bounding box center [349, 247] width 20 height 20
drag, startPoint x: 348, startPoint y: 304, endPoint x: 345, endPoint y: 312, distance: 8.8
click at [348, 308] on button "In/Out - Choose "Clock In" when clocking in, and "Clock out" when clocking out." at bounding box center [349, 318] width 20 height 20
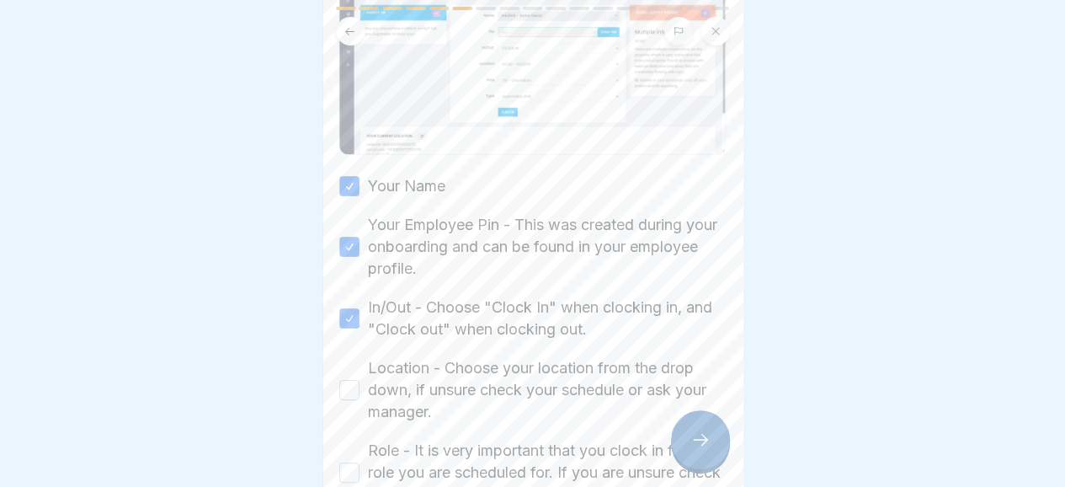
drag, startPoint x: 350, startPoint y: 376, endPoint x: 332, endPoint y: 407, distance: 35.1
click at [350, 380] on button "Location - Choose your location from the drop down, if unsure check your schedu…" at bounding box center [349, 390] width 20 height 20
click at [348, 462] on button "Role - It is very important that you clock in for the role you are scheduled fo…" at bounding box center [349, 472] width 20 height 20
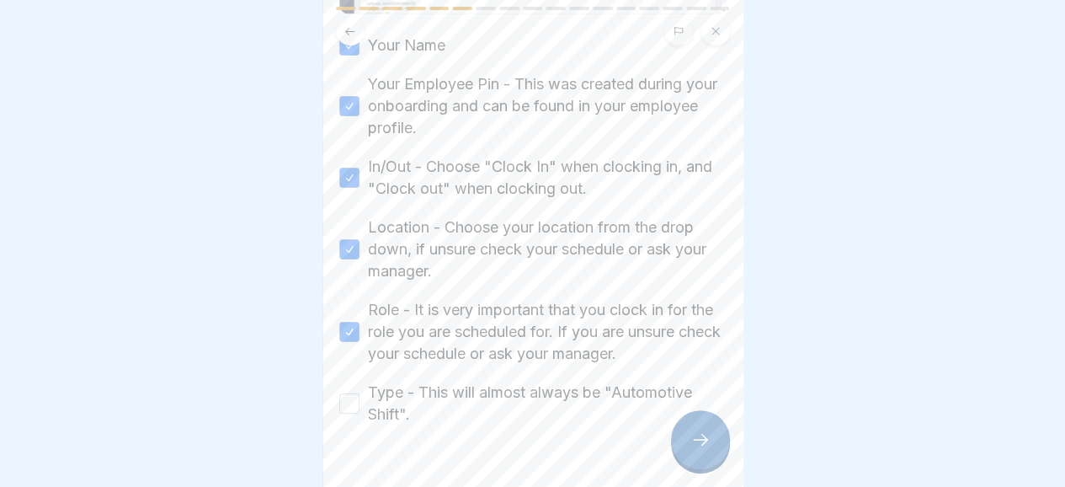
scroll to position [435, 0]
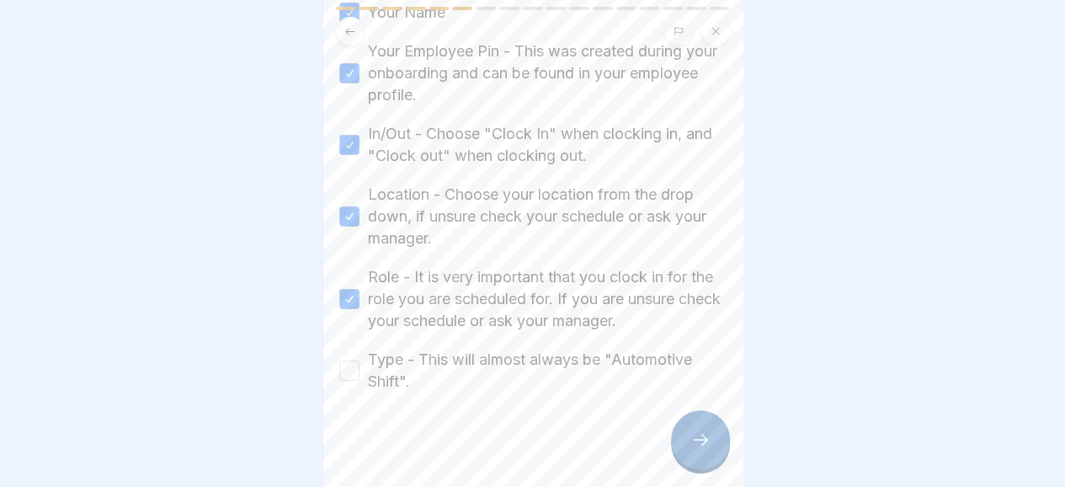
click at [342, 364] on button "Type - This will almost always be "Automotive Shift"." at bounding box center [349, 370] width 20 height 20
click at [689, 451] on div at bounding box center [700, 439] width 59 height 59
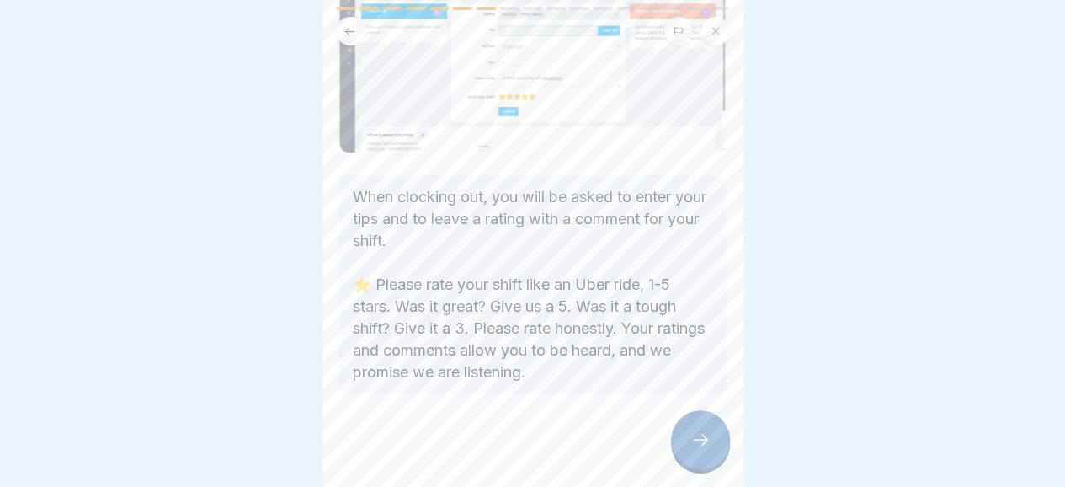
scroll to position [153, 0]
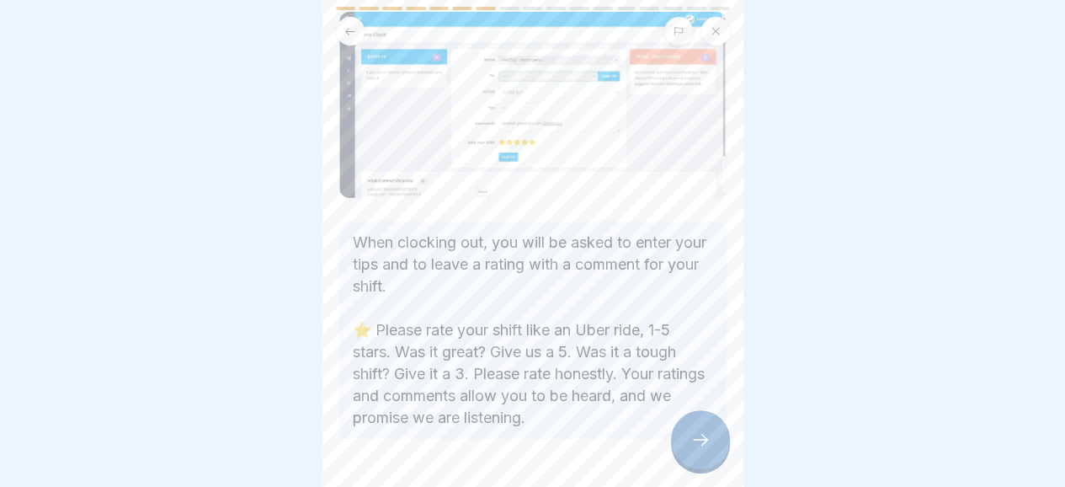
click at [727, 320] on div "🌟 Rate your Shift! When clocking out, you will be asked to enter your tips and …" at bounding box center [532, 243] width 421 height 487
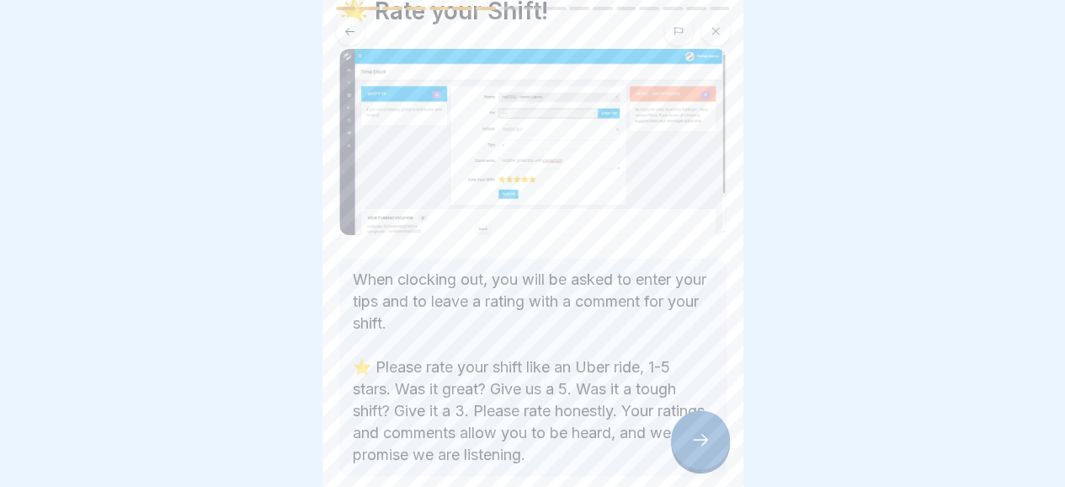
click at [186, 88] on div at bounding box center [532, 243] width 1065 height 487
click at [704, 428] on div at bounding box center [700, 439] width 59 height 59
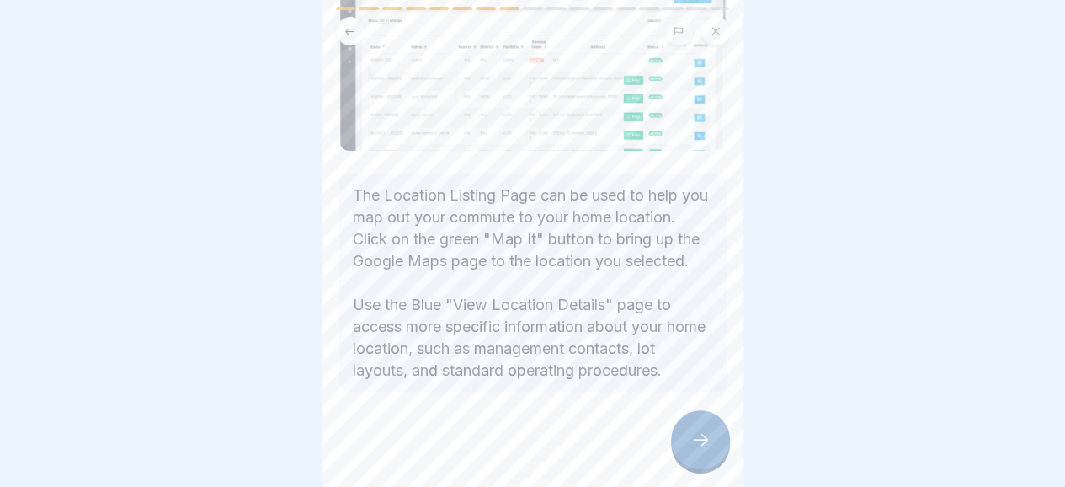
scroll to position [199, 0]
click at [688, 448] on div at bounding box center [700, 439] width 59 height 59
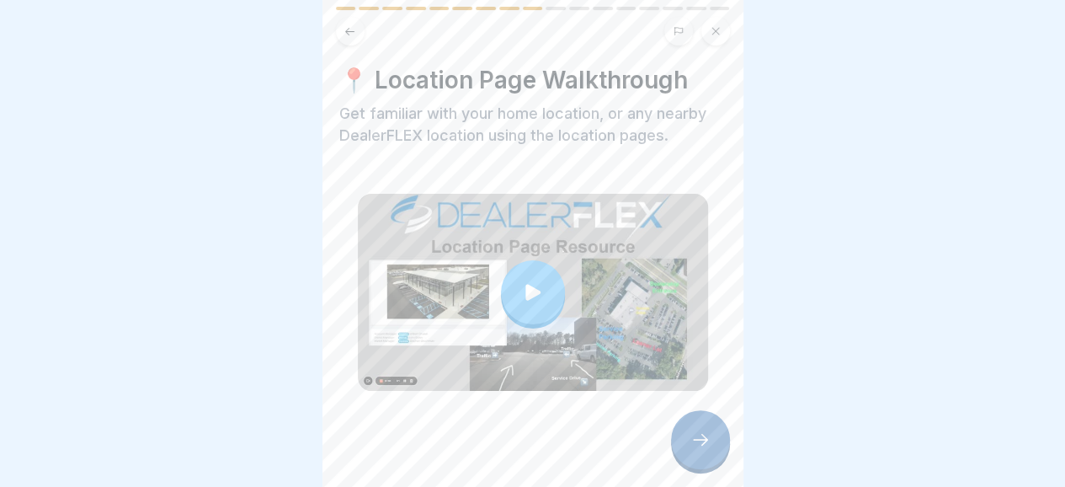
click at [525, 287] on icon at bounding box center [532, 292] width 15 height 16
click at [691, 449] on icon at bounding box center [700, 439] width 20 height 20
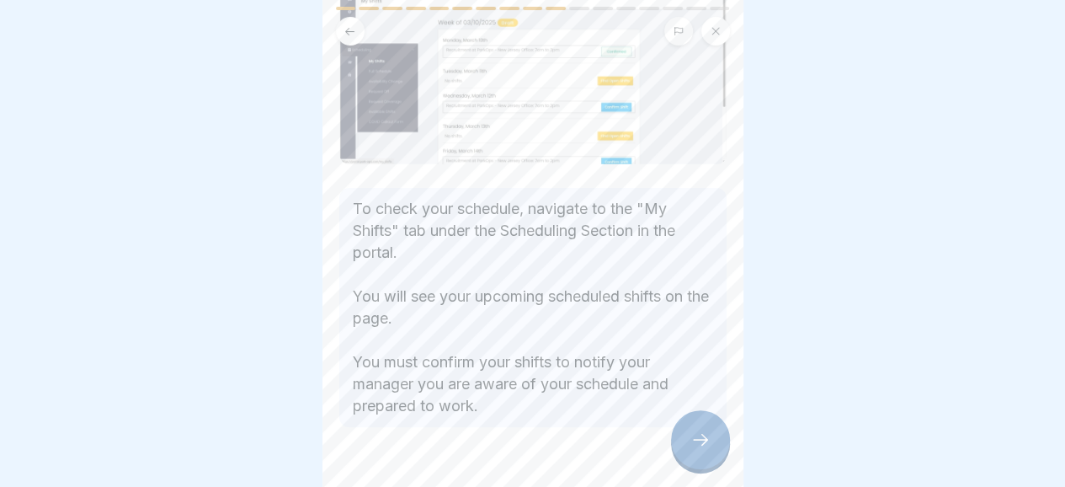
scroll to position [188, 0]
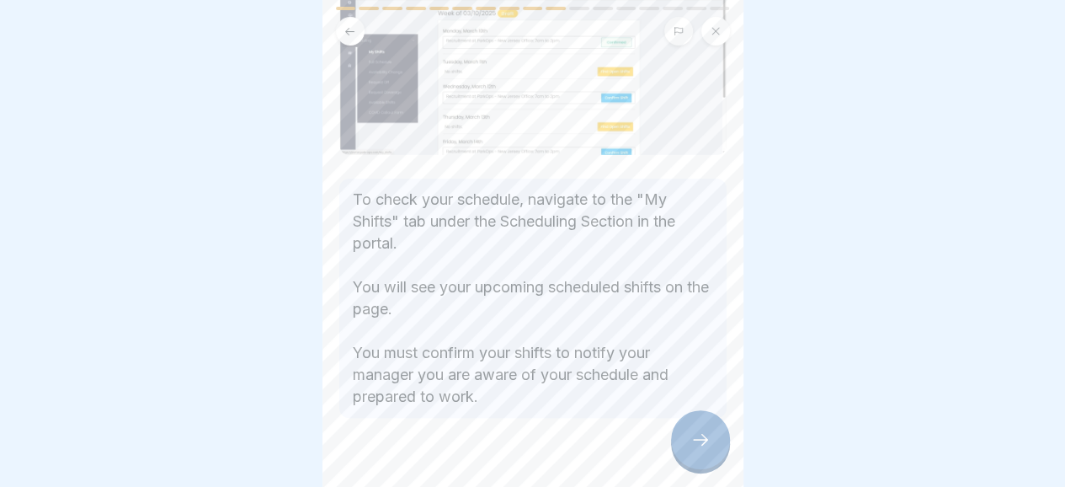
click at [702, 447] on icon at bounding box center [700, 439] width 20 height 20
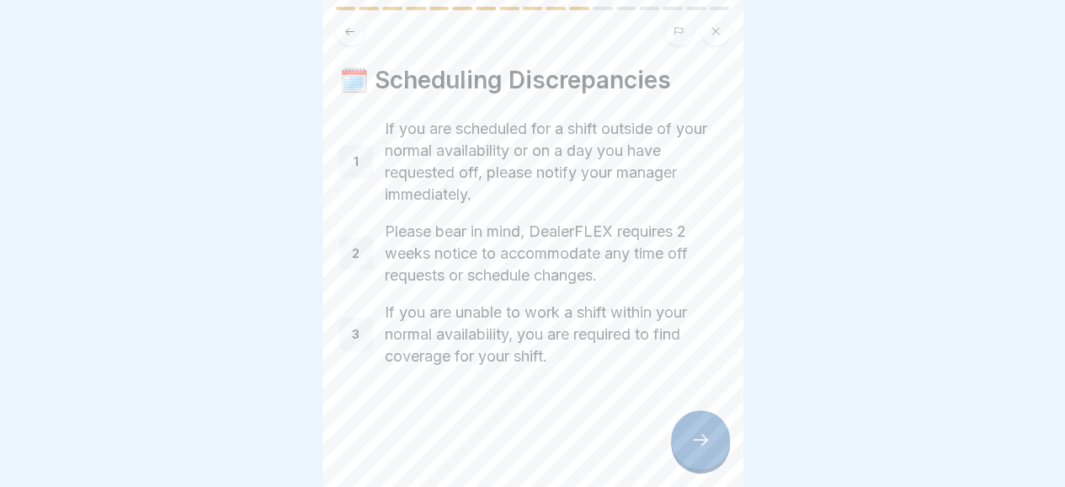
click at [695, 449] on icon at bounding box center [700, 439] width 20 height 20
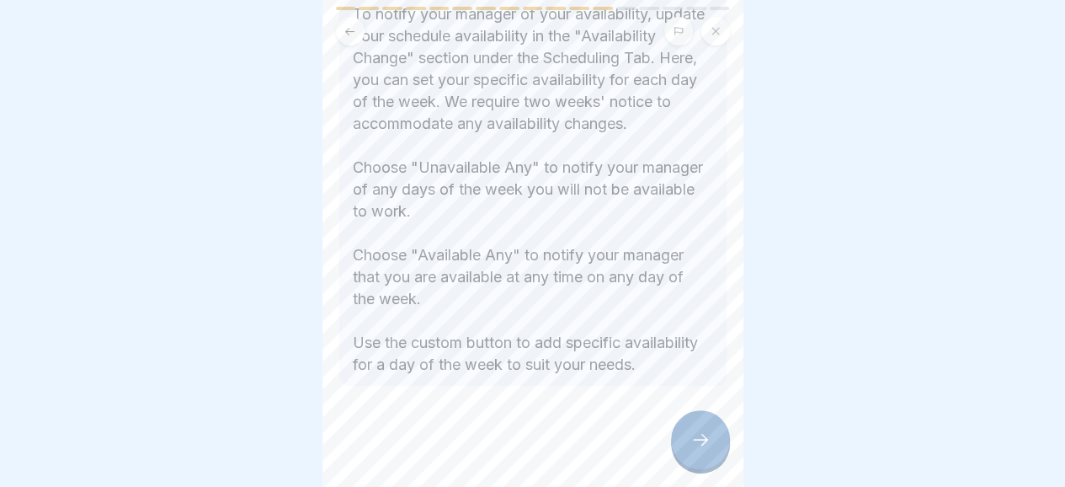
scroll to position [382, 0]
click at [705, 445] on icon at bounding box center [700, 440] width 15 height 12
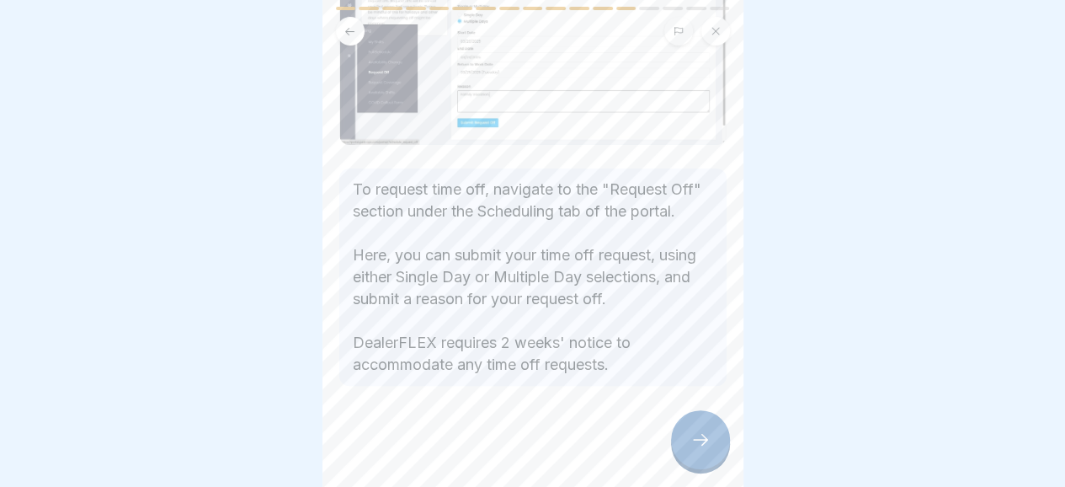
scroll to position [181, 0]
click at [692, 464] on div at bounding box center [700, 439] width 59 height 59
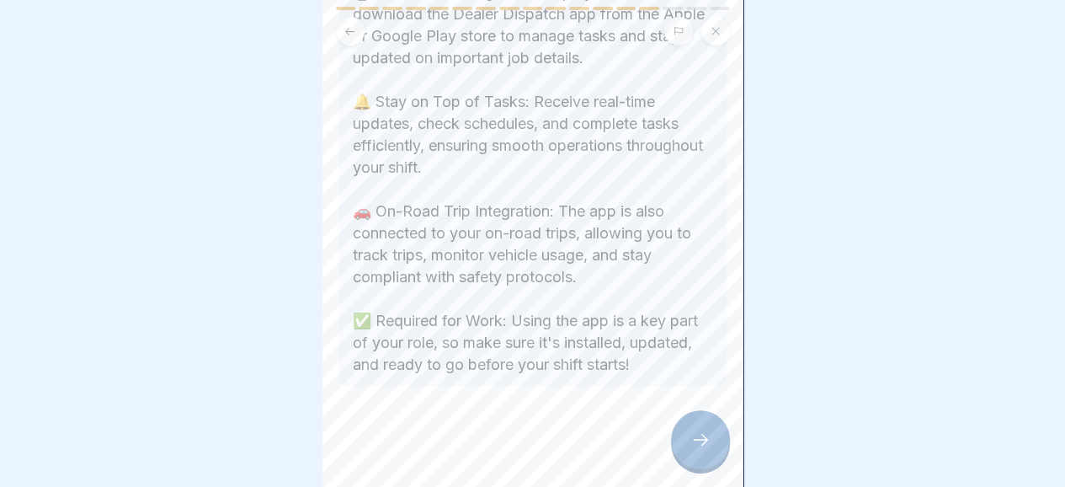
scroll to position [399, 0]
click at [690, 449] on icon at bounding box center [700, 439] width 20 height 20
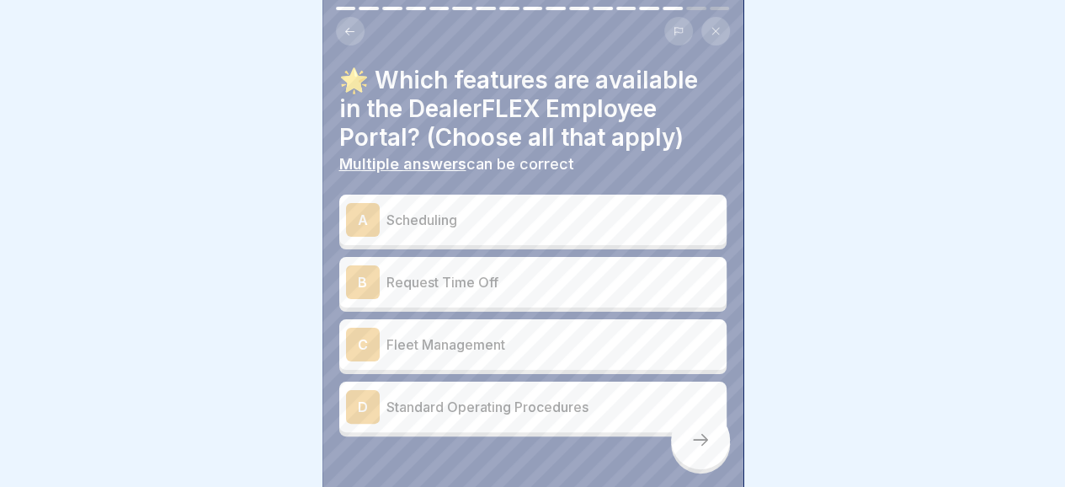
click at [512, 228] on p "Scheduling" at bounding box center [552, 220] width 333 height 20
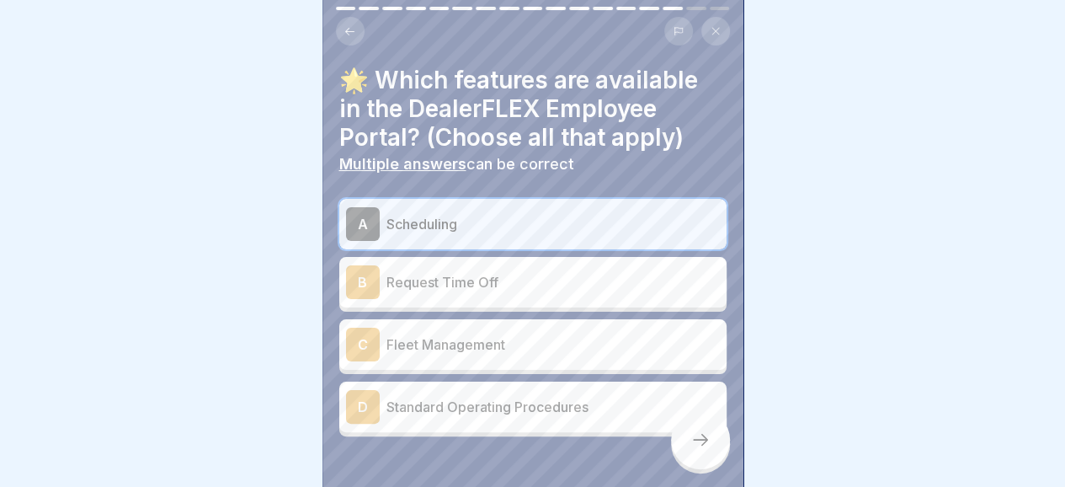
click at [518, 285] on p "Request Time Off" at bounding box center [552, 282] width 333 height 20
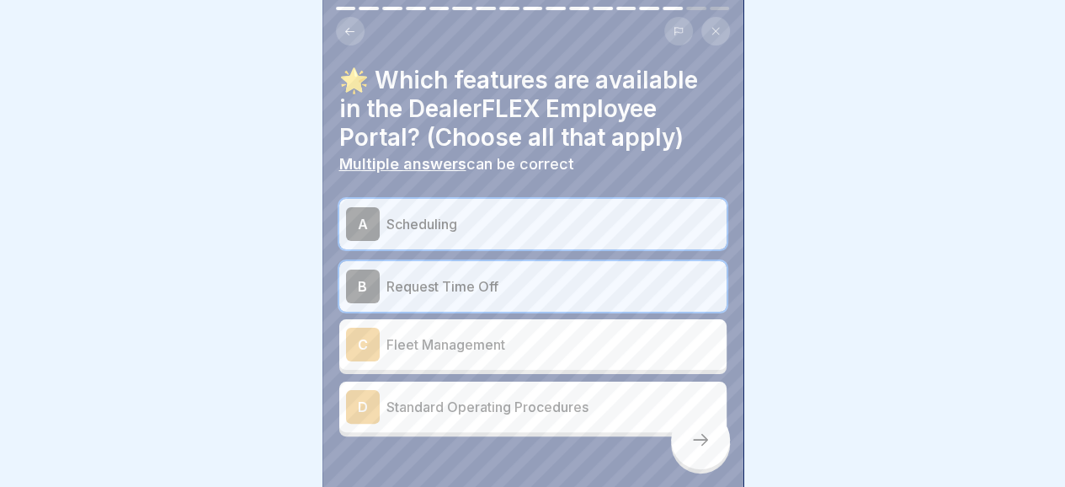
click at [524, 337] on p "Fleet Management" at bounding box center [552, 344] width 333 height 20
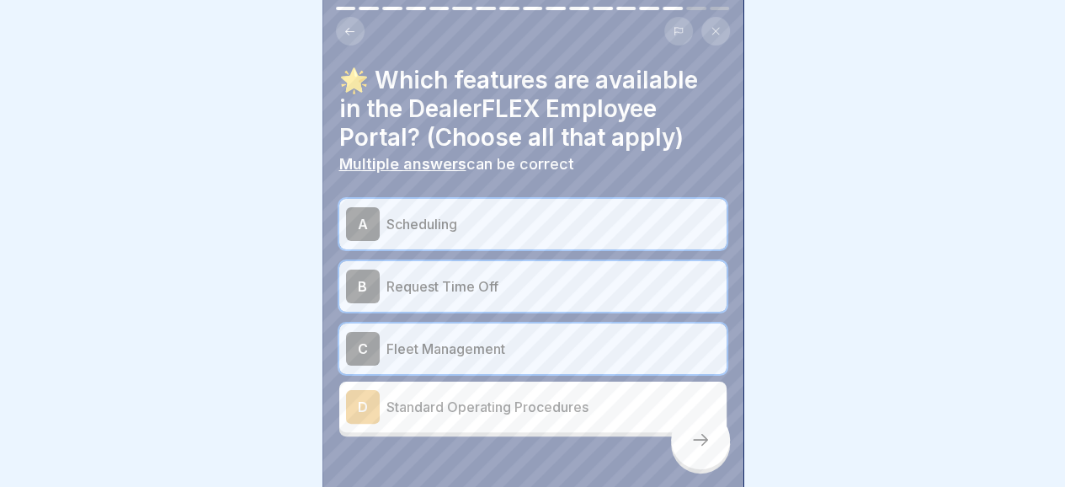
click at [556, 416] on p "Standard Operating Procedures" at bounding box center [552, 406] width 333 height 20
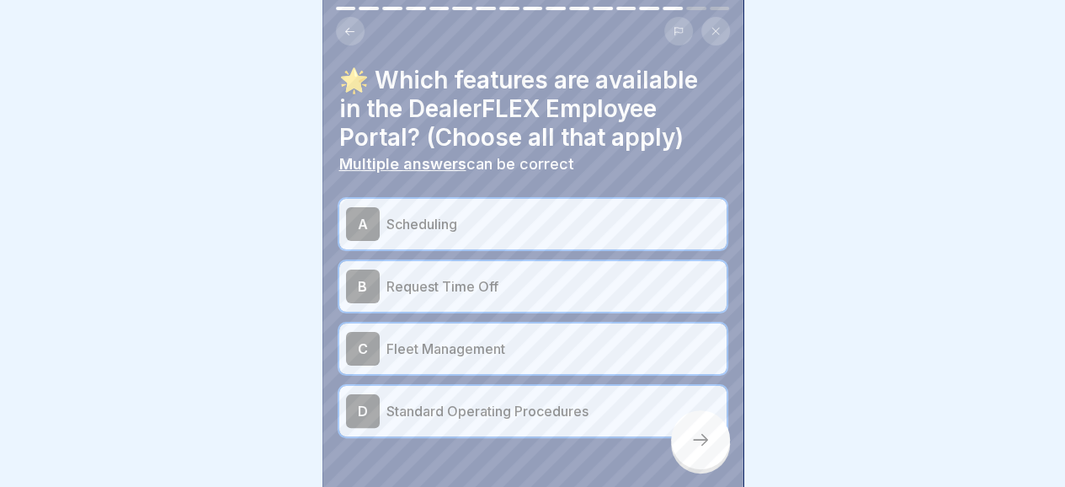
click at [710, 454] on div at bounding box center [700, 439] width 59 height 59
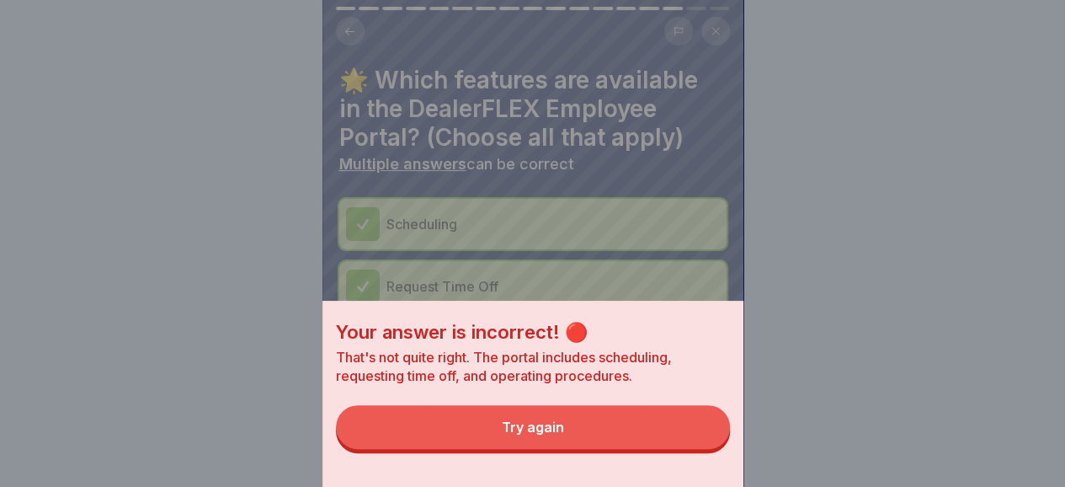
click at [577, 437] on button "Try again" at bounding box center [533, 427] width 394 height 44
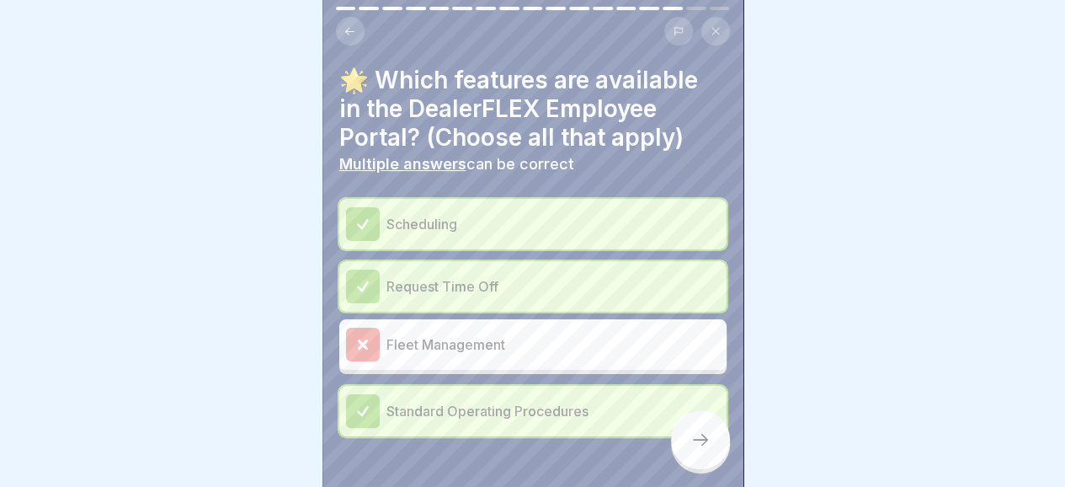
click at [699, 447] on icon at bounding box center [700, 439] width 20 height 20
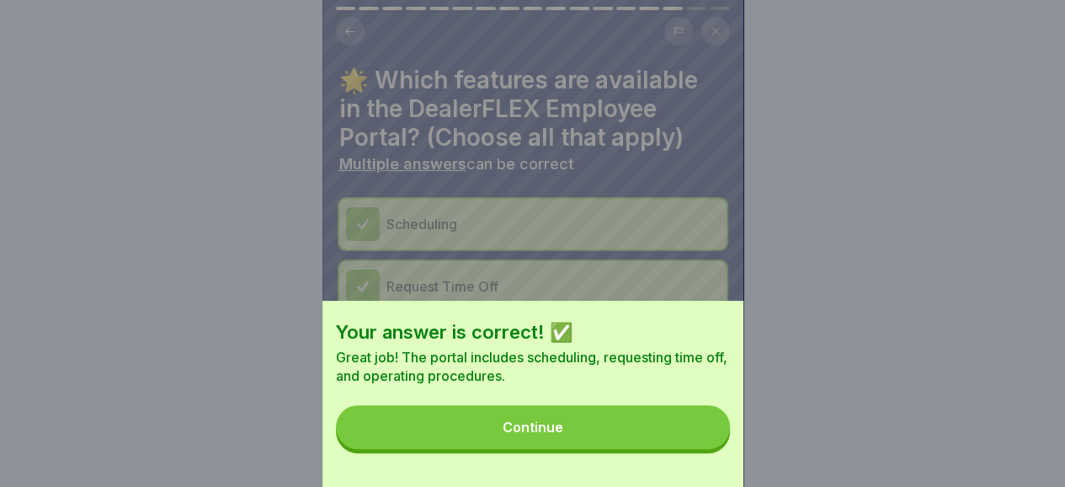
click at [606, 444] on button "Continue" at bounding box center [533, 427] width 394 height 44
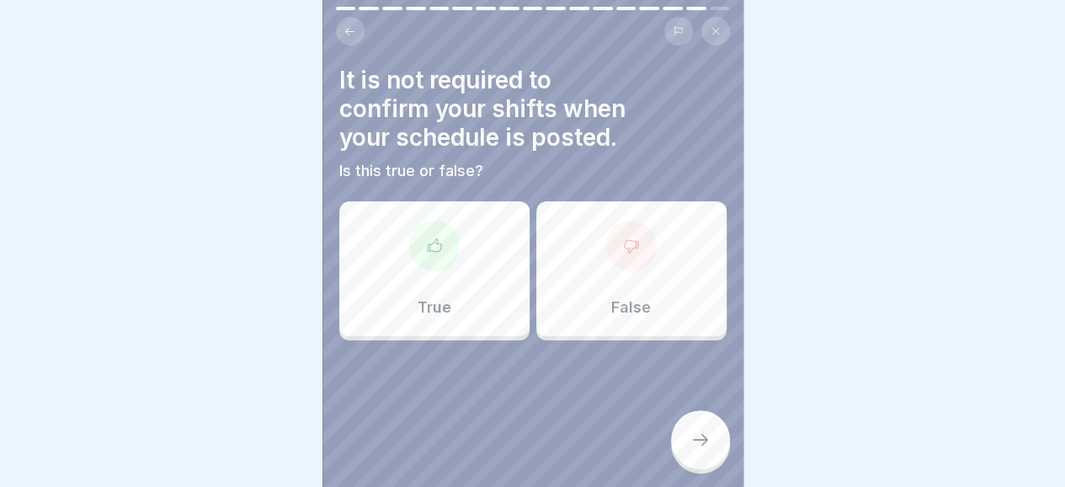
click at [621, 258] on div at bounding box center [631, 246] width 51 height 51
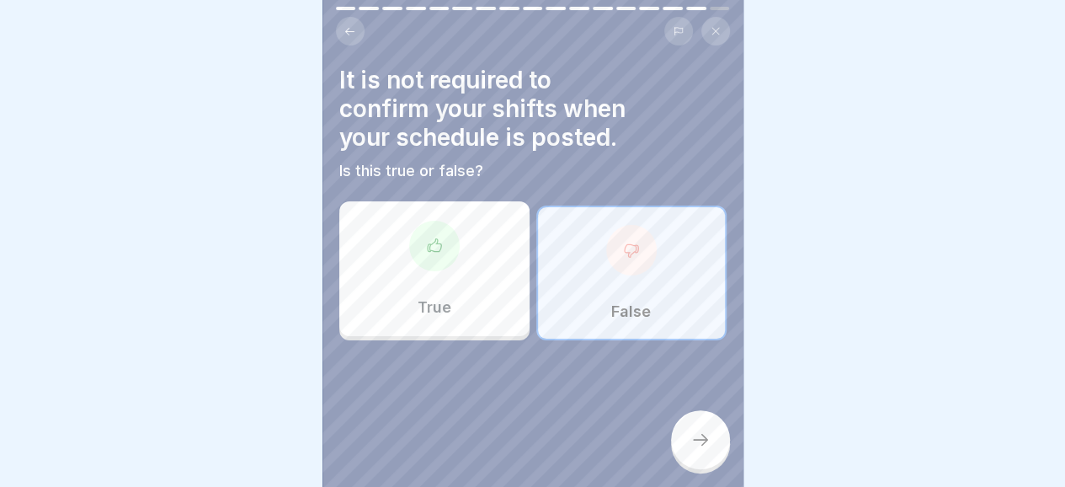
click at [689, 449] on div at bounding box center [700, 439] width 59 height 59
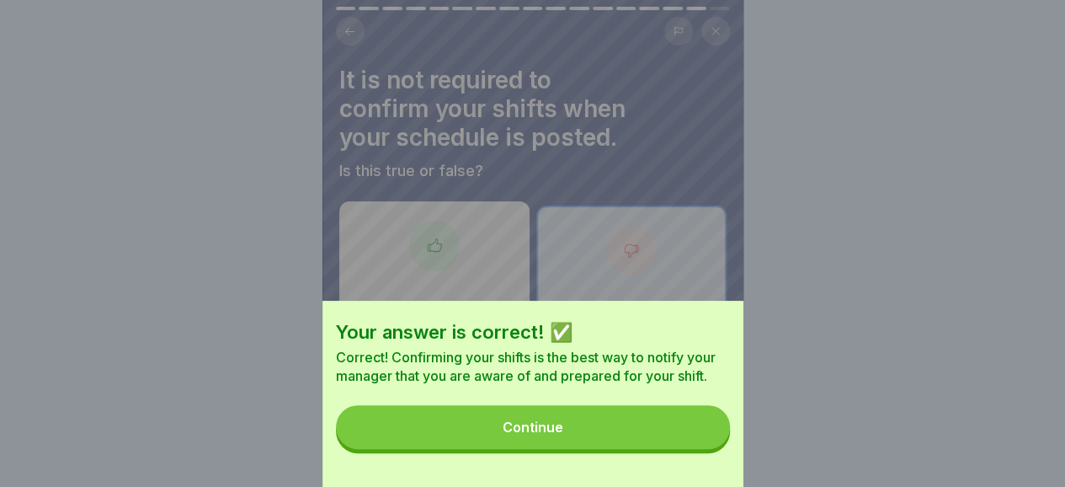
click at [653, 447] on button "Continue" at bounding box center [533, 427] width 394 height 44
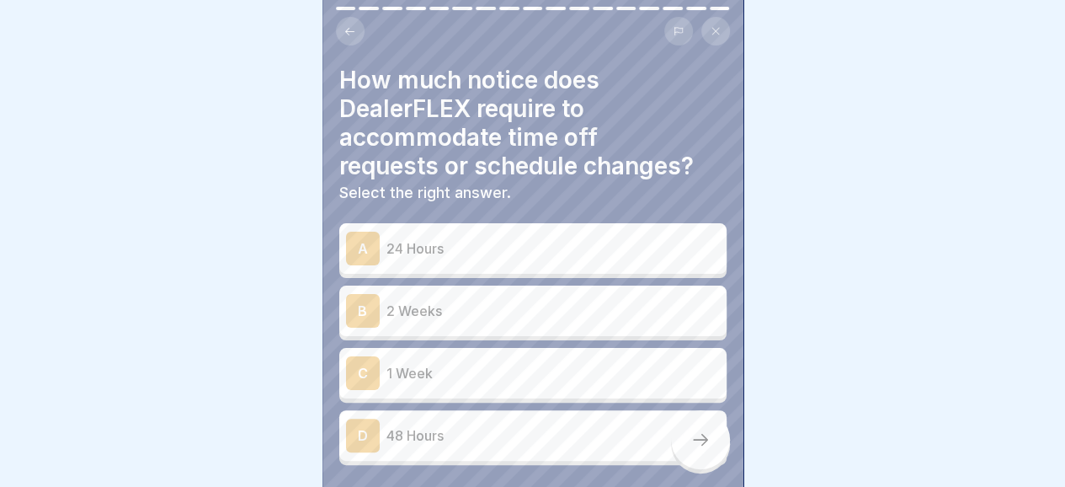
click at [510, 309] on p "2 Weeks" at bounding box center [552, 311] width 333 height 20
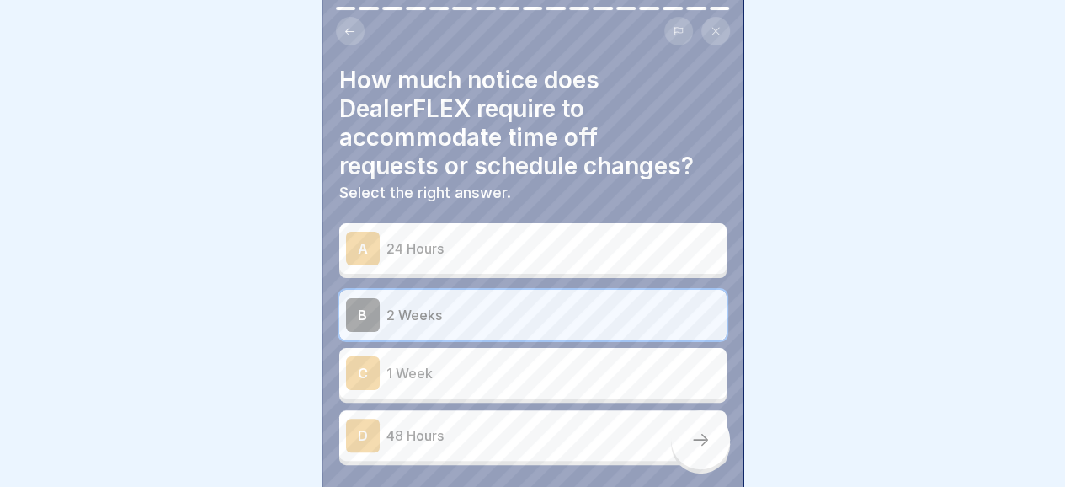
click at [708, 449] on icon at bounding box center [700, 439] width 20 height 20
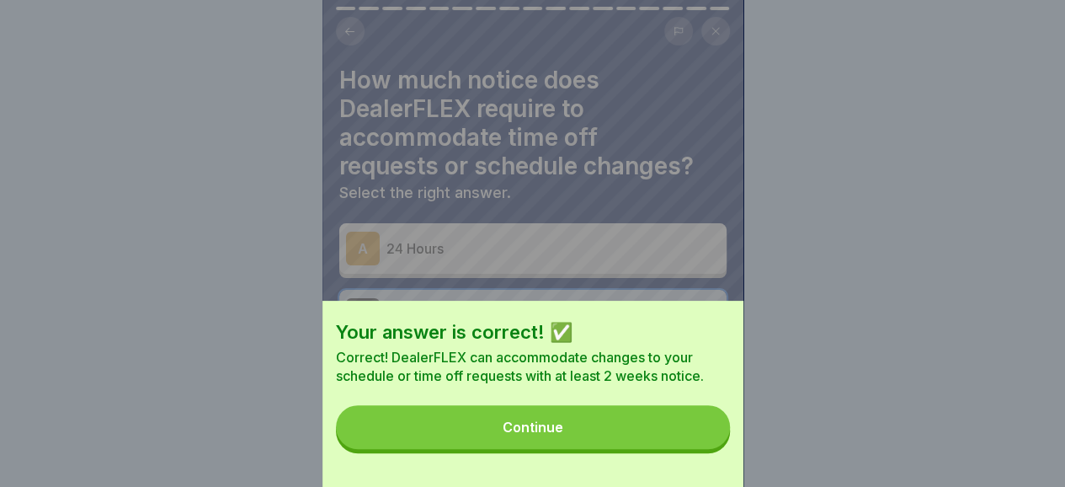
click at [675, 449] on button "Continue" at bounding box center [533, 427] width 394 height 44
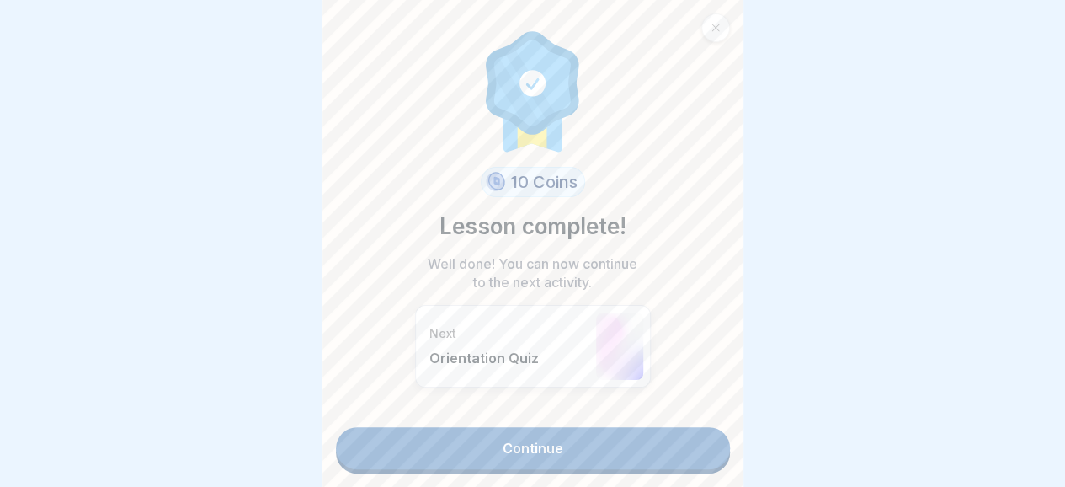
click at [579, 457] on link "Continue" at bounding box center [533, 448] width 394 height 42
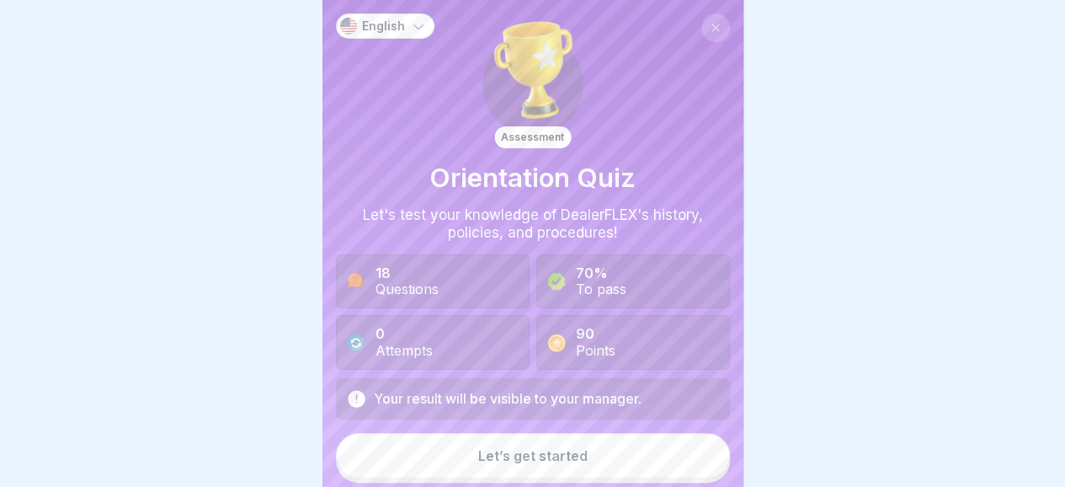
click at [565, 462] on div "Let’s get started" at bounding box center [532, 455] width 109 height 15
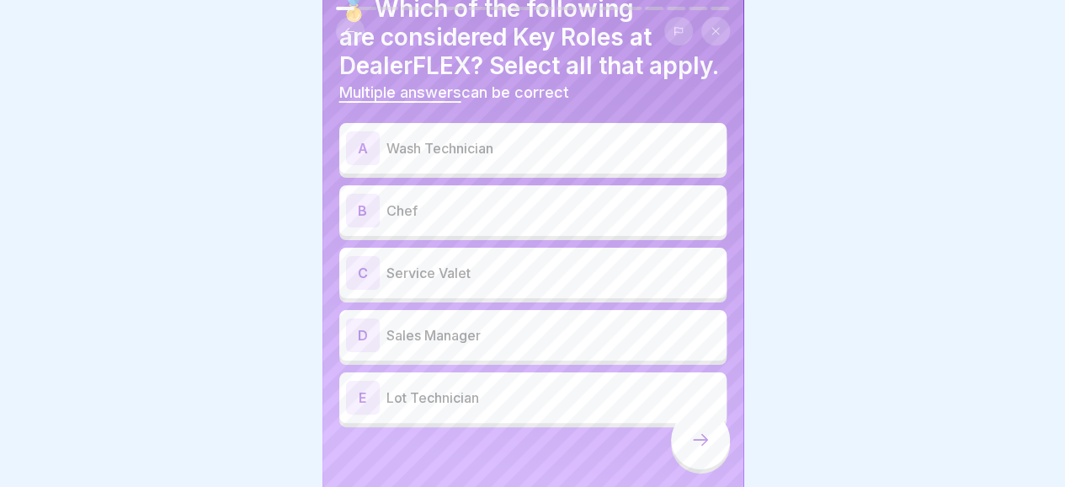
scroll to position [67, 0]
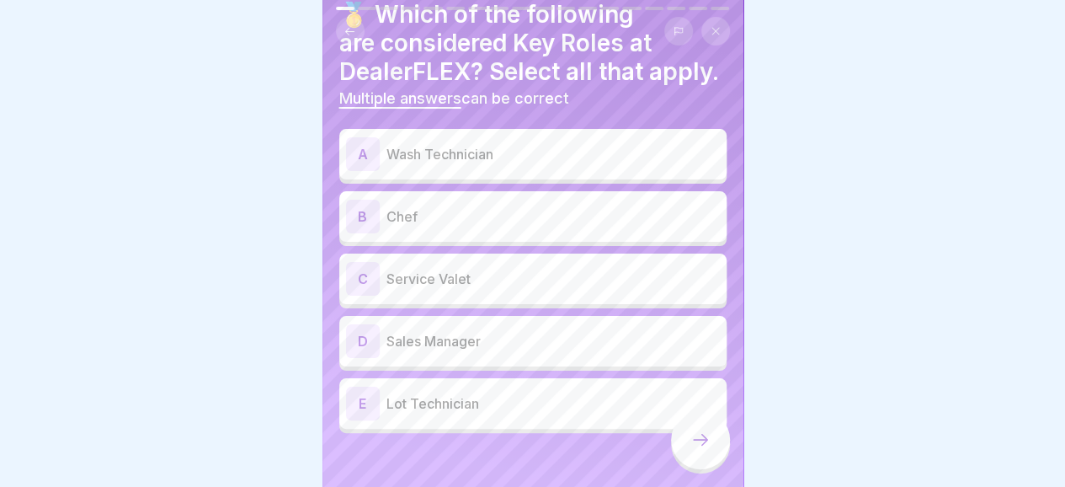
click at [488, 164] on p "Wash Technician" at bounding box center [552, 154] width 333 height 20
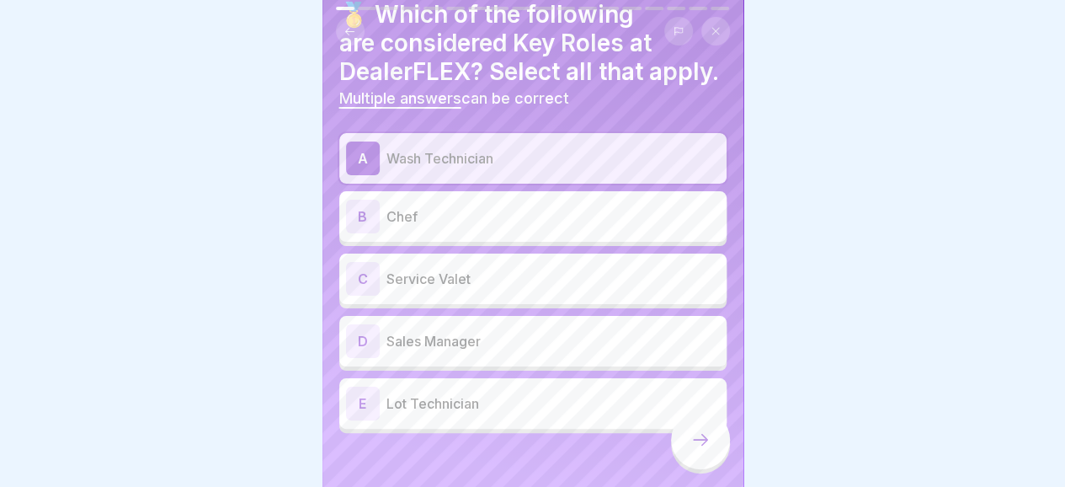
click at [487, 289] on p "Service Valet" at bounding box center [552, 279] width 333 height 20
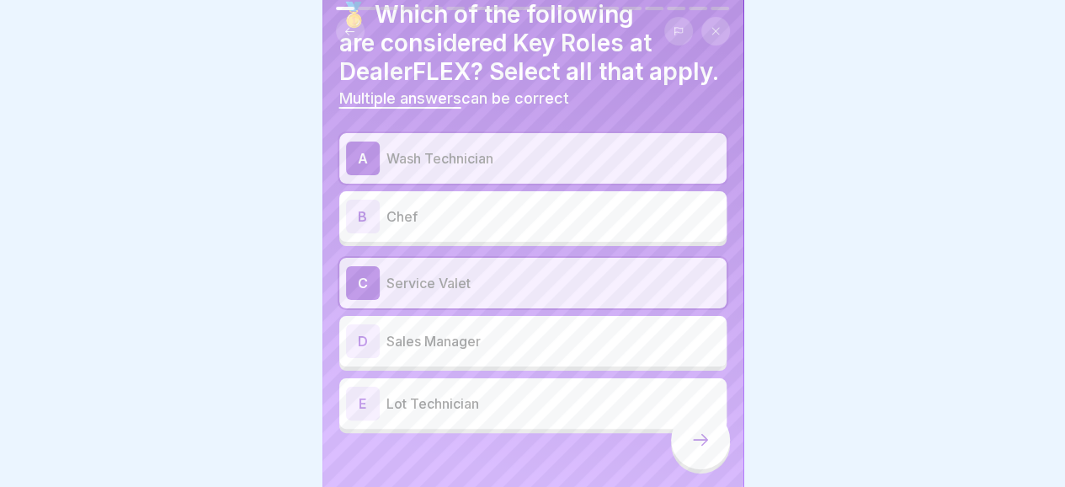
click at [476, 413] on p "Lot Technician" at bounding box center [552, 403] width 333 height 20
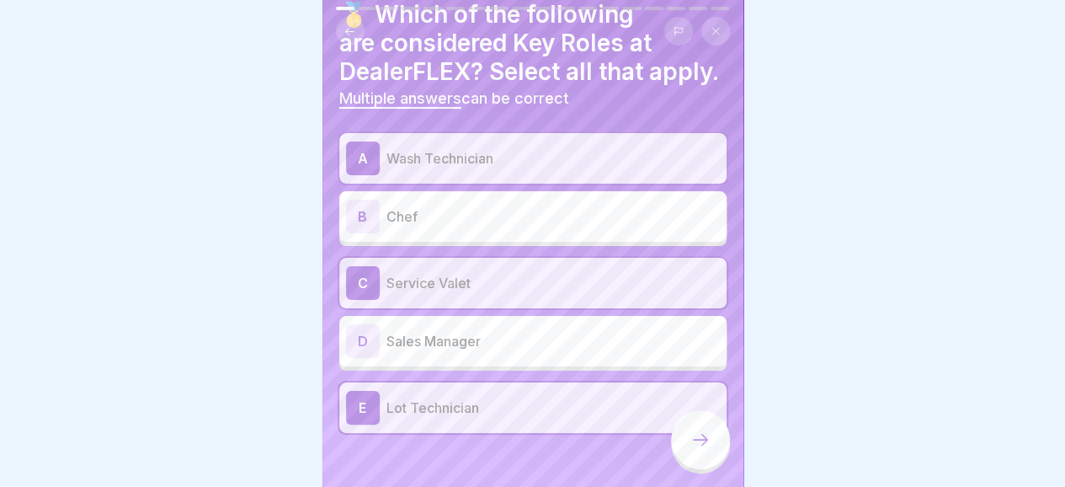
click at [704, 449] on icon at bounding box center [700, 439] width 20 height 20
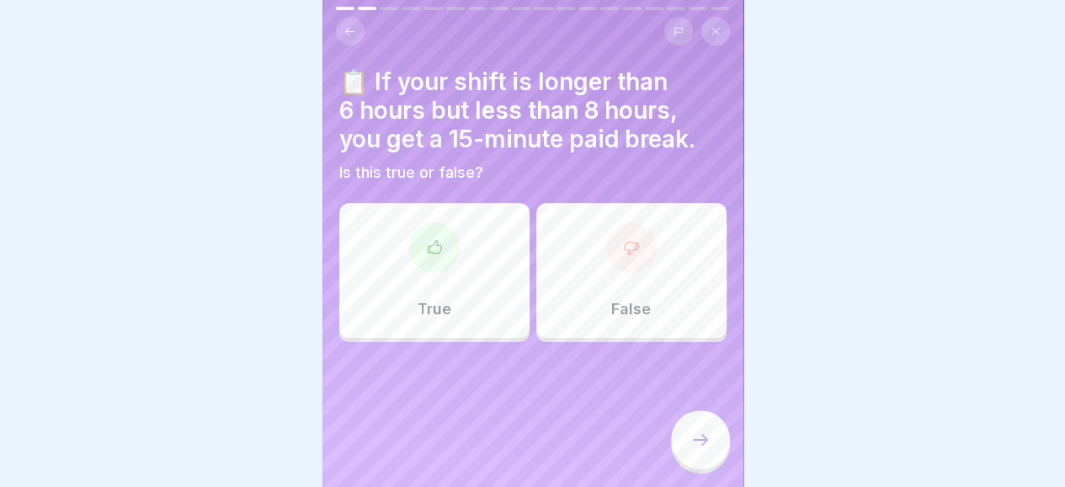
click at [430, 242] on icon at bounding box center [434, 247] width 17 height 17
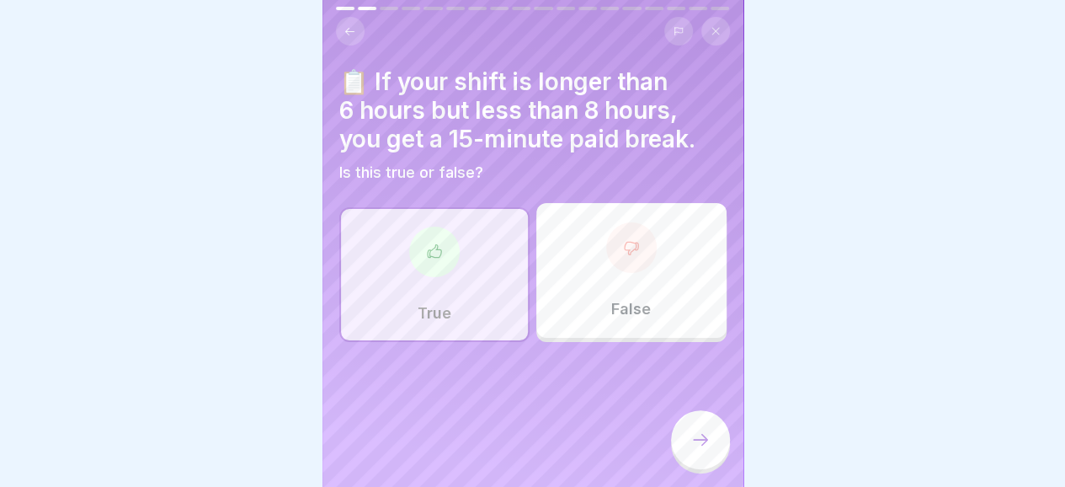
click at [706, 446] on icon at bounding box center [700, 439] width 20 height 20
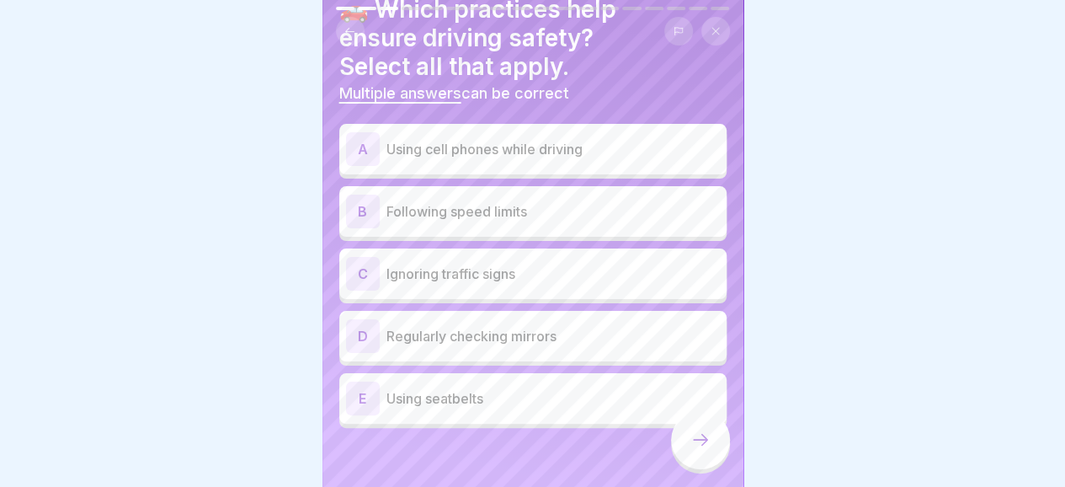
scroll to position [80, 0]
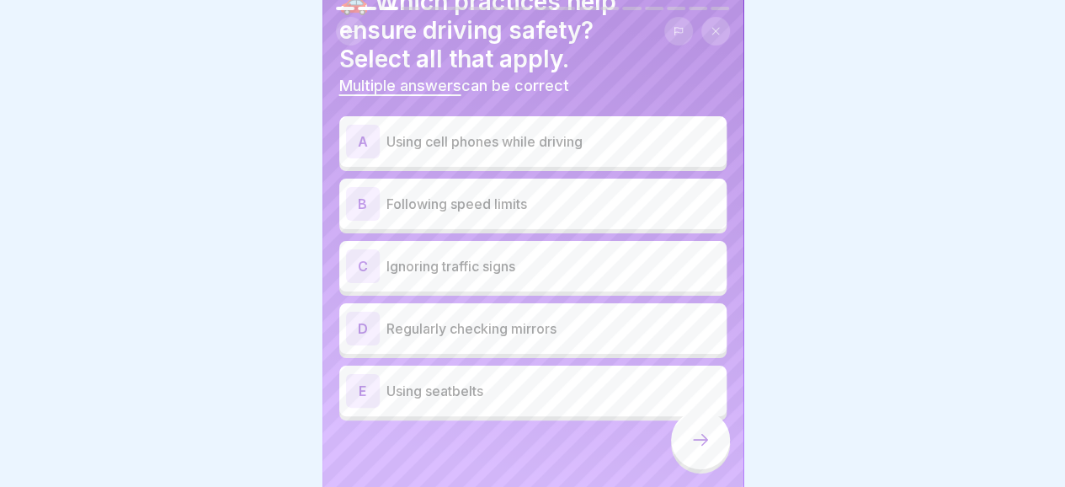
click at [540, 205] on p "Following speed limits" at bounding box center [552, 204] width 333 height 20
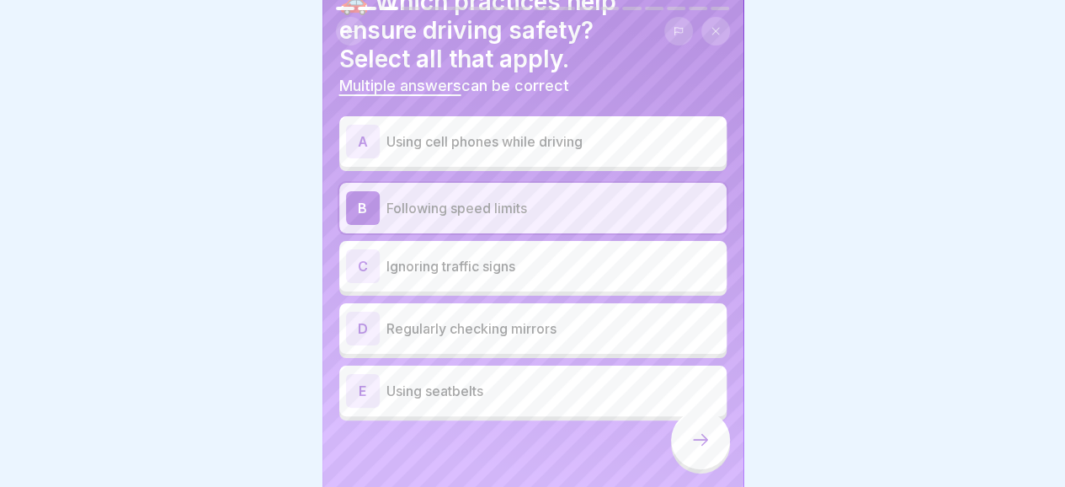
click at [503, 323] on p "Regularly checking mirrors" at bounding box center [552, 328] width 333 height 20
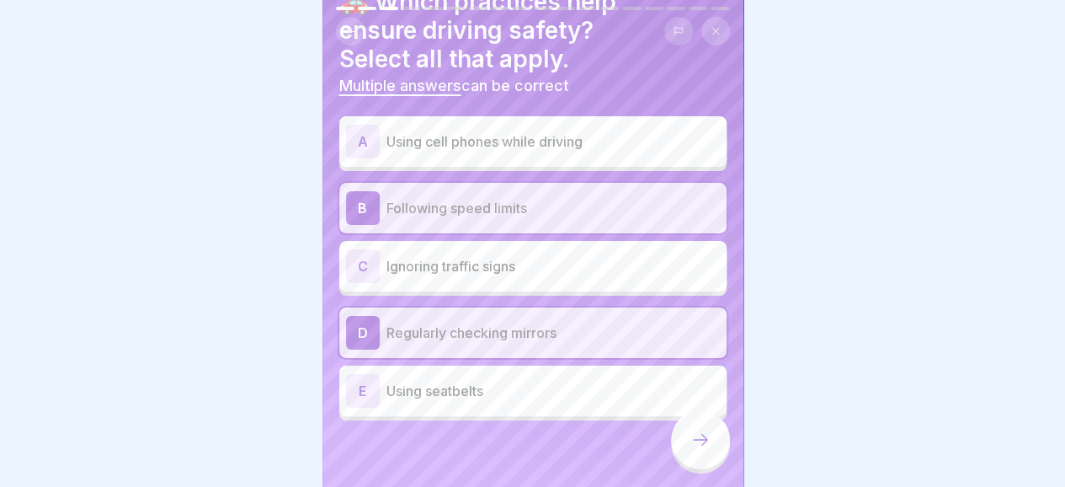
click at [502, 380] on p "Using seatbelts" at bounding box center [552, 390] width 333 height 20
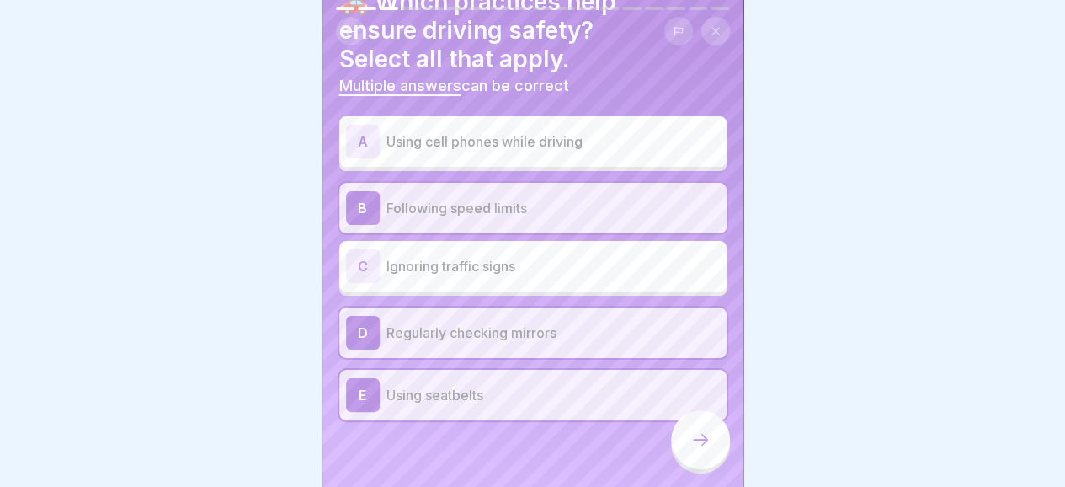
click at [707, 449] on icon at bounding box center [700, 439] width 20 height 20
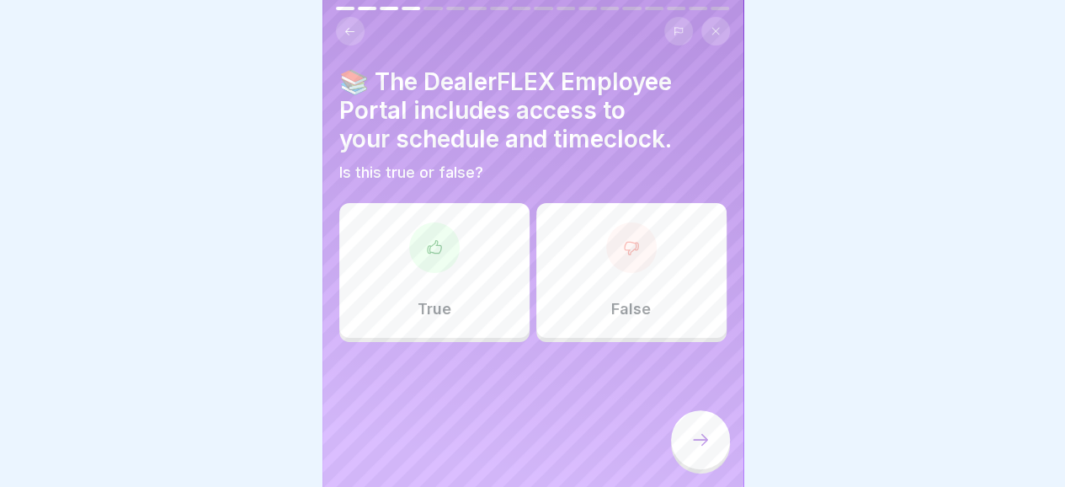
click at [427, 252] on icon at bounding box center [433, 246] width 13 height 13
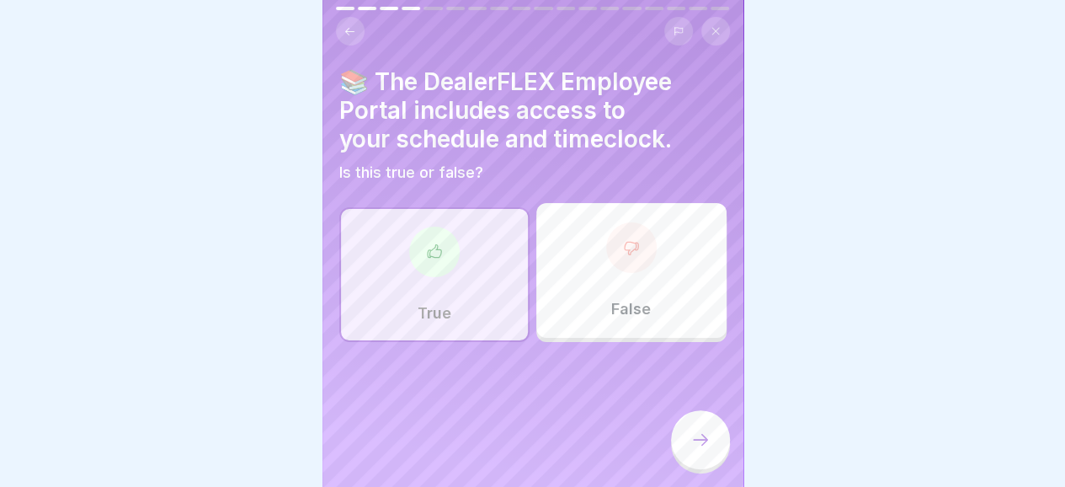
click at [705, 447] on icon at bounding box center [700, 439] width 20 height 20
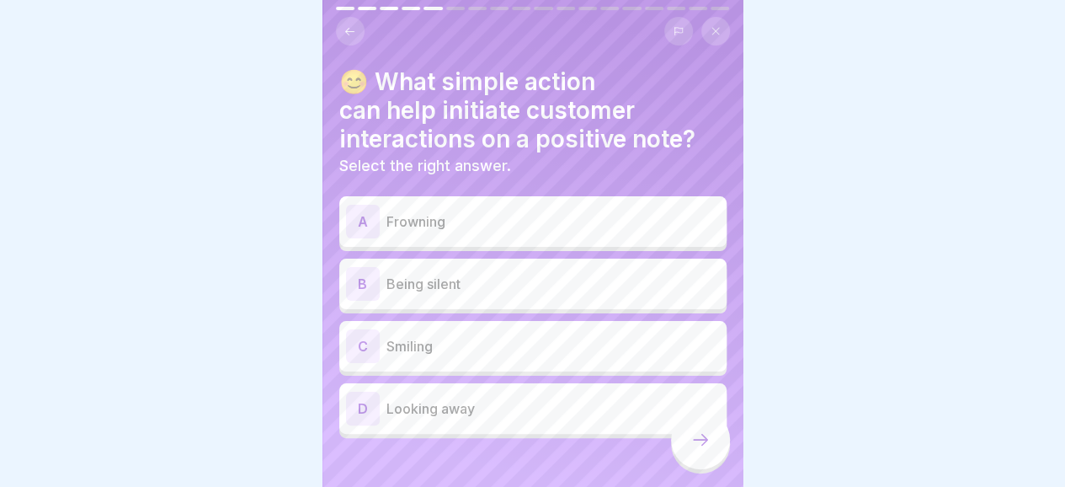
click at [609, 351] on p "Smiling" at bounding box center [552, 346] width 333 height 20
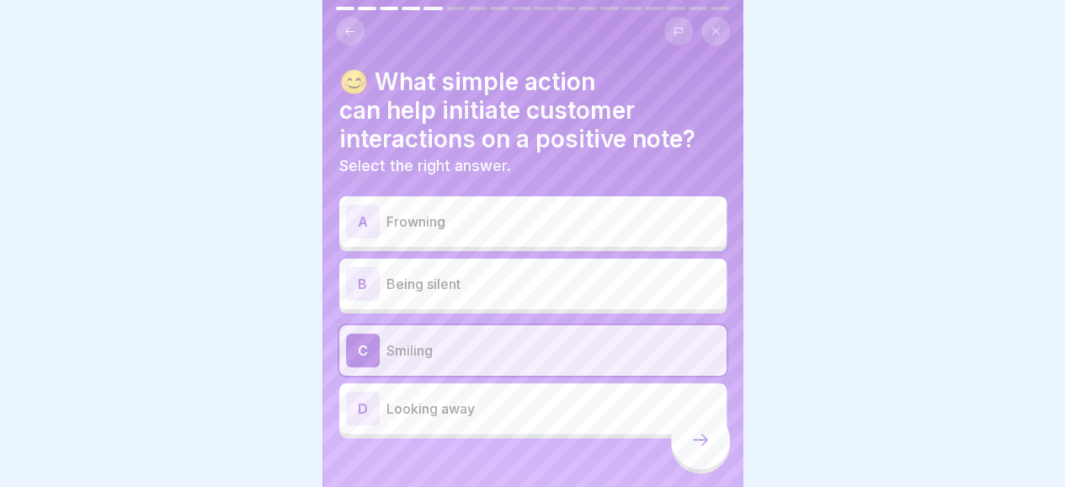
click at [705, 449] on icon at bounding box center [700, 439] width 20 height 20
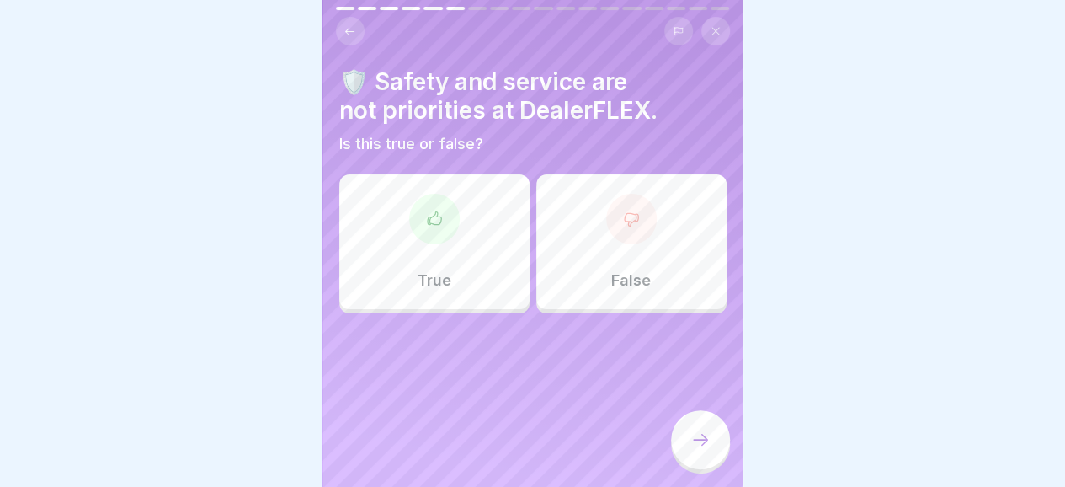
click at [626, 210] on icon at bounding box center [631, 218] width 17 height 17
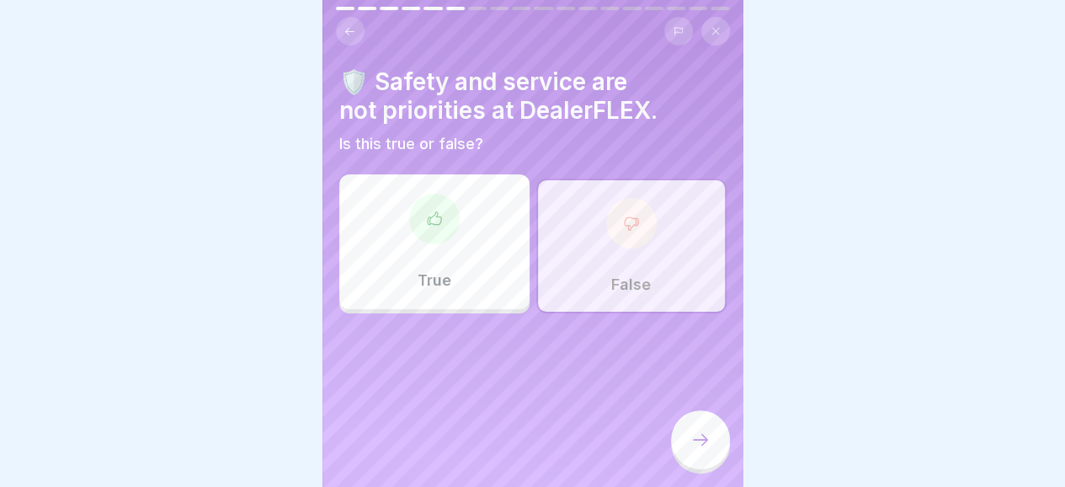
click at [717, 456] on div at bounding box center [700, 439] width 59 height 59
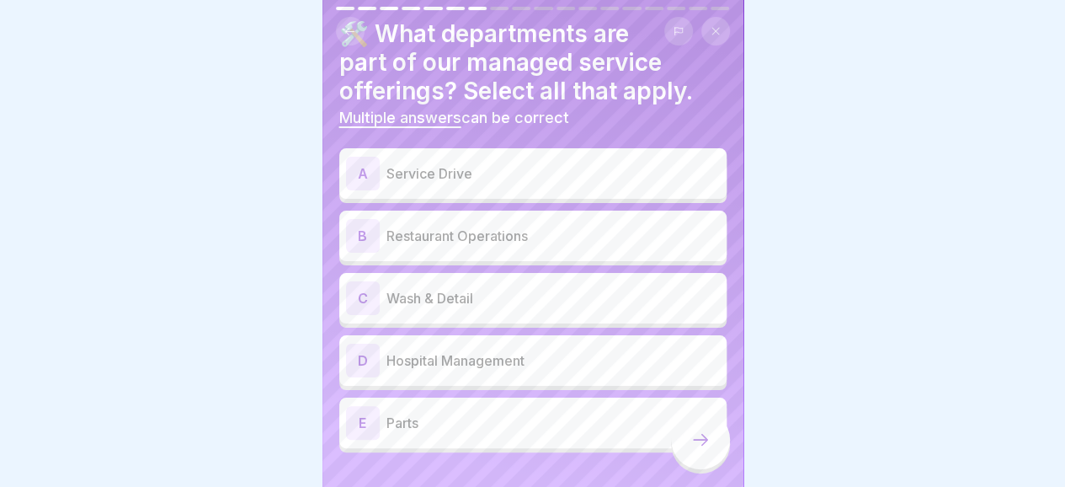
scroll to position [64, 0]
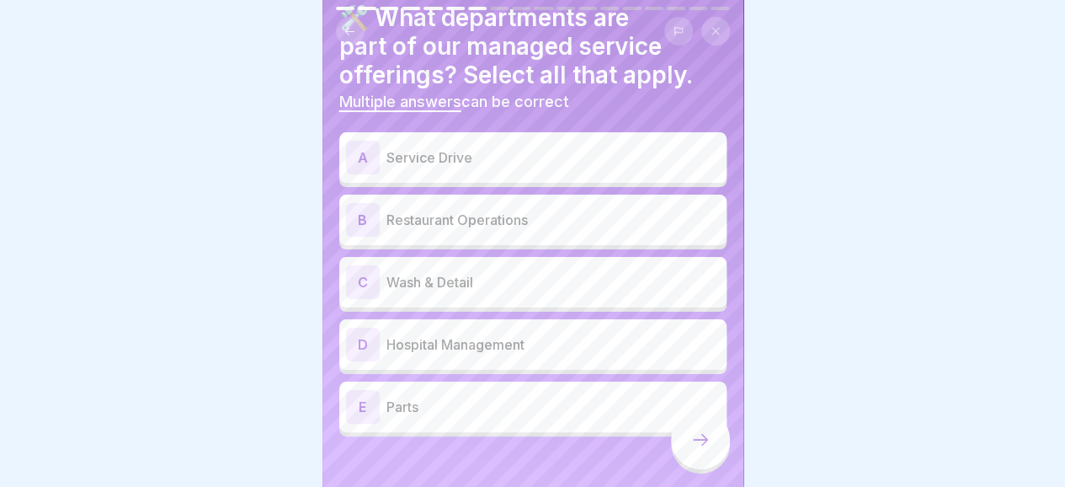
click at [537, 285] on p "Wash & Detail" at bounding box center [552, 282] width 333 height 20
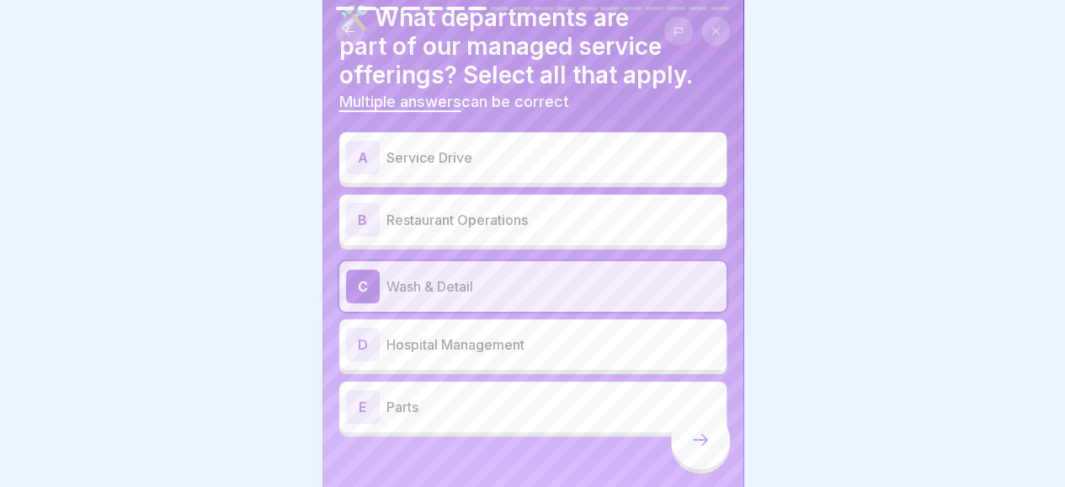
click at [465, 156] on p "Service Drive" at bounding box center [552, 157] width 333 height 20
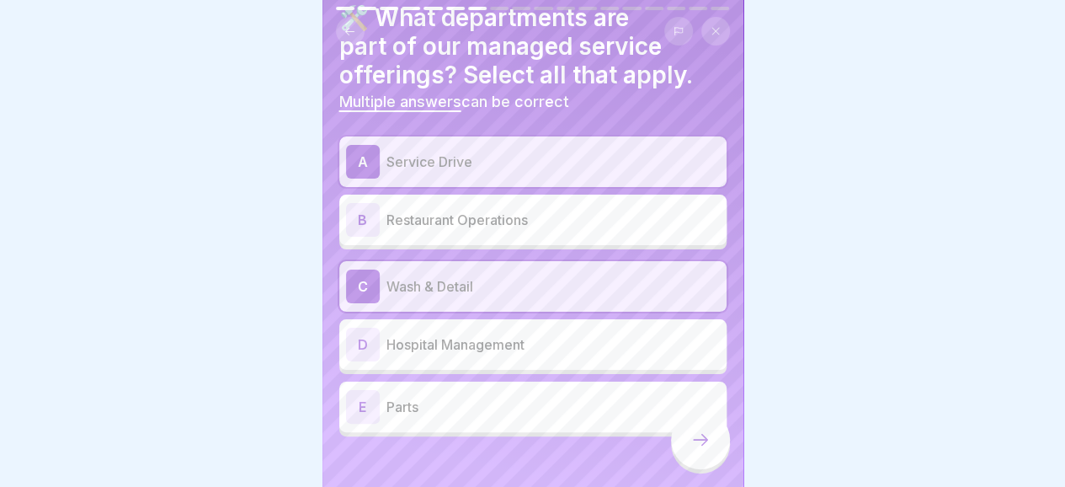
click at [704, 445] on icon at bounding box center [700, 439] width 20 height 20
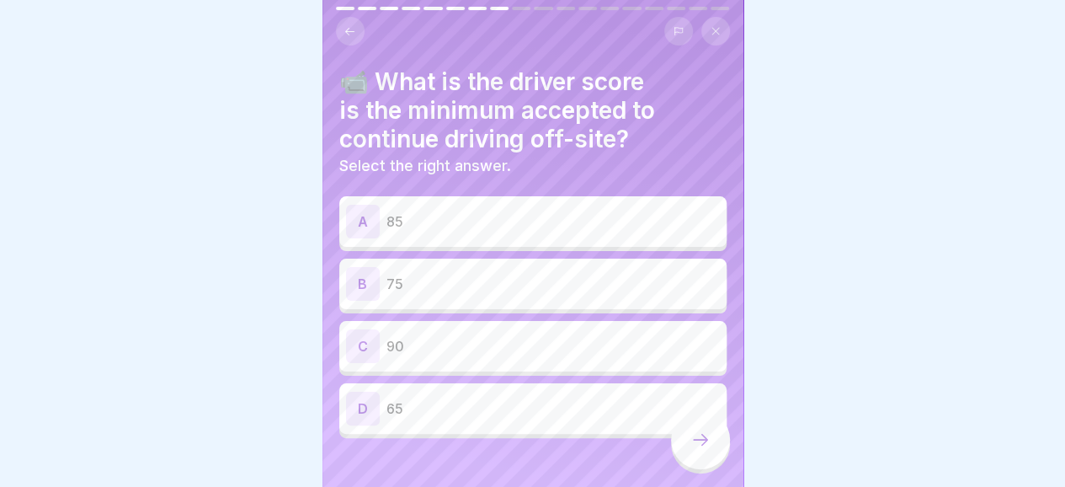
click at [638, 343] on p "90" at bounding box center [552, 346] width 333 height 20
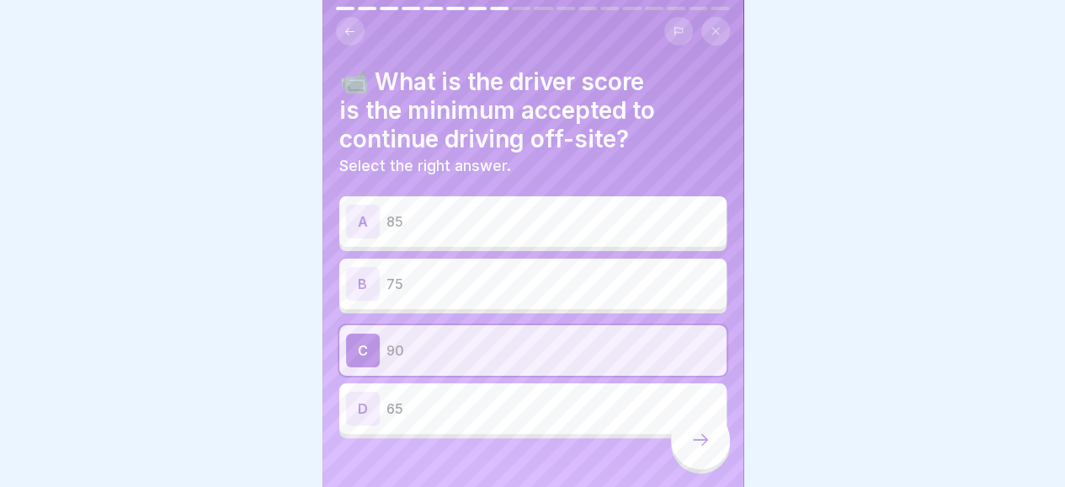
click at [696, 449] on icon at bounding box center [700, 439] width 20 height 20
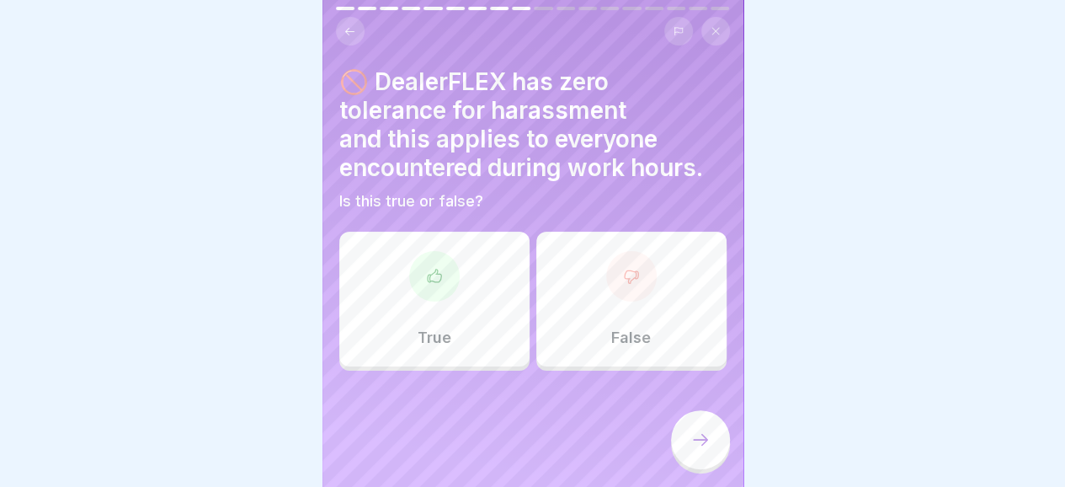
click at [425, 263] on div at bounding box center [434, 276] width 51 height 51
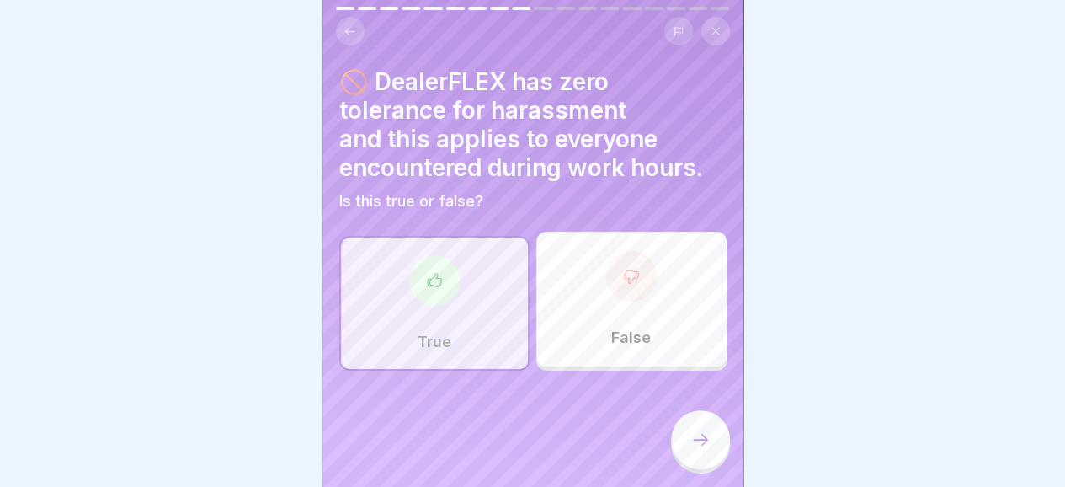
click at [685, 444] on div at bounding box center [700, 439] width 59 height 59
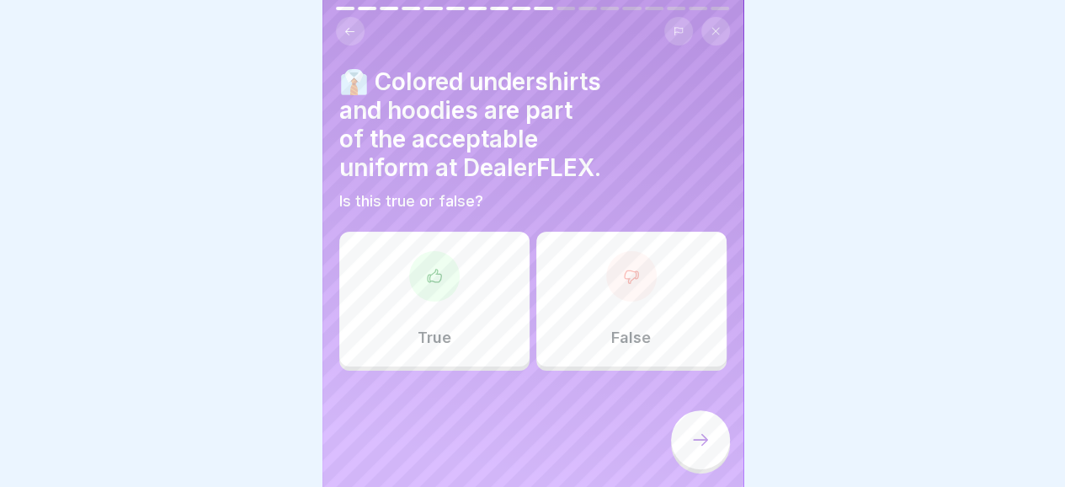
click at [628, 273] on icon at bounding box center [630, 276] width 13 height 13
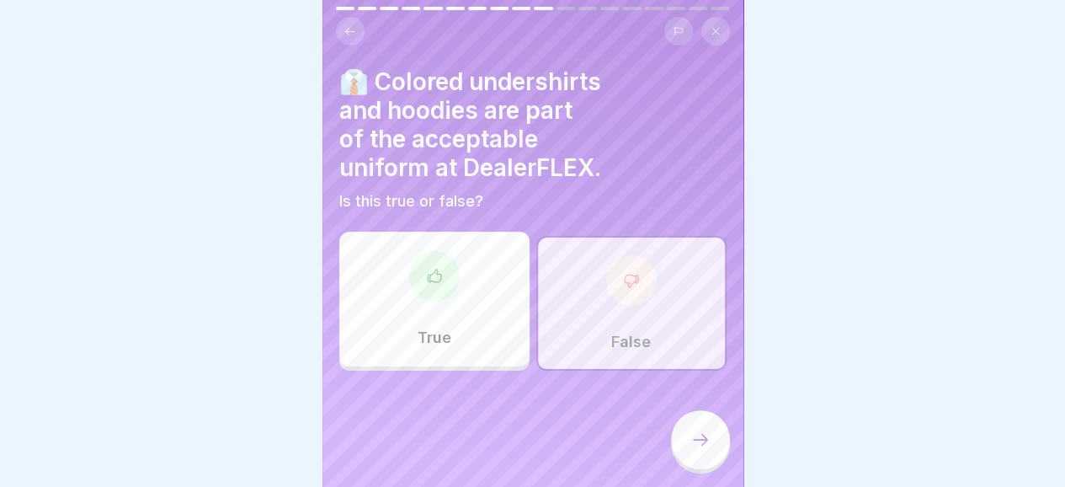
click at [699, 449] on icon at bounding box center [700, 439] width 20 height 20
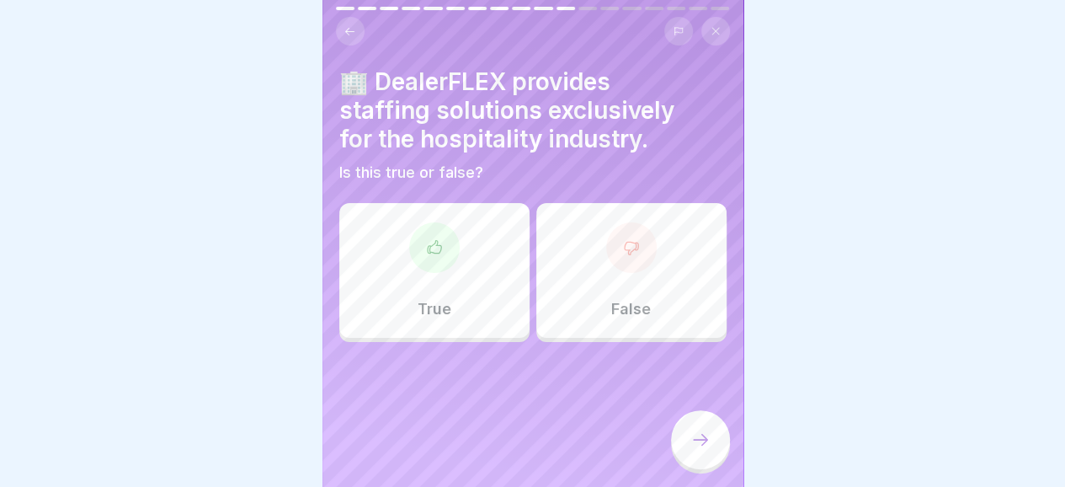
click at [623, 247] on icon at bounding box center [631, 247] width 17 height 17
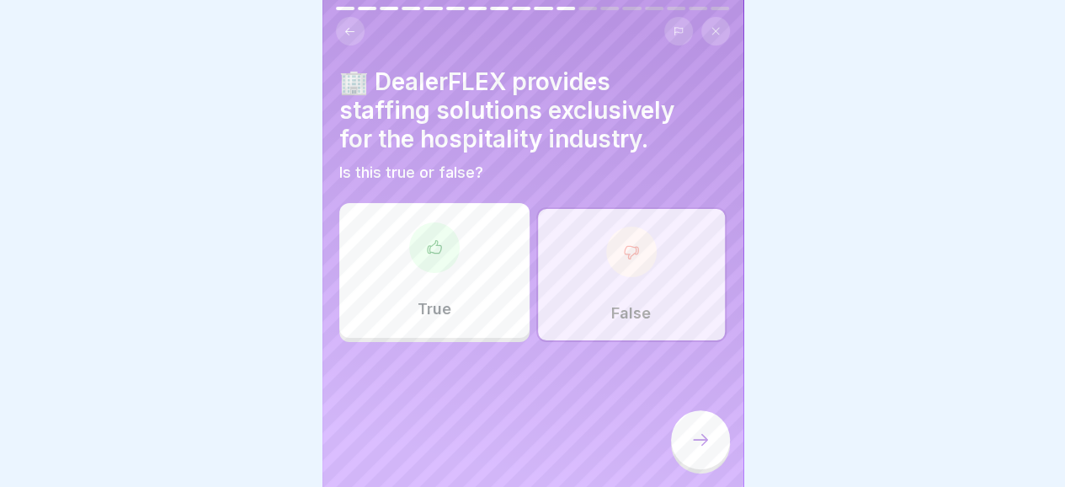
click at [706, 447] on icon at bounding box center [700, 439] width 20 height 20
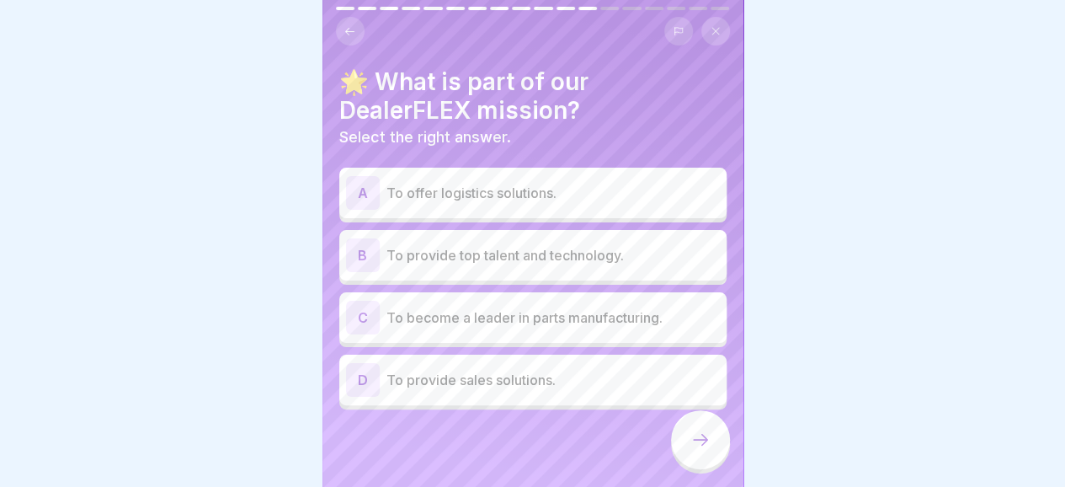
click at [517, 188] on p "To offer logistics solutions." at bounding box center [552, 193] width 333 height 20
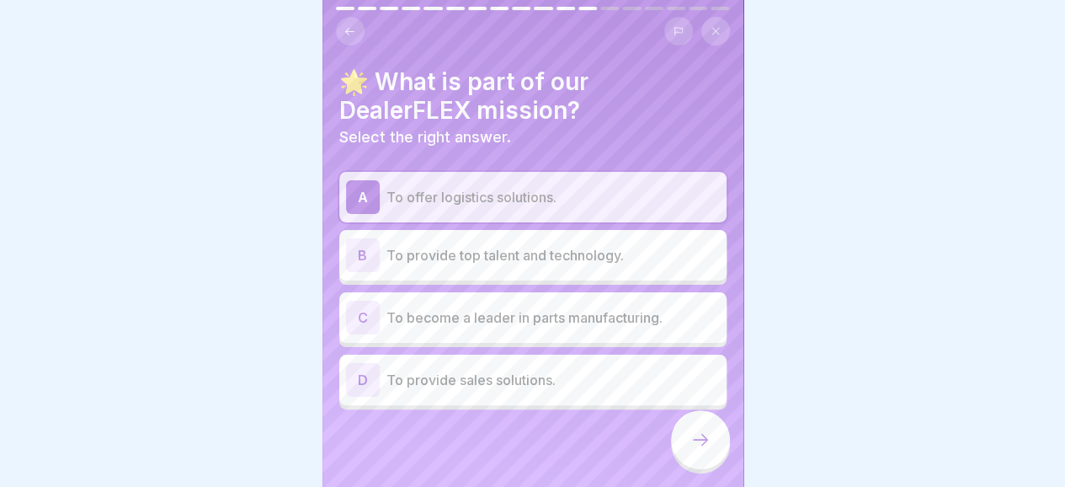
click at [532, 249] on p "To provide top talent and technology." at bounding box center [552, 255] width 333 height 20
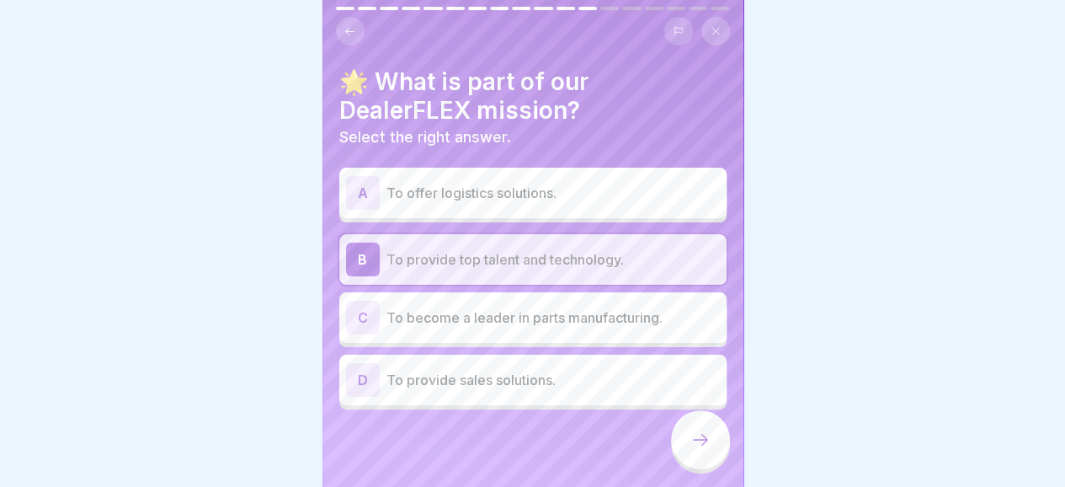
click at [690, 449] on icon at bounding box center [700, 439] width 20 height 20
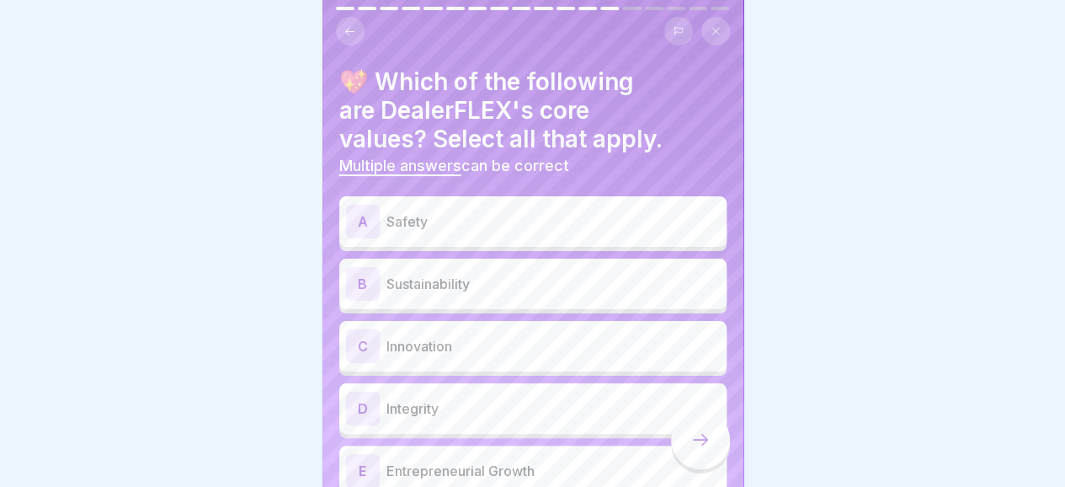
click at [591, 223] on p "Safety" at bounding box center [552, 221] width 333 height 20
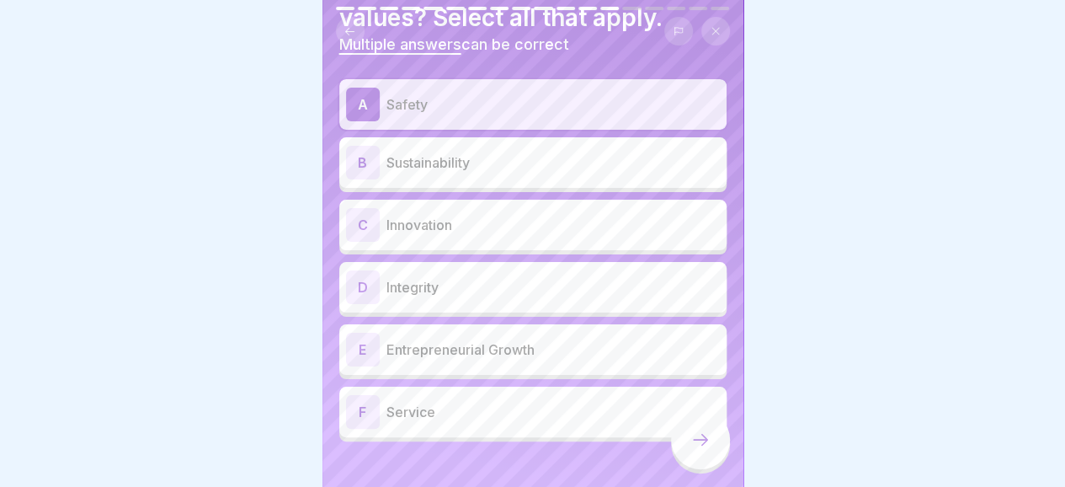
scroll to position [122, 0]
click at [560, 418] on p "Service" at bounding box center [552, 411] width 333 height 20
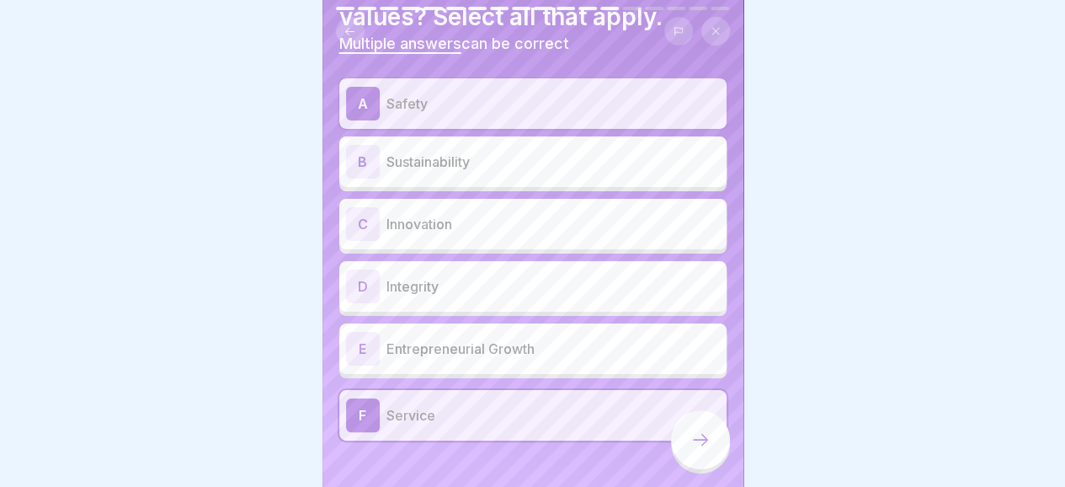
click at [532, 290] on p "Integrity" at bounding box center [552, 286] width 333 height 20
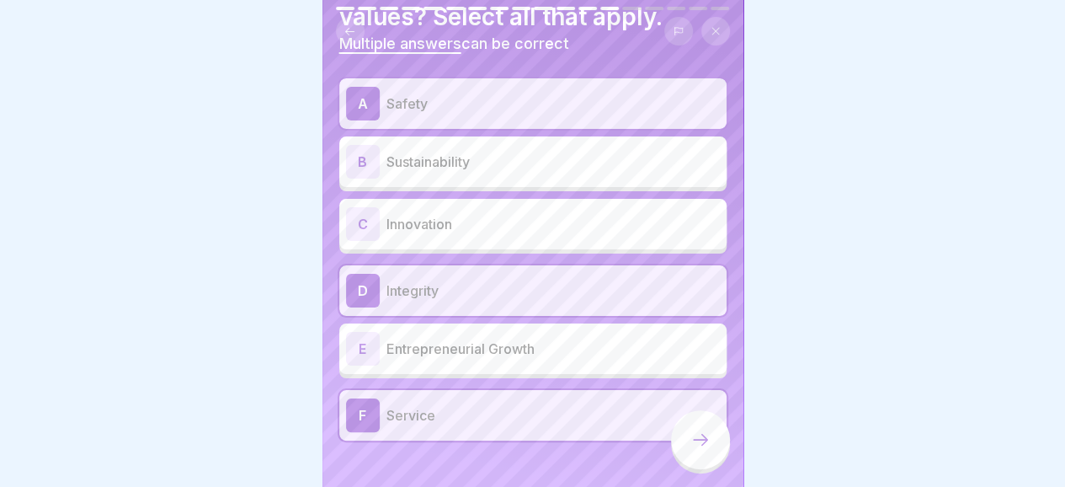
click at [520, 219] on p "Innovation" at bounding box center [552, 224] width 333 height 20
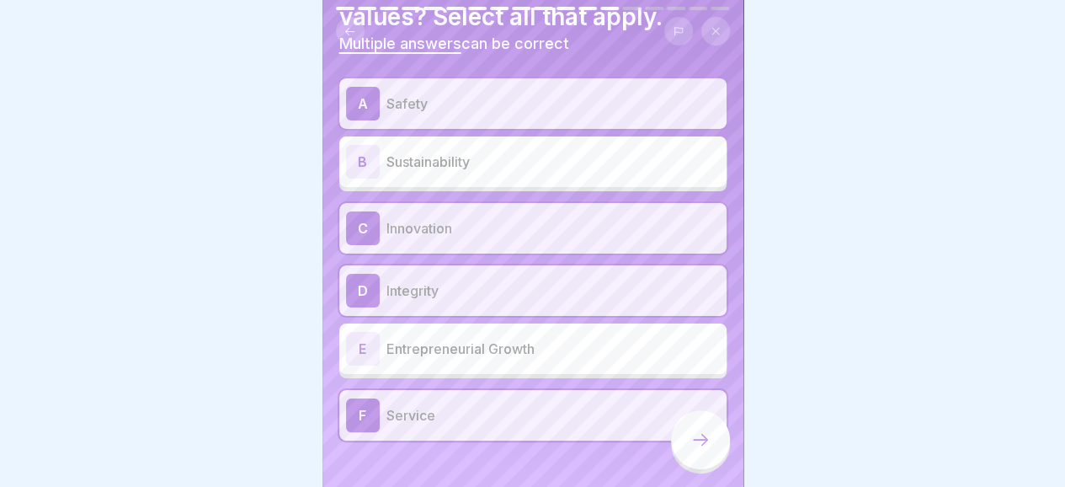
click at [492, 163] on p "Sustainability" at bounding box center [552, 162] width 333 height 20
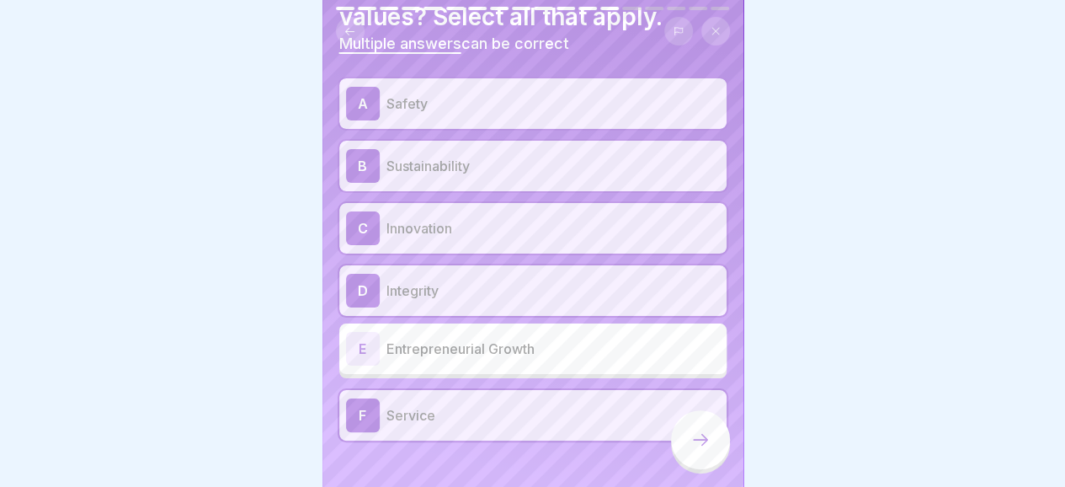
click at [702, 465] on div at bounding box center [700, 439] width 59 height 59
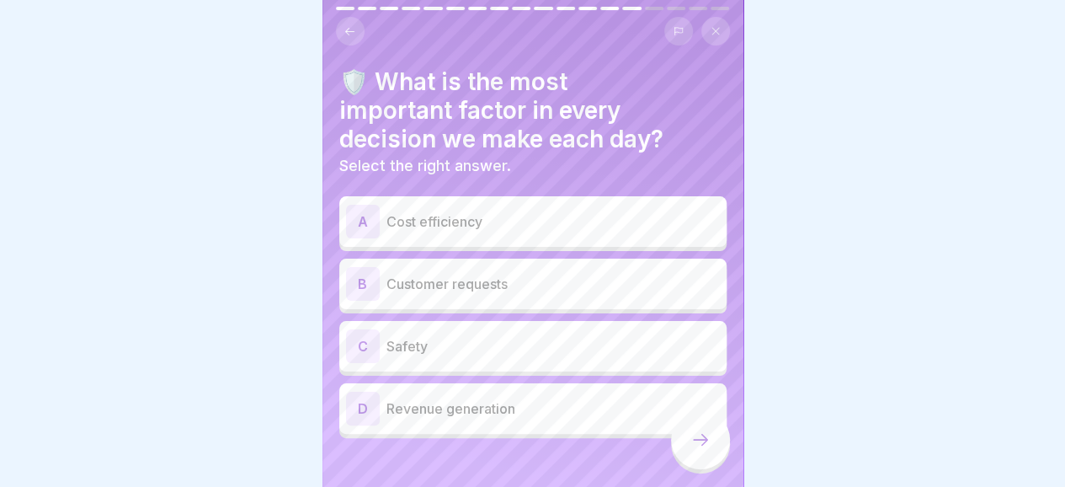
click at [515, 354] on p "Safety" at bounding box center [552, 346] width 333 height 20
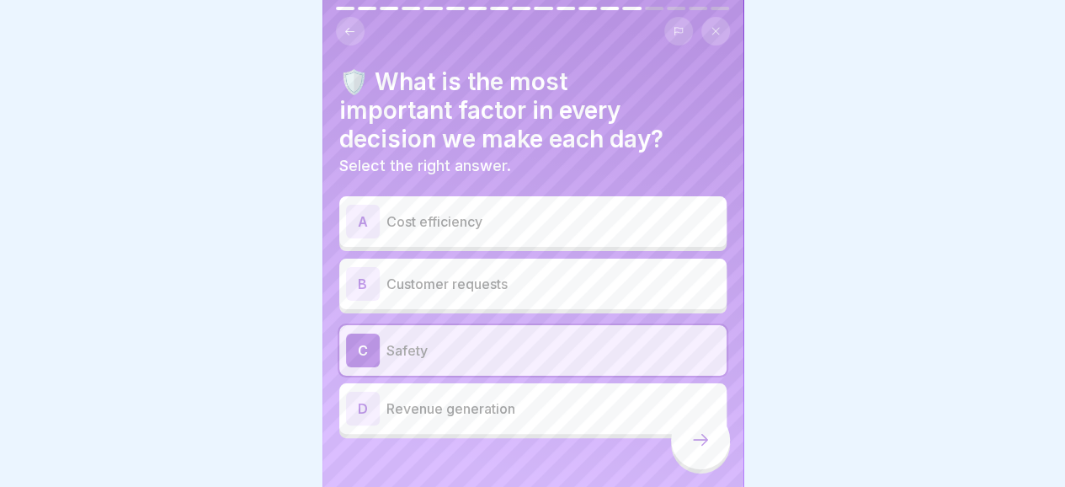
click at [692, 449] on icon at bounding box center [700, 439] width 20 height 20
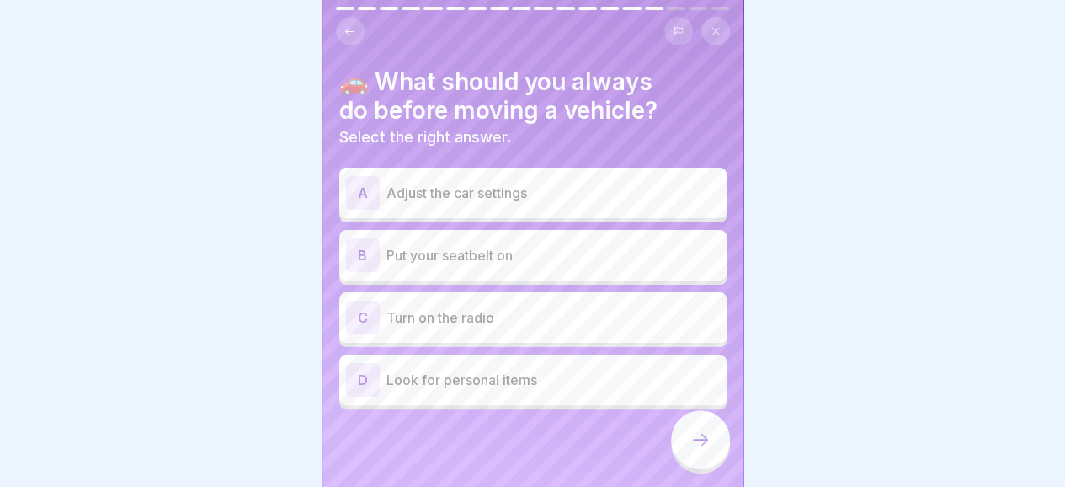
click at [513, 253] on p "Put your seatbelt on" at bounding box center [552, 255] width 333 height 20
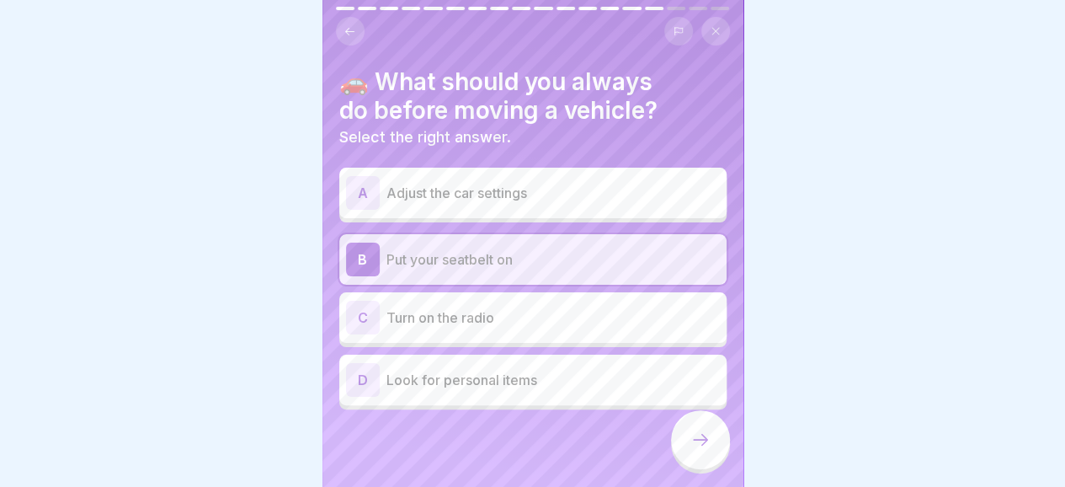
click at [697, 449] on icon at bounding box center [700, 439] width 20 height 20
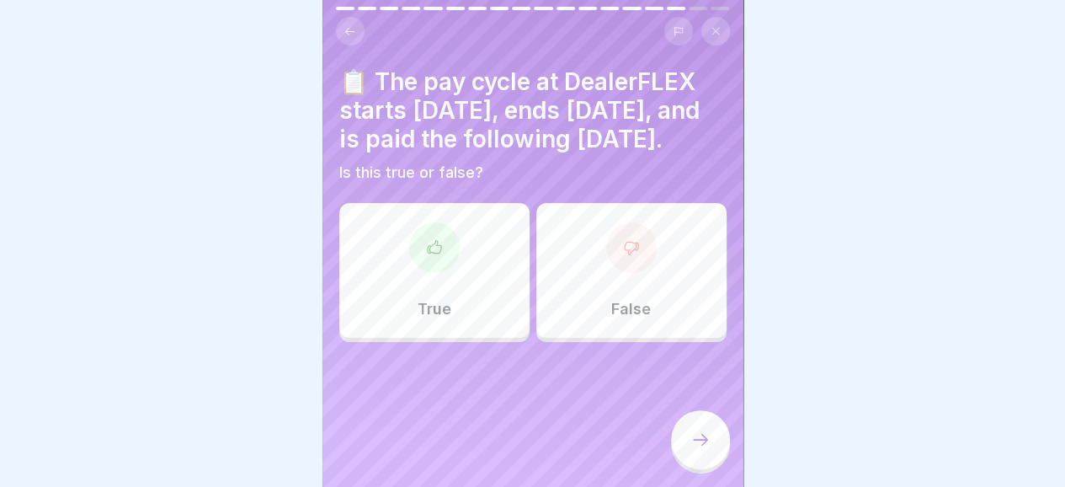
click at [426, 256] on icon at bounding box center [434, 247] width 17 height 17
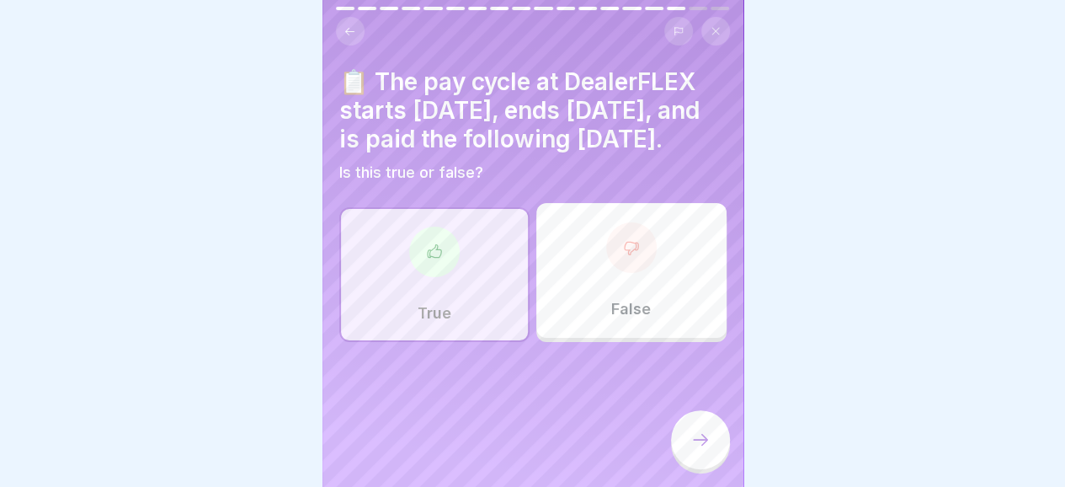
click at [701, 444] on div at bounding box center [700, 439] width 59 height 59
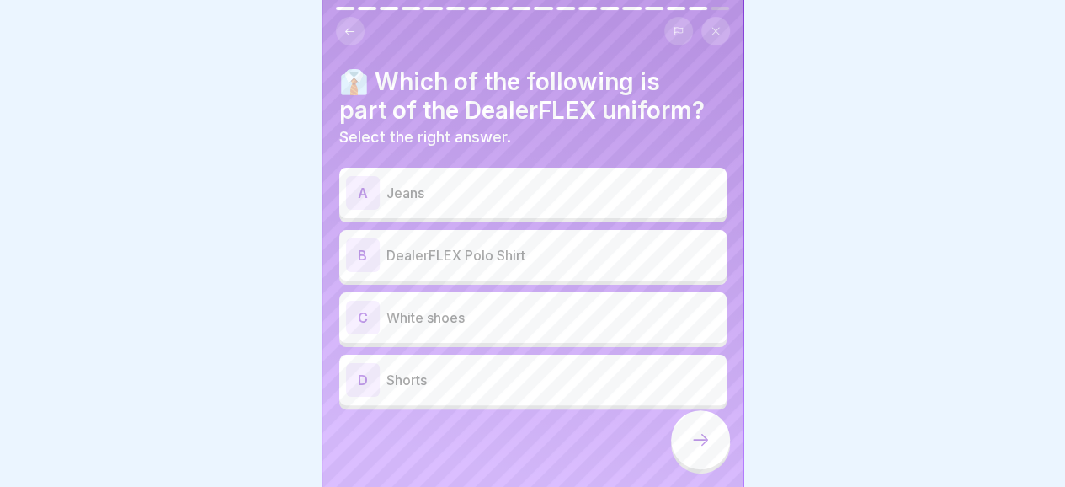
click at [598, 262] on p "DealerFLEX Polo Shirt" at bounding box center [552, 255] width 333 height 20
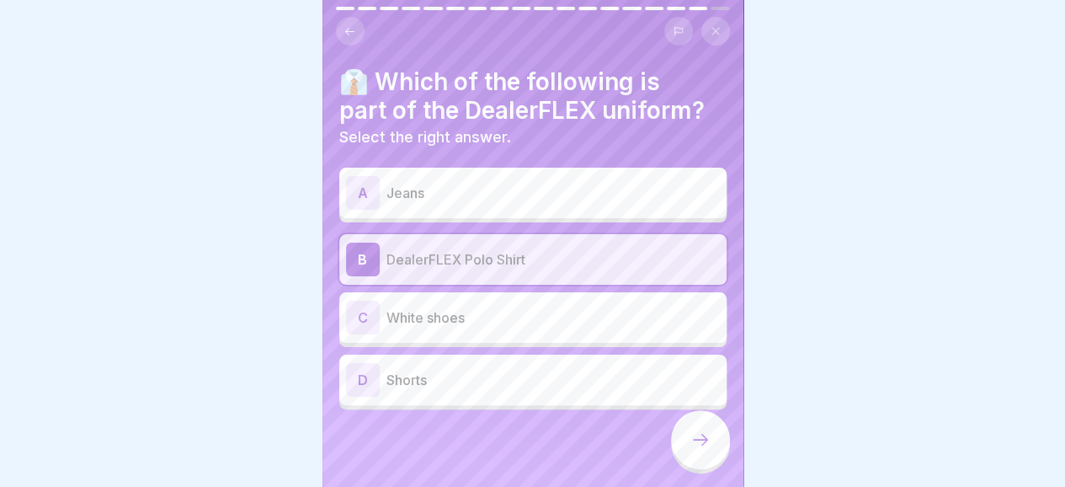
click at [707, 449] on icon at bounding box center [700, 439] width 20 height 20
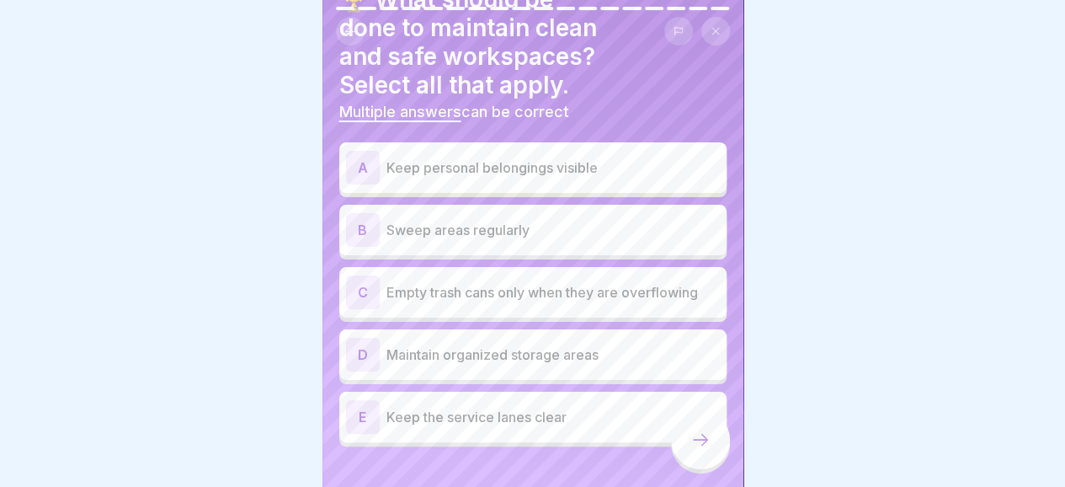
scroll to position [88, 0]
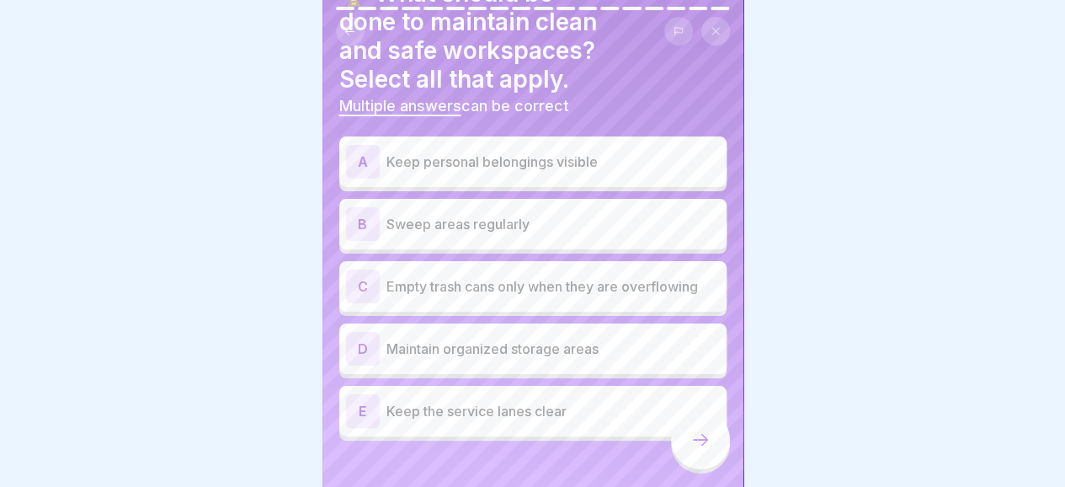
click at [516, 220] on p "Sweep areas regularly" at bounding box center [552, 224] width 333 height 20
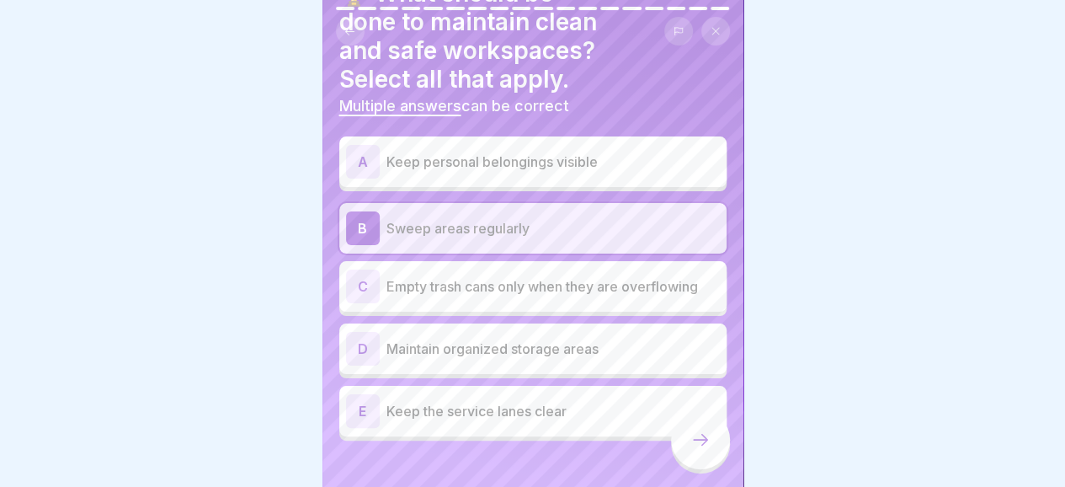
click at [502, 353] on p "Maintain organized storage areas" at bounding box center [552, 348] width 333 height 20
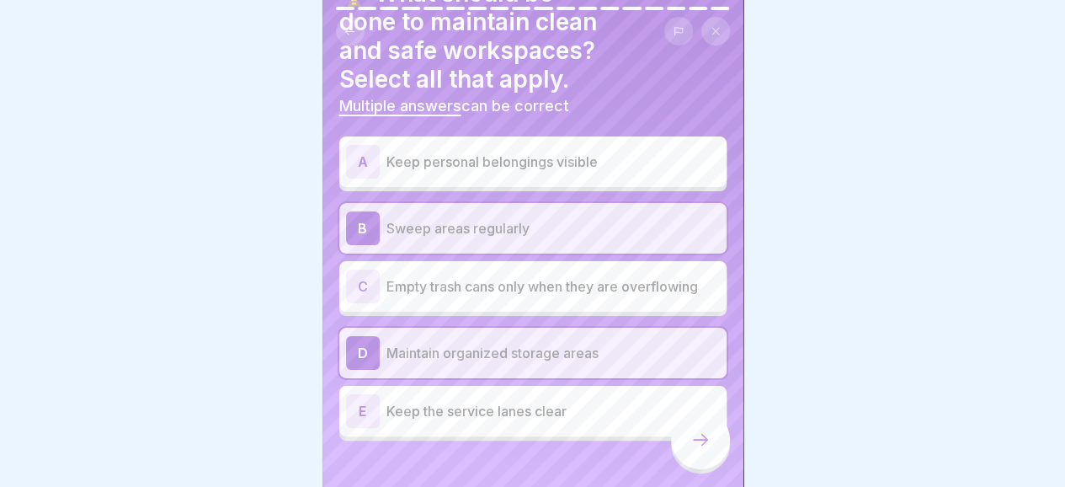
click at [507, 407] on p "Keep the service lanes clear" at bounding box center [552, 411] width 333 height 20
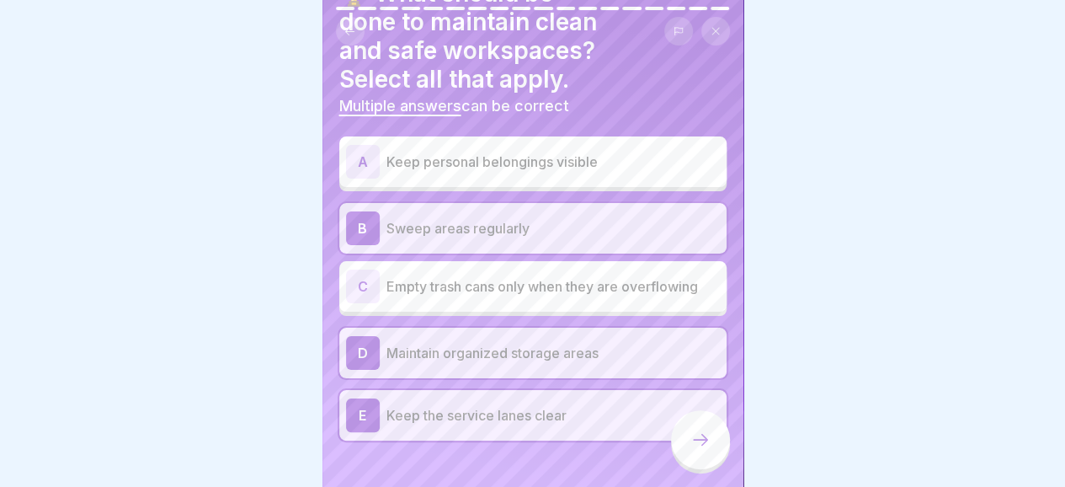
click at [704, 449] on icon at bounding box center [700, 439] width 20 height 20
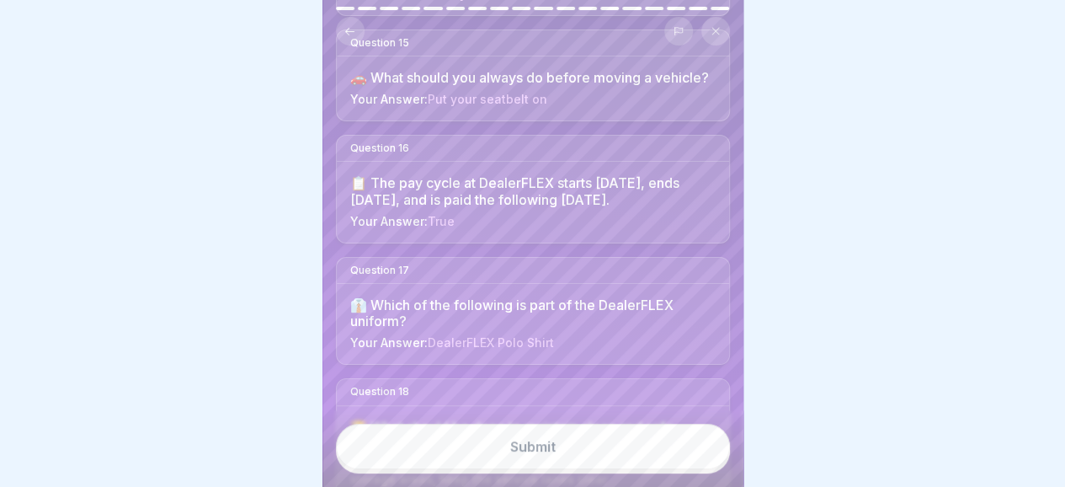
scroll to position [1949, 0]
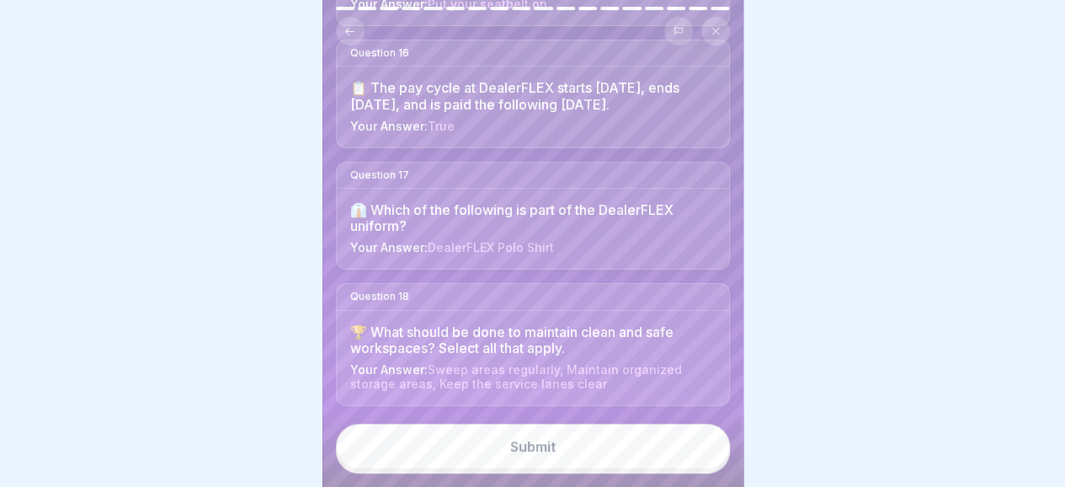
click at [544, 454] on div "Submit" at bounding box center [532, 446] width 45 height 15
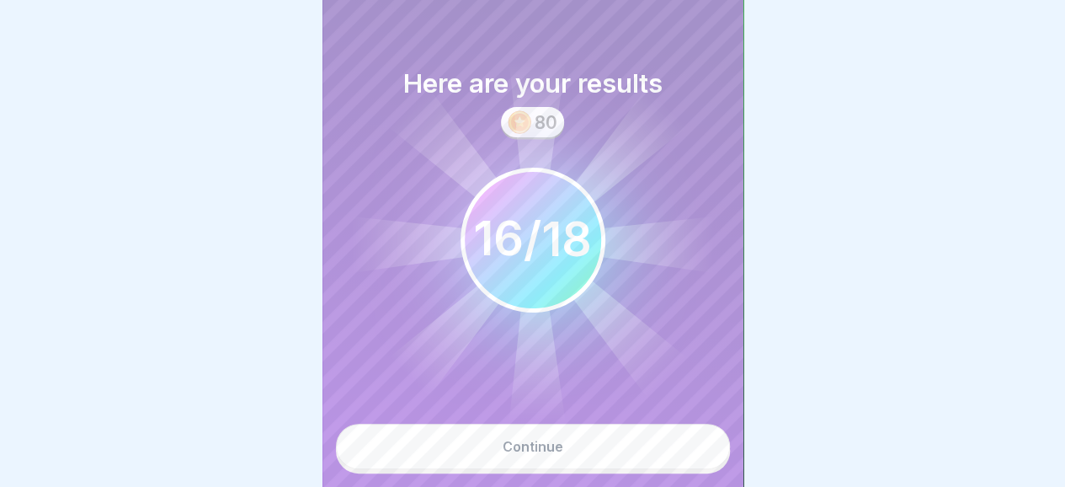
click at [544, 454] on div "Continue" at bounding box center [533, 446] width 61 height 15
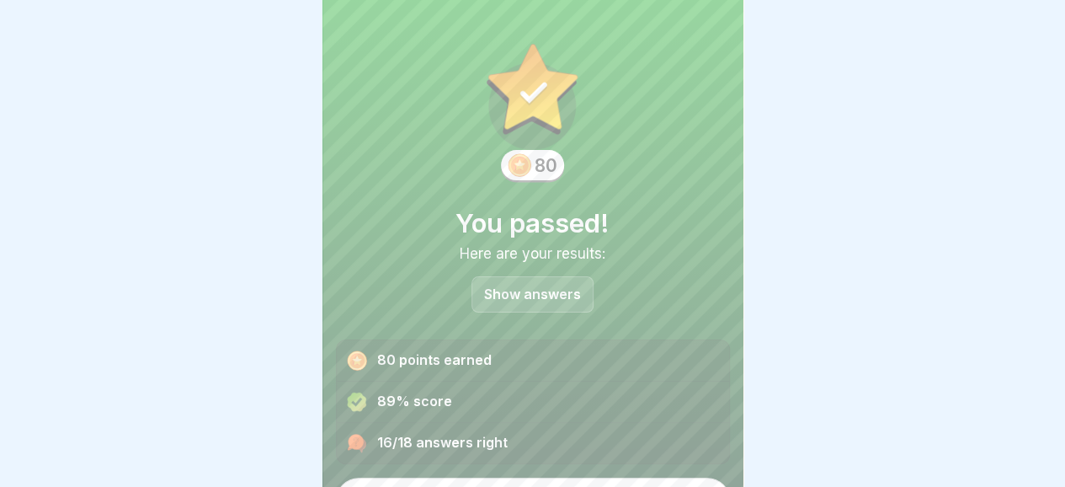
scroll to position [39, 0]
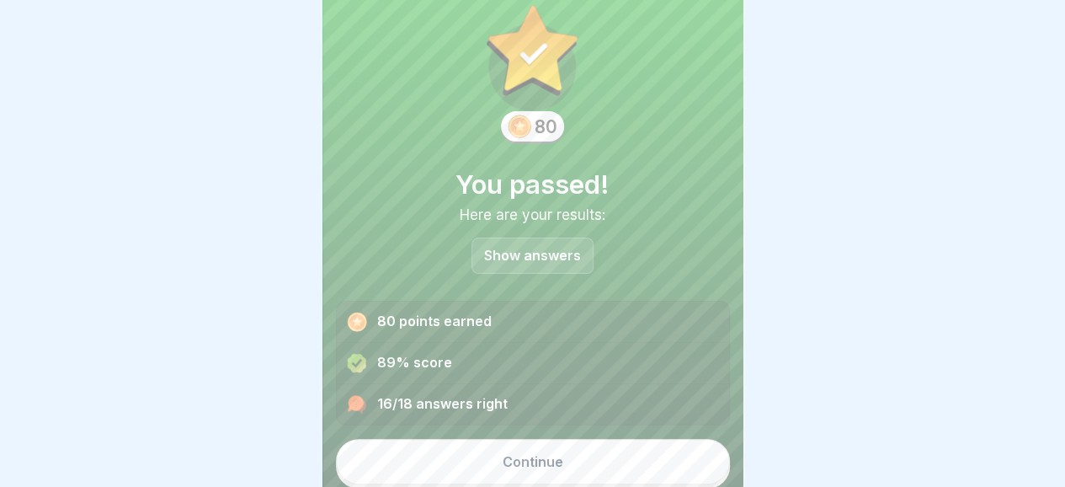
click at [585, 460] on button "Continue" at bounding box center [533, 461] width 394 height 45
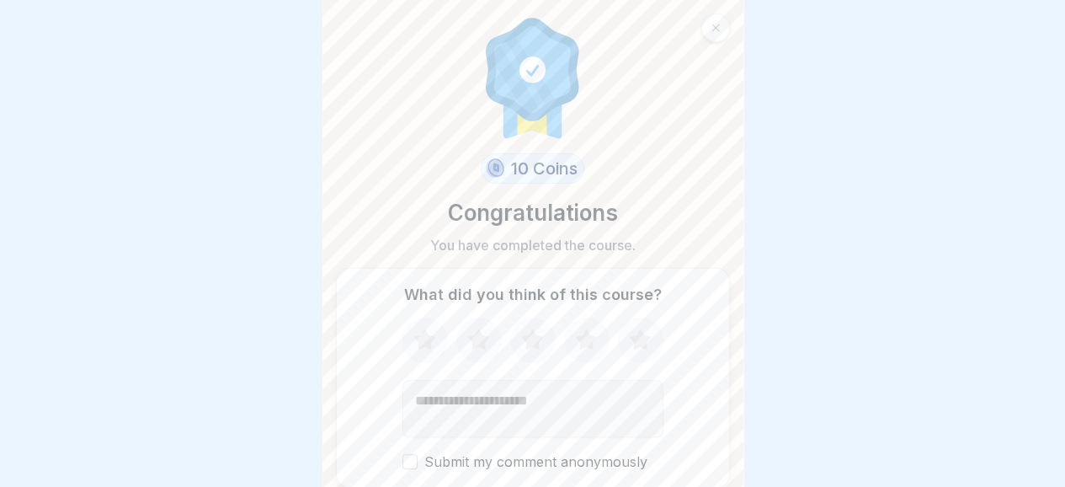
click at [630, 332] on icon at bounding box center [640, 338] width 22 height 21
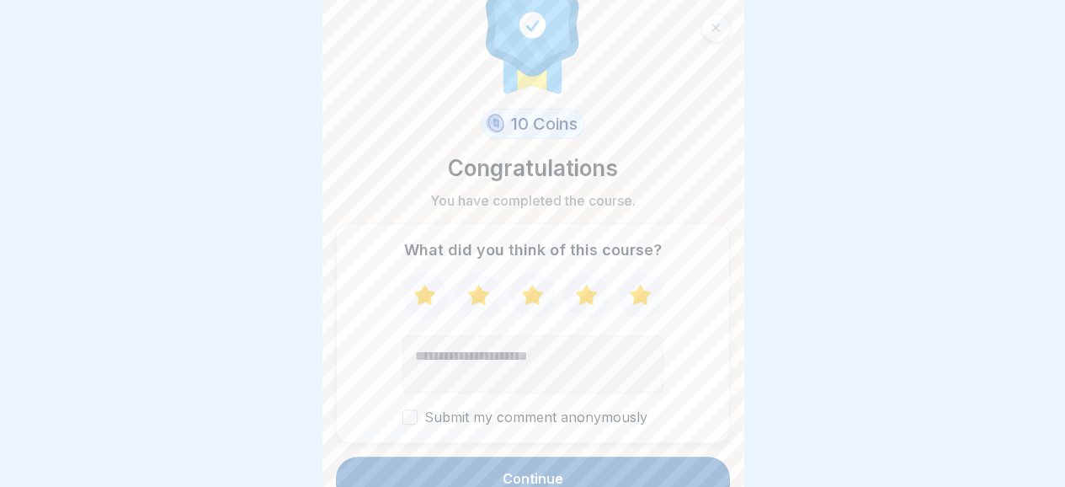
scroll to position [61, 0]
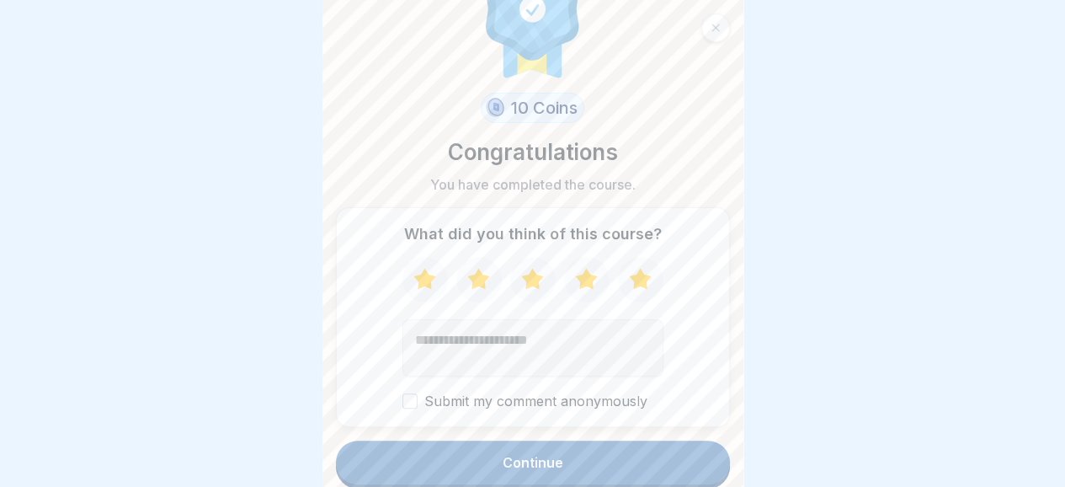
click at [419, 331] on textarea "Add comment (optional)" at bounding box center [532, 347] width 261 height 57
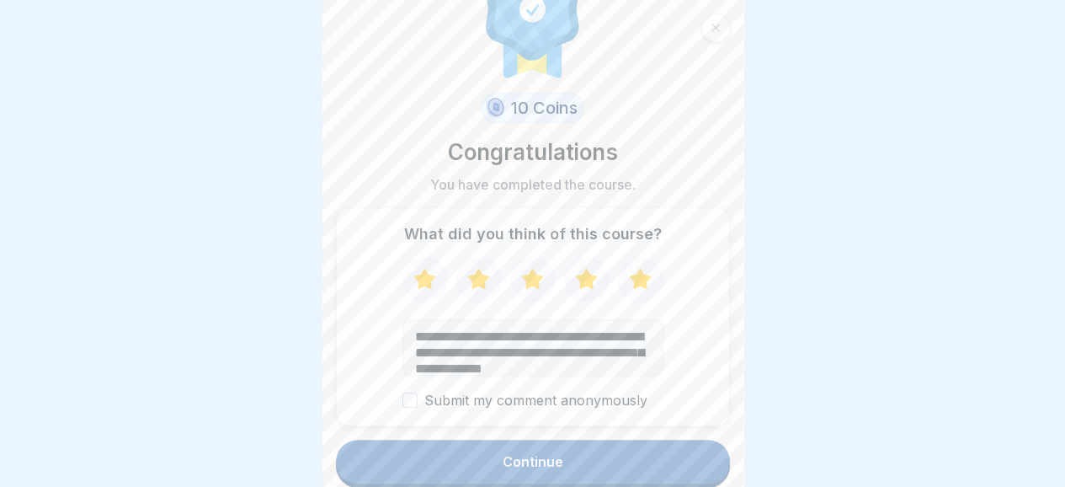
scroll to position [20, 0]
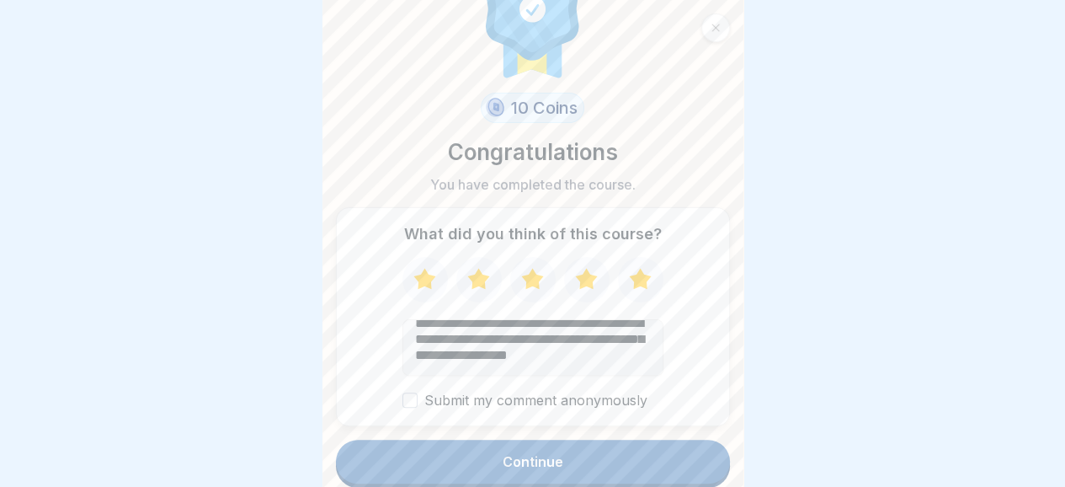
type textarea "**********"
click at [529, 454] on button "Continue" at bounding box center [533, 461] width 394 height 44
